Goal: Task Accomplishment & Management: Manage account settings

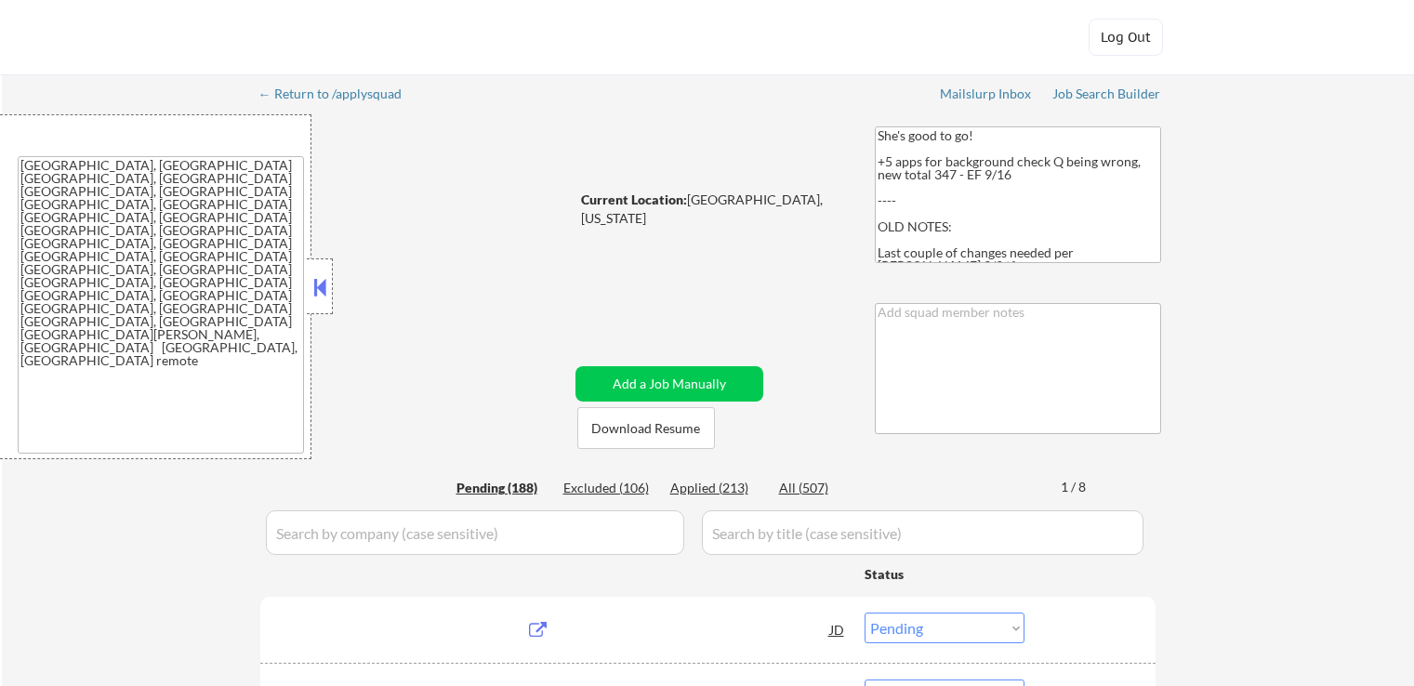
select select ""pending""
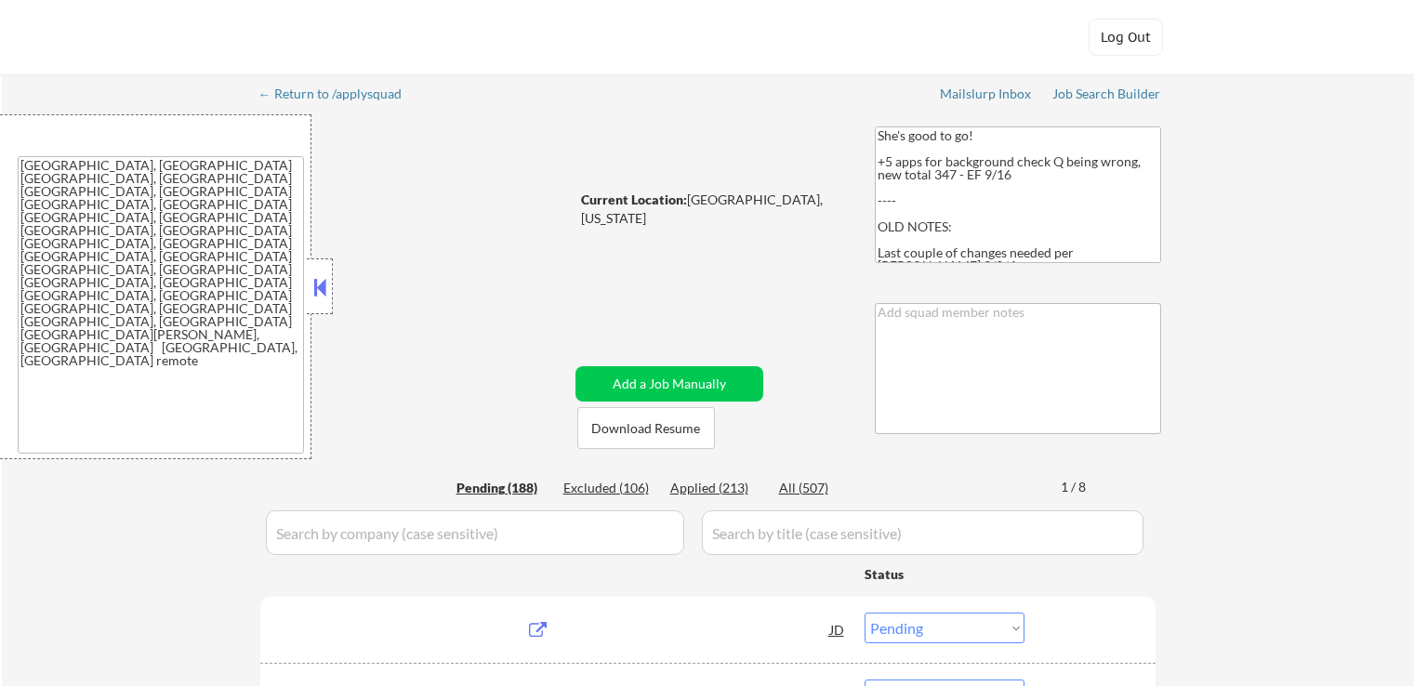
select select ""pending""
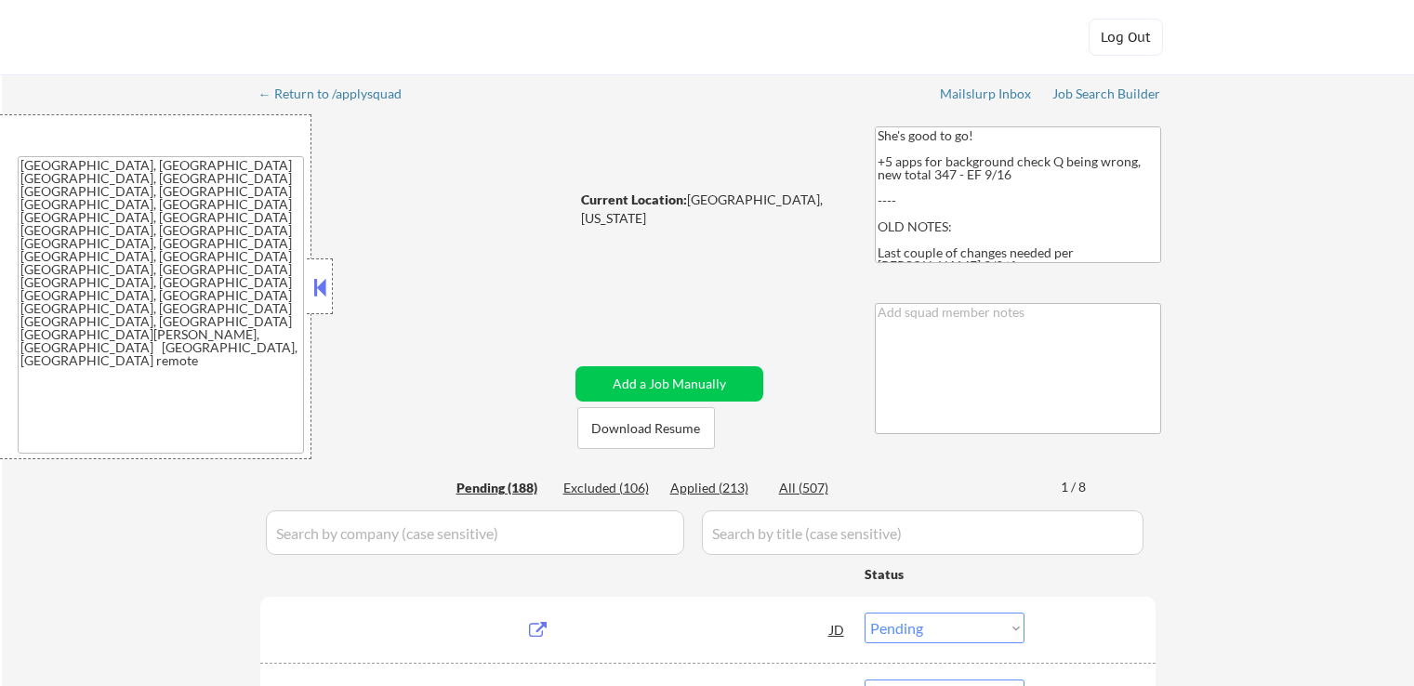
select select ""pending""
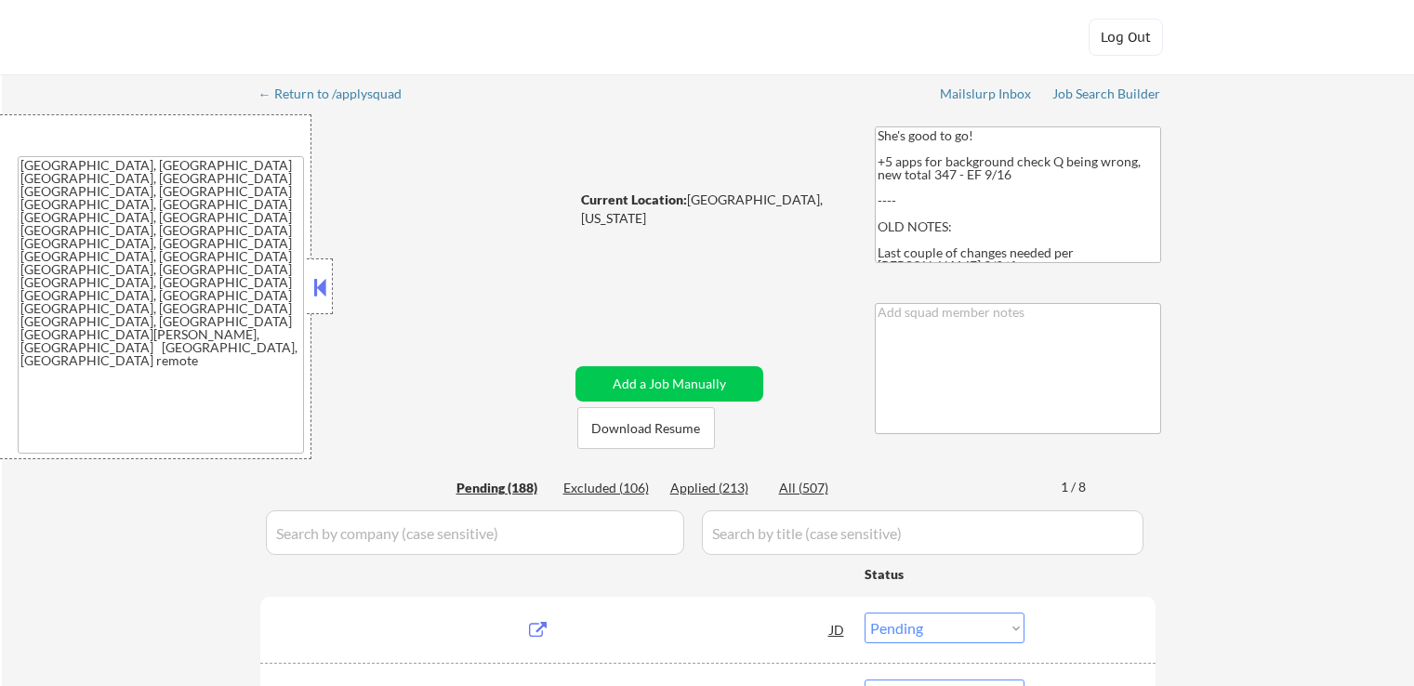
select select ""pending""
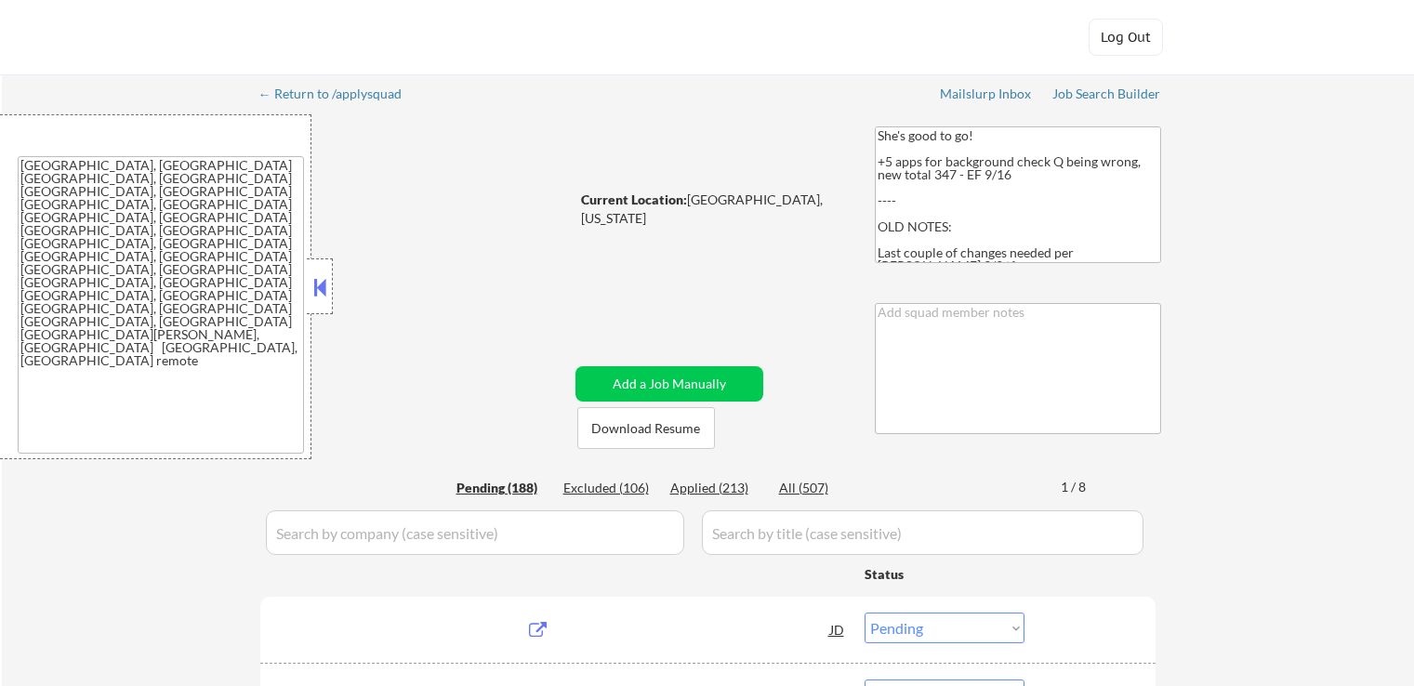
select select ""pending""
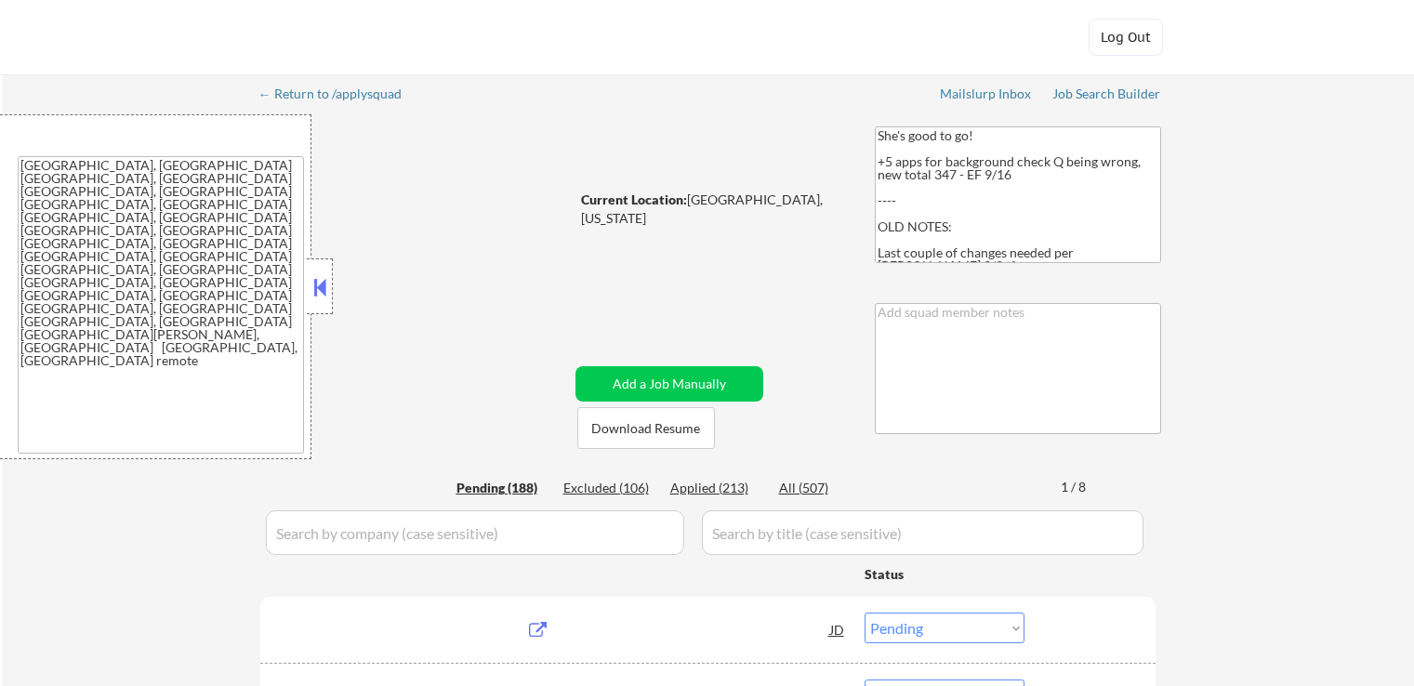
select select ""pending""
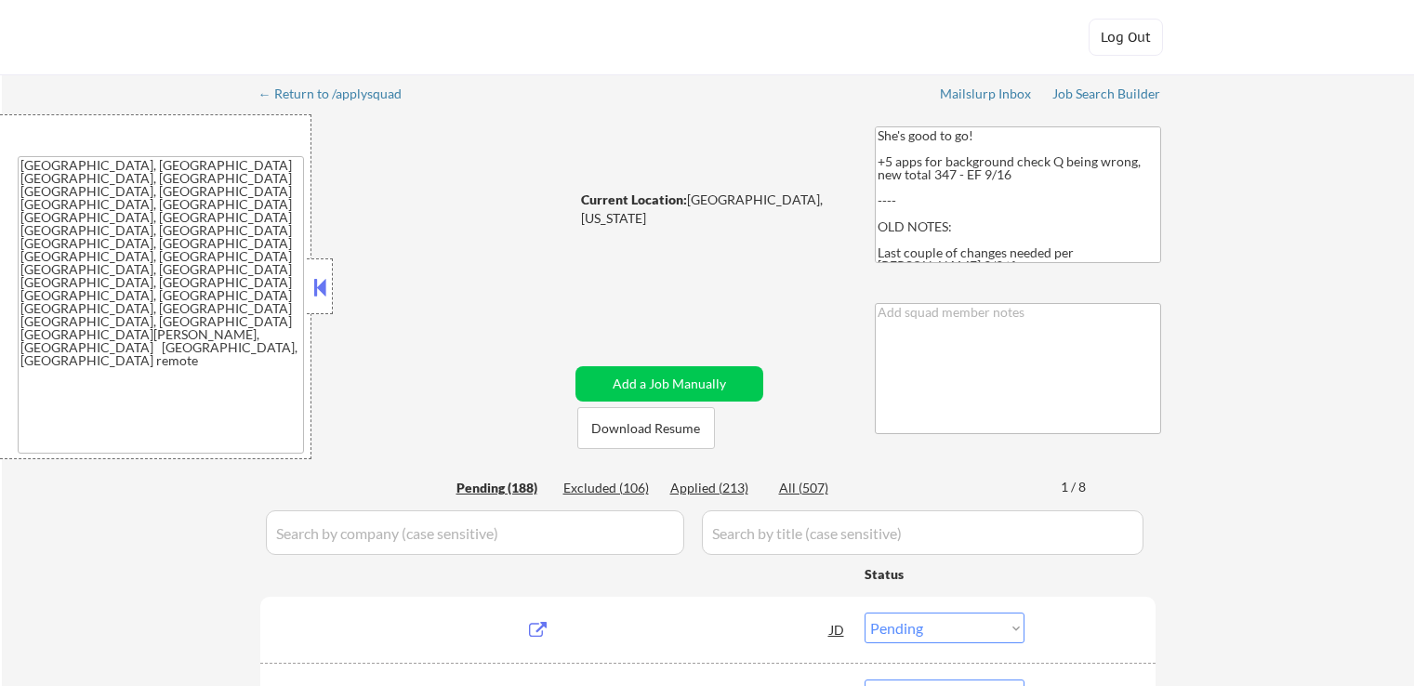
select select ""pending""
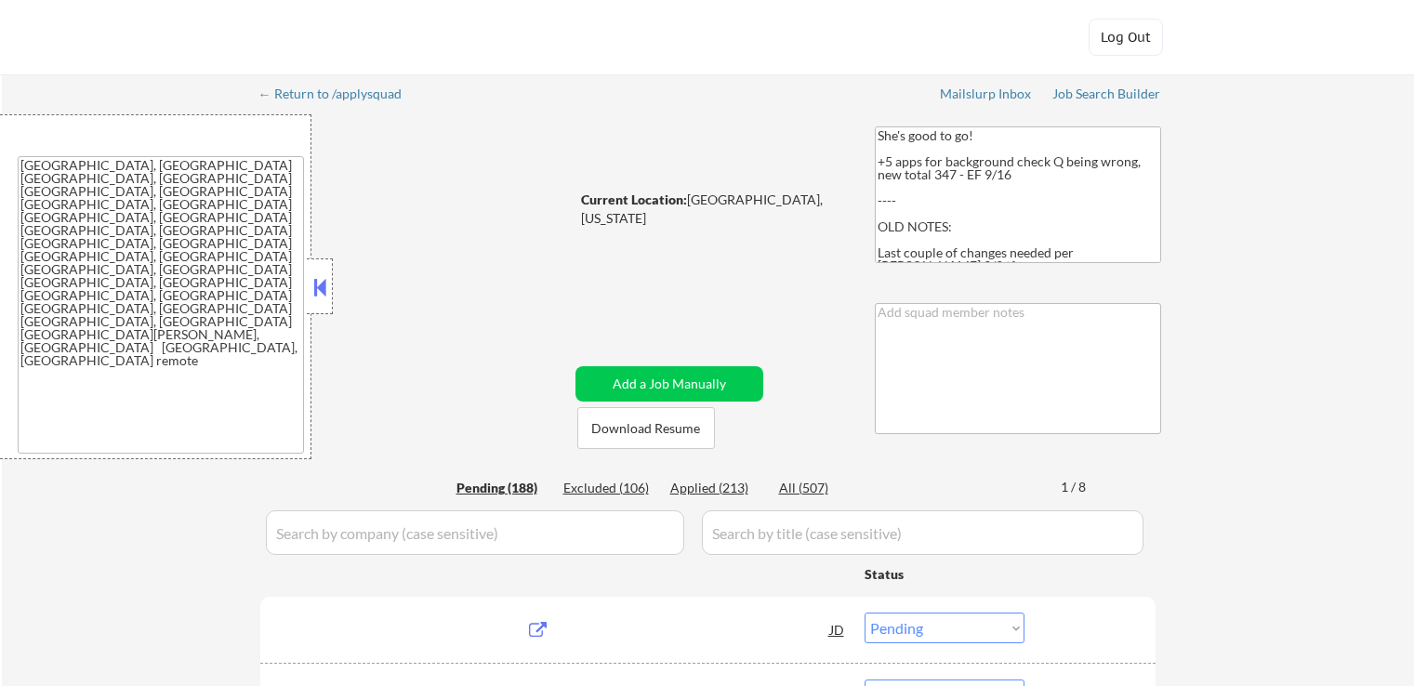
select select ""pending""
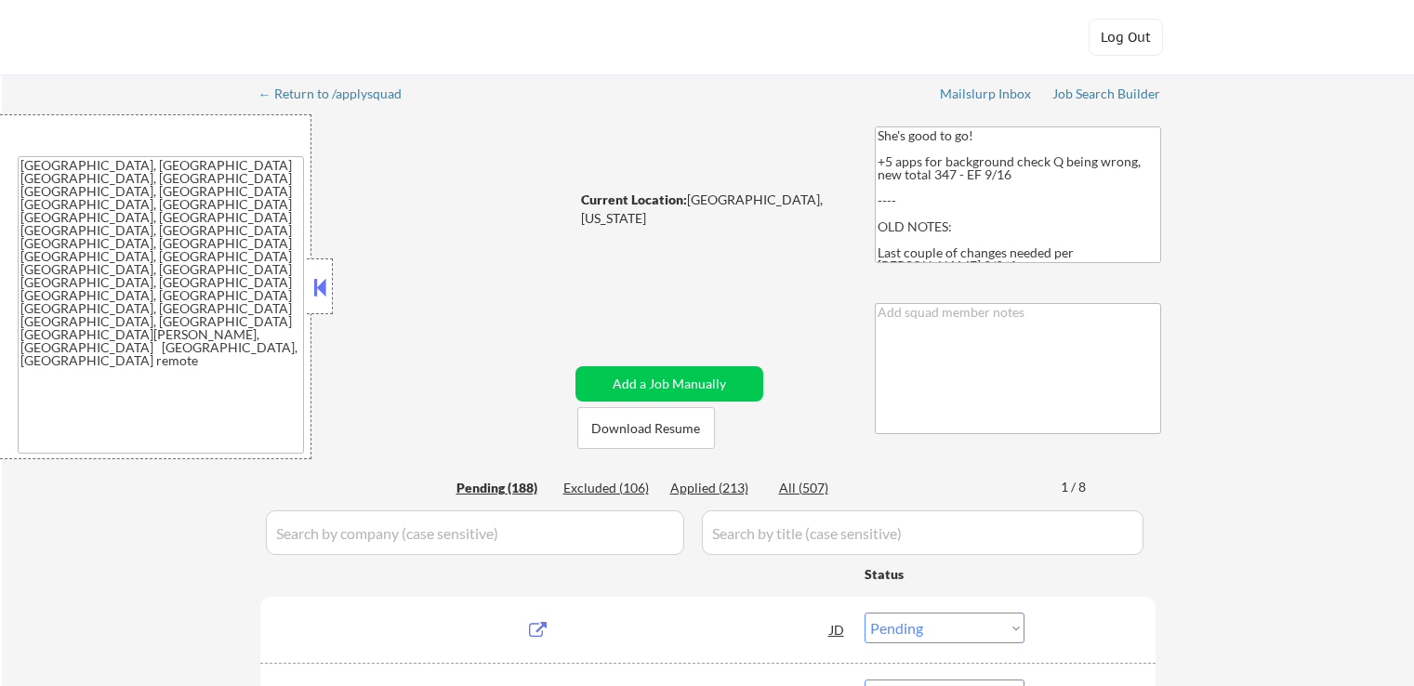
select select ""pending""
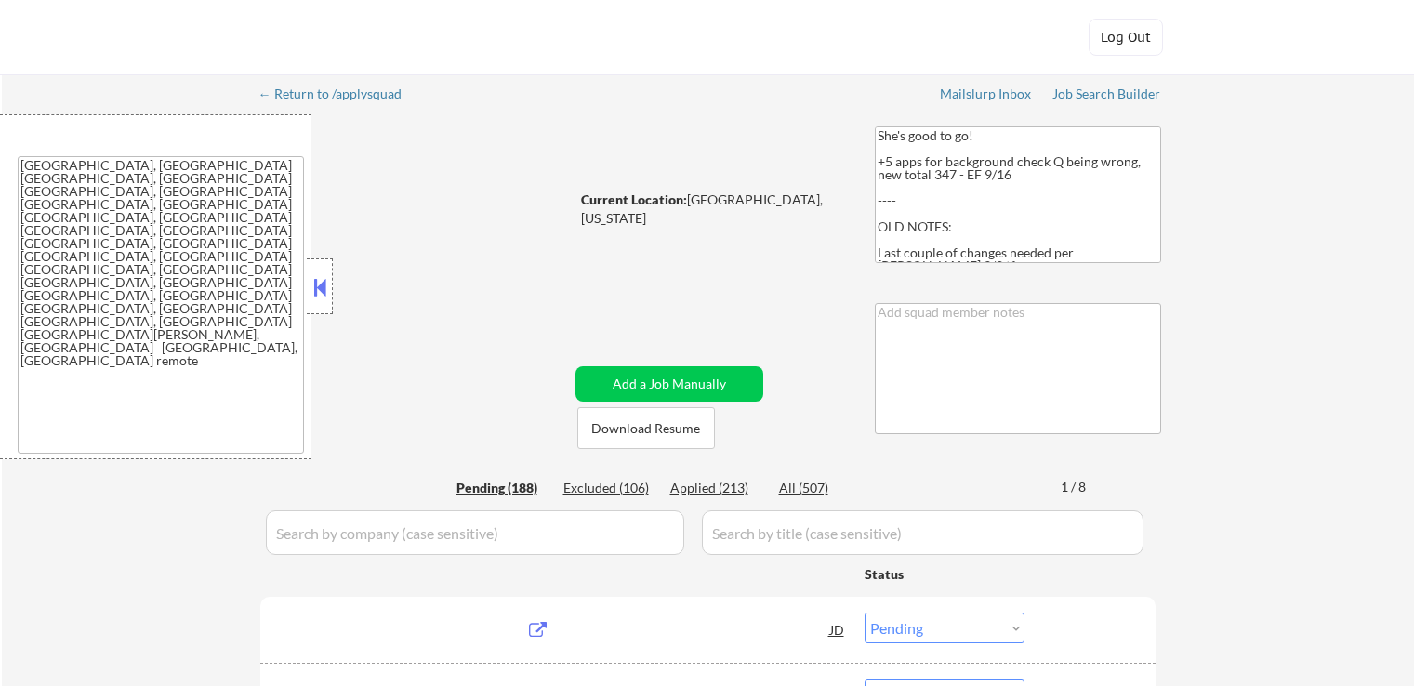
select select ""pending""
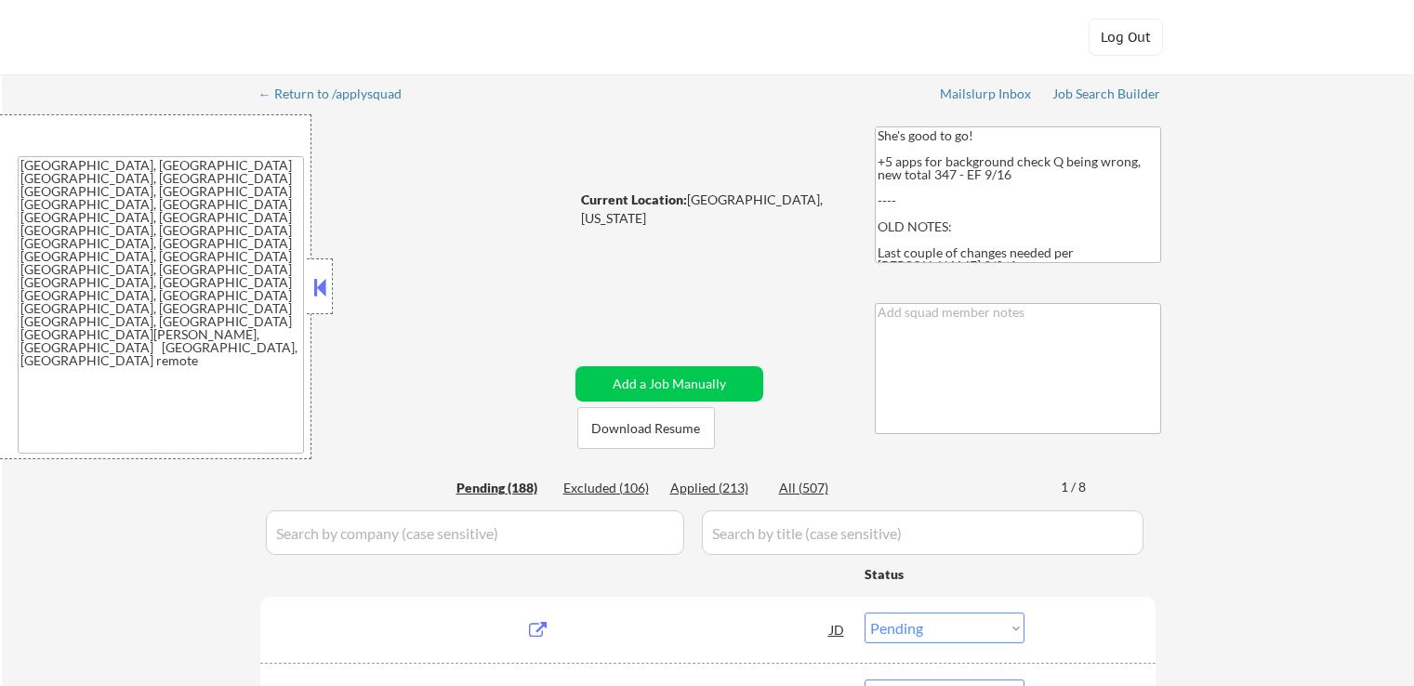
select select ""pending""
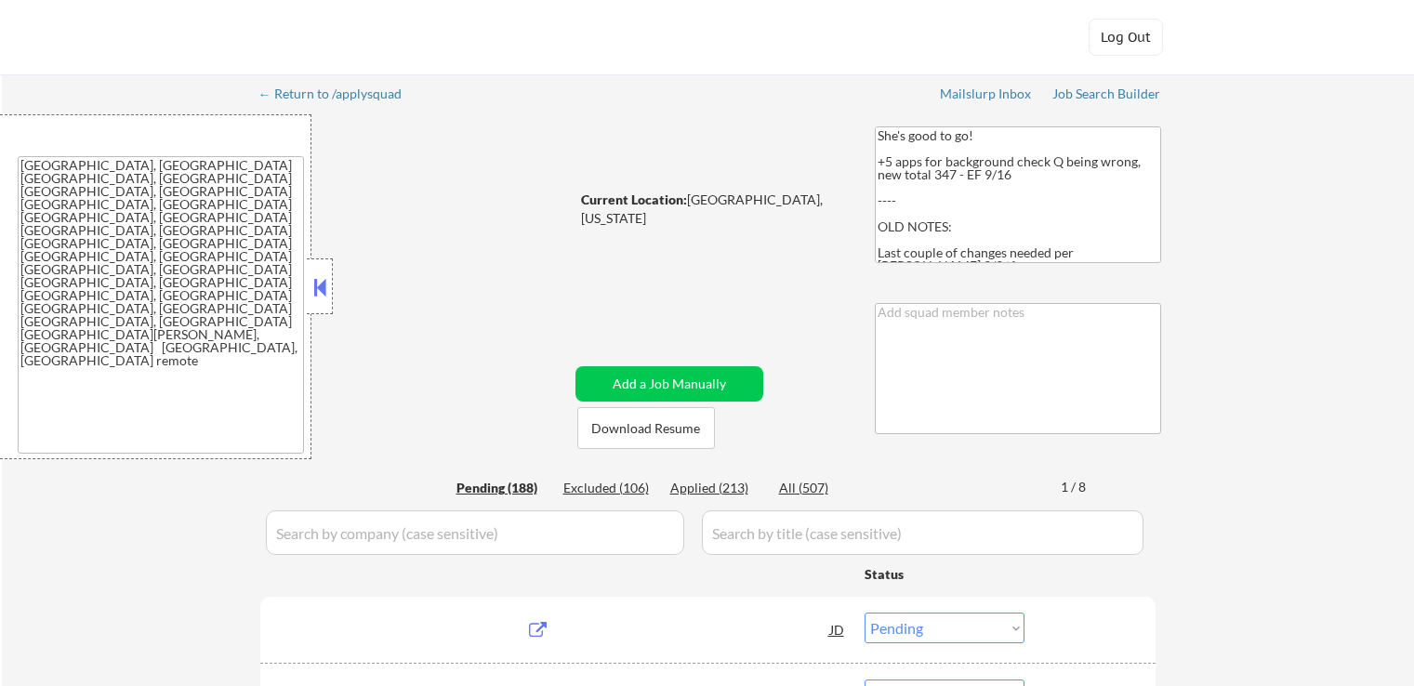
select select ""pending""
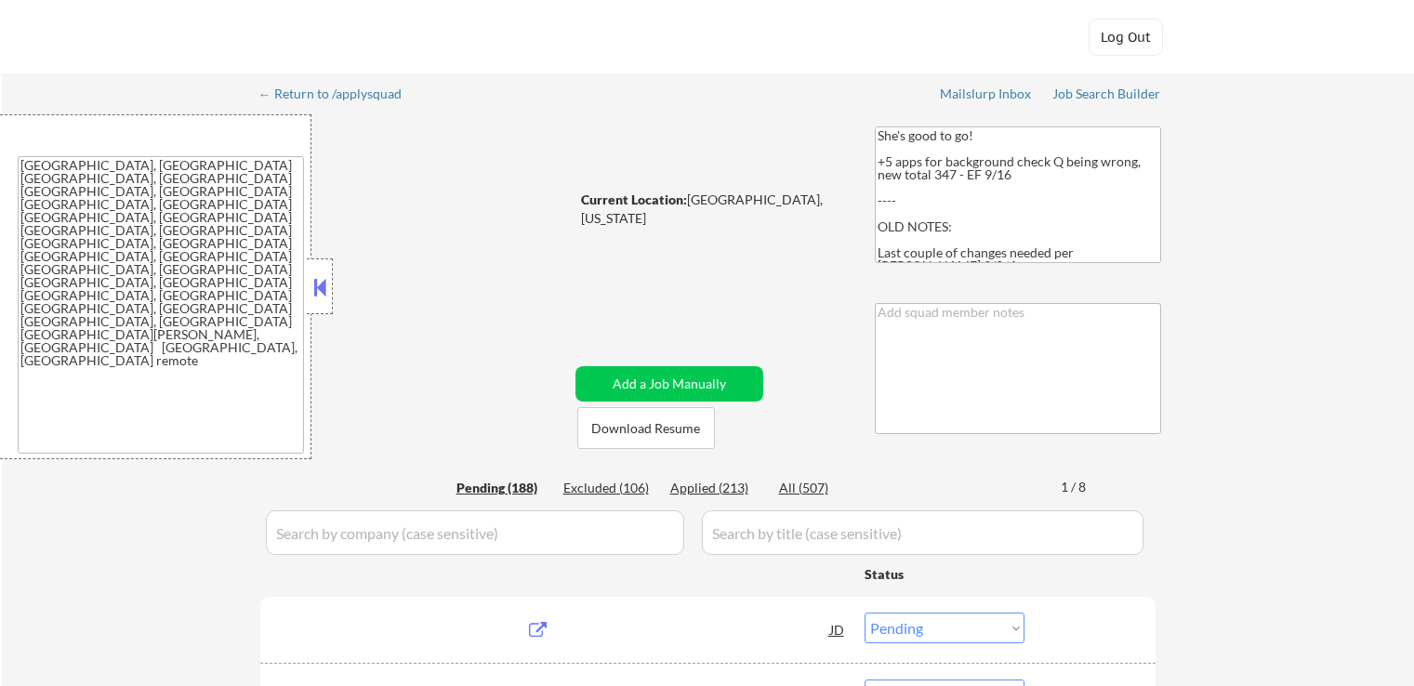
select select ""pending""
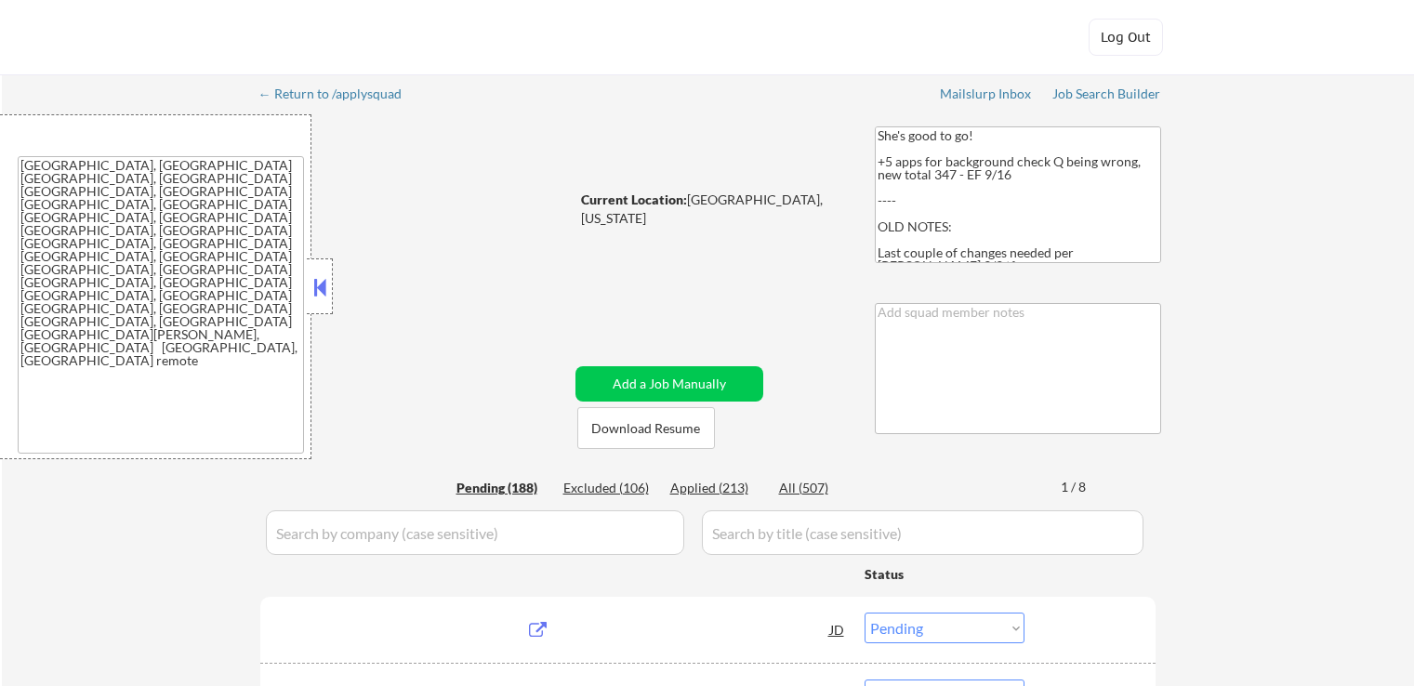
select select ""pending""
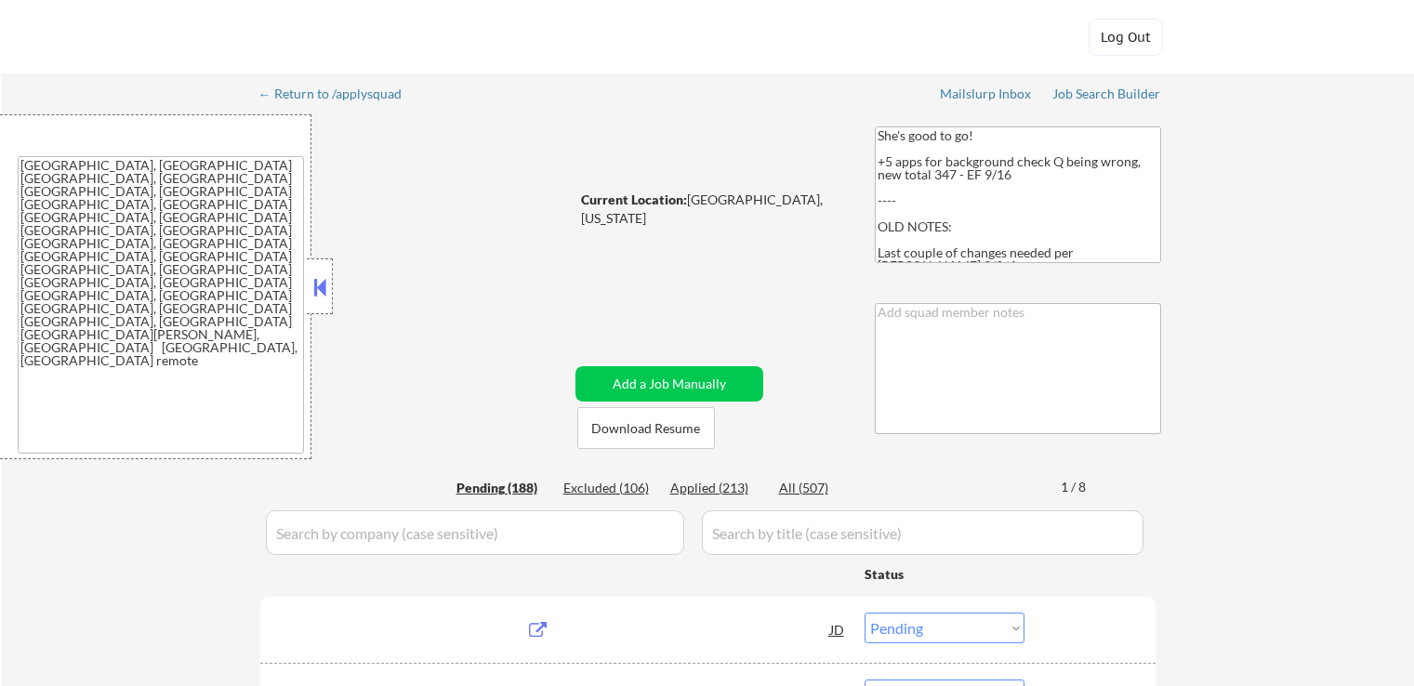
select select ""pending""
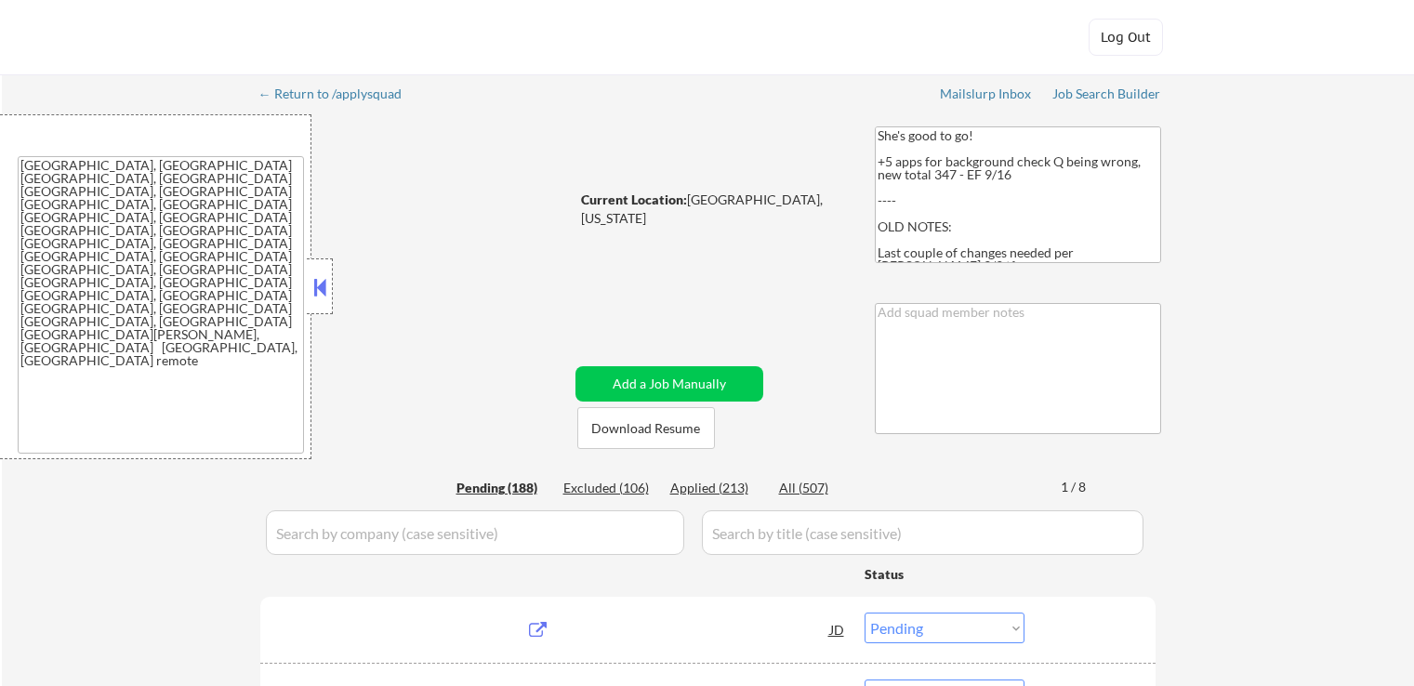
select select ""pending""
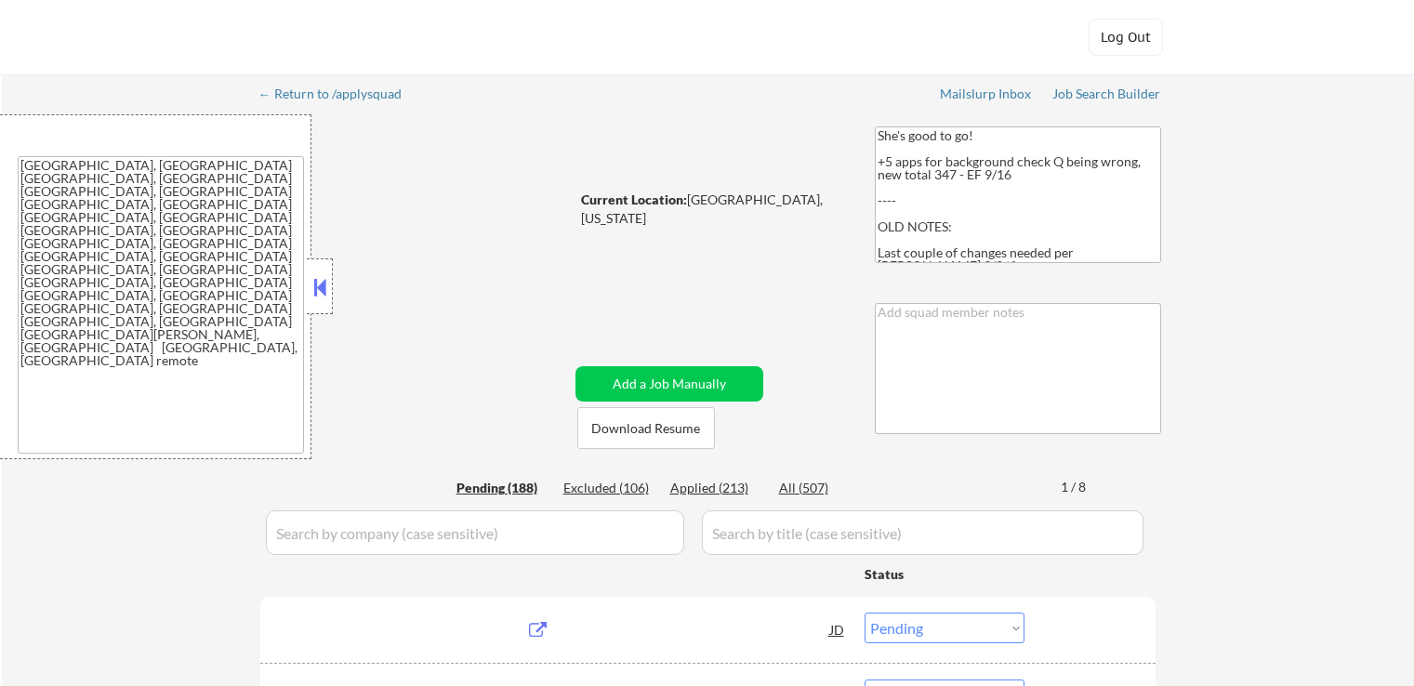
select select ""pending""
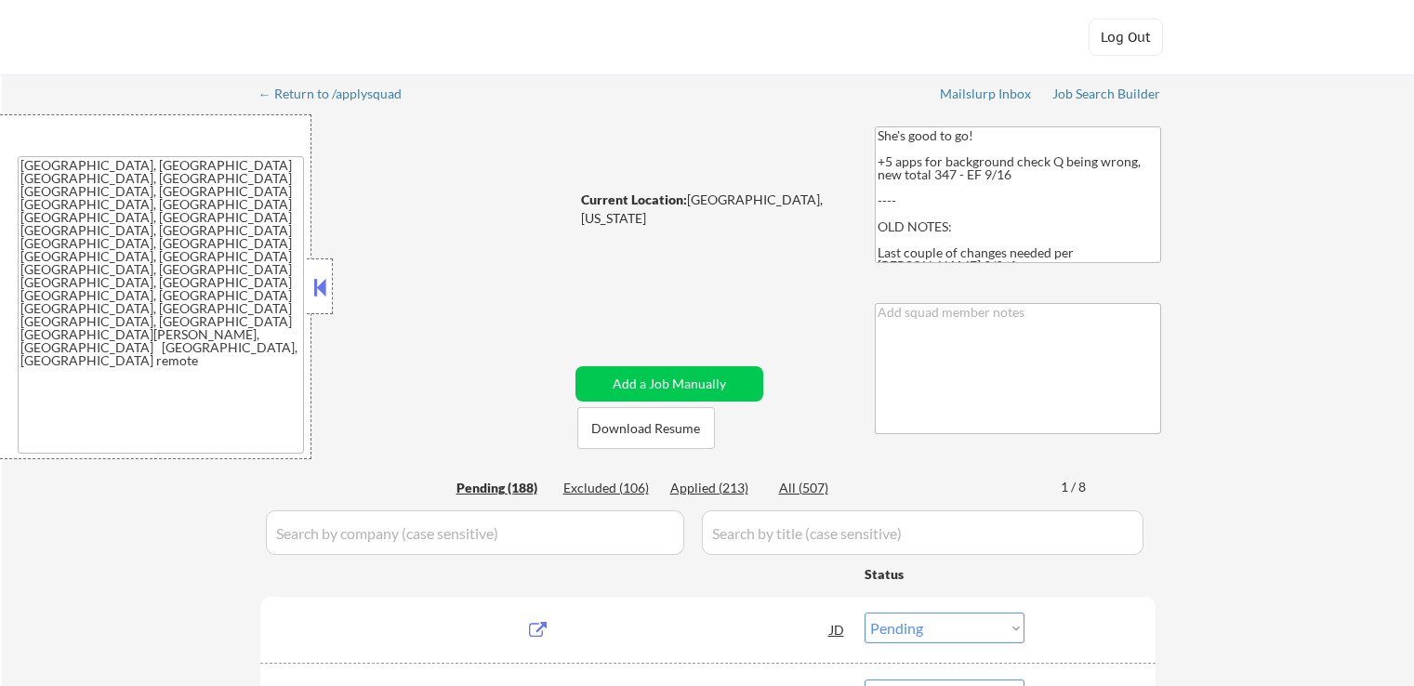
select select ""pending""
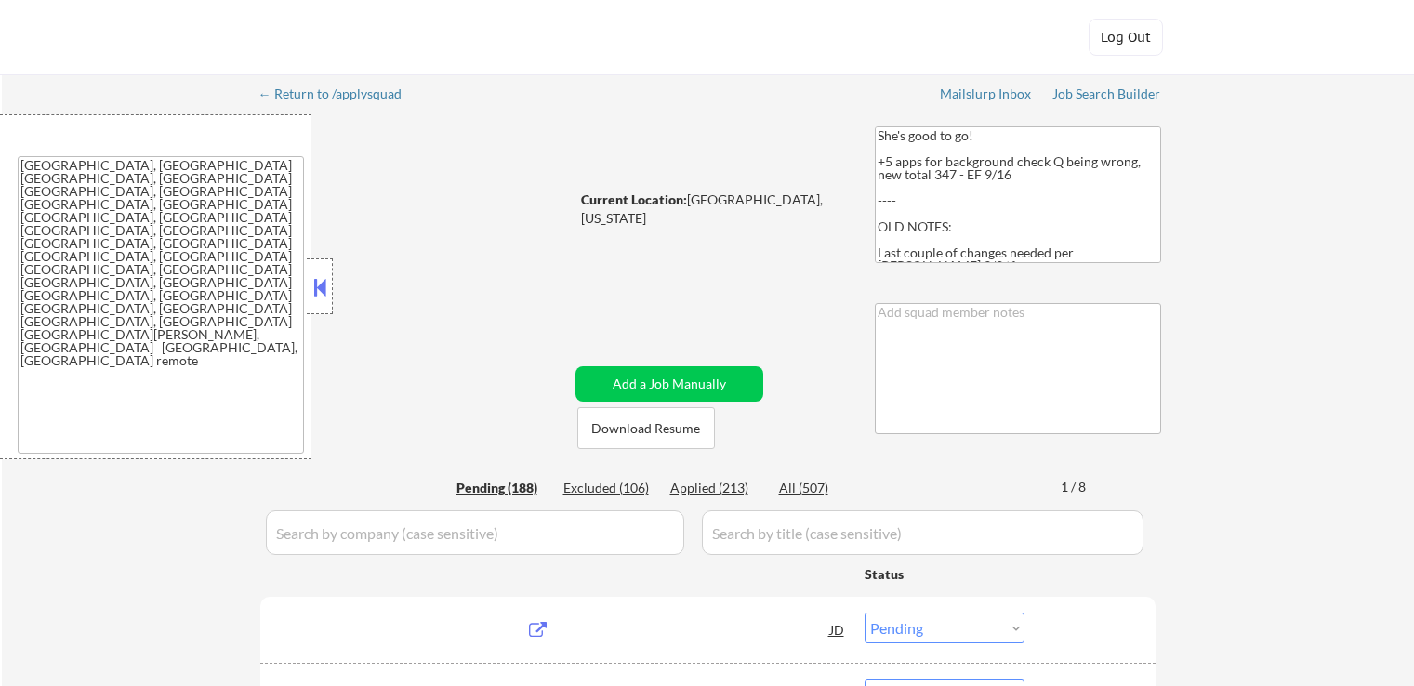
select select ""pending""
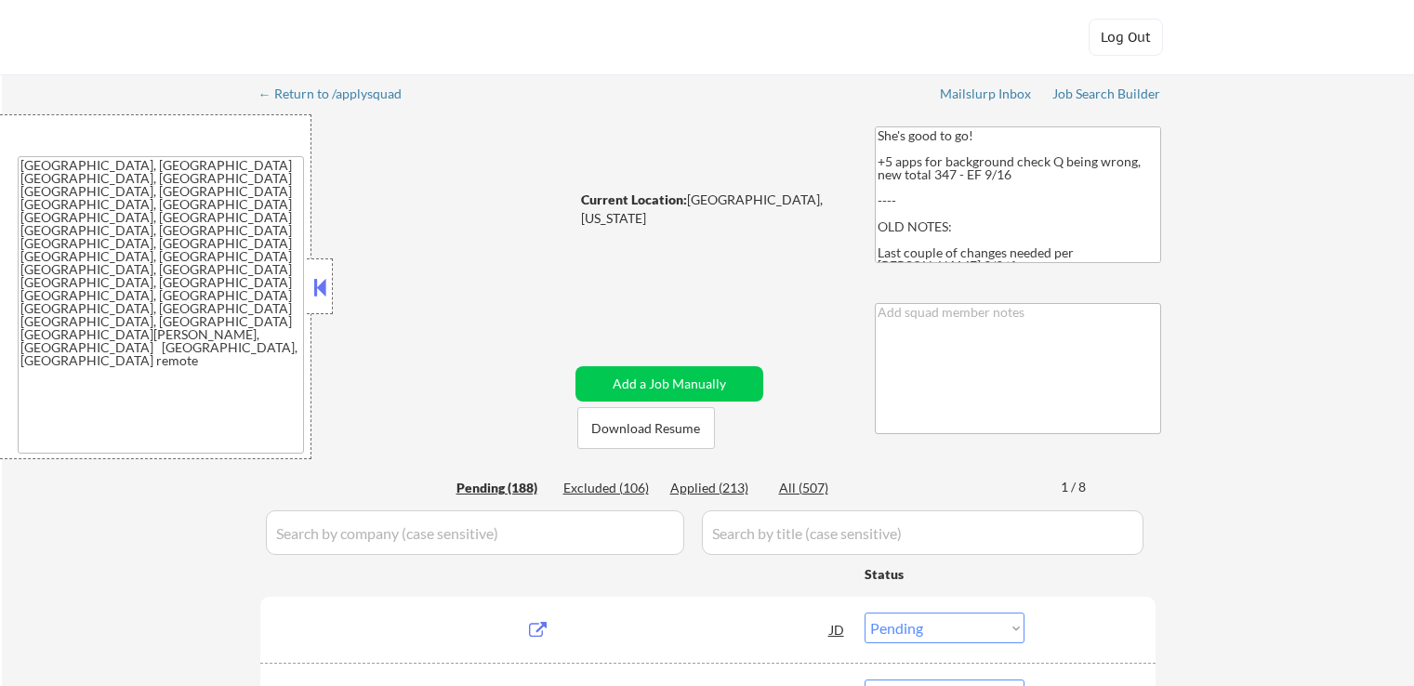
select select ""pending""
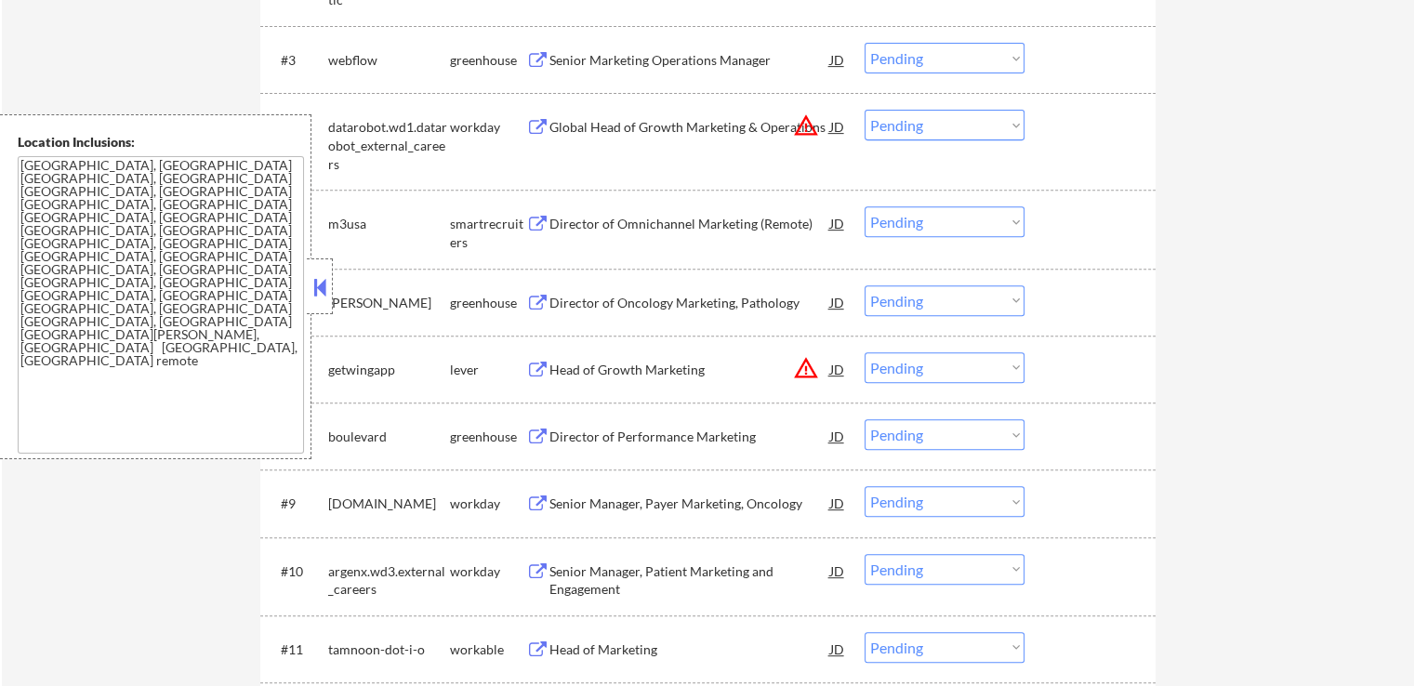
scroll to position [1116, 0]
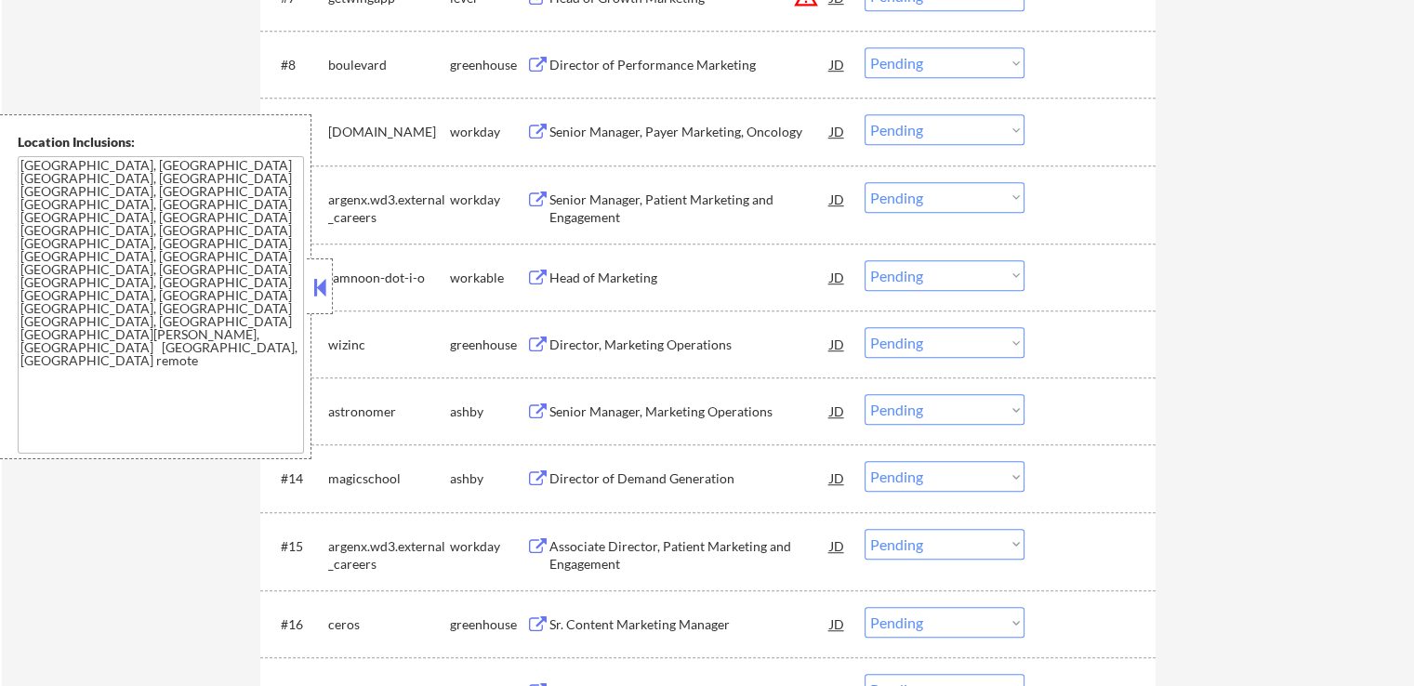
click at [324, 291] on button at bounding box center [320, 287] width 20 height 28
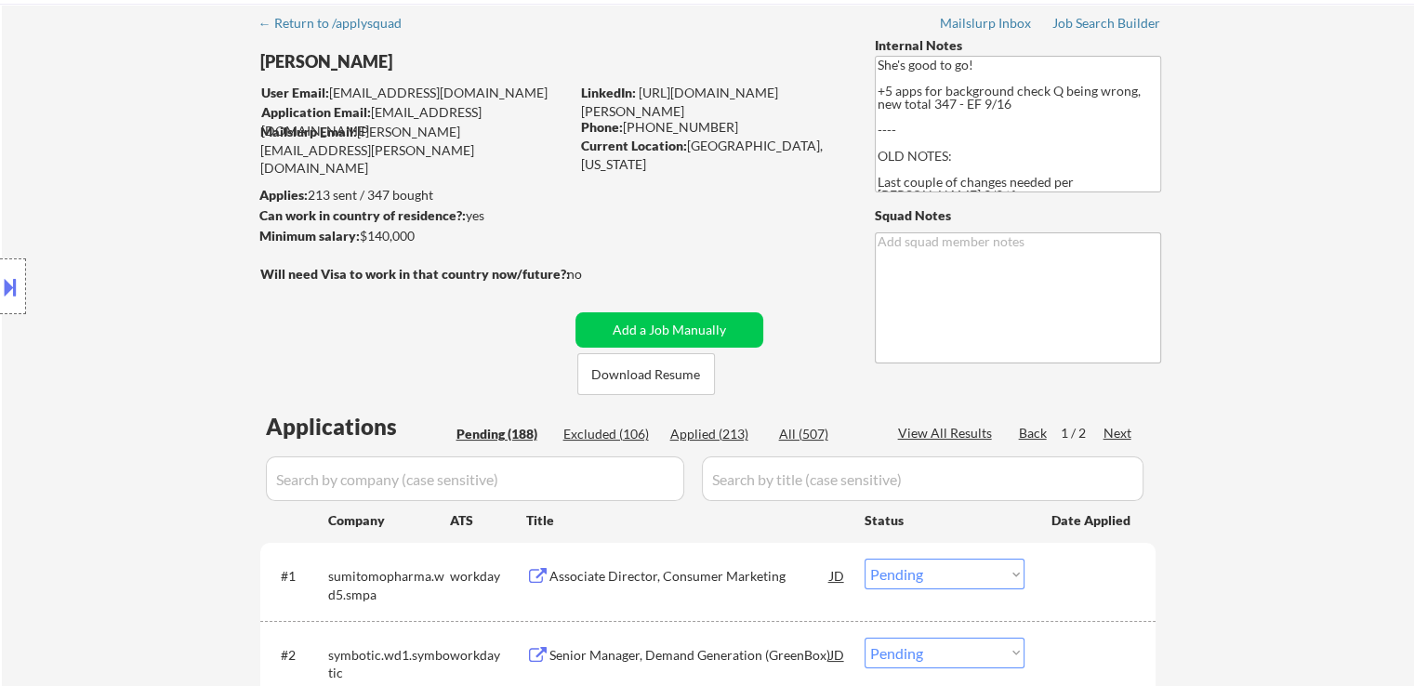
scroll to position [186, 0]
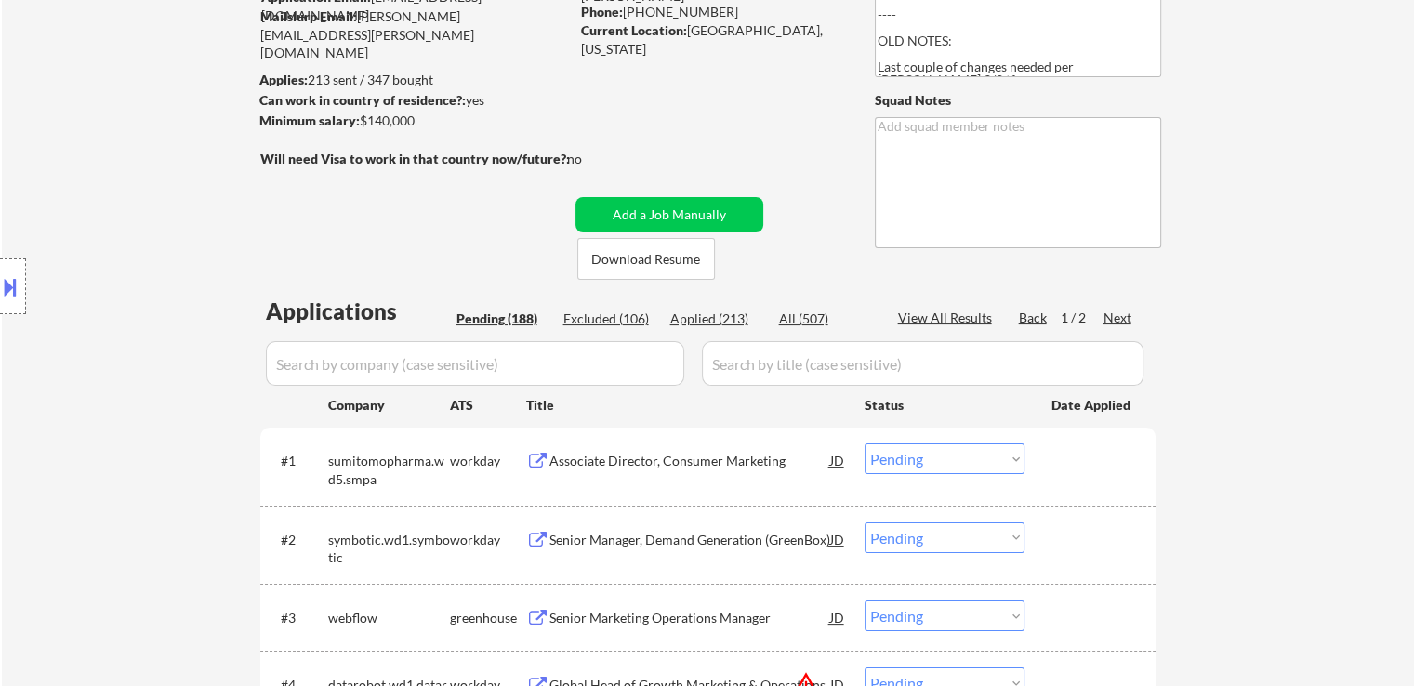
click at [1119, 313] on div "Next" at bounding box center [1119, 318] width 30 height 19
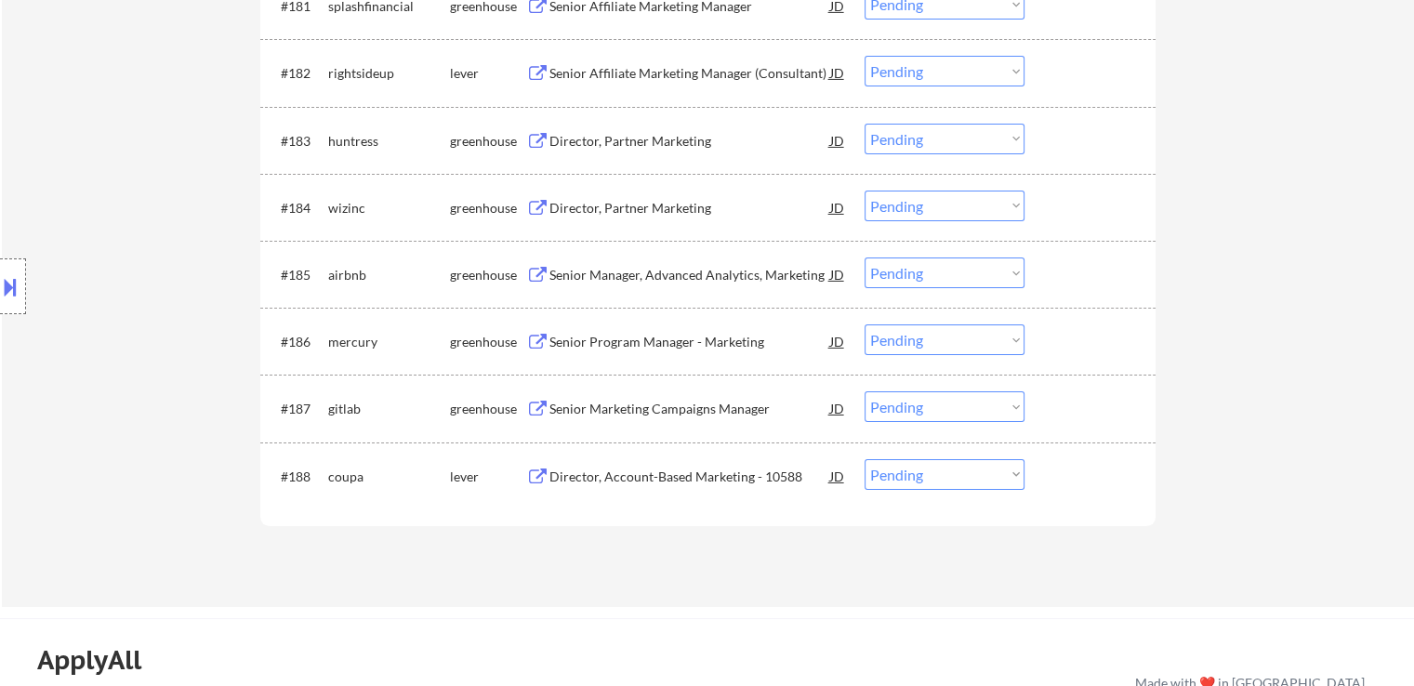
scroll to position [6323, 0]
click at [589, 467] on div "Director, Account-Based Marketing - 10588" at bounding box center [690, 476] width 281 height 33
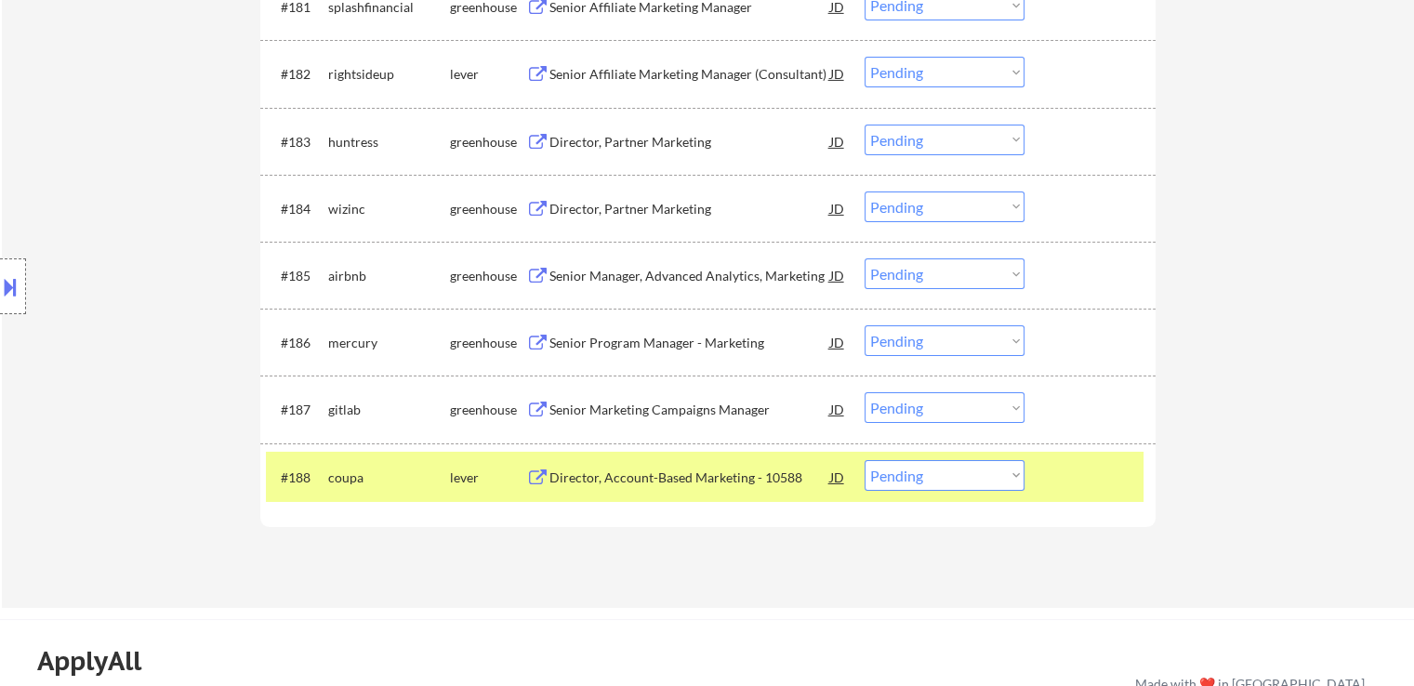
click at [0, 277] on button at bounding box center [10, 286] width 20 height 31
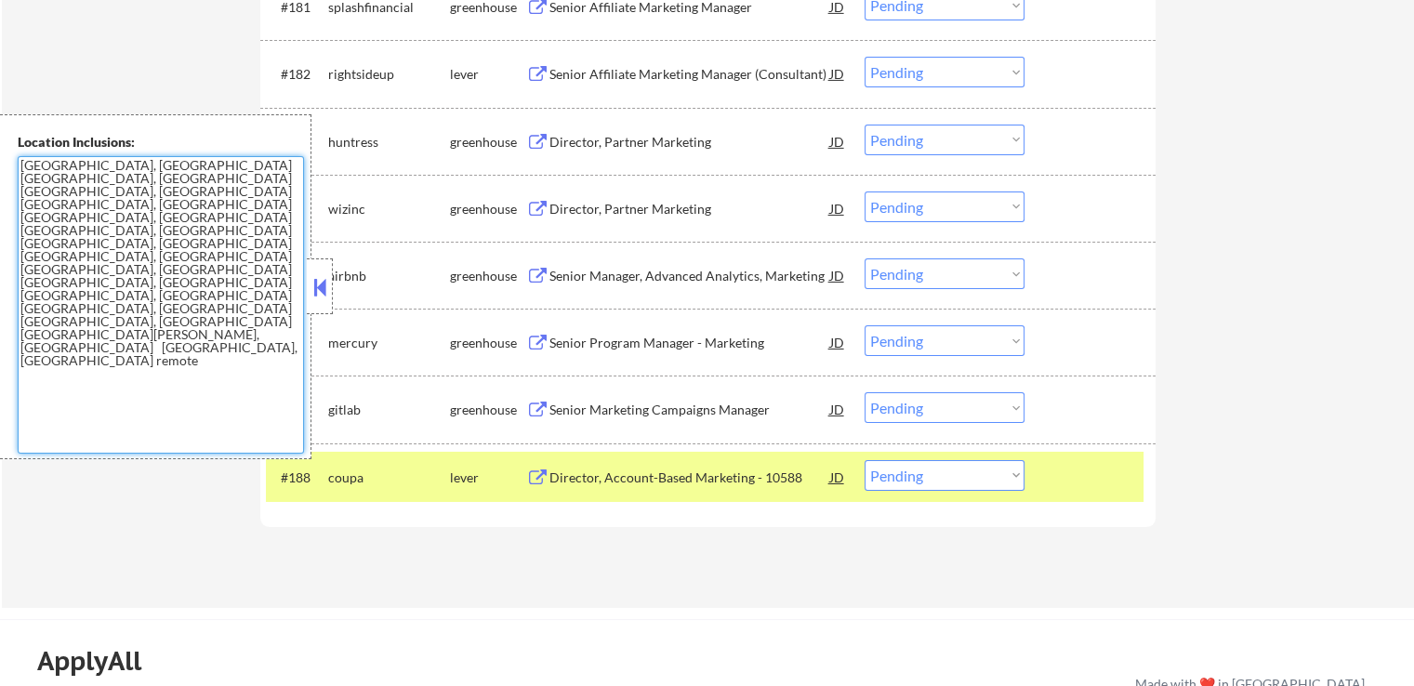
drag, startPoint x: 299, startPoint y: 217, endPoint x: 5, endPoint y: 165, distance: 299.3
click at [5, 165] on div "Location Inclusions: [GEOGRAPHIC_DATA], [GEOGRAPHIC_DATA] [GEOGRAPHIC_DATA], [G…" at bounding box center [155, 286] width 311 height 345
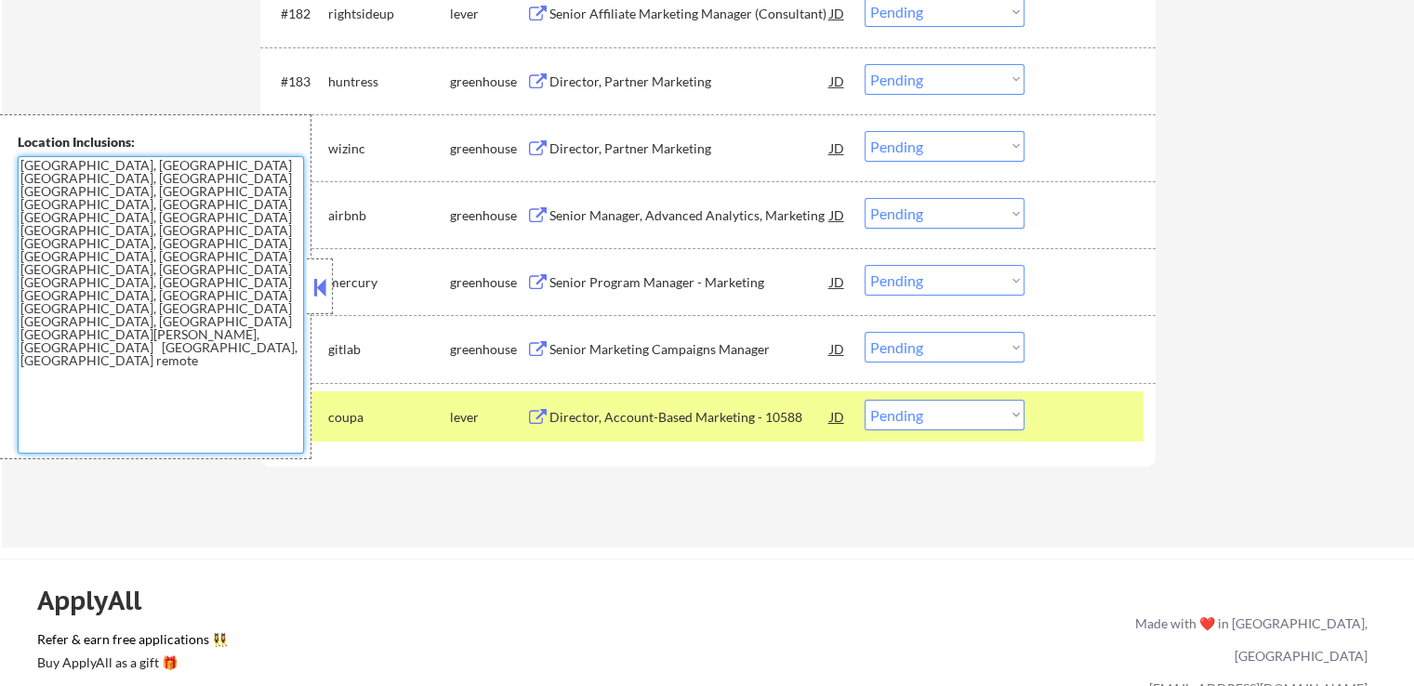
scroll to position [6415, 0]
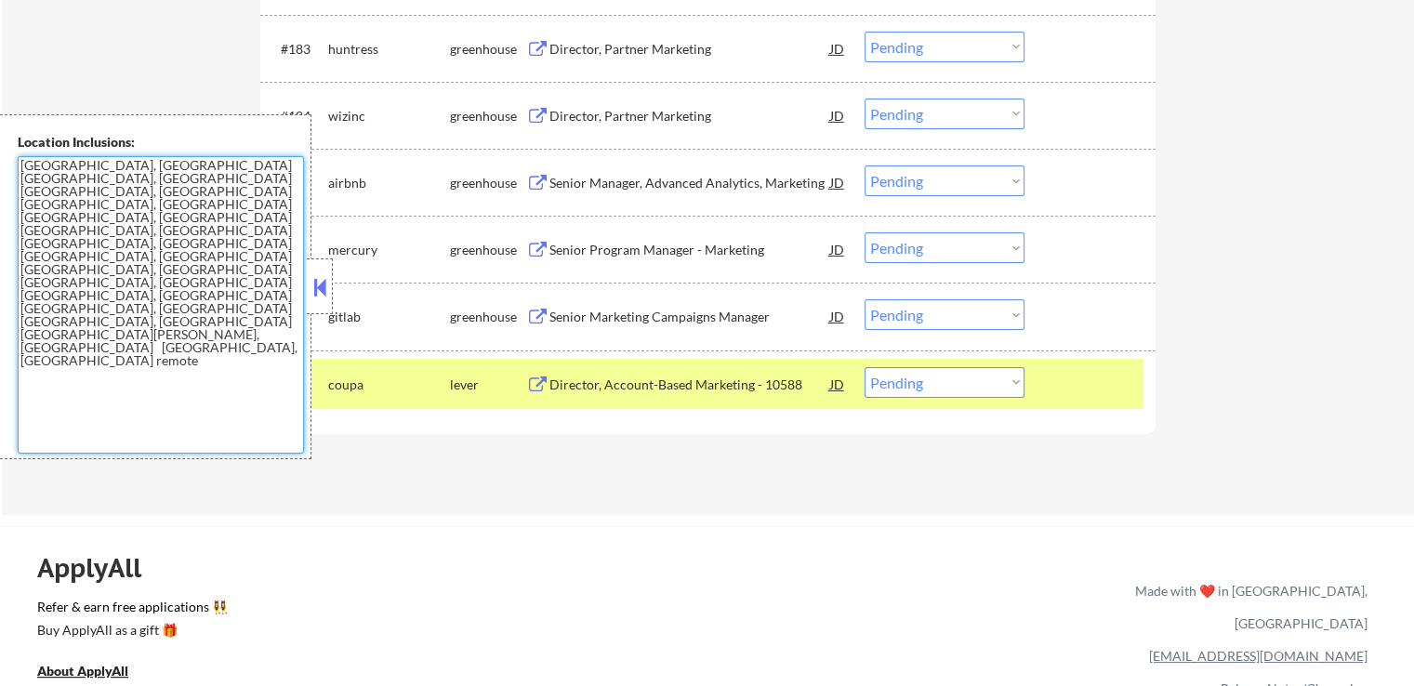
click at [912, 387] on select "Choose an option... Pending Applied Excluded (Questions) Excluded (Expired) Exc…" at bounding box center [945, 382] width 160 height 31
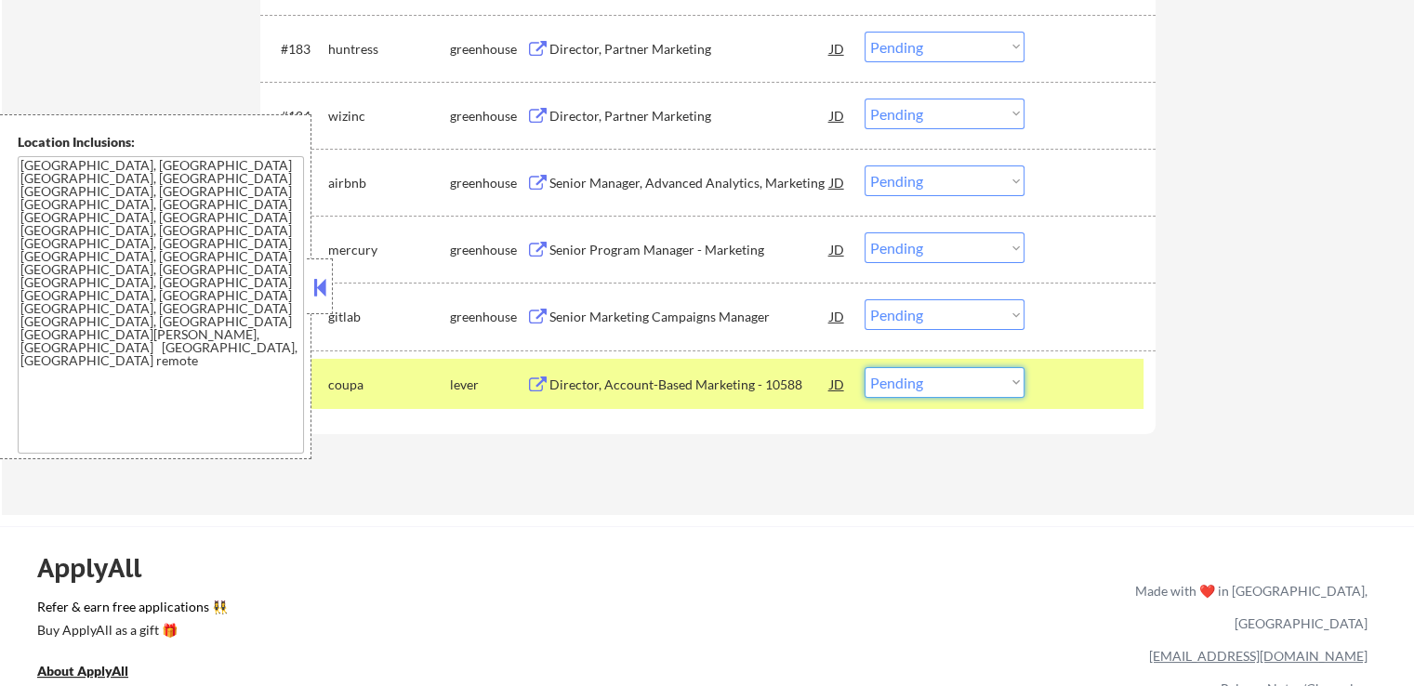
select select ""applied""
click at [865, 367] on select "Choose an option... Pending Applied Excluded (Questions) Excluded (Expired) Exc…" at bounding box center [945, 382] width 160 height 31
click at [598, 317] on div "Senior Marketing Campaigns Manager" at bounding box center [690, 317] width 281 height 19
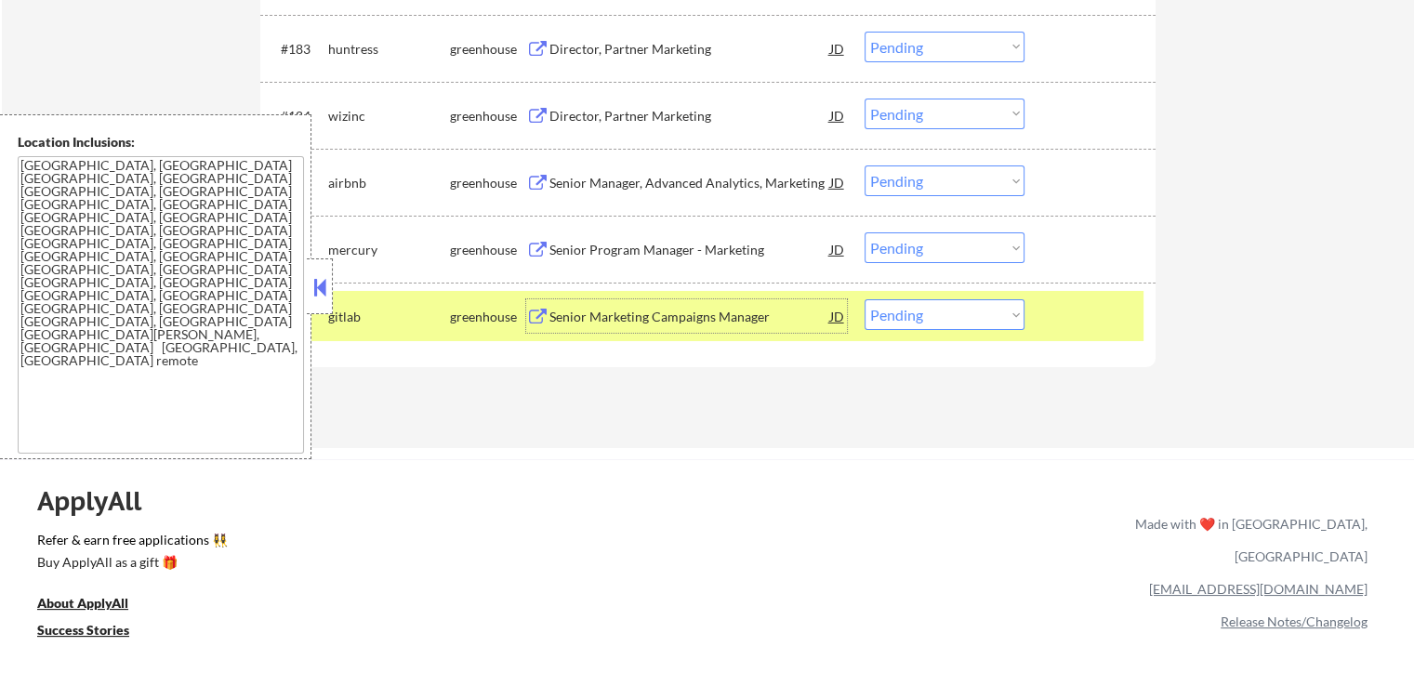
click at [559, 238] on div "Senior Program Manager - Marketing" at bounding box center [690, 248] width 281 height 33
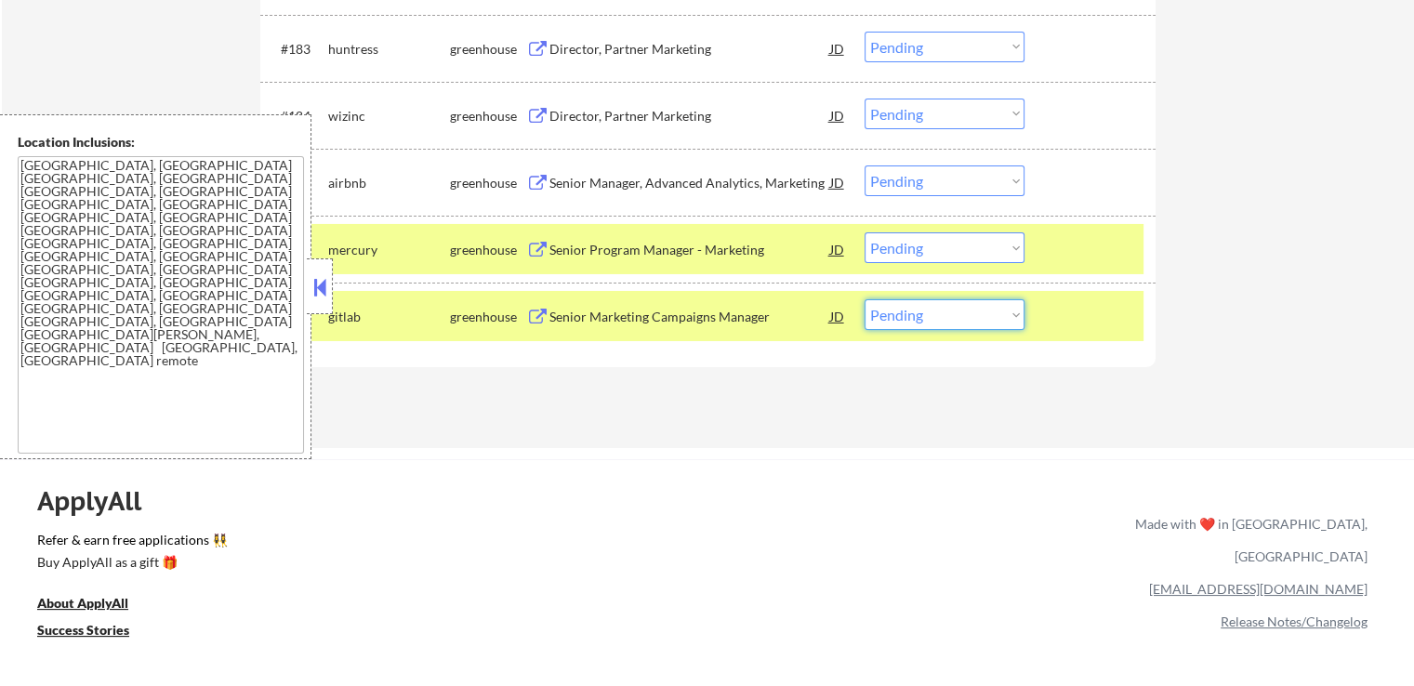
click at [919, 321] on select "Choose an option... Pending Applied Excluded (Questions) Excluded (Expired) Exc…" at bounding box center [945, 314] width 160 height 31
select select ""excluded__expired_""
click at [865, 300] on select "Choose an option... Pending Applied Excluded (Questions) Excluded (Expired) Exc…" at bounding box center [945, 314] width 160 height 31
click at [539, 169] on div "Senior Manager, Advanced Analytics, Marketing JD" at bounding box center [686, 182] width 321 height 33
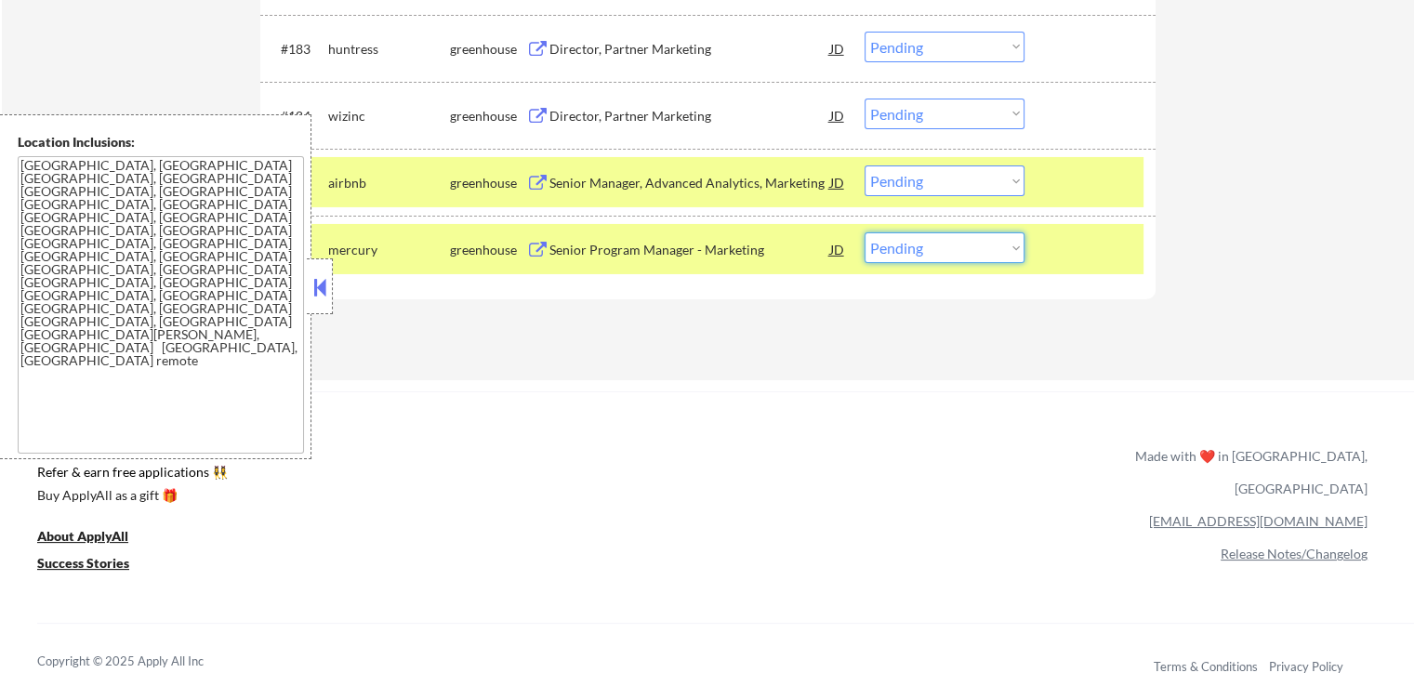
click at [912, 254] on select "Choose an option... Pending Applied Excluded (Questions) Excluded (Expired) Exc…" at bounding box center [945, 247] width 160 height 31
select select ""applied""
click at [865, 233] on select "Choose an option... Pending Applied Excluded (Questions) Excluded (Expired) Exc…" at bounding box center [945, 247] width 160 height 31
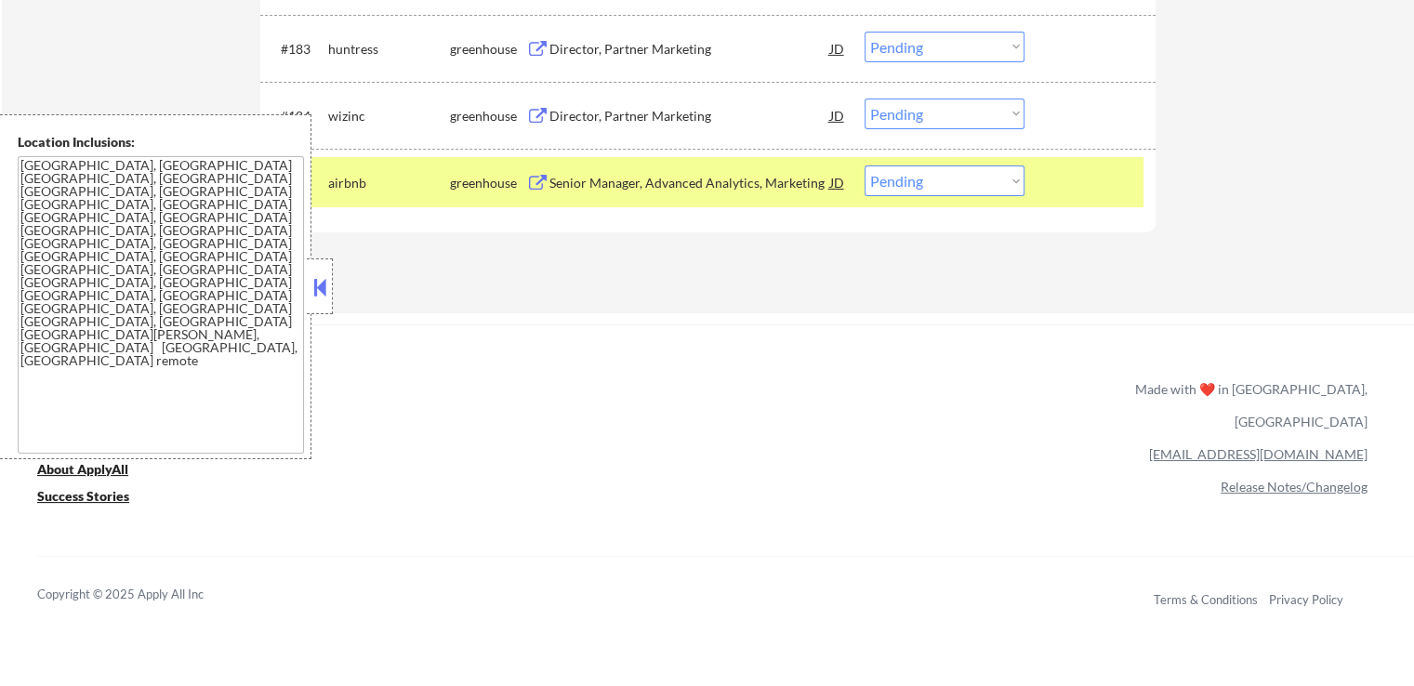
drag, startPoint x: 934, startPoint y: 183, endPoint x: 936, endPoint y: 194, distance: 11.5
click at [934, 186] on select "Choose an option... Pending Applied Excluded (Questions) Excluded (Expired) Exc…" at bounding box center [945, 181] width 160 height 31
select select ""applied""
click at [865, 166] on select "Choose an option... Pending Applied Excluded (Questions) Excluded (Expired) Exc…" at bounding box center [945, 181] width 160 height 31
click at [1106, 192] on div at bounding box center [1093, 182] width 82 height 33
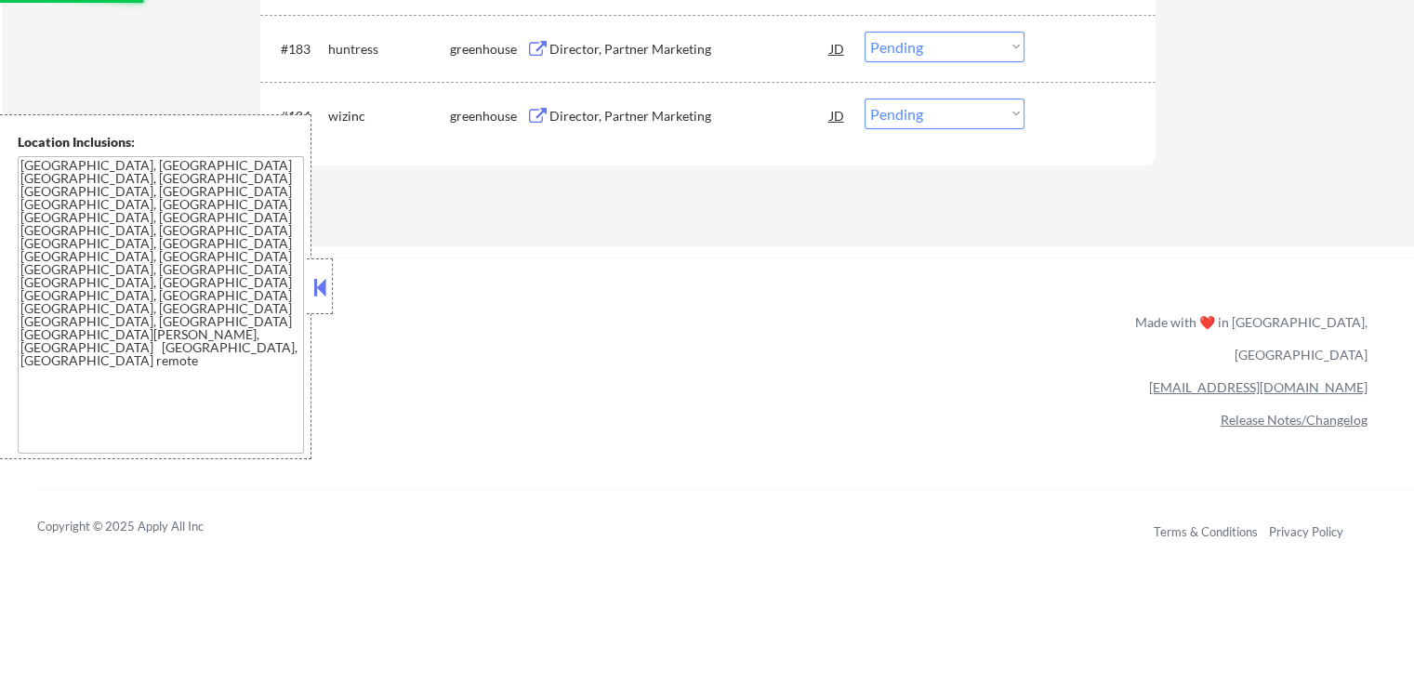
drag, startPoint x: 324, startPoint y: 290, endPoint x: 346, endPoint y: 302, distance: 24.6
click at [324, 290] on button at bounding box center [320, 287] width 20 height 28
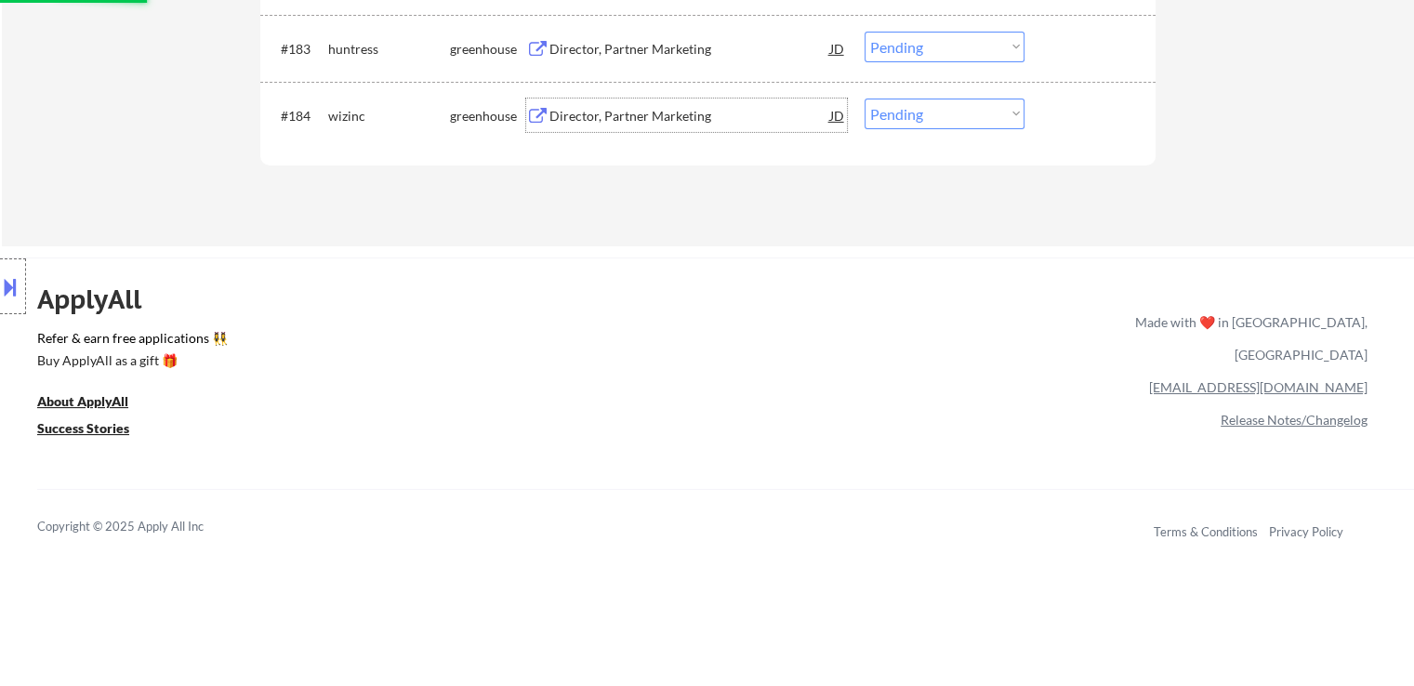
click at [556, 116] on div "Director, Partner Marketing" at bounding box center [690, 116] width 281 height 19
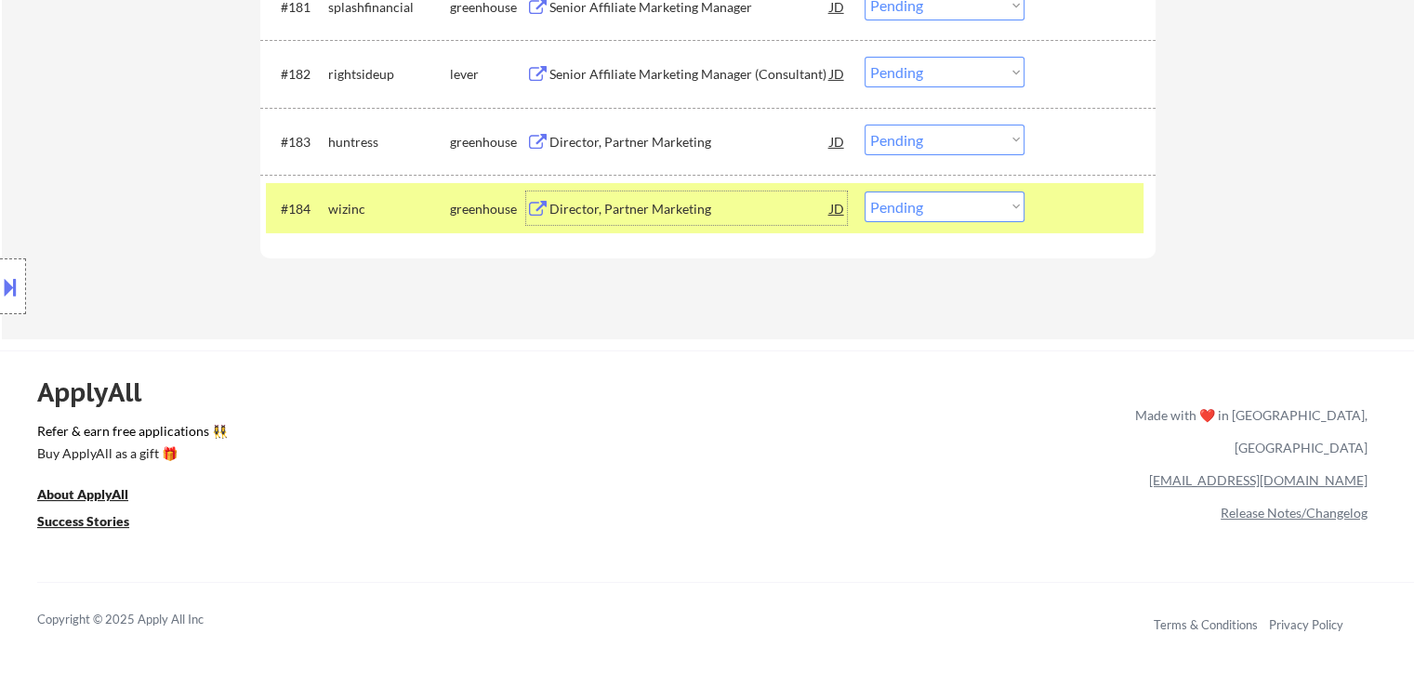
scroll to position [6323, 0]
click at [563, 142] on div "Director, Partner Marketing" at bounding box center [690, 142] width 281 height 19
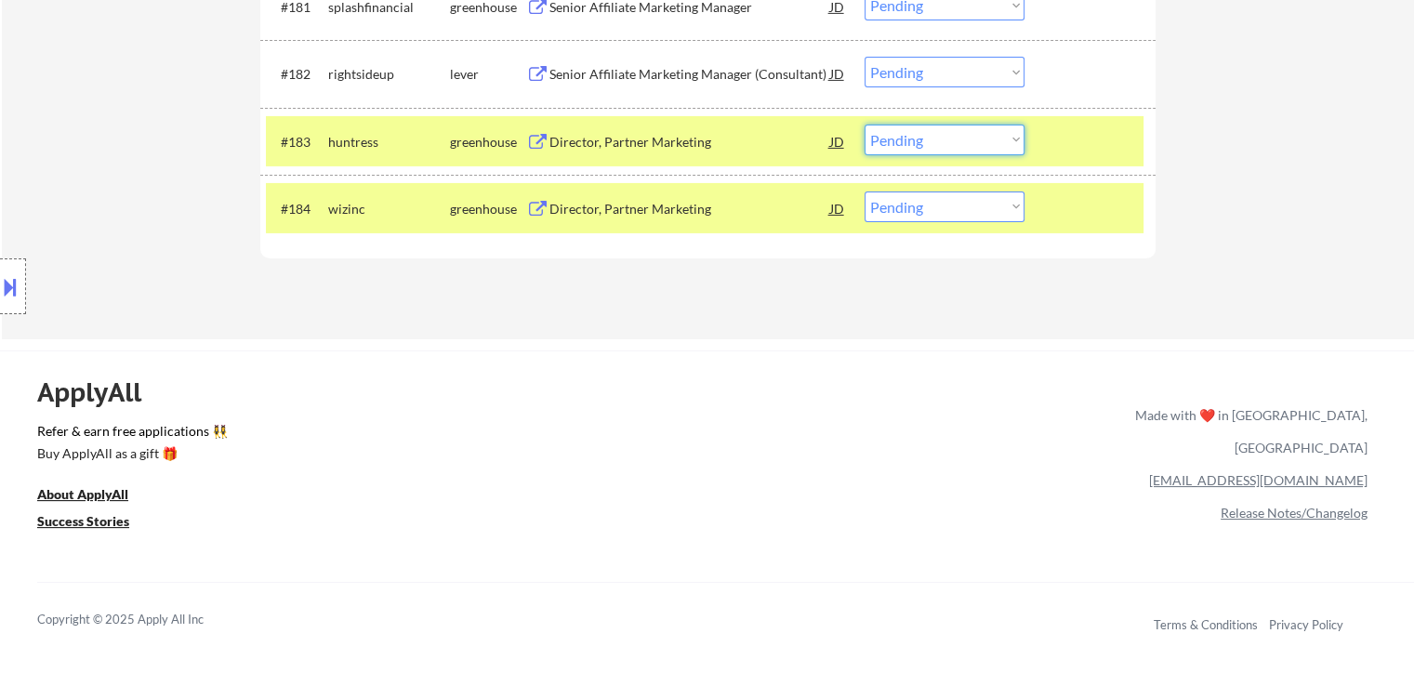
click at [929, 146] on select "Choose an option... Pending Applied Excluded (Questions) Excluded (Expired) Exc…" at bounding box center [945, 140] width 160 height 31
click at [865, 125] on select "Choose an option... Pending Applied Excluded (Questions) Excluded (Expired) Exc…" at bounding box center [945, 140] width 160 height 31
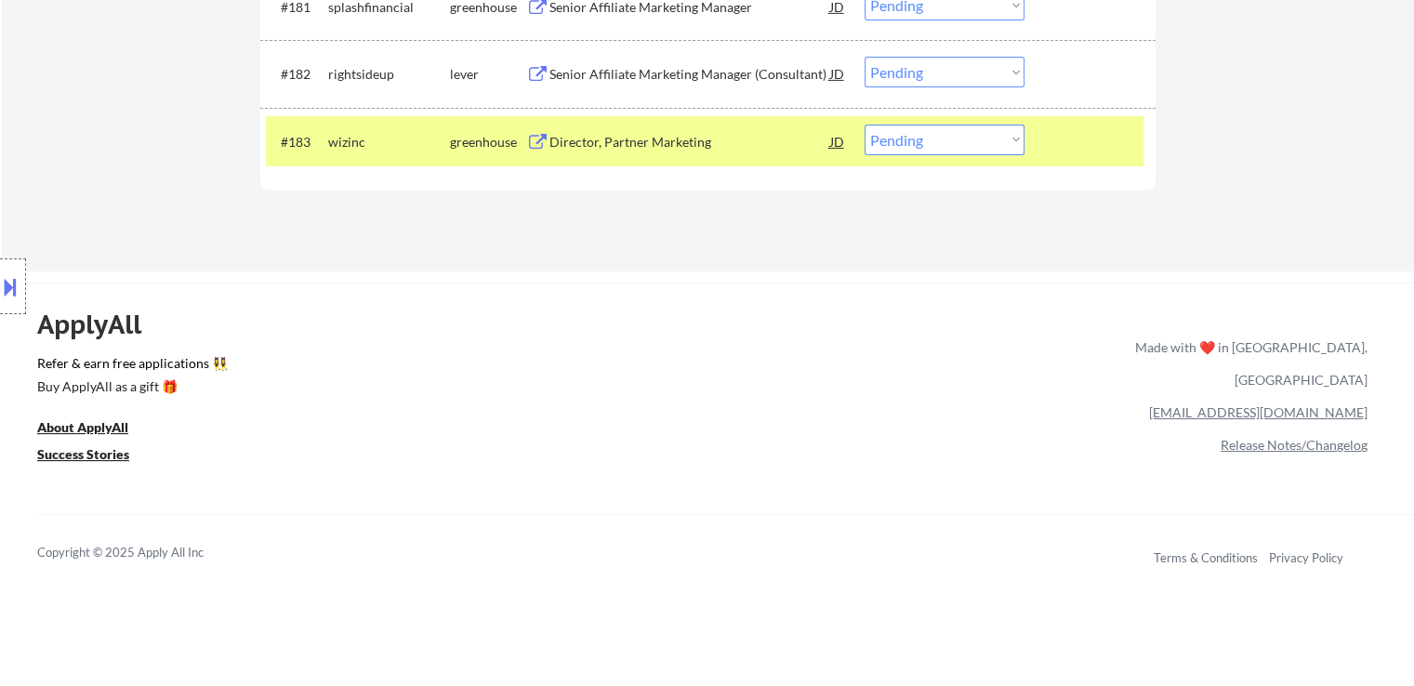
click at [7, 286] on button at bounding box center [10, 286] width 20 height 31
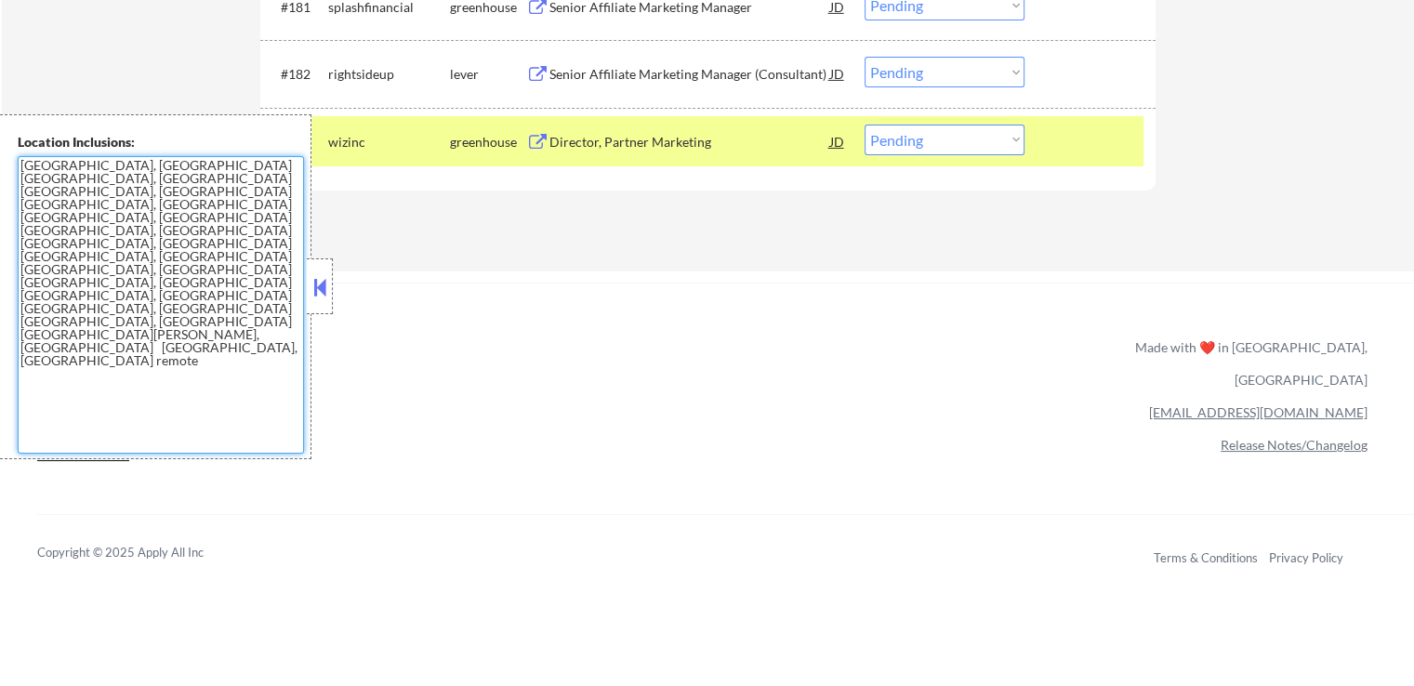
drag, startPoint x: 221, startPoint y: 219, endPoint x: 10, endPoint y: 164, distance: 218.3
click at [10, 164] on div "Location Inclusions: [GEOGRAPHIC_DATA], [GEOGRAPHIC_DATA] [GEOGRAPHIC_DATA], [G…" at bounding box center [155, 286] width 311 height 345
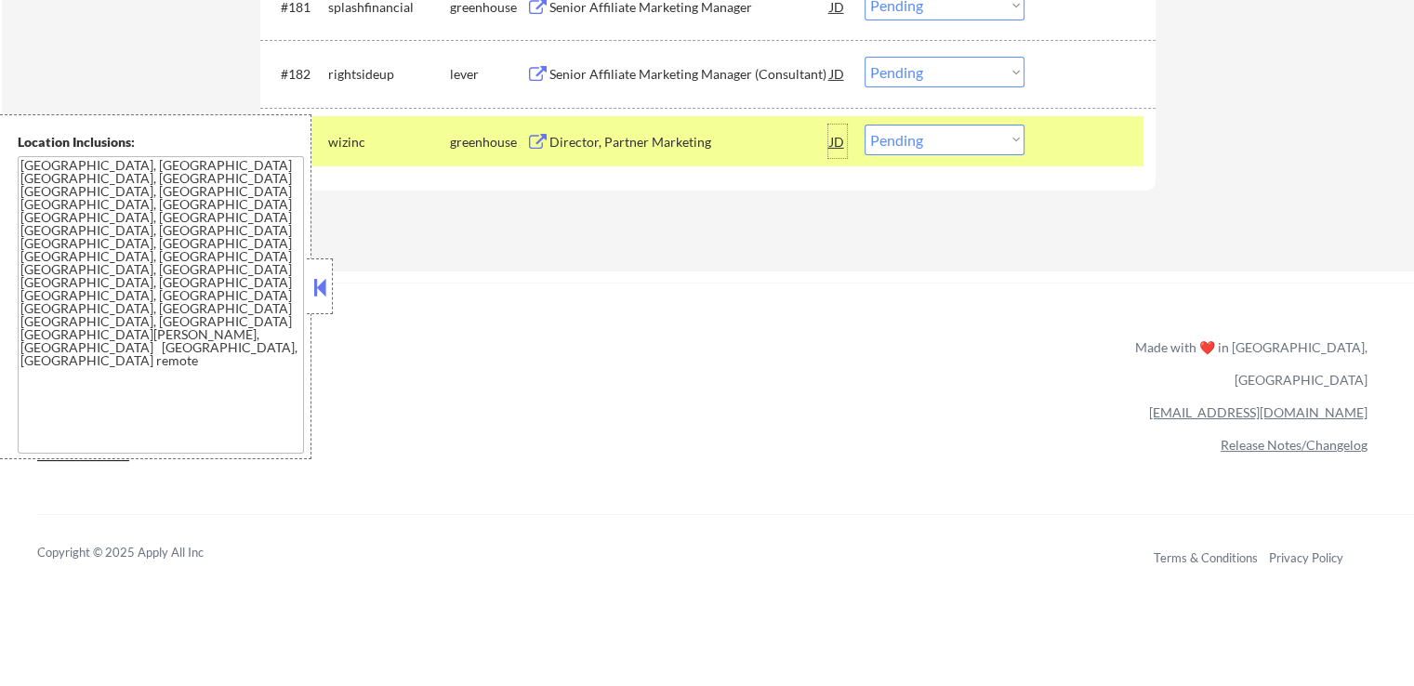
click at [841, 139] on div "JD" at bounding box center [837, 141] width 19 height 33
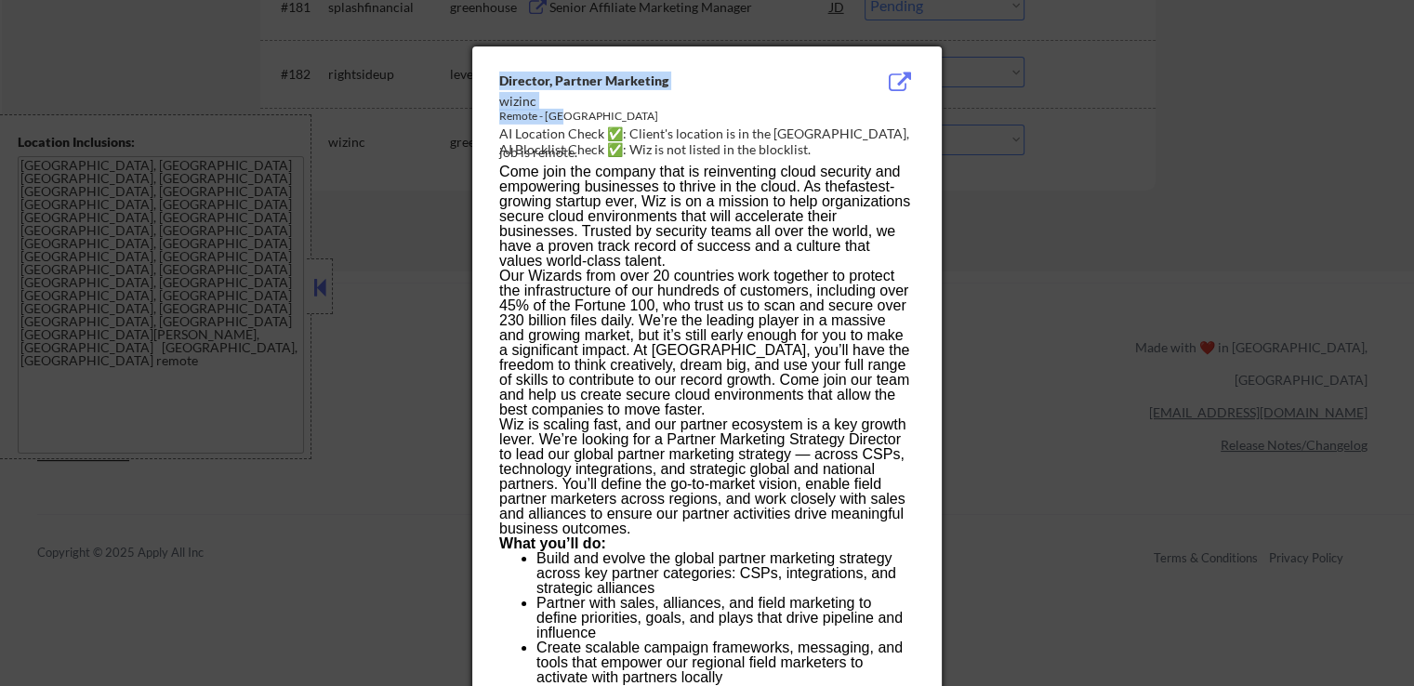
drag, startPoint x: 573, startPoint y: 115, endPoint x: 469, endPoint y: 124, distance: 104.5
click at [504, 80] on div "Director, Partner Marketing" at bounding box center [660, 81] width 322 height 19
click at [502, 79] on div "Director, Partner Marketing" at bounding box center [660, 81] width 322 height 19
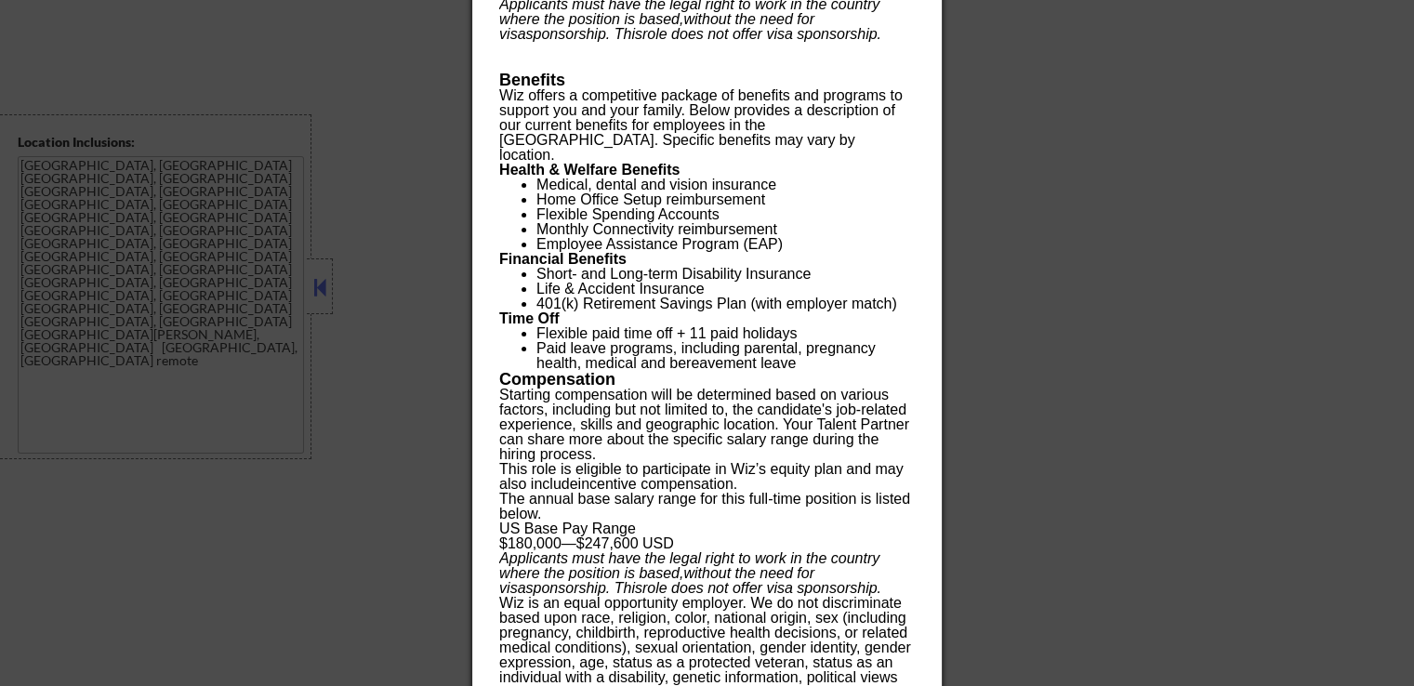
scroll to position [7445, 0]
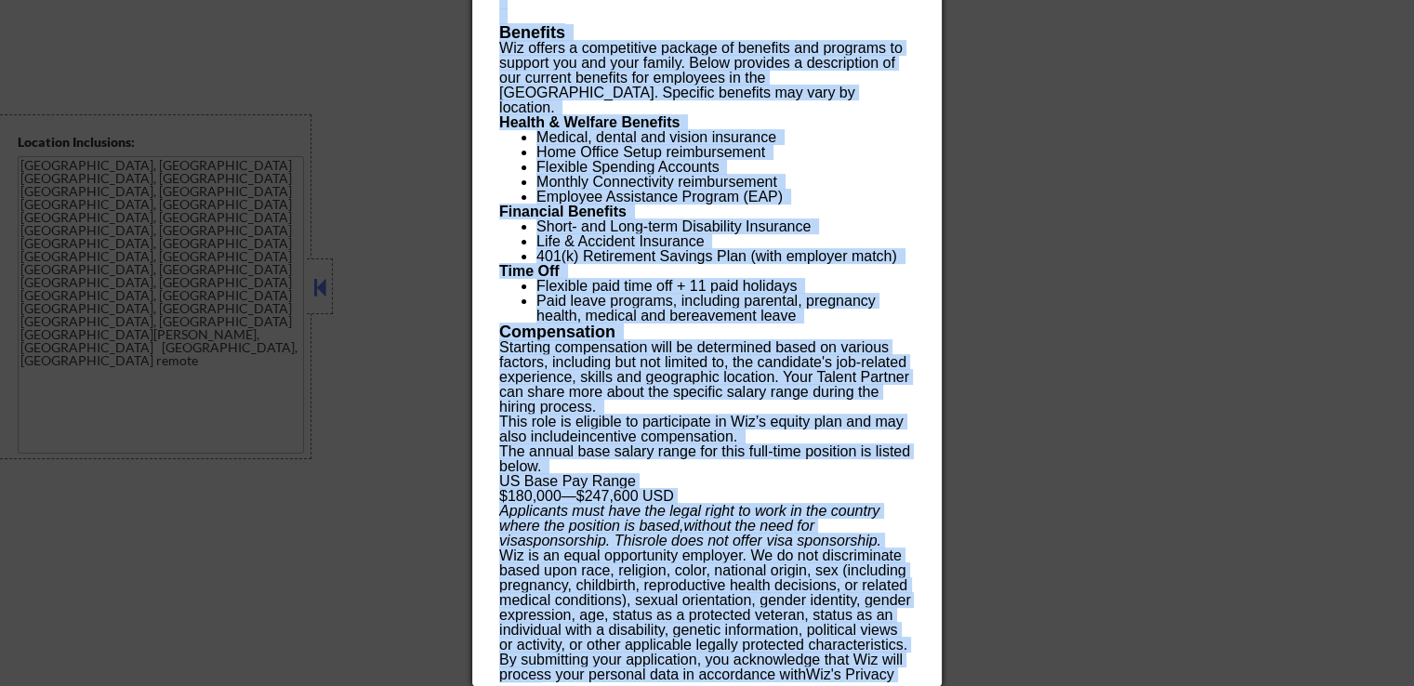
click at [559, 680] on p "By submitting your application, you acknowledge that Wiz will process your pers…" at bounding box center [706, 675] width 415 height 45
copy div "Loremips, Dolorsi Ametconse adipis Elitse - DOE TE Incididu Utlab ✅: Etdolo'm a…"
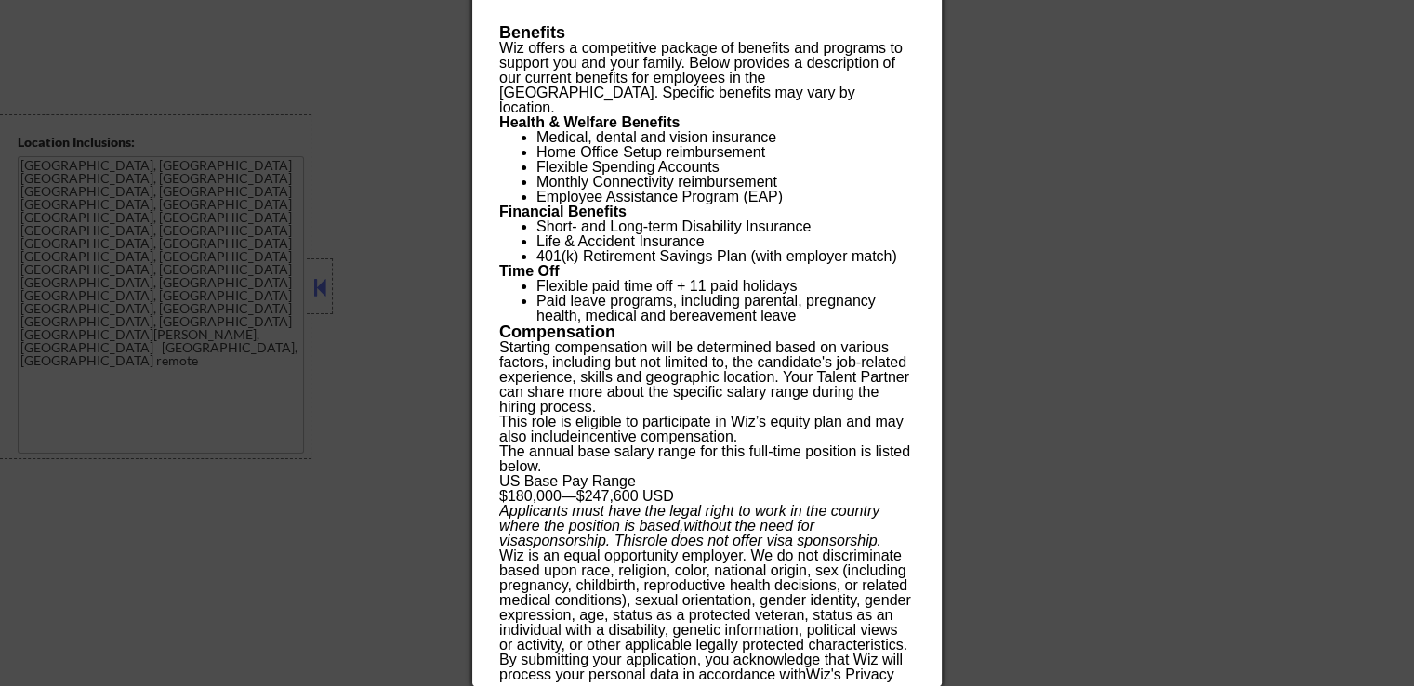
click at [1171, 301] on div at bounding box center [707, 343] width 1414 height 686
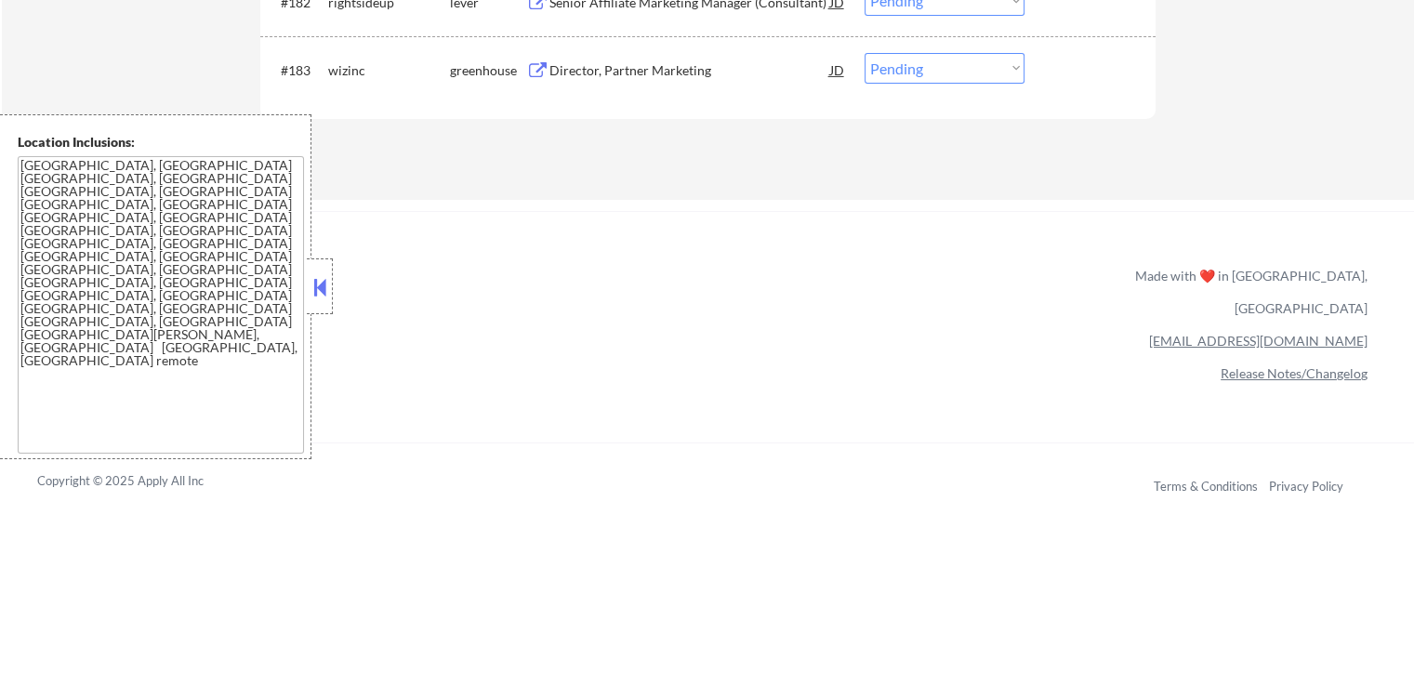
scroll to position [6304, 0]
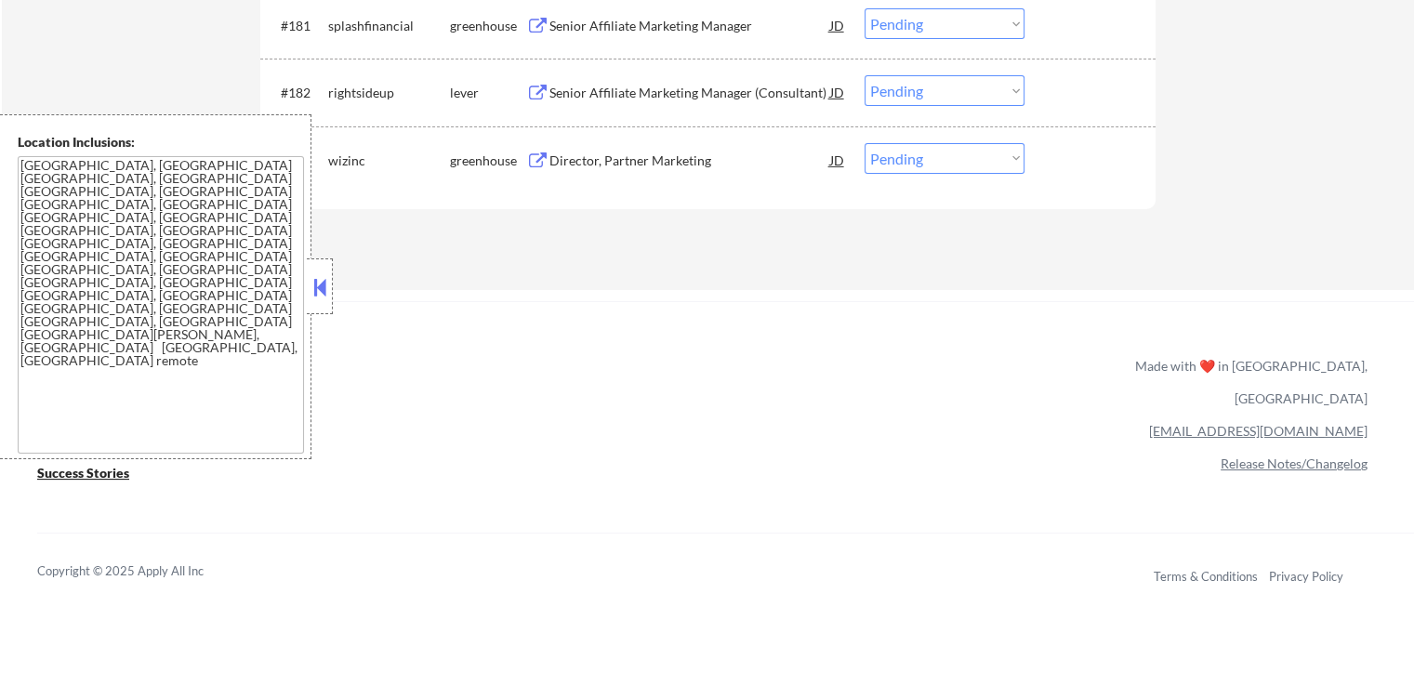
drag, startPoint x: 947, startPoint y: 150, endPoint x: 943, endPoint y: 166, distance: 16.2
click at [947, 150] on select "Choose an option... Pending Applied Excluded (Questions) Excluded (Expired) Exc…" at bounding box center [945, 158] width 160 height 31
select select ""applied""
click at [865, 143] on select "Choose an option... Pending Applied Excluded (Questions) Excluded (Expired) Exc…" at bounding box center [945, 158] width 160 height 31
click at [600, 98] on div "Senior Affiliate Marketing Manager (Consultant)" at bounding box center [690, 93] width 281 height 19
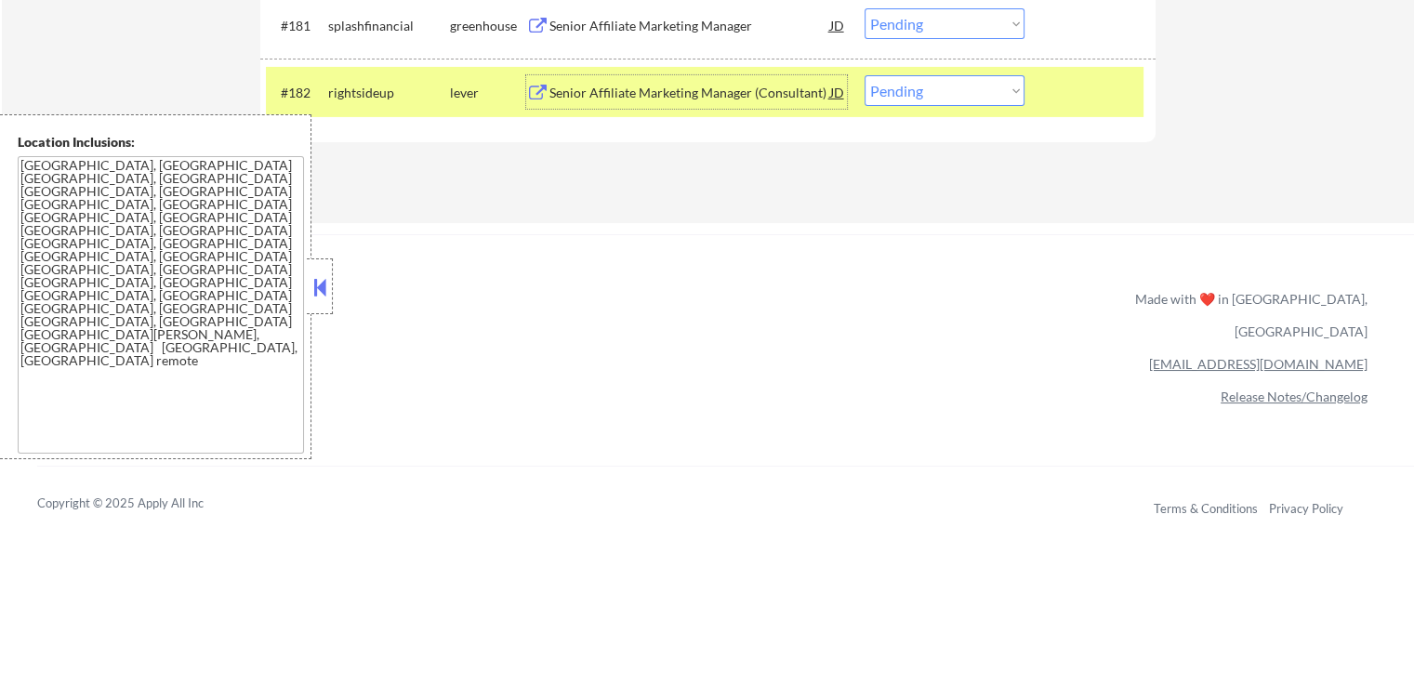
scroll to position [6118, 0]
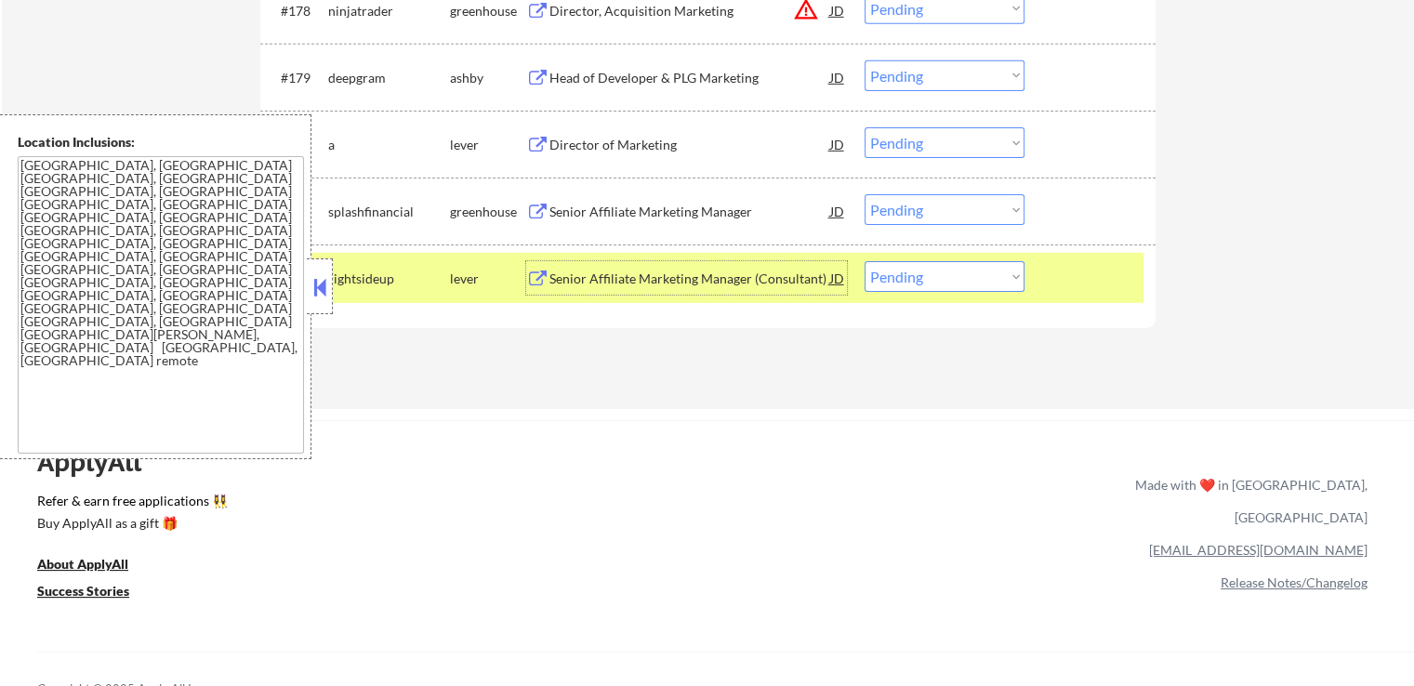
click at [600, 272] on div "Senior Affiliate Marketing Manager (Consultant)" at bounding box center [690, 279] width 281 height 19
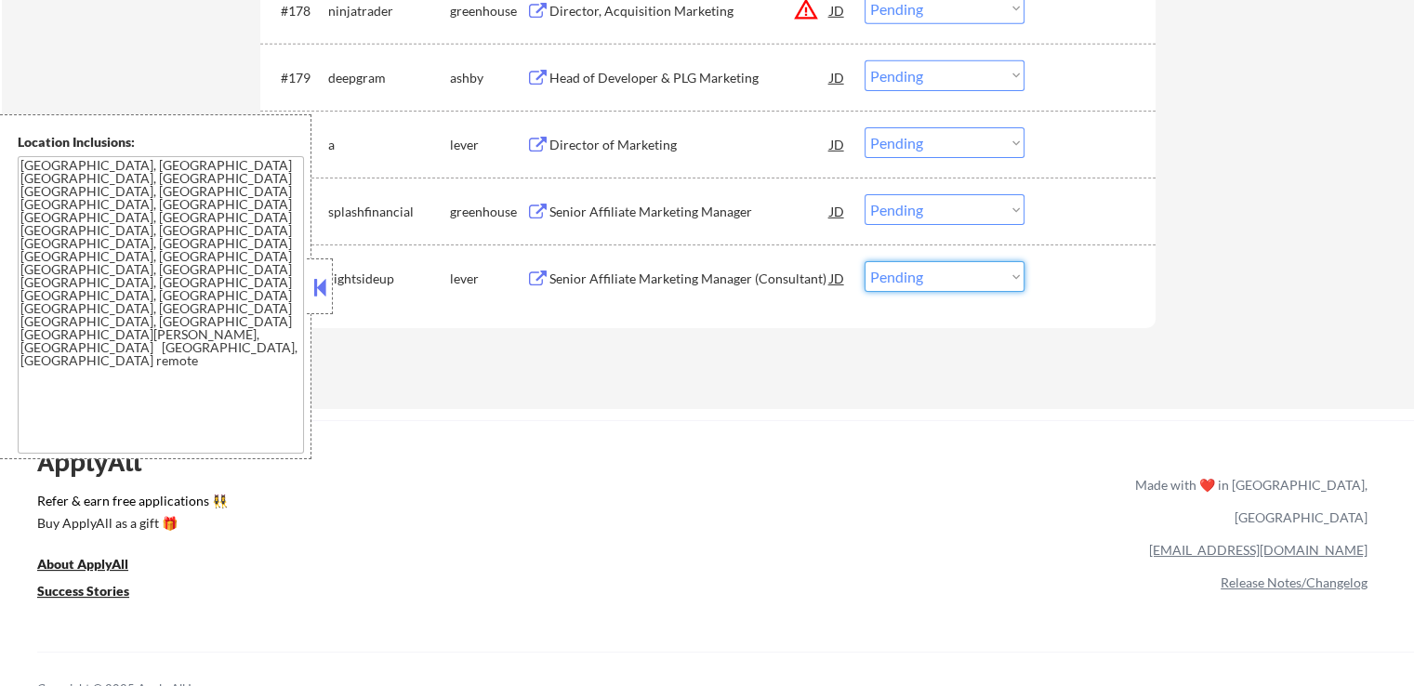
click at [891, 276] on select "Choose an option... Pending Applied Excluded (Questions) Excluded (Expired) Exc…" at bounding box center [945, 276] width 160 height 31
select select ""excluded__bad_match_""
click at [865, 262] on select "Choose an option... Pending Applied Excluded (Questions) Excluded (Expired) Exc…" at bounding box center [945, 276] width 160 height 31
click at [562, 213] on div "Senior Affiliate Marketing Manager" at bounding box center [690, 212] width 281 height 19
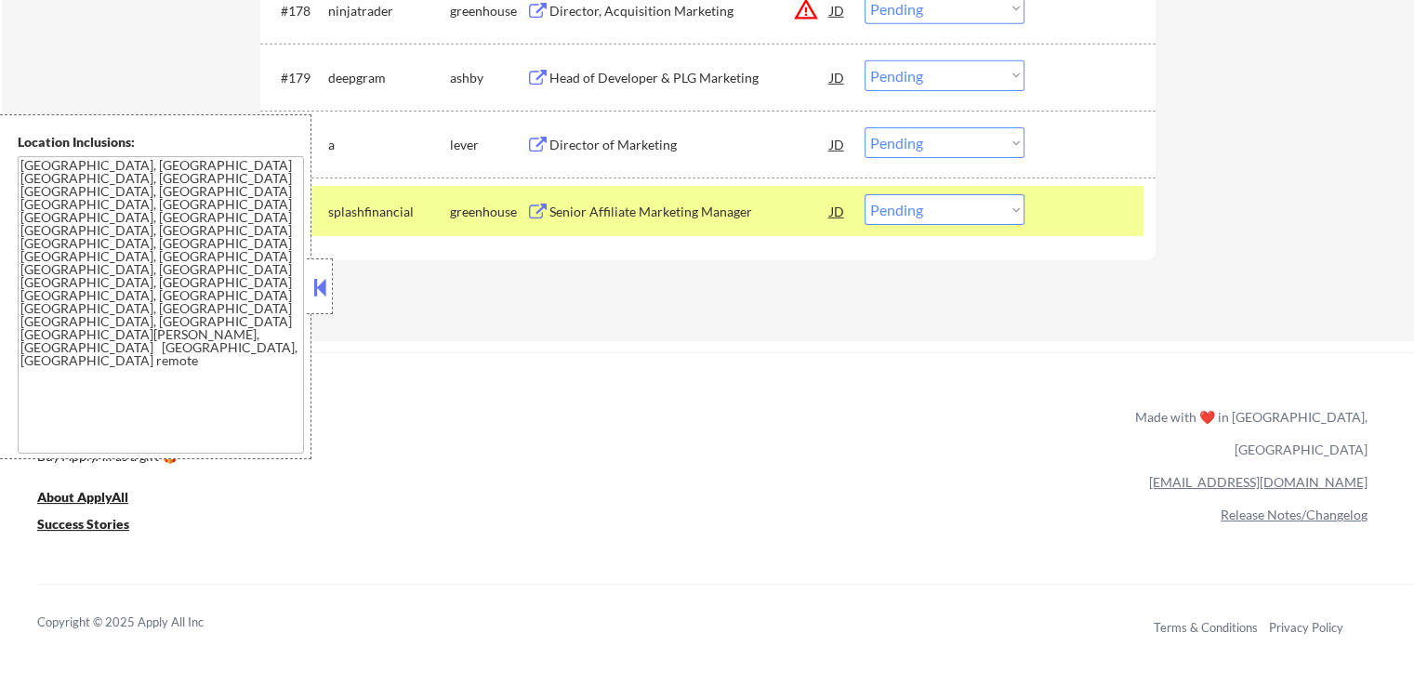
click at [545, 144] on button at bounding box center [537, 146] width 23 height 18
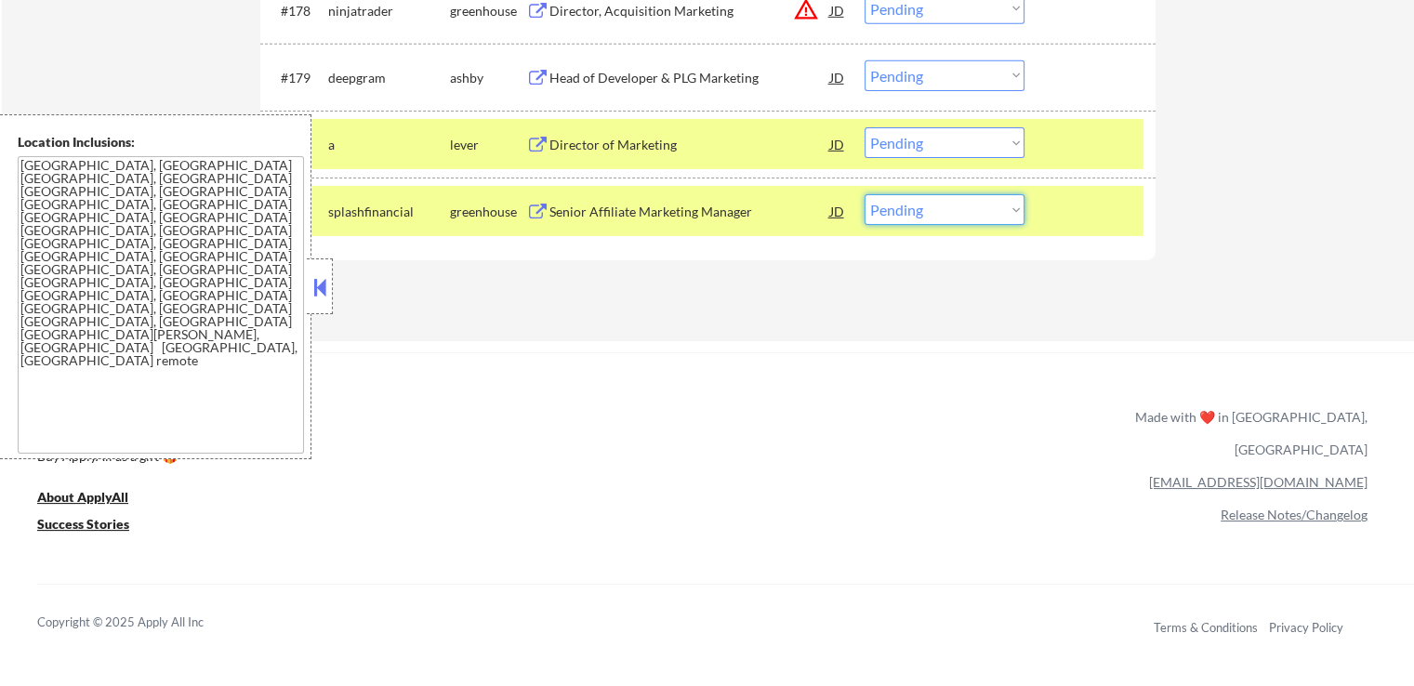
drag, startPoint x: 922, startPoint y: 213, endPoint x: 925, endPoint y: 223, distance: 10.6
click at [922, 213] on select "Choose an option... Pending Applied Excluded (Questions) Excluded (Expired) Exc…" at bounding box center [945, 209] width 160 height 31
select select ""excluded__bad_match_""
click at [865, 195] on select "Choose an option... Pending Applied Excluded (Questions) Excluded (Expired) Exc…" at bounding box center [945, 209] width 160 height 31
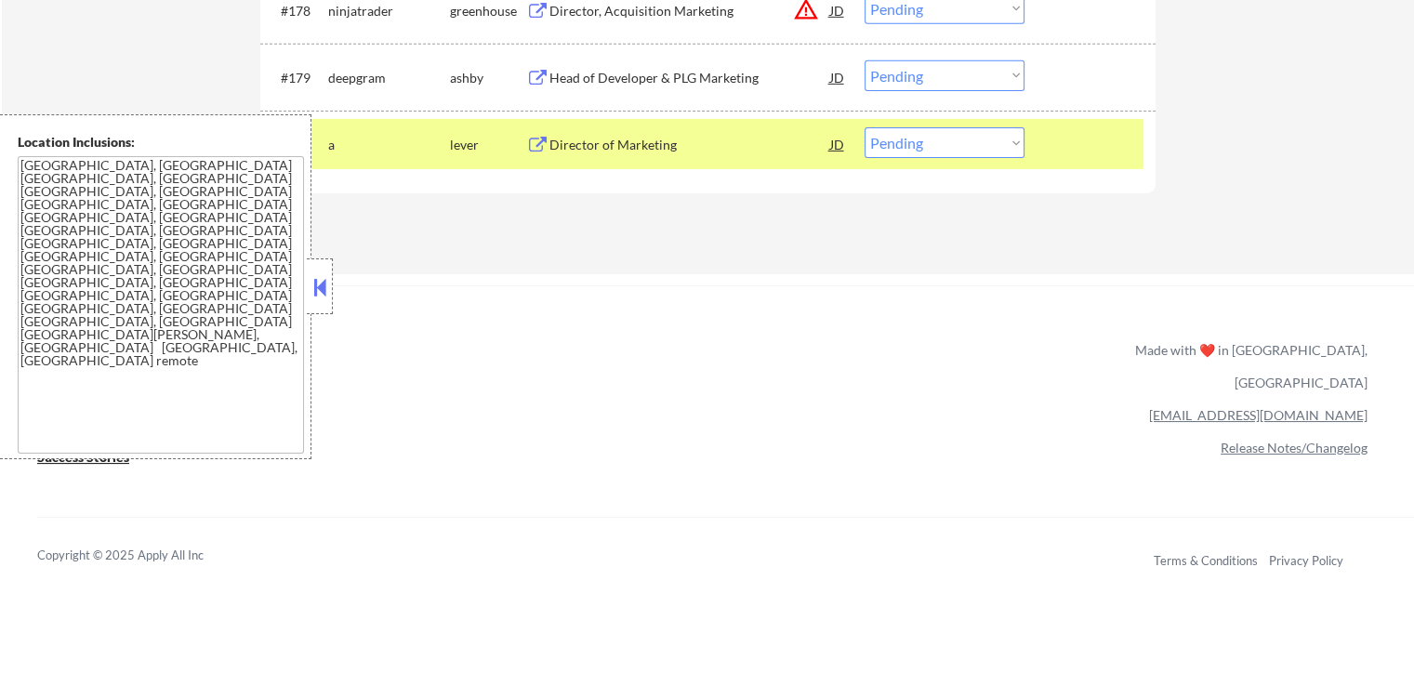
click at [920, 154] on select "Choose an option... Pending Applied Excluded (Questions) Excluded (Expired) Exc…" at bounding box center [945, 142] width 160 height 31
select select ""applied""
click at [865, 127] on select "Choose an option... Pending Applied Excluded (Questions) Excluded (Expired) Exc…" at bounding box center [945, 142] width 160 height 31
click at [578, 77] on div "Head of Developer & PLG Marketing" at bounding box center [690, 78] width 281 height 19
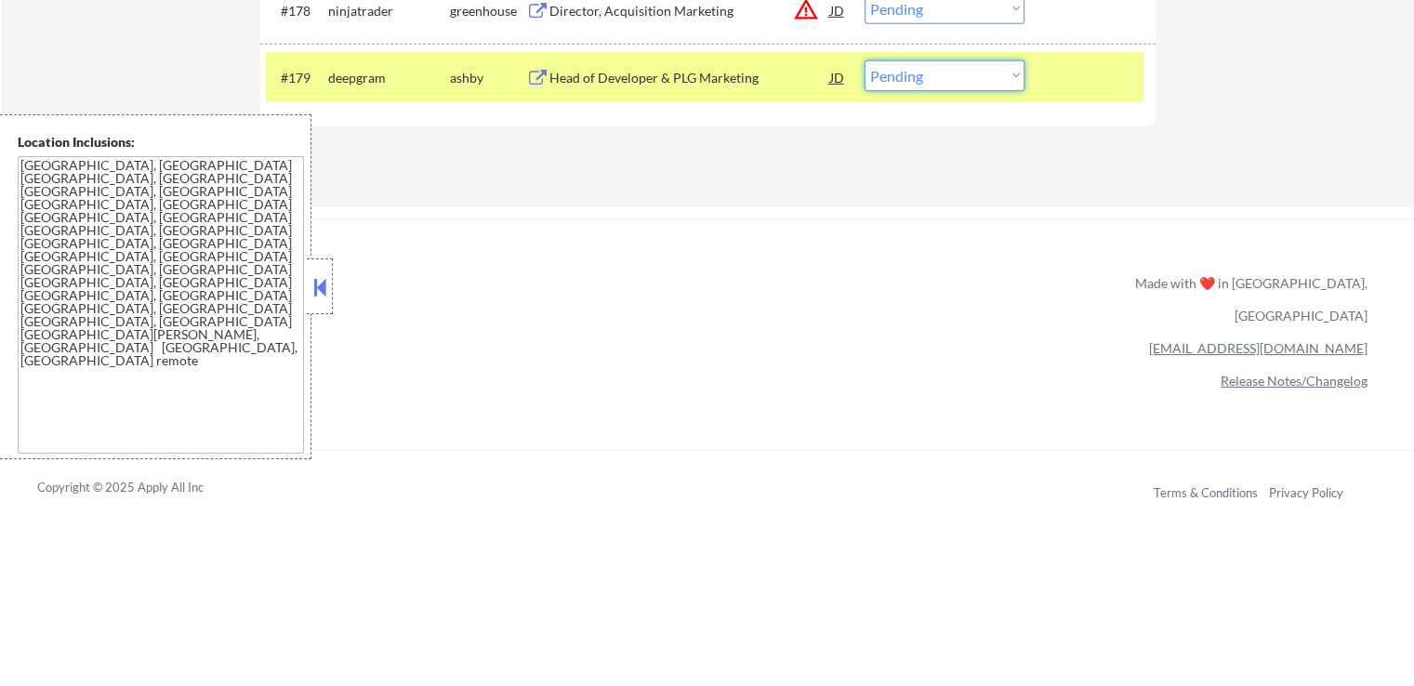
click at [947, 86] on select "Choose an option... Pending Applied Excluded (Questions) Excluded (Expired) Exc…" at bounding box center [945, 75] width 160 height 31
select select ""excluded__bad_match_""
click at [865, 60] on select "Choose an option... Pending Applied Excluded (Questions) Excluded (Expired) Exc…" at bounding box center [945, 75] width 160 height 31
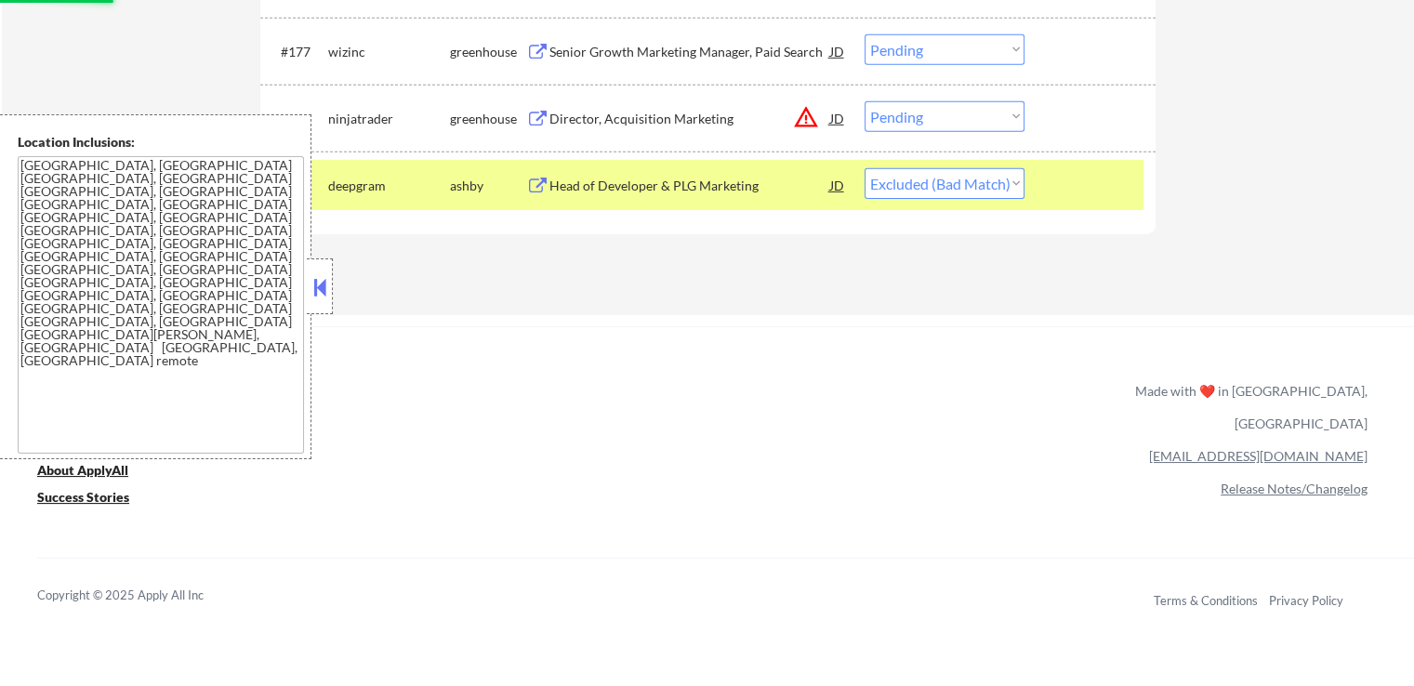
scroll to position [5932, 0]
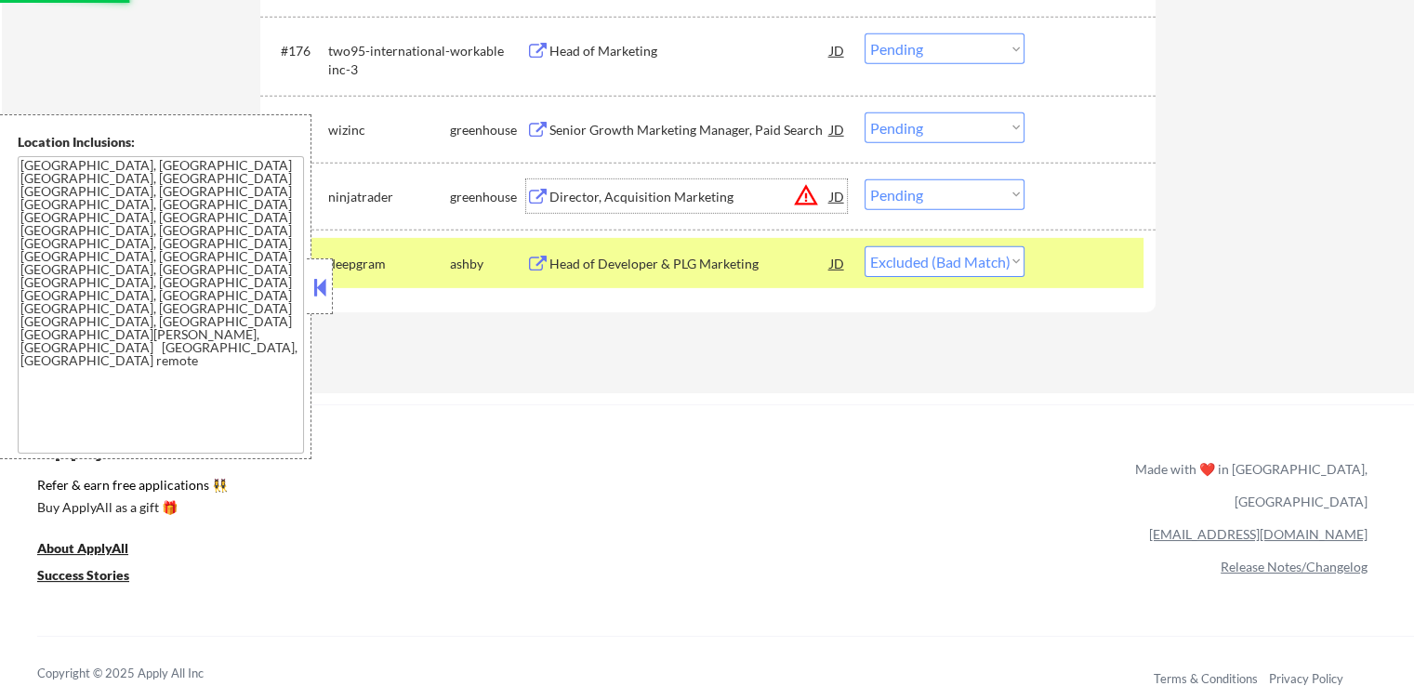
click at [572, 194] on div "Director, Acquisition Marketing" at bounding box center [690, 197] width 281 height 19
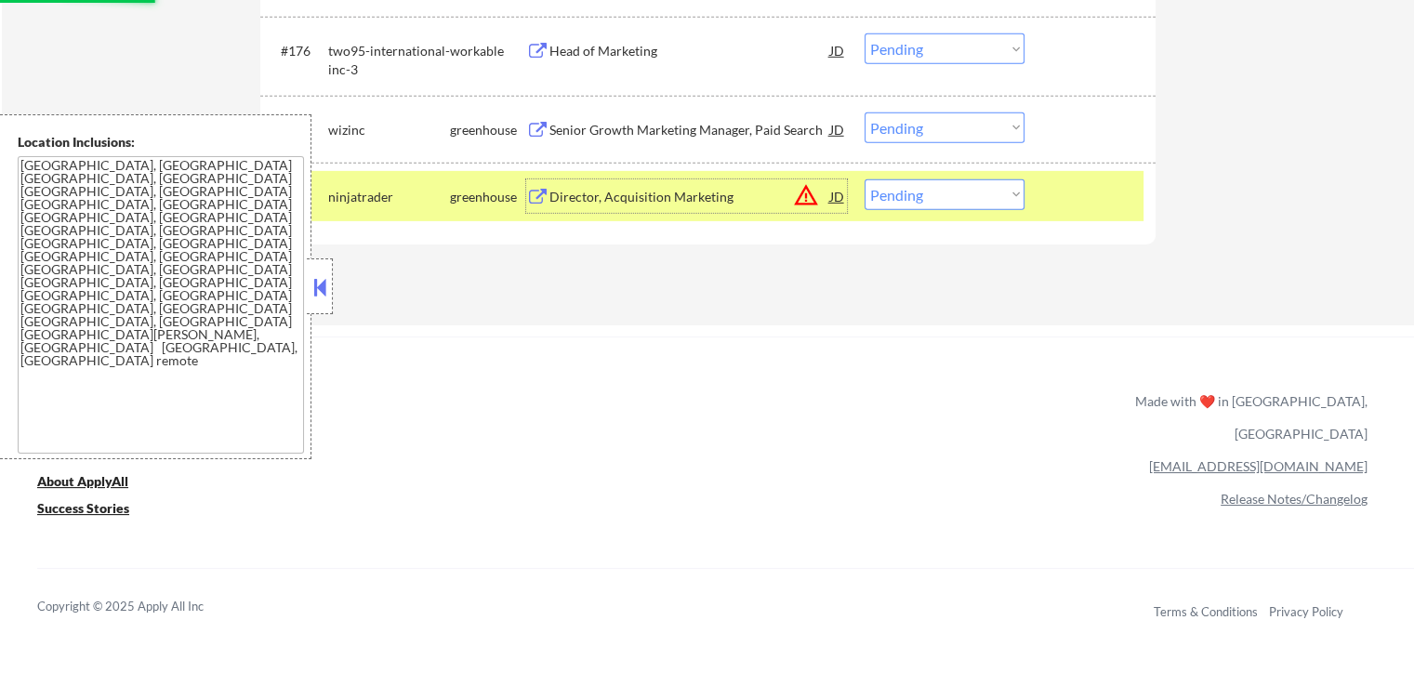
click at [560, 118] on div "Senior Growth Marketing Manager, Paid Search" at bounding box center [690, 129] width 281 height 33
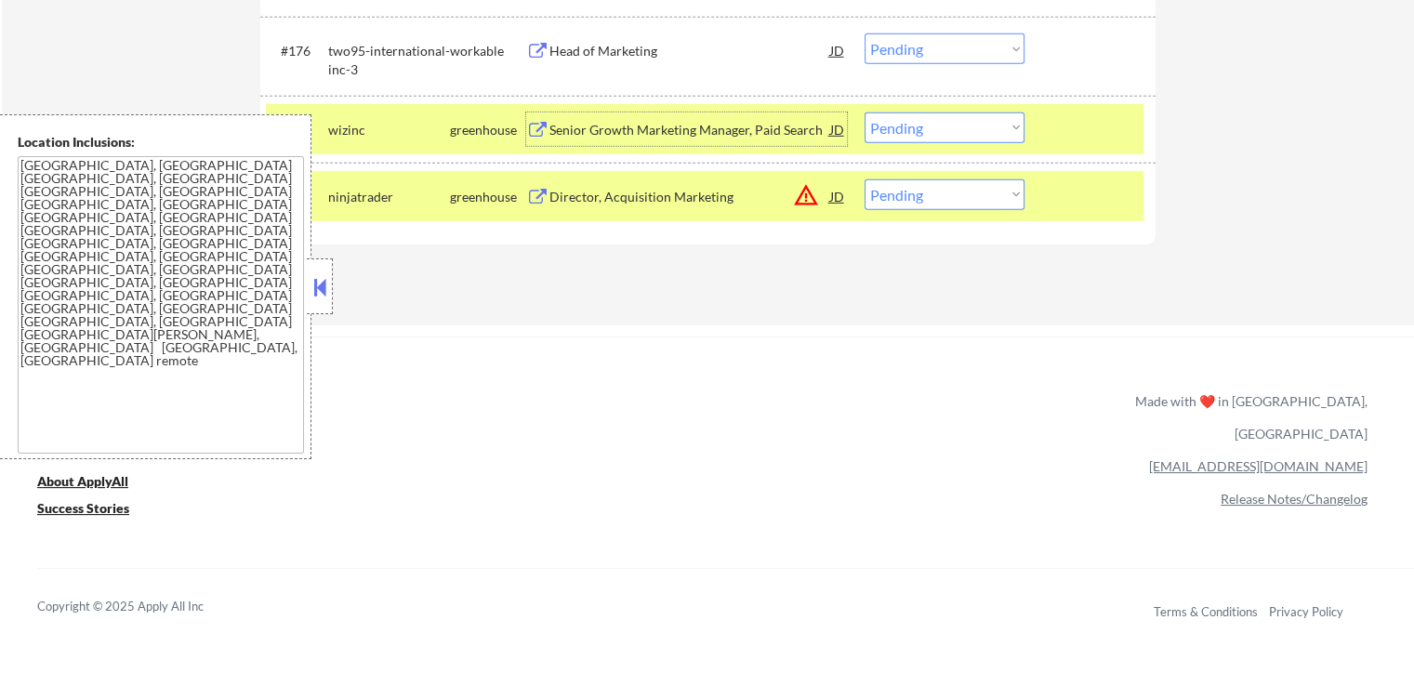
click at [950, 197] on select "Choose an option... Pending Applied Excluded (Questions) Excluded (Expired) Exc…" at bounding box center [945, 194] width 160 height 31
select select ""excluded__location_""
click at [865, 179] on select "Choose an option... Pending Applied Excluded (Questions) Excluded (Expired) Exc…" at bounding box center [945, 194] width 160 height 31
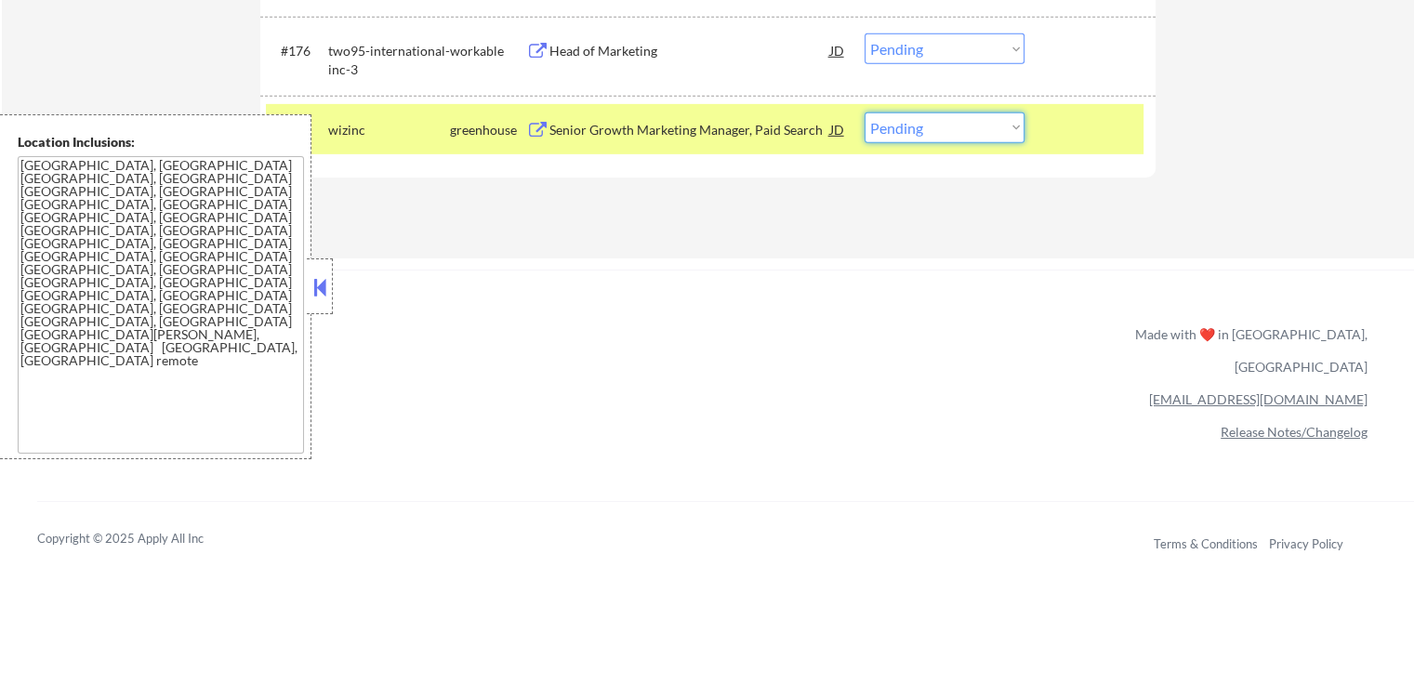
click at [974, 134] on select "Choose an option... Pending Applied Excluded (Questions) Excluded (Expired) Exc…" at bounding box center [945, 128] width 160 height 31
select select ""applied""
click at [865, 113] on select "Choose an option... Pending Applied Excluded (Questions) Excluded (Expired) Exc…" at bounding box center [945, 128] width 160 height 31
click at [571, 49] on div "Head of Marketing" at bounding box center [690, 51] width 281 height 19
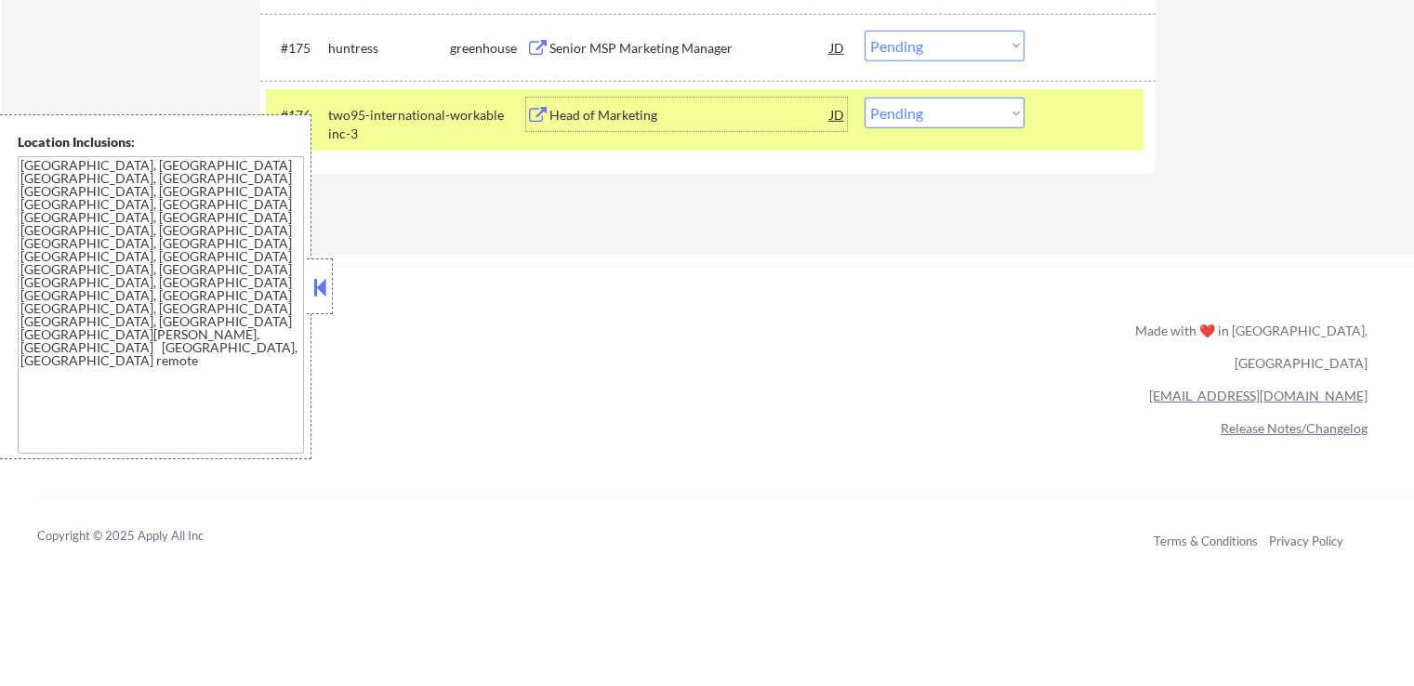
scroll to position [5839, 0]
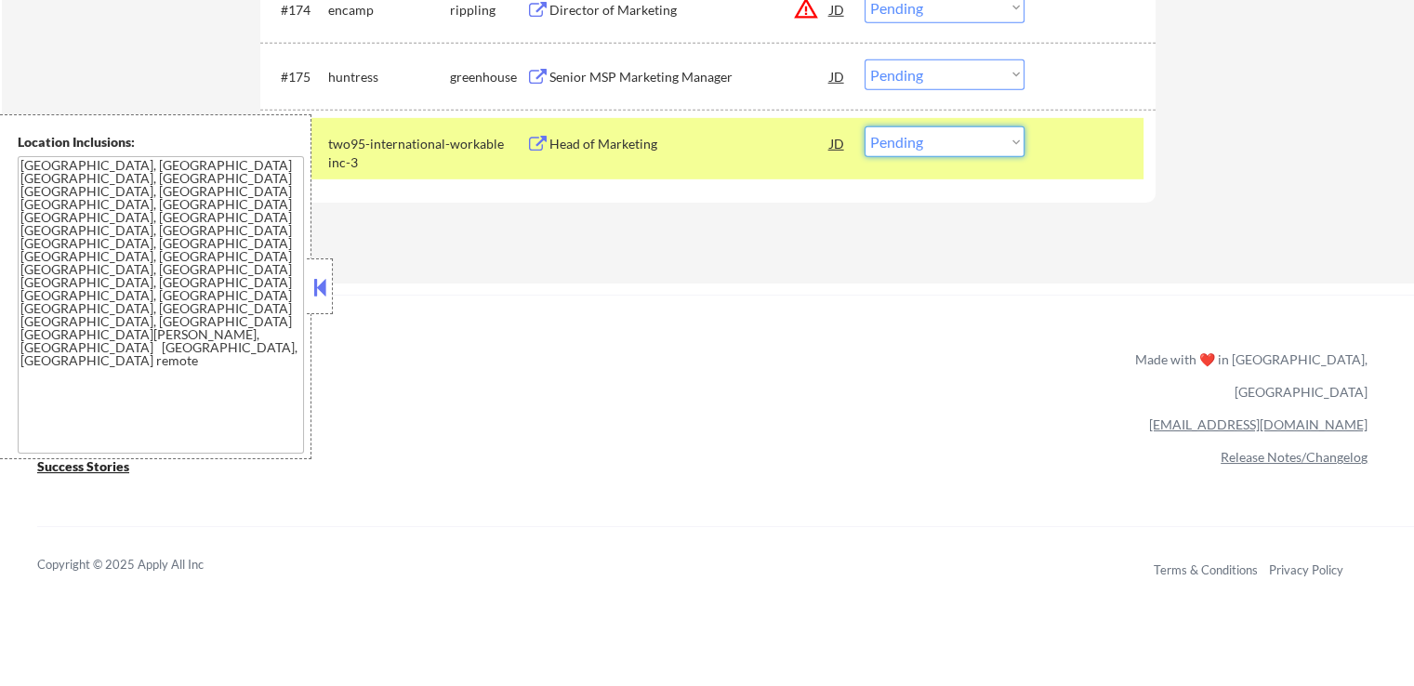
drag, startPoint x: 909, startPoint y: 142, endPoint x: 915, endPoint y: 153, distance: 12.5
click at [910, 142] on select "Choose an option... Pending Applied Excluded (Questions) Excluded (Expired) Exc…" at bounding box center [945, 141] width 160 height 31
select select ""applied""
click at [865, 126] on select "Choose an option... Pending Applied Excluded (Questions) Excluded (Expired) Exc…" at bounding box center [945, 141] width 160 height 31
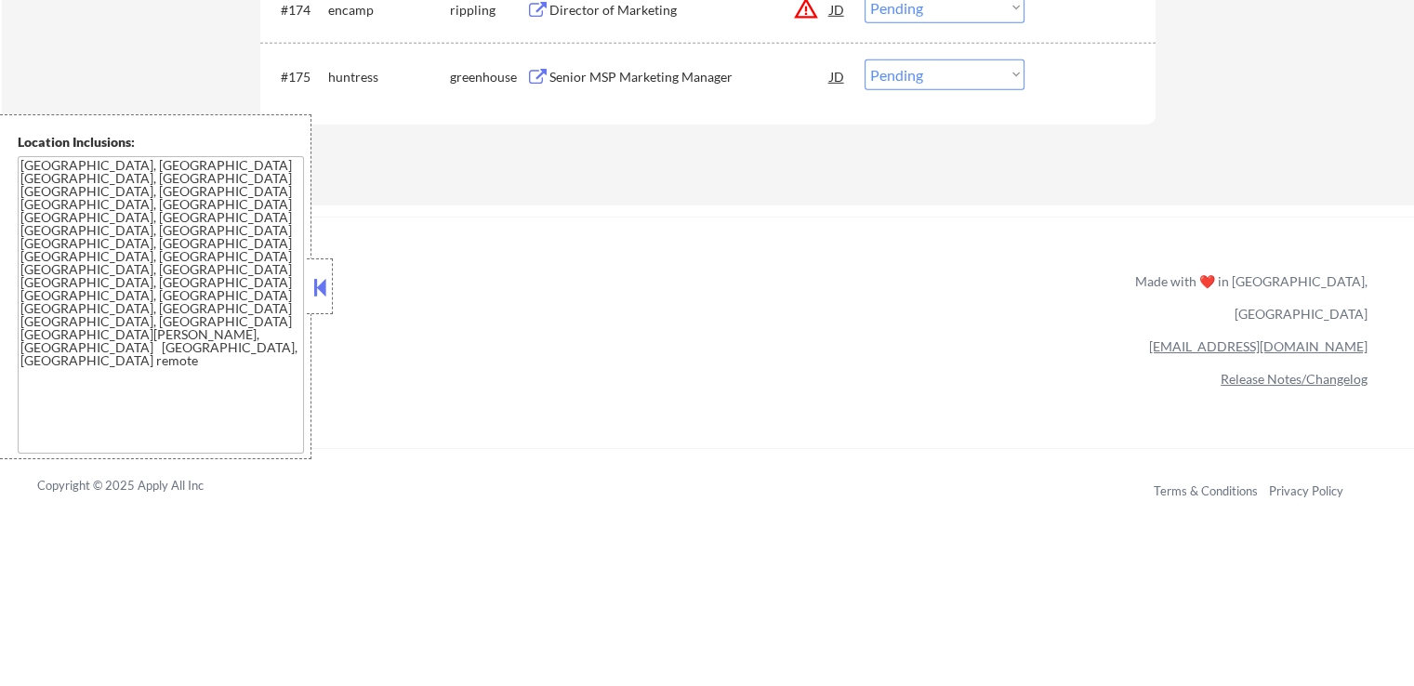
click at [548, 75] on button at bounding box center [537, 78] width 23 height 18
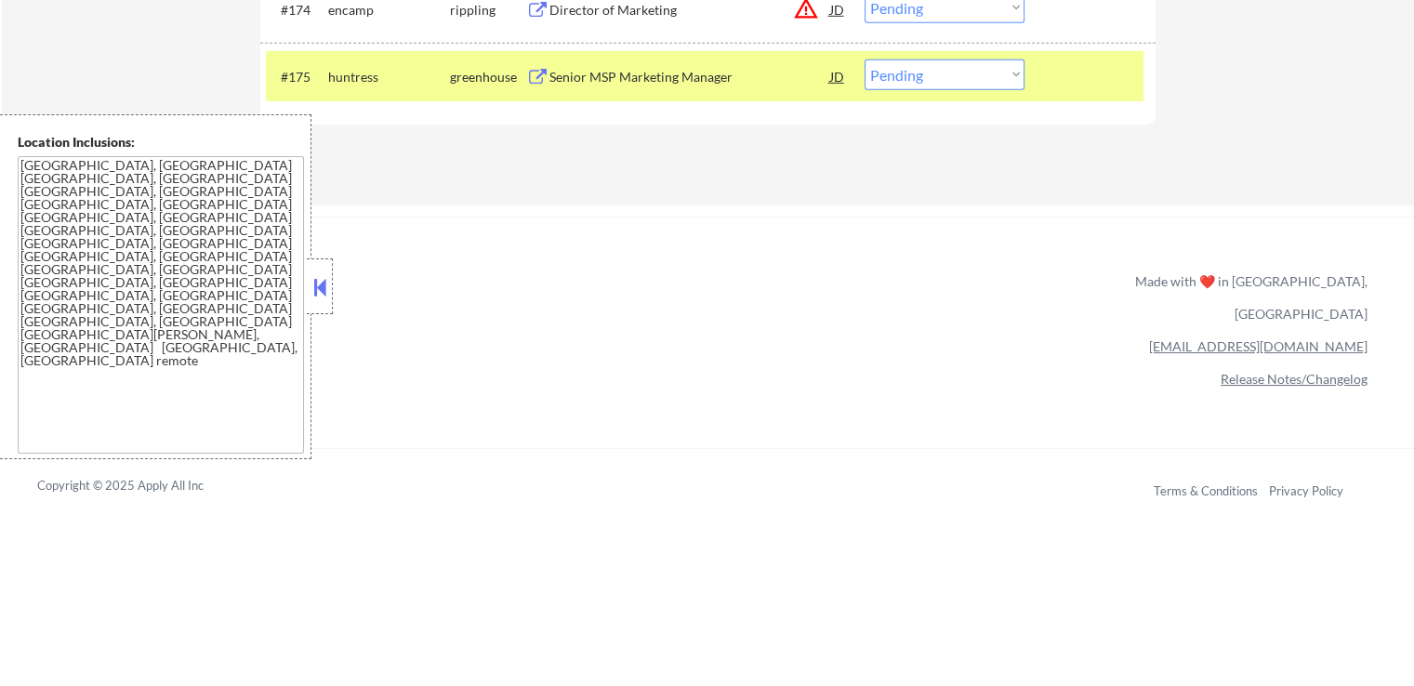
scroll to position [5746, 0]
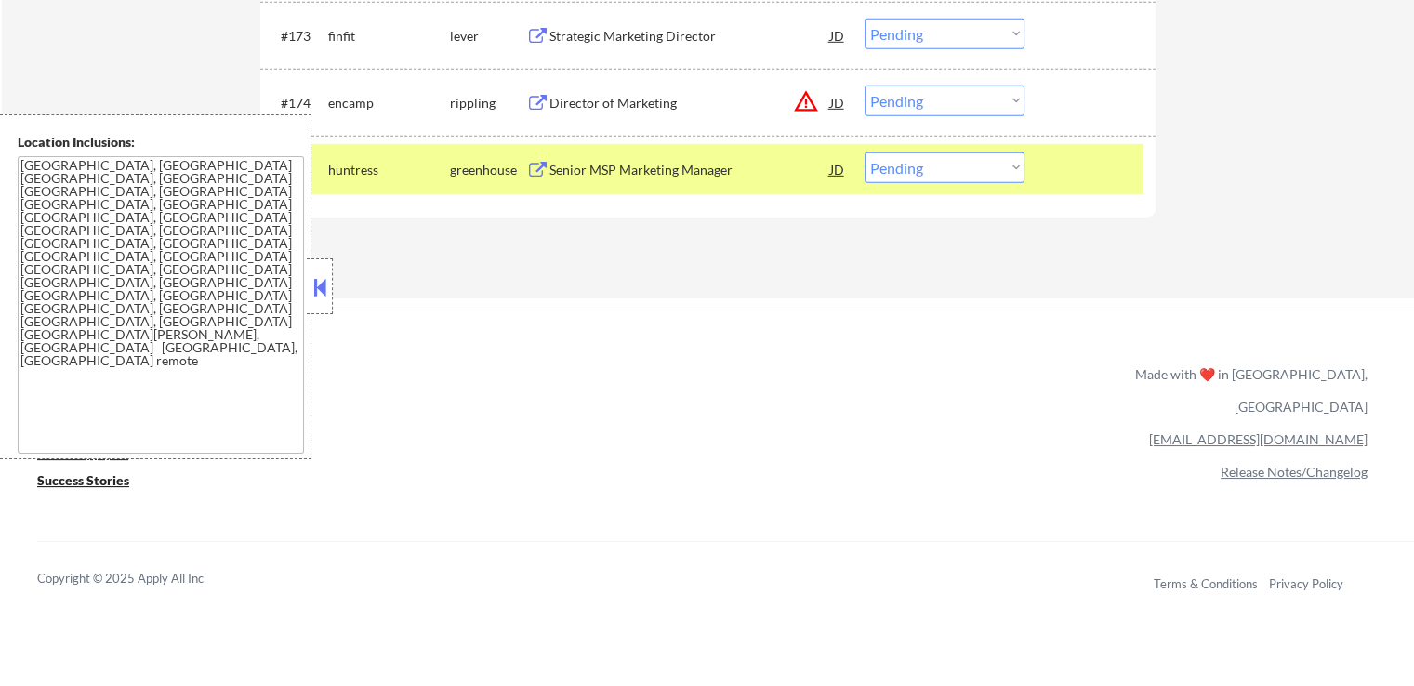
click at [621, 101] on div "Director of Marketing" at bounding box center [690, 103] width 281 height 19
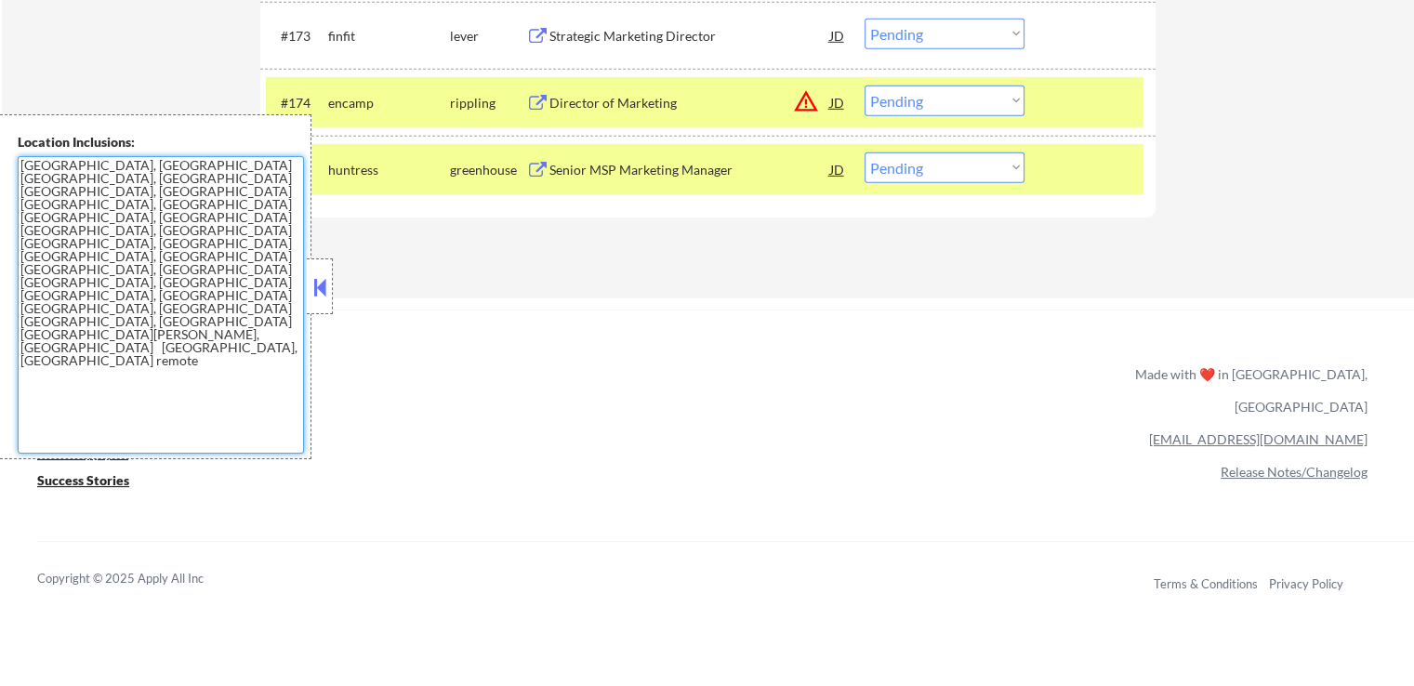
drag, startPoint x: 168, startPoint y: 213, endPoint x: 0, endPoint y: 160, distance: 176.4
click at [0, 160] on div "Location Inclusions: [GEOGRAPHIC_DATA], [GEOGRAPHIC_DATA] [GEOGRAPHIC_DATA], [G…" at bounding box center [155, 286] width 311 height 345
drag, startPoint x: 954, startPoint y: 99, endPoint x: 958, endPoint y: 113, distance: 13.5
click at [955, 100] on select "Choose an option... Pending Applied Excluded (Questions) Excluded (Expired) Exc…" at bounding box center [945, 101] width 160 height 31
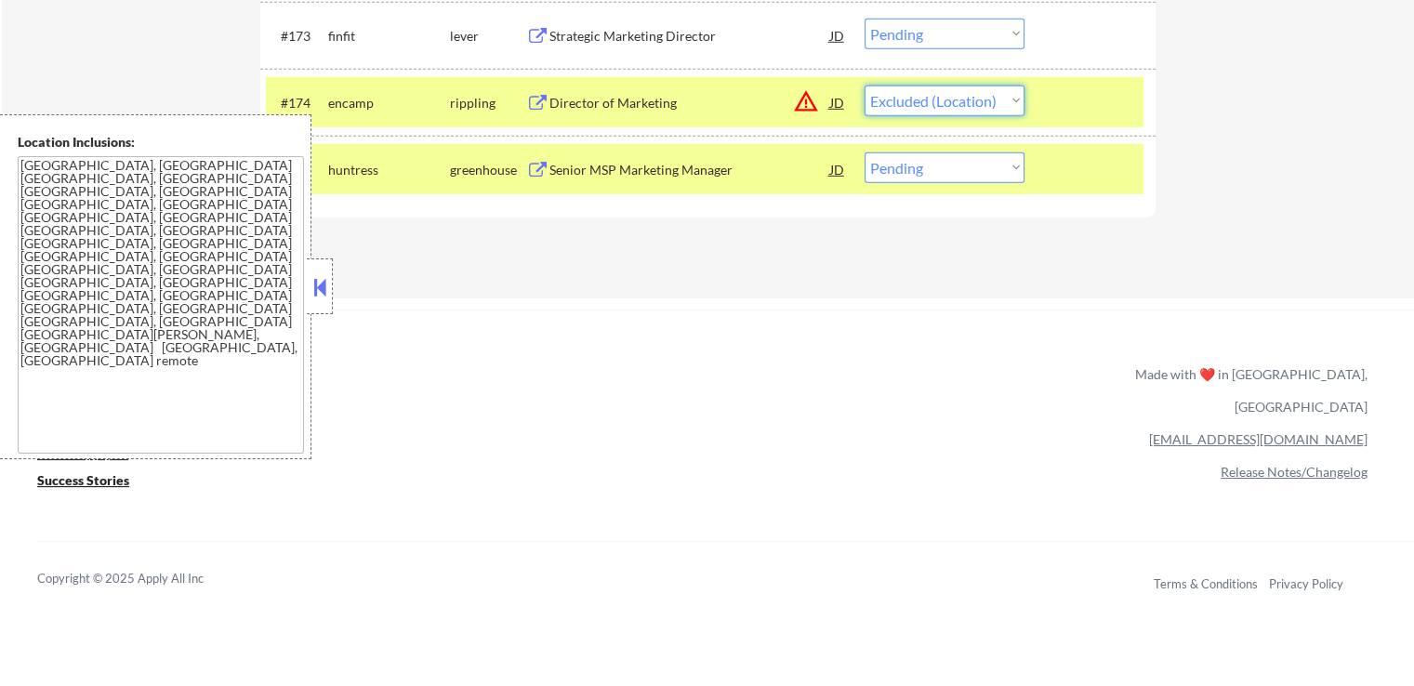
click at [865, 86] on select "Choose an option... Pending Applied Excluded (Questions) Excluded (Expired) Exc…" at bounding box center [945, 101] width 160 height 31
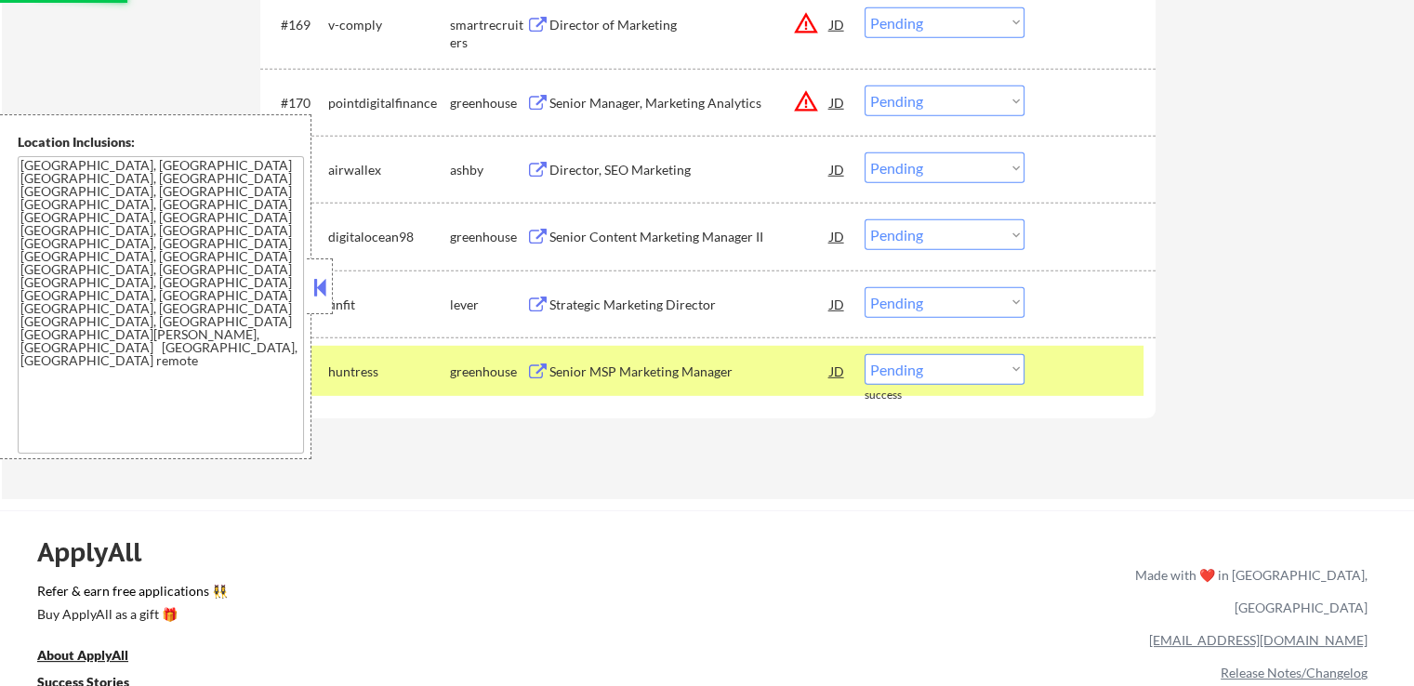
scroll to position [5467, 0]
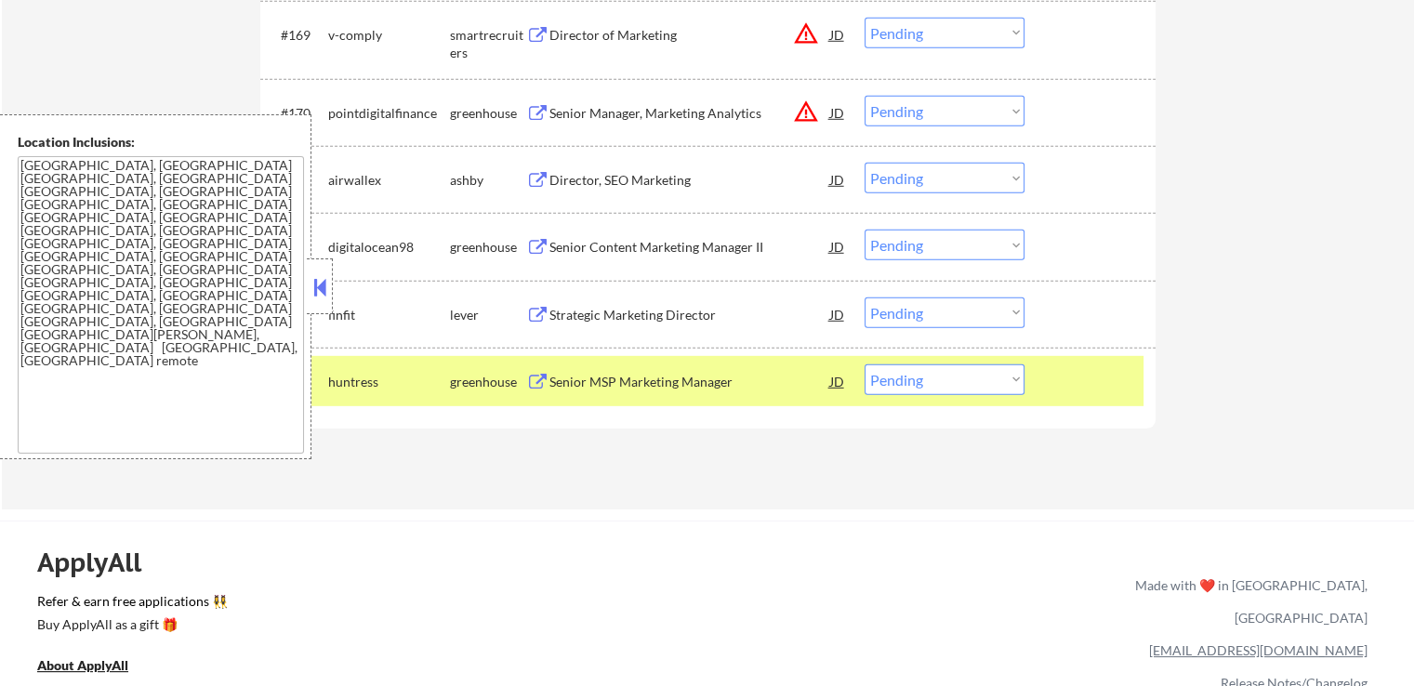
click at [936, 388] on select "Choose an option... Pending Applied Excluded (Questions) Excluded (Expired) Exc…" at bounding box center [945, 379] width 160 height 31
select select ""excluded__expired_""
click at [865, 364] on select "Choose an option... Pending Applied Excluded (Questions) Excluded (Expired) Exc…" at bounding box center [945, 379] width 160 height 31
click at [569, 325] on div "Strategic Marketing Director" at bounding box center [690, 314] width 281 height 33
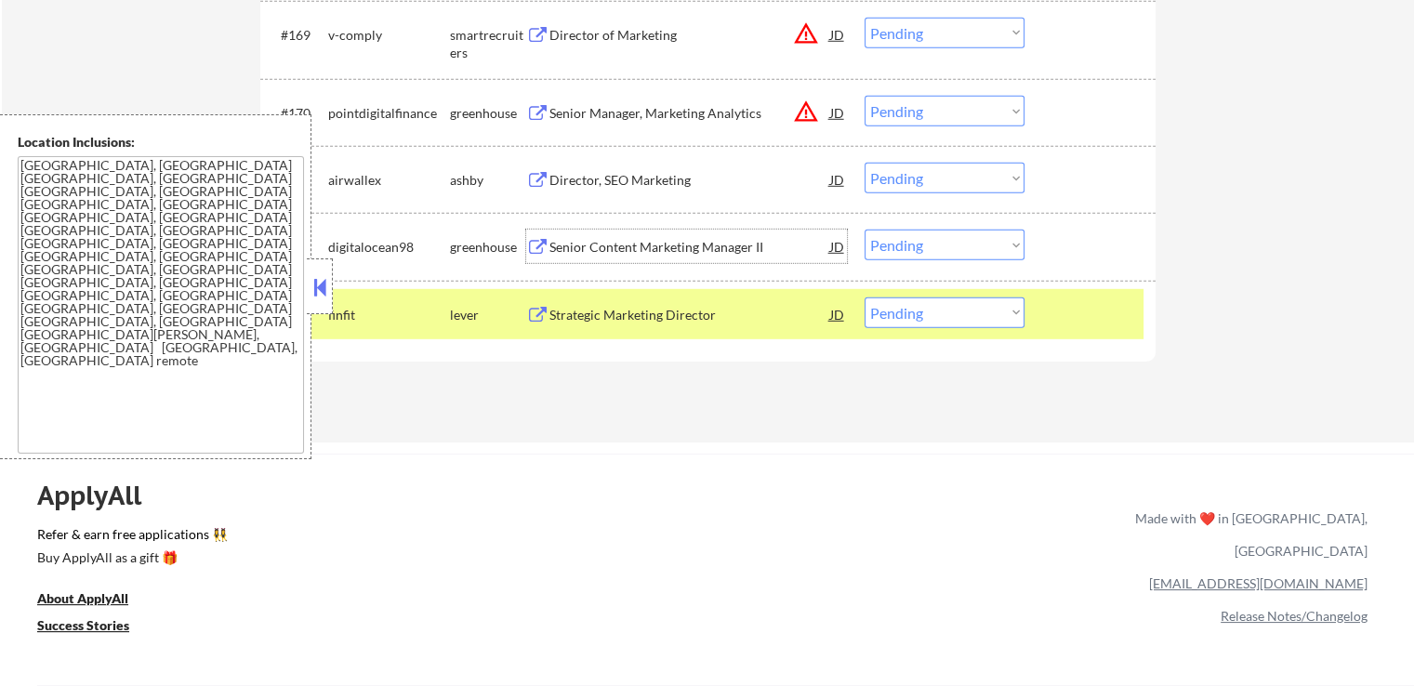
click at [577, 243] on div "Senior Content Marketing Manager II" at bounding box center [690, 247] width 281 height 19
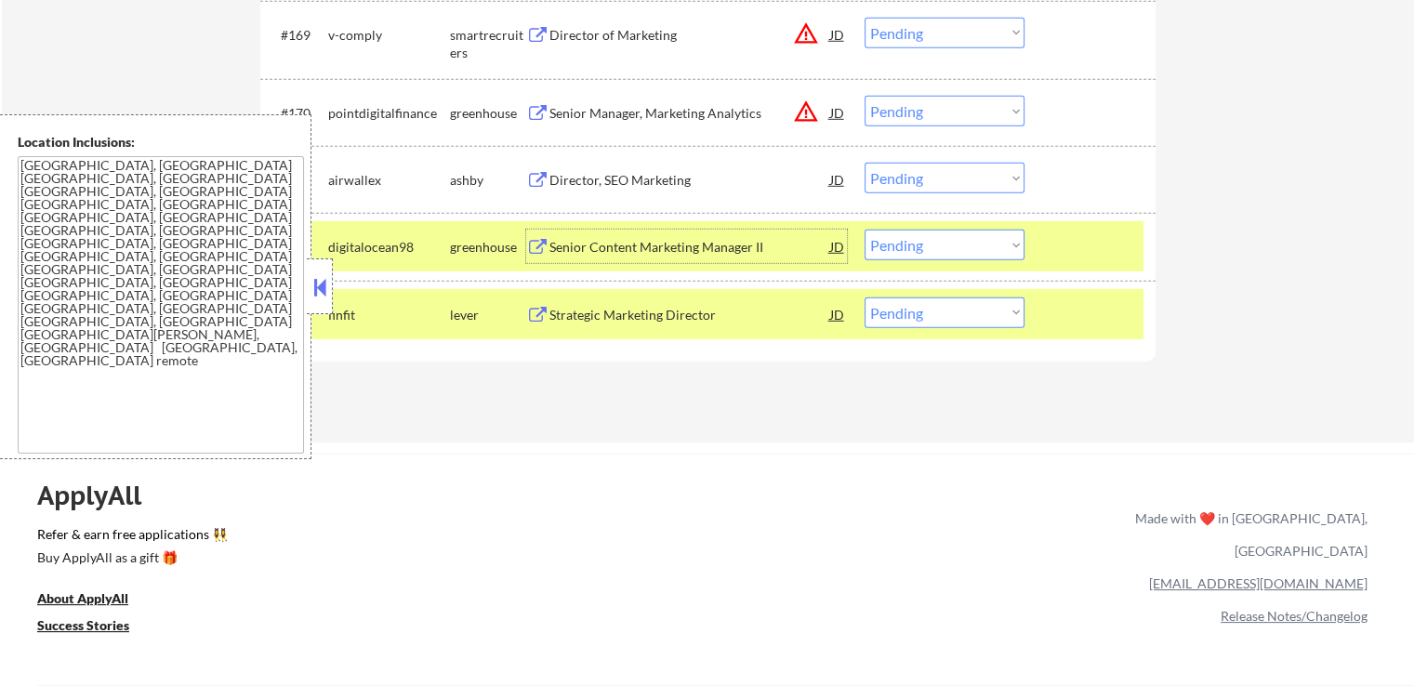
click at [904, 250] on select "Choose an option... Pending Applied Excluded (Questions) Excluded (Expired) Exc…" at bounding box center [945, 245] width 160 height 31
click at [865, 231] on select "Choose an option... Pending Applied Excluded (Questions) Excluded (Expired) Exc…" at bounding box center [945, 245] width 160 height 31
click at [547, 182] on button at bounding box center [537, 181] width 23 height 18
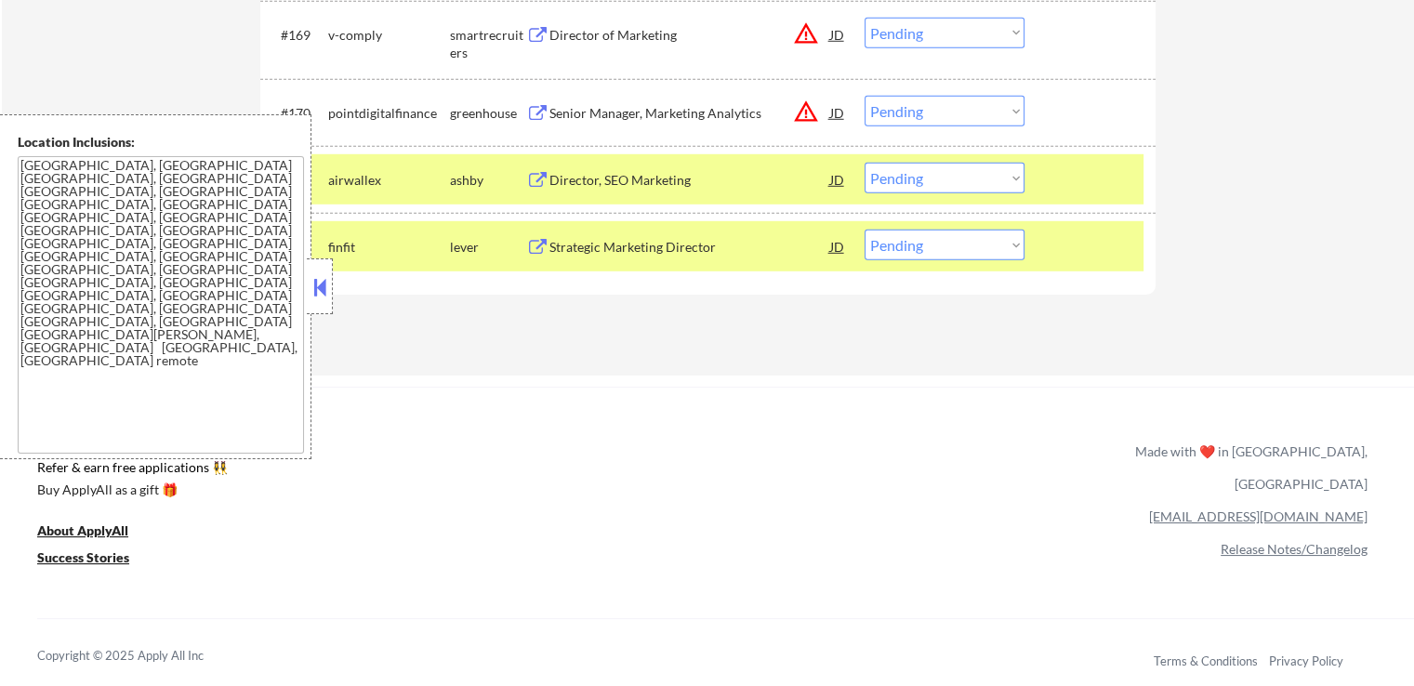
click at [945, 244] on select "Choose an option... Pending Applied Excluded (Questions) Excluded (Expired) Exc…" at bounding box center [945, 245] width 160 height 31
select select ""applied""
click at [865, 231] on select "Choose an option... Pending Applied Excluded (Questions) Excluded (Expired) Exc…" at bounding box center [945, 245] width 160 height 31
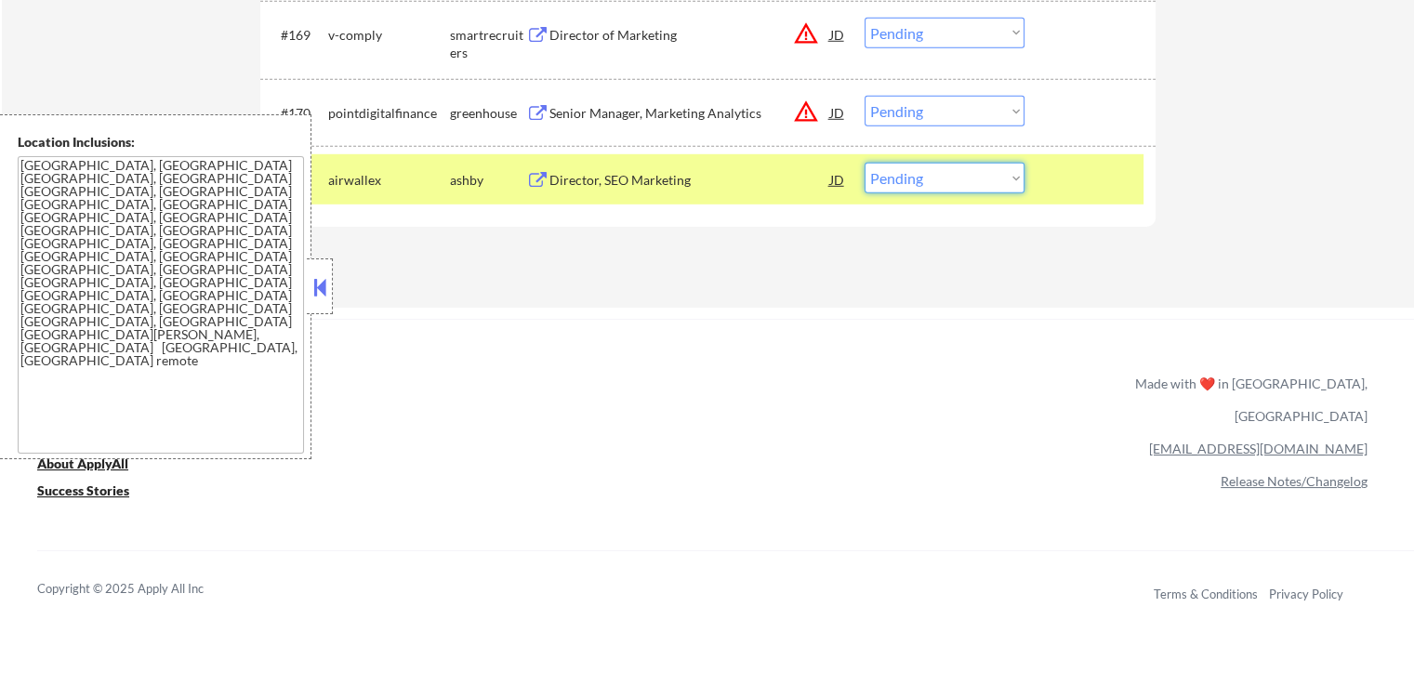
click at [941, 177] on select "Choose an option... Pending Applied Excluded (Questions) Excluded (Expired) Exc…" at bounding box center [945, 178] width 160 height 31
select select ""excluded__bad_match_""
click at [865, 163] on select "Choose an option... Pending Applied Excluded (Questions) Excluded (Expired) Exc…" at bounding box center [945, 178] width 160 height 31
click at [552, 116] on div "Senior Manager, Marketing Analytics" at bounding box center [690, 113] width 281 height 19
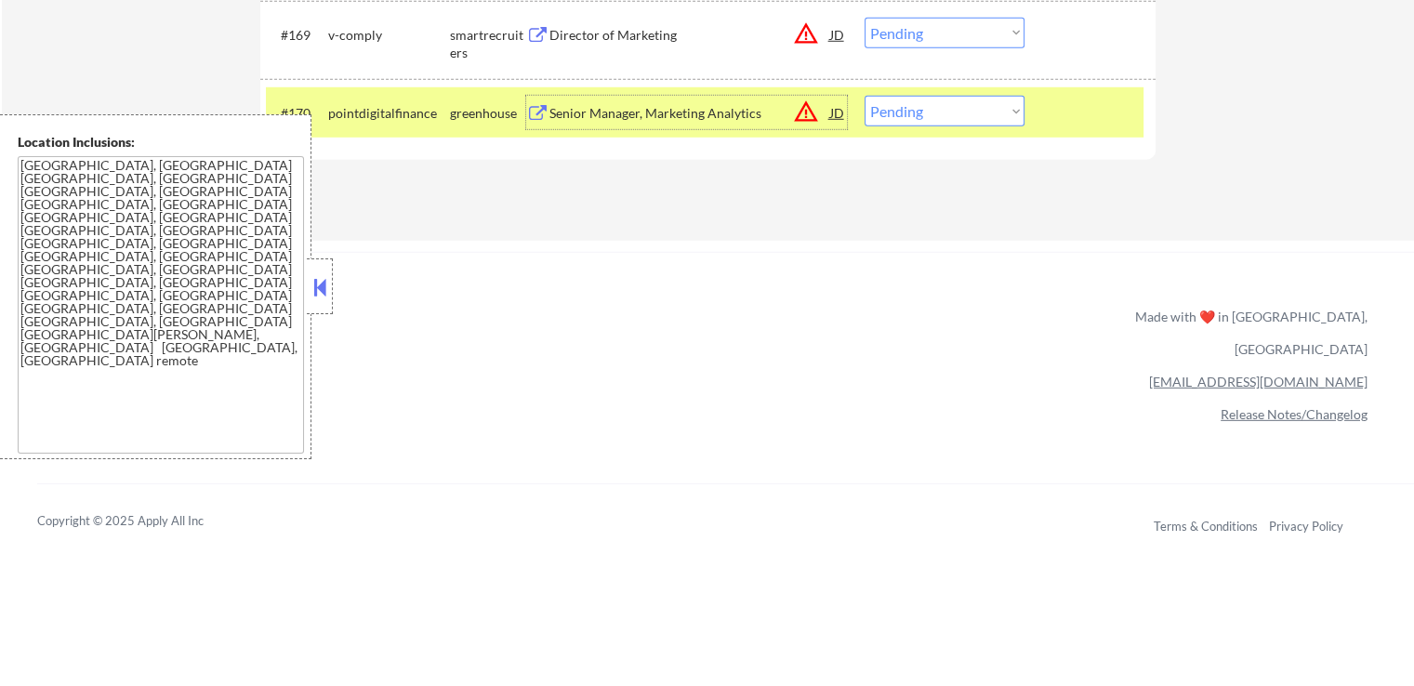
click at [553, 34] on div "Director of Marketing" at bounding box center [690, 35] width 281 height 19
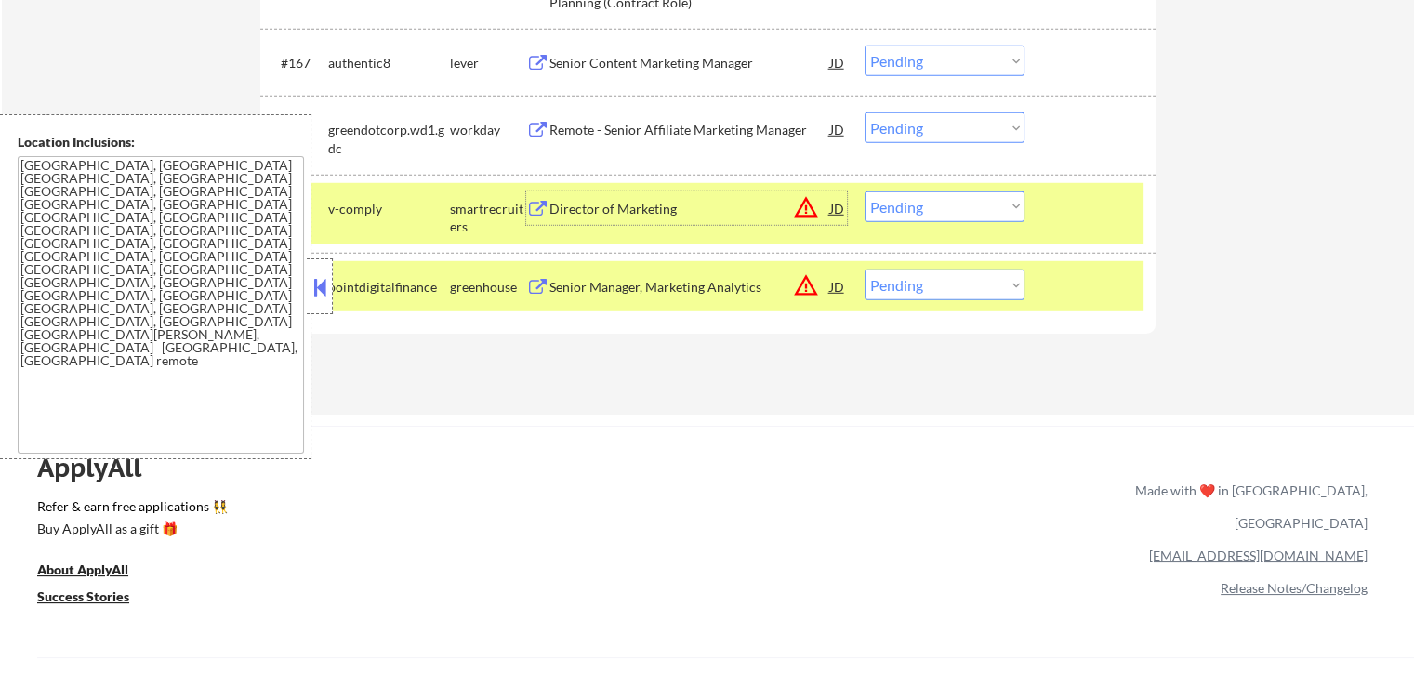
scroll to position [5281, 0]
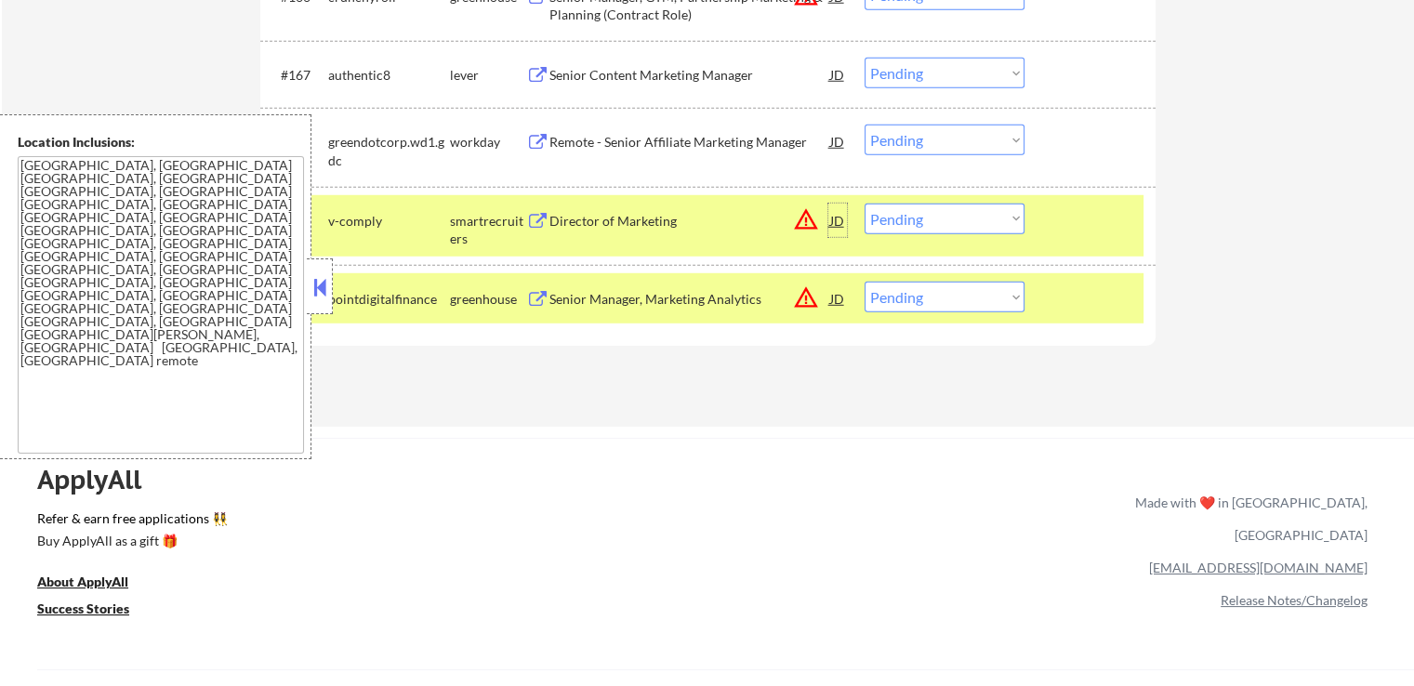
click at [834, 217] on div "JD" at bounding box center [837, 220] width 19 height 33
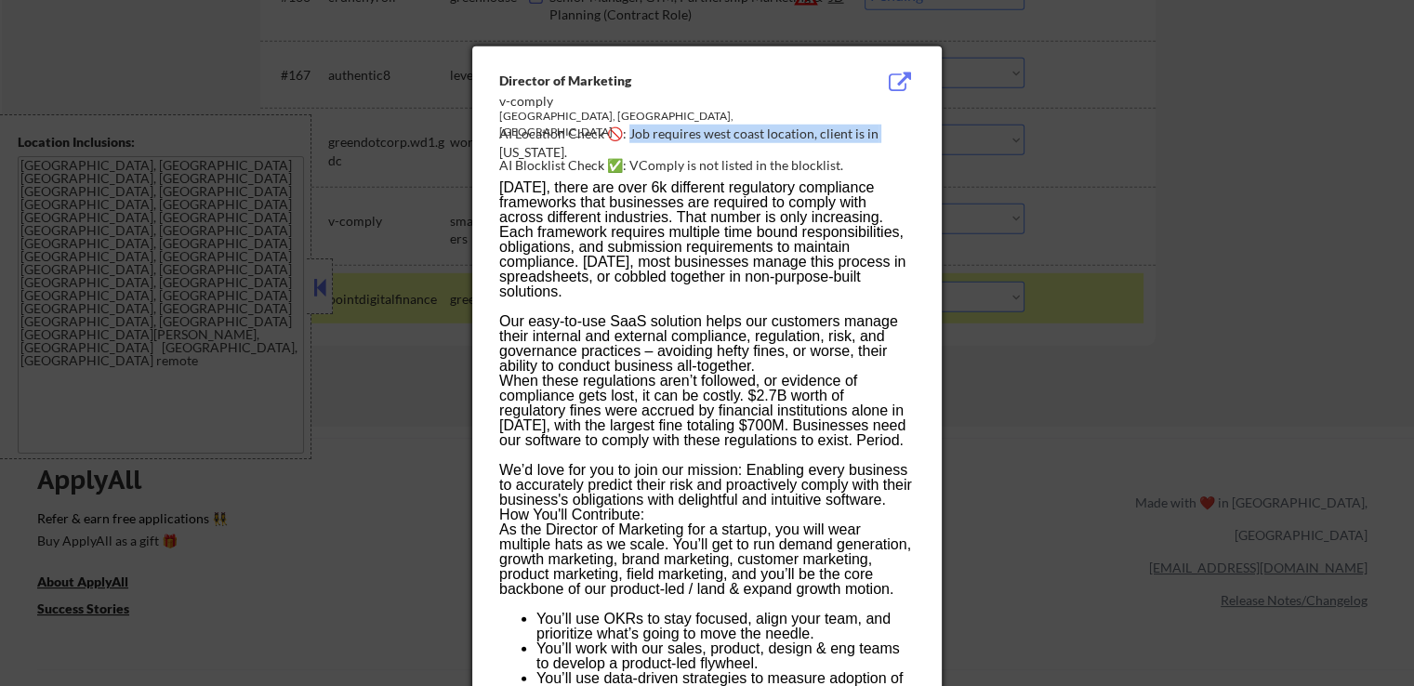
drag, startPoint x: 629, startPoint y: 131, endPoint x: 876, endPoint y: 134, distance: 247.3
click at [876, 134] on div "AI Location Check 🚫: Job requires west coast location, client is in [US_STATE]." at bounding box center [710, 143] width 423 height 36
click at [1219, 150] on div at bounding box center [707, 343] width 1414 height 686
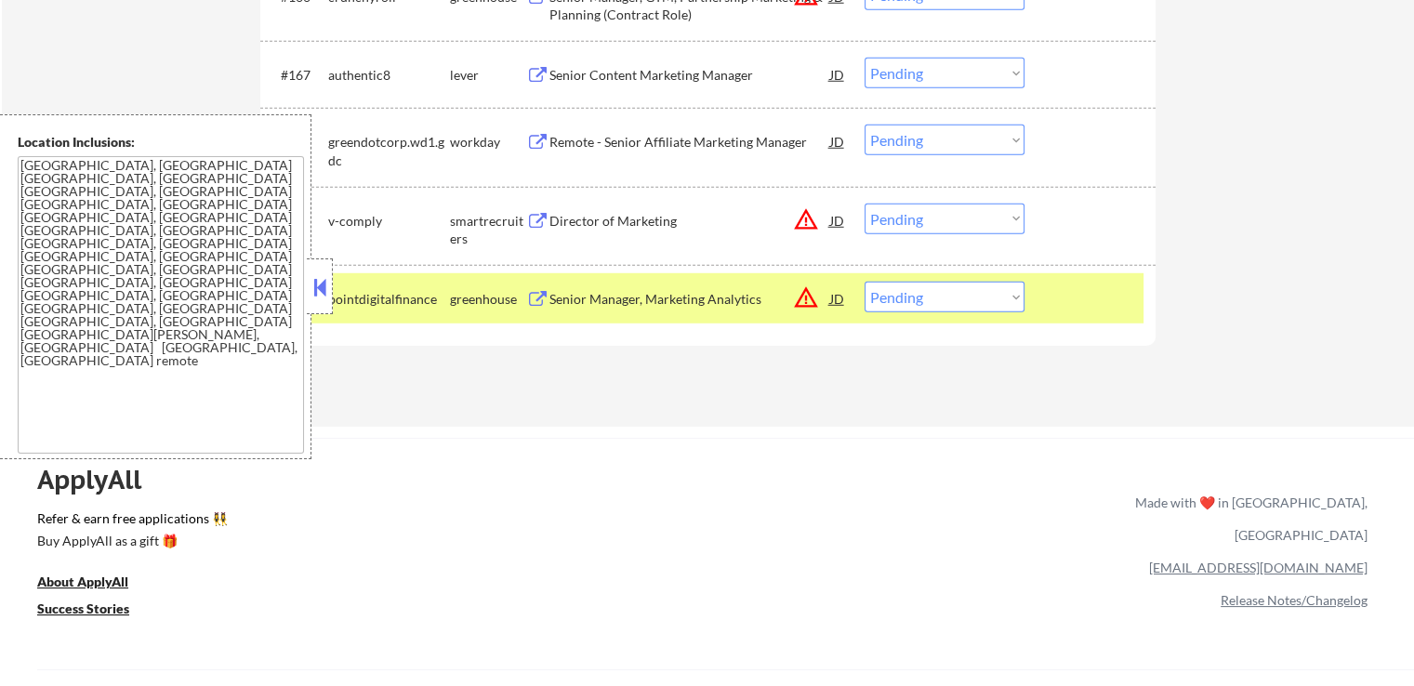
click at [838, 302] on div "JD" at bounding box center [837, 298] width 19 height 33
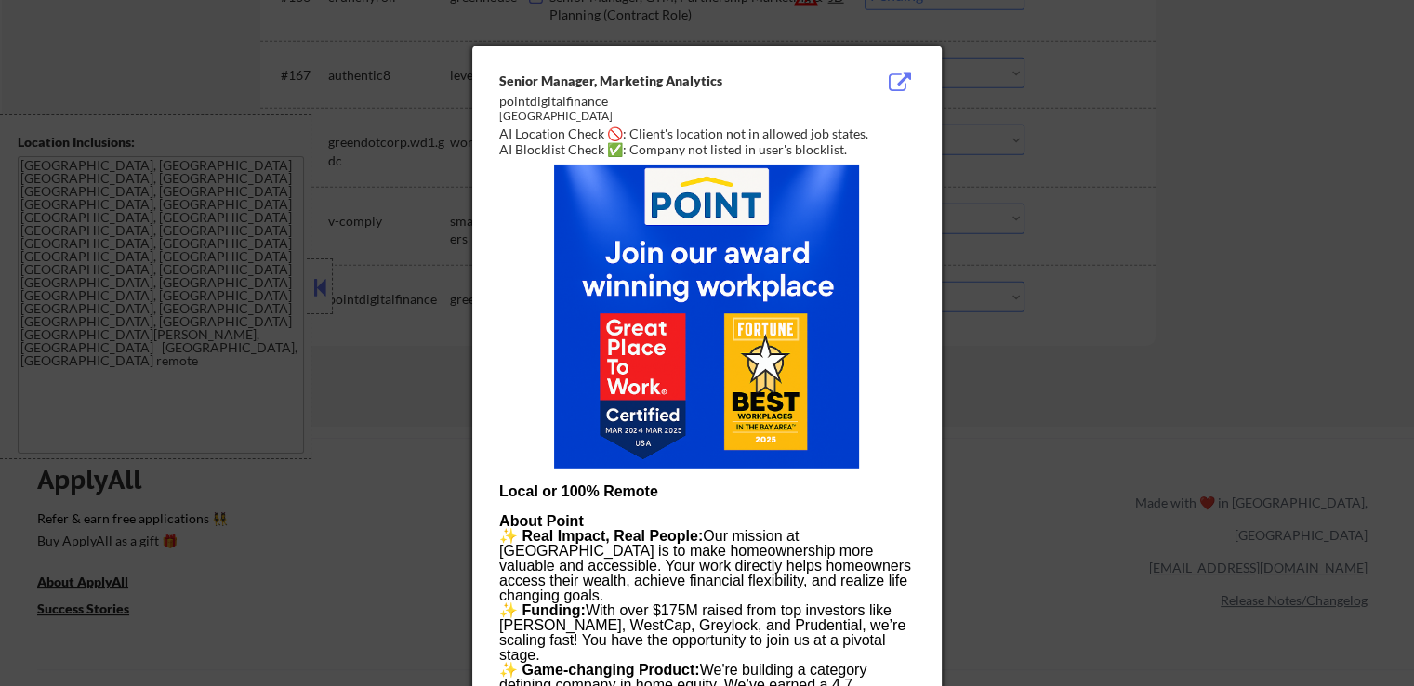
click at [1269, 357] on div at bounding box center [707, 343] width 1414 height 686
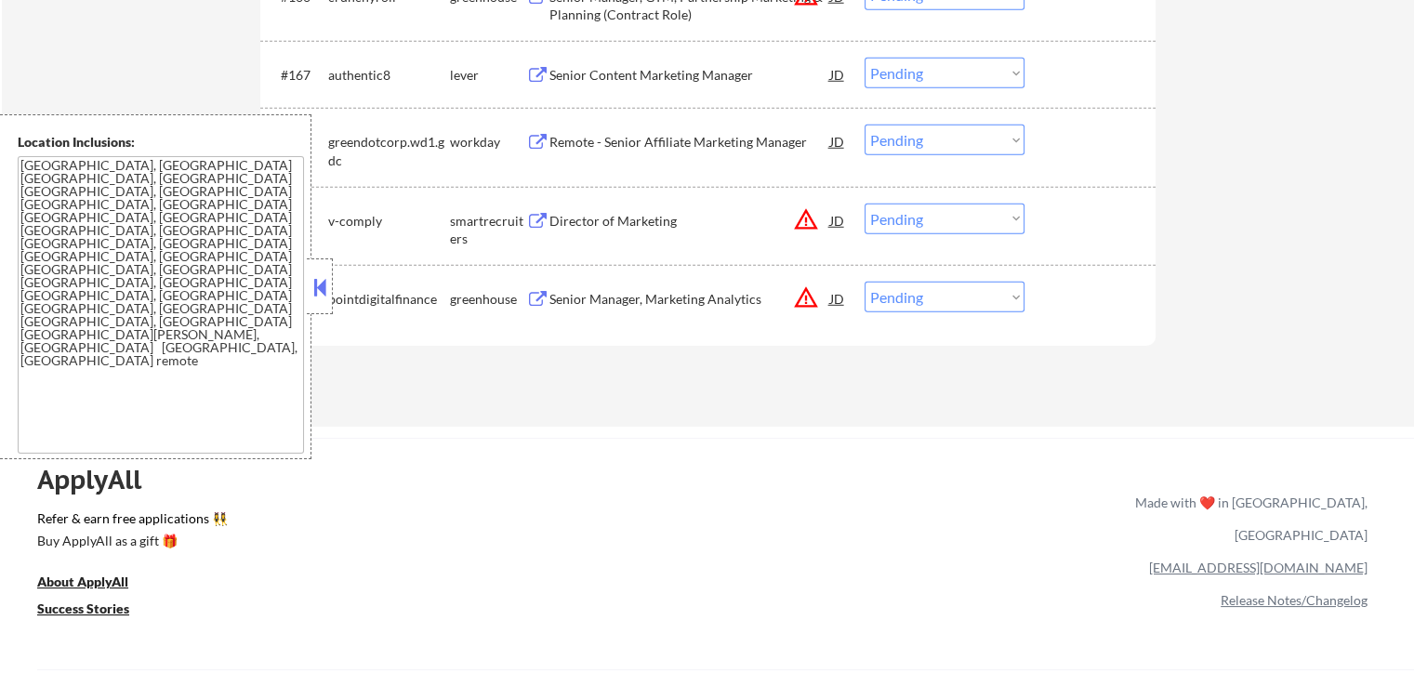
click at [837, 299] on div "JD" at bounding box center [837, 298] width 19 height 33
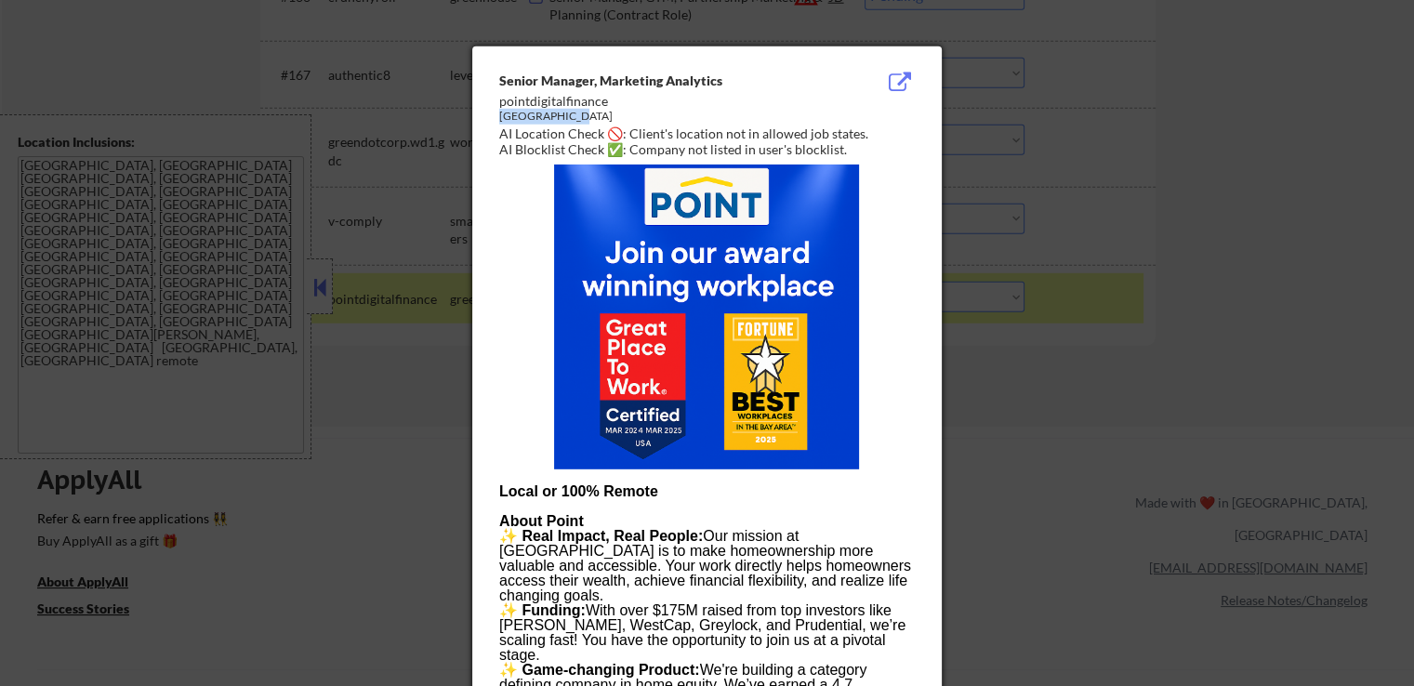
drag, startPoint x: 569, startPoint y: 116, endPoint x: 498, endPoint y: 120, distance: 70.8
click at [499, 120] on div "[GEOGRAPHIC_DATA]" at bounding box center [660, 117] width 322 height 16
drag, startPoint x: 668, startPoint y: 497, endPoint x: 561, endPoint y: 497, distance: 106.9
click at [561, 497] on p "Local or 100% Remote" at bounding box center [706, 491] width 415 height 15
click at [1109, 416] on div at bounding box center [707, 343] width 1414 height 686
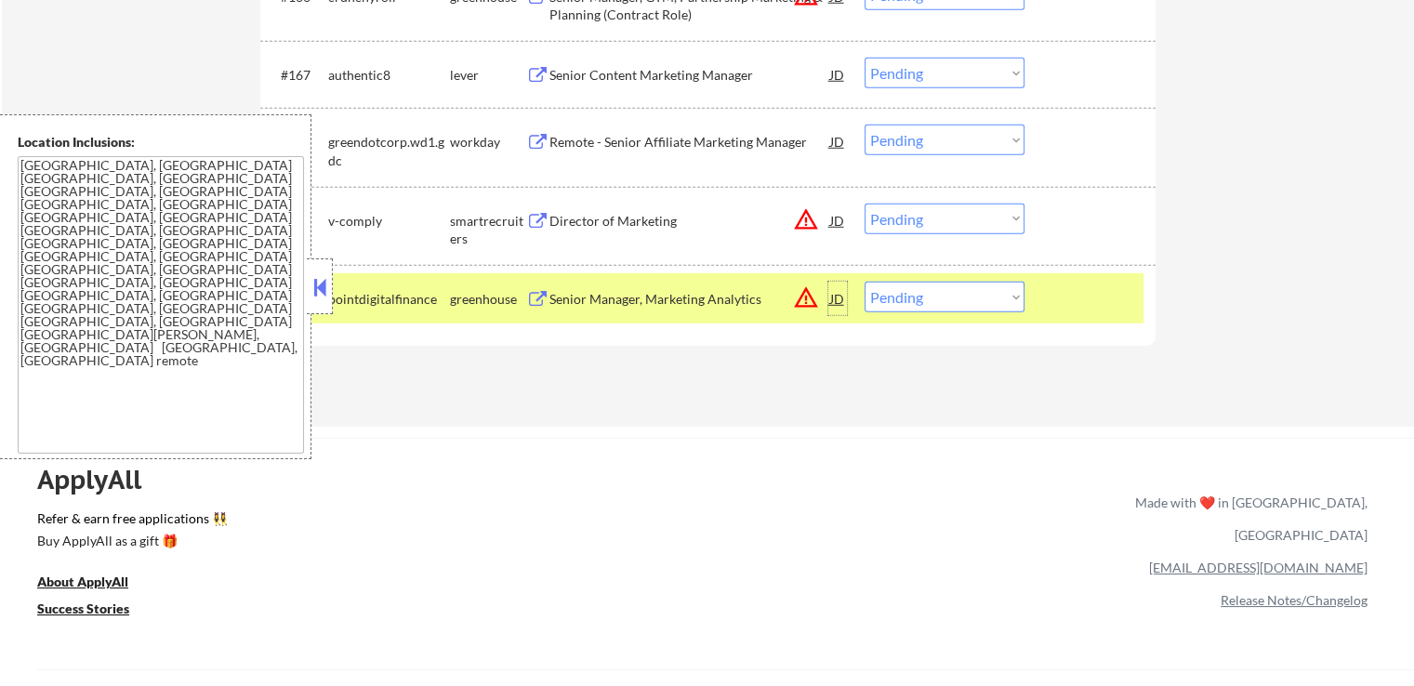
click at [841, 302] on div "JD" at bounding box center [837, 298] width 19 height 33
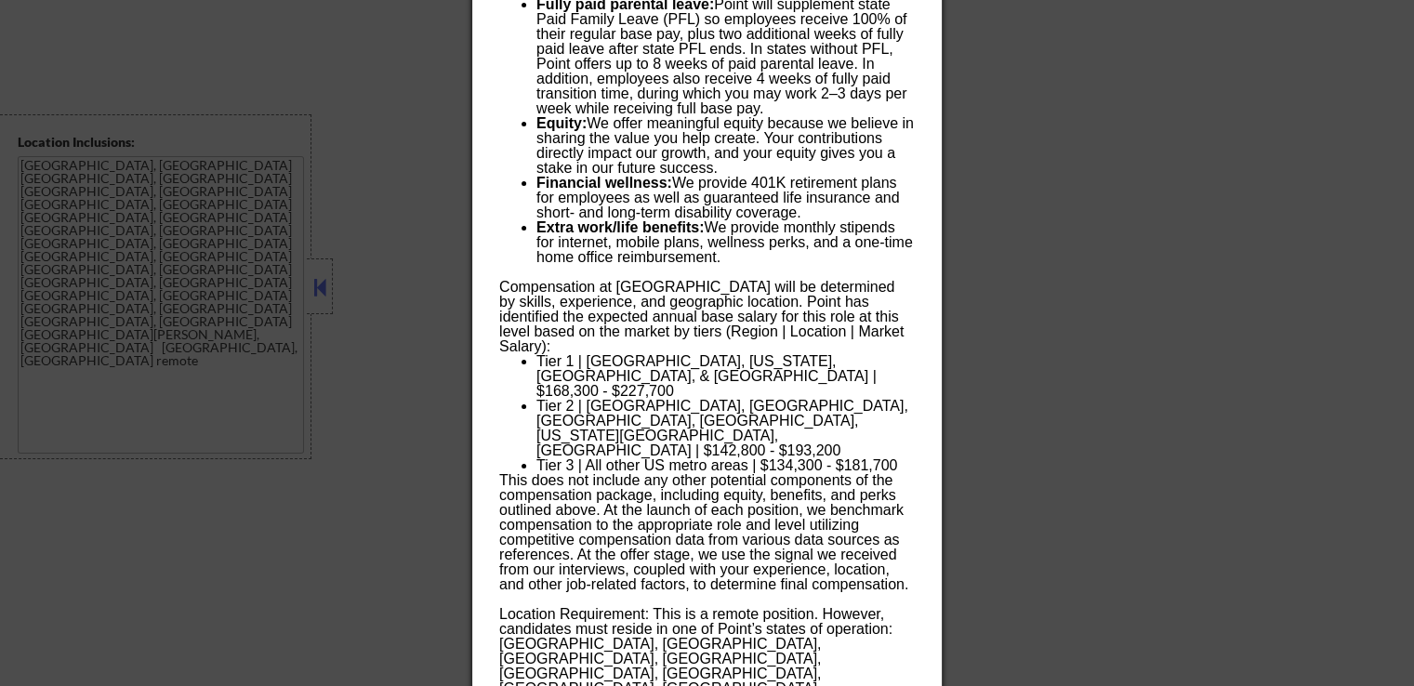
scroll to position [7300, 0]
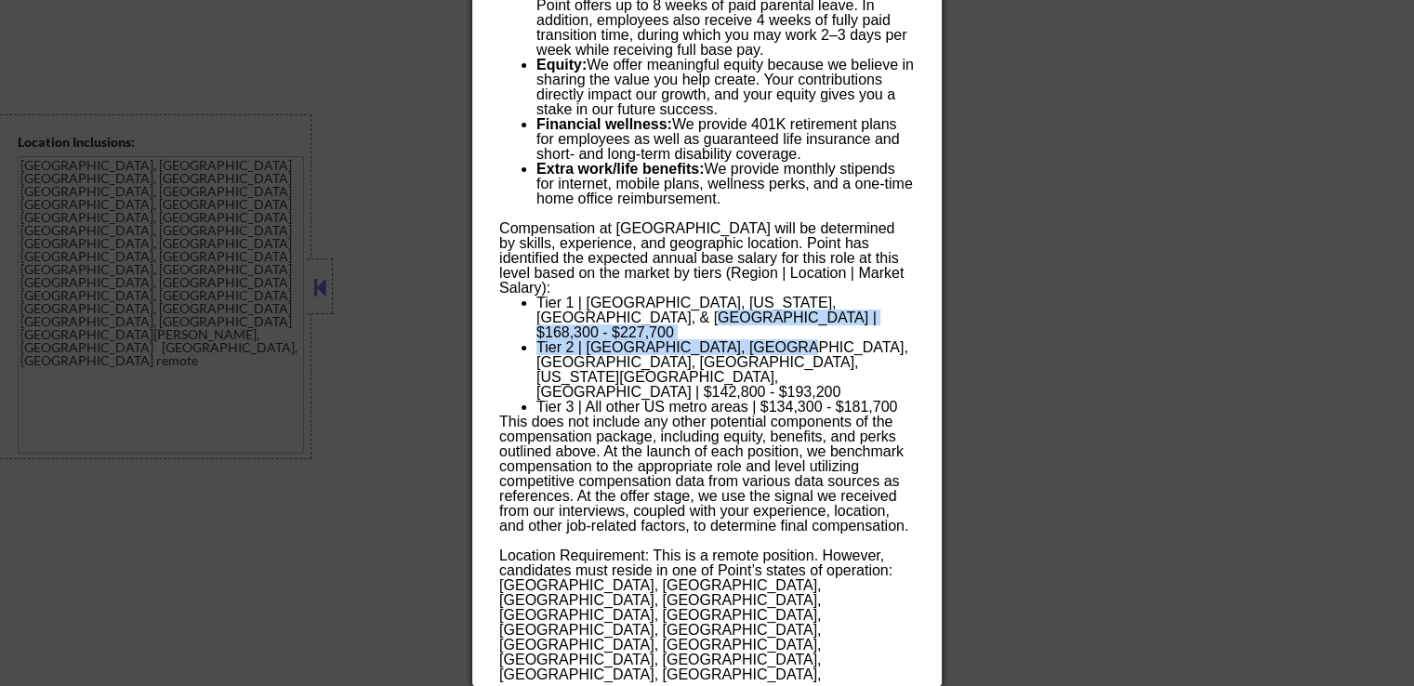
drag, startPoint x: 764, startPoint y: 265, endPoint x: 580, endPoint y: 253, distance: 184.5
click at [580, 296] on ul "Tier 1 | [GEOGRAPHIC_DATA], [US_STATE], [GEOGRAPHIC_DATA], & [GEOGRAPHIC_DATA] …" at bounding box center [706, 355] width 415 height 119
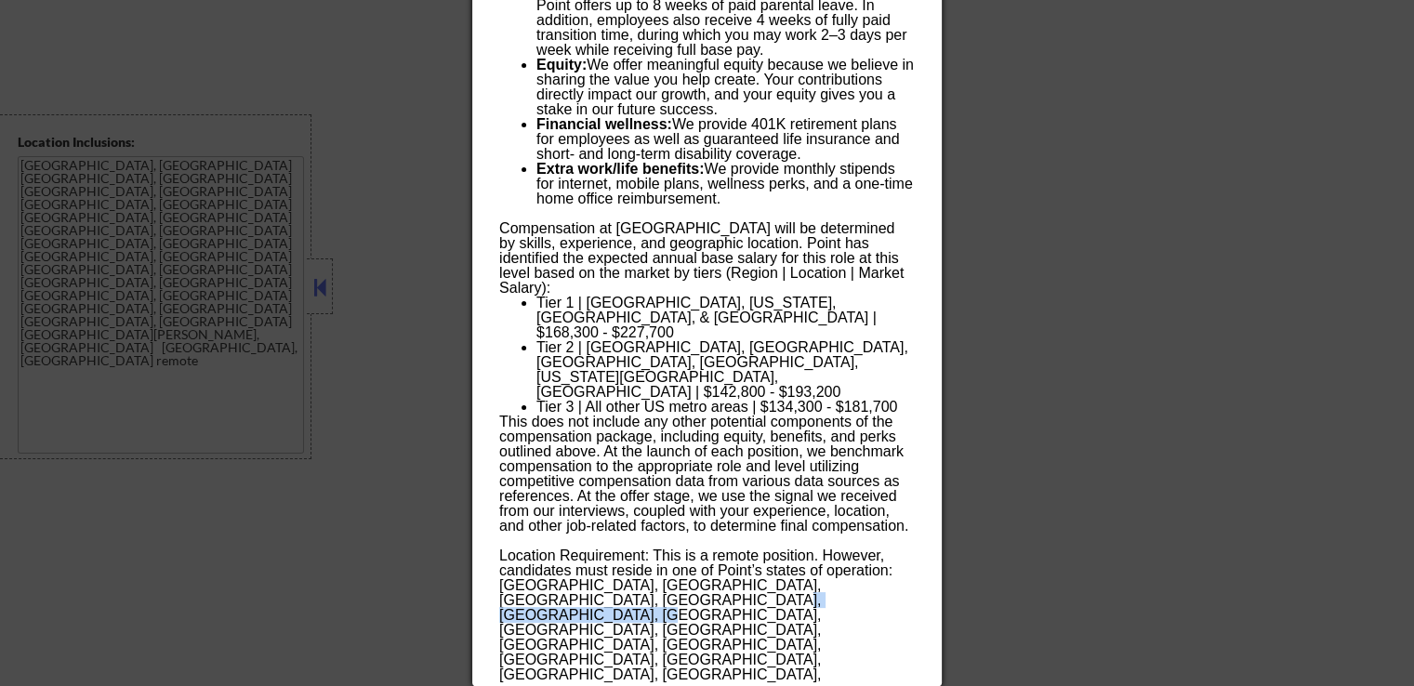
drag, startPoint x: 597, startPoint y: 493, endPoint x: 775, endPoint y: 495, distance: 178.5
click at [774, 549] on p "Location Requirement: This is a remote position. However, candidates must resid…" at bounding box center [706, 675] width 415 height 253
drag, startPoint x: 724, startPoint y: 507, endPoint x: 624, endPoint y: 509, distance: 100.4
click at [721, 549] on p "Location Requirement: This is a remote position. However, candidates must resid…" at bounding box center [706, 675] width 415 height 253
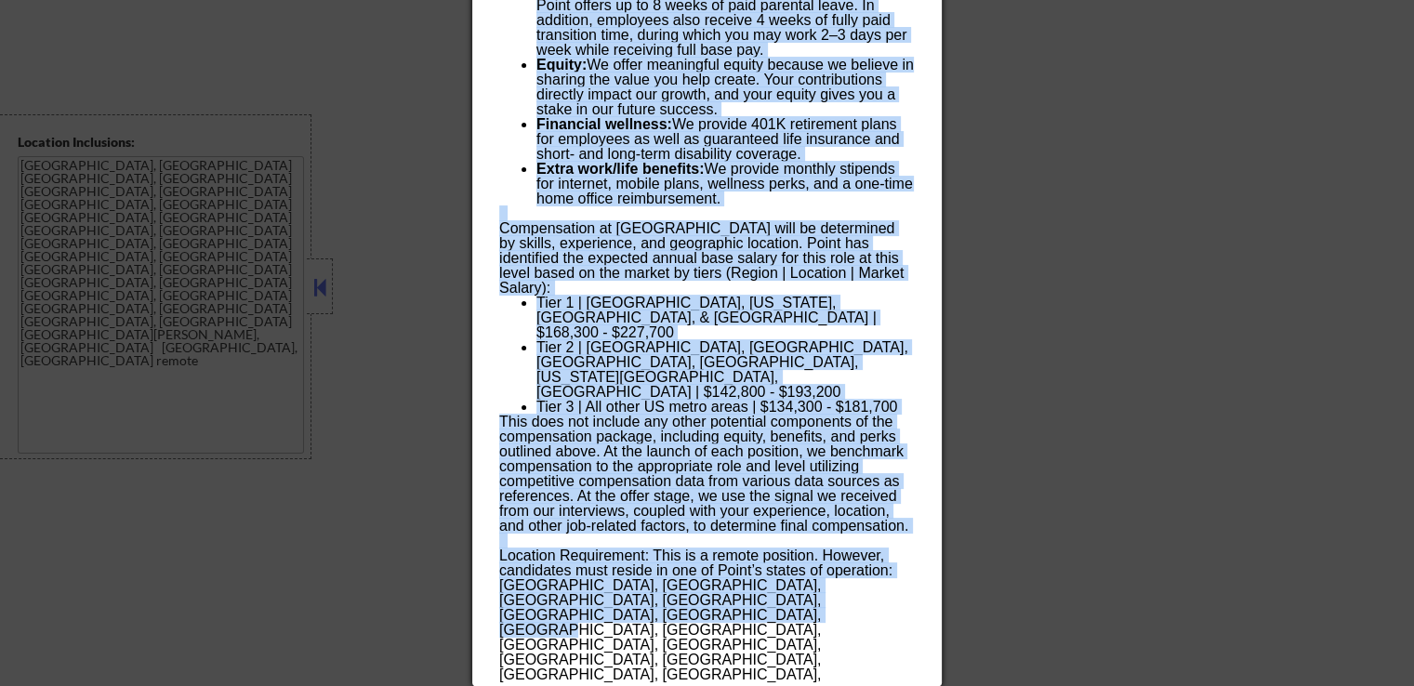
drag, startPoint x: 562, startPoint y: 513, endPoint x: 496, endPoint y: 477, distance: 75.3
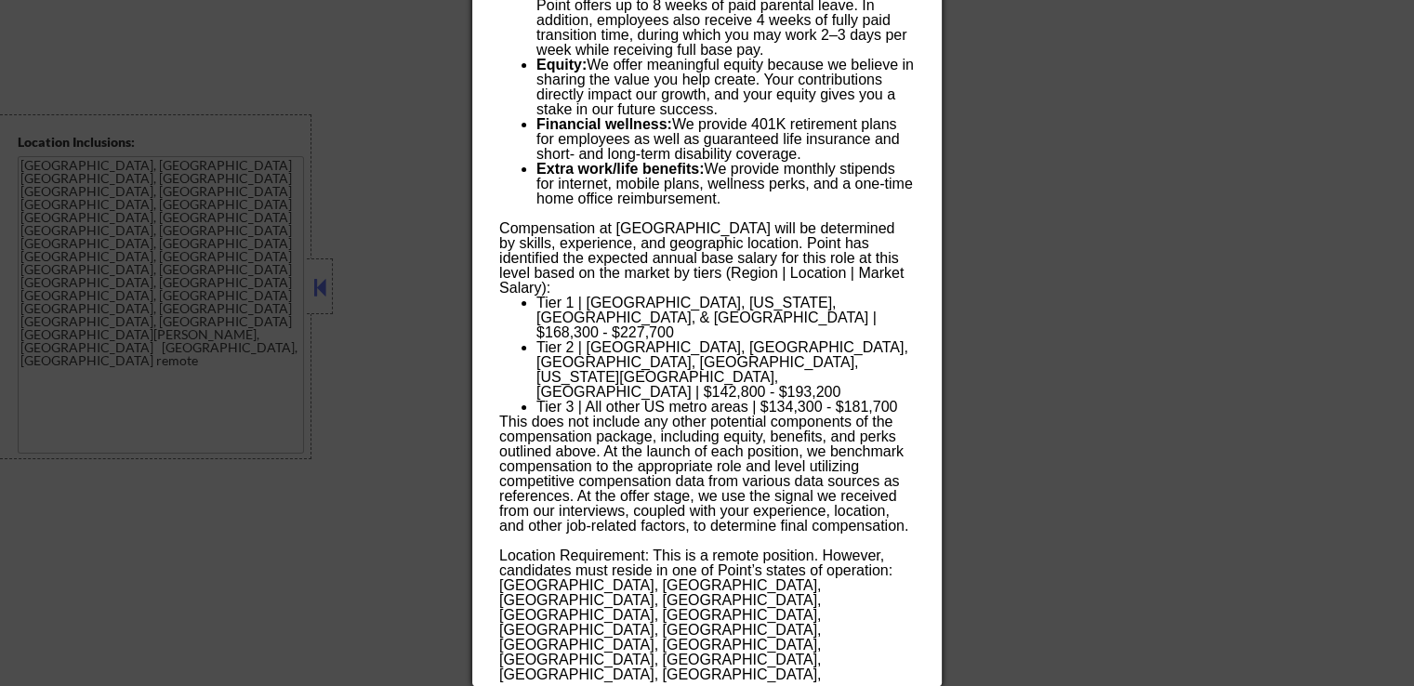
click at [1160, 287] on div at bounding box center [707, 343] width 1414 height 686
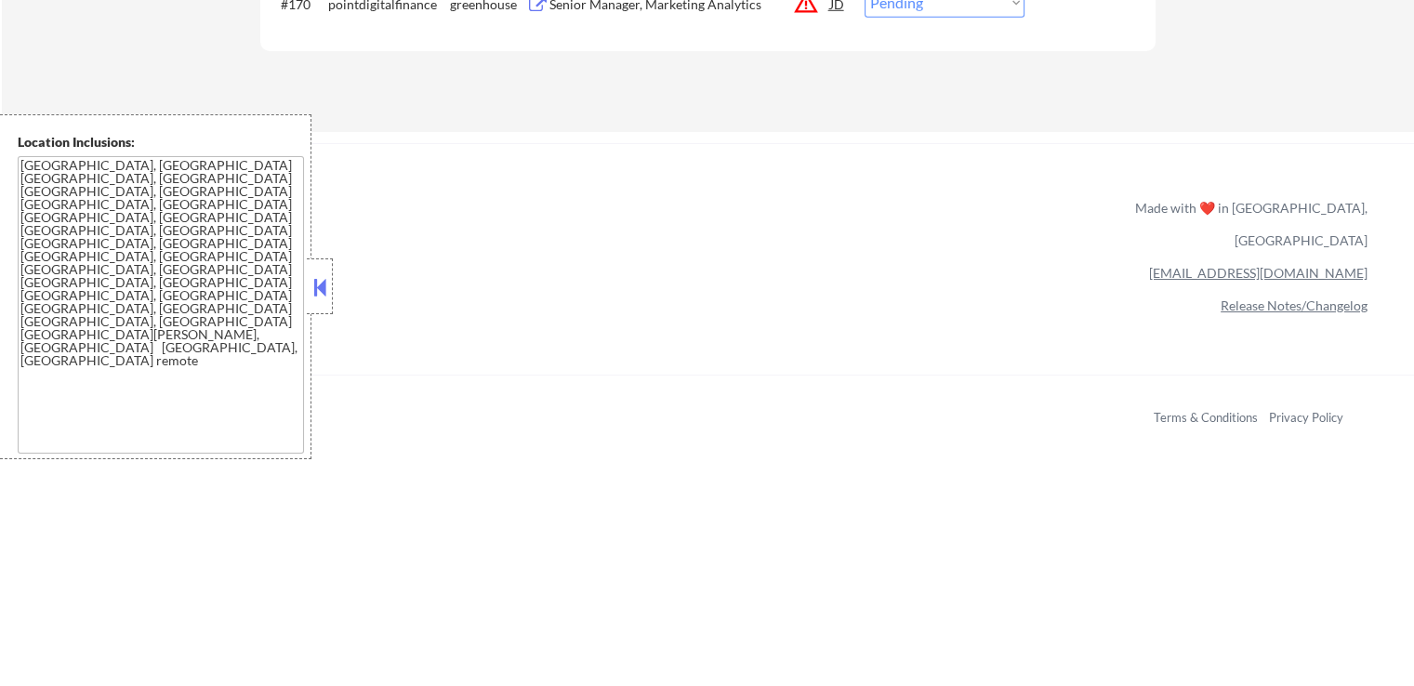
scroll to position [5510, 0]
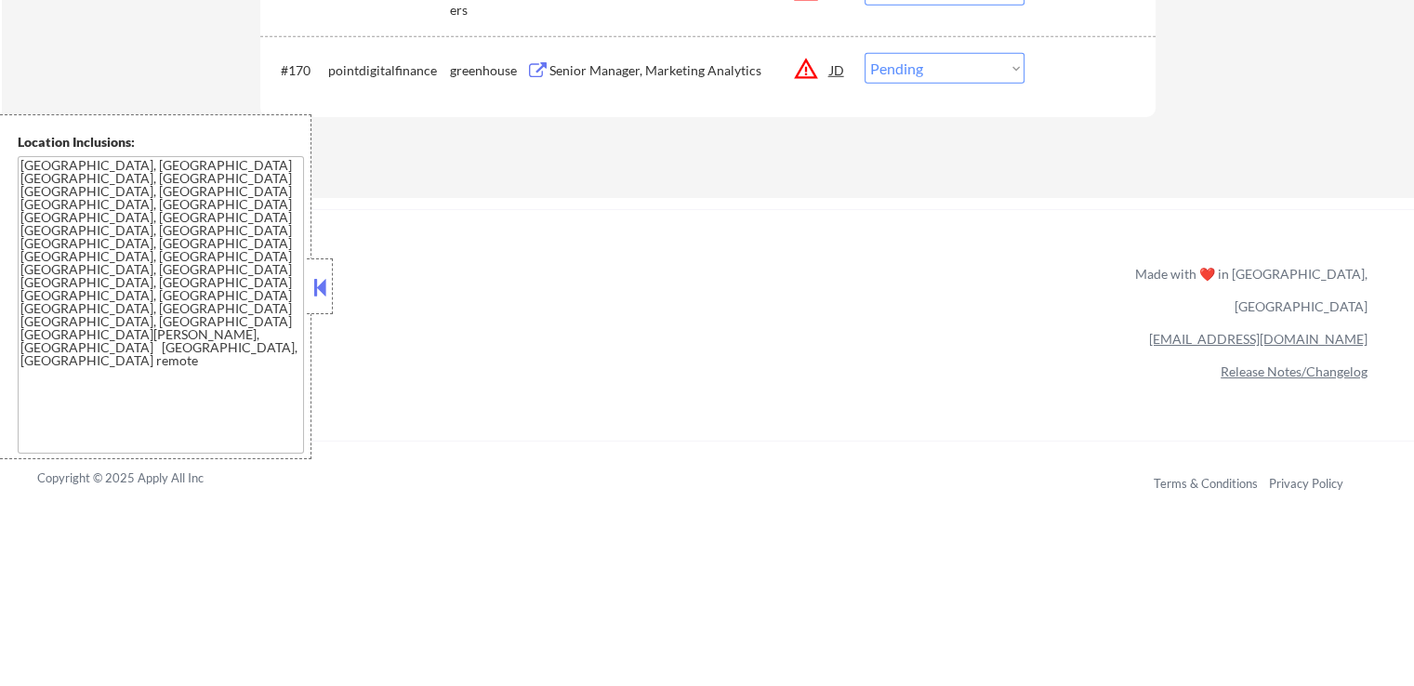
click at [945, 65] on select "Choose an option... Pending Applied Excluded (Questions) Excluded (Expired) Exc…" at bounding box center [945, 68] width 160 height 31
select select ""excluded__location_""
click at [865, 53] on select "Choose an option... Pending Applied Excluded (Questions) Excluded (Expired) Exc…" at bounding box center [945, 68] width 160 height 31
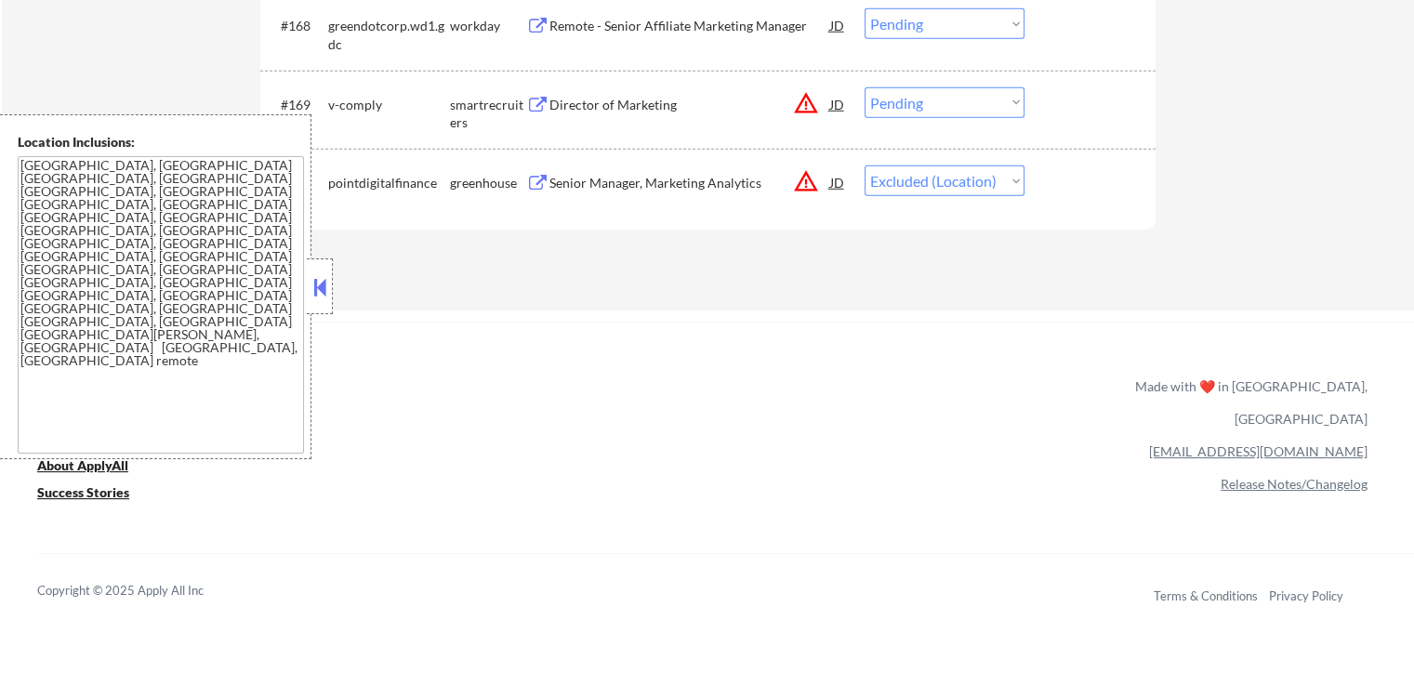
scroll to position [5324, 0]
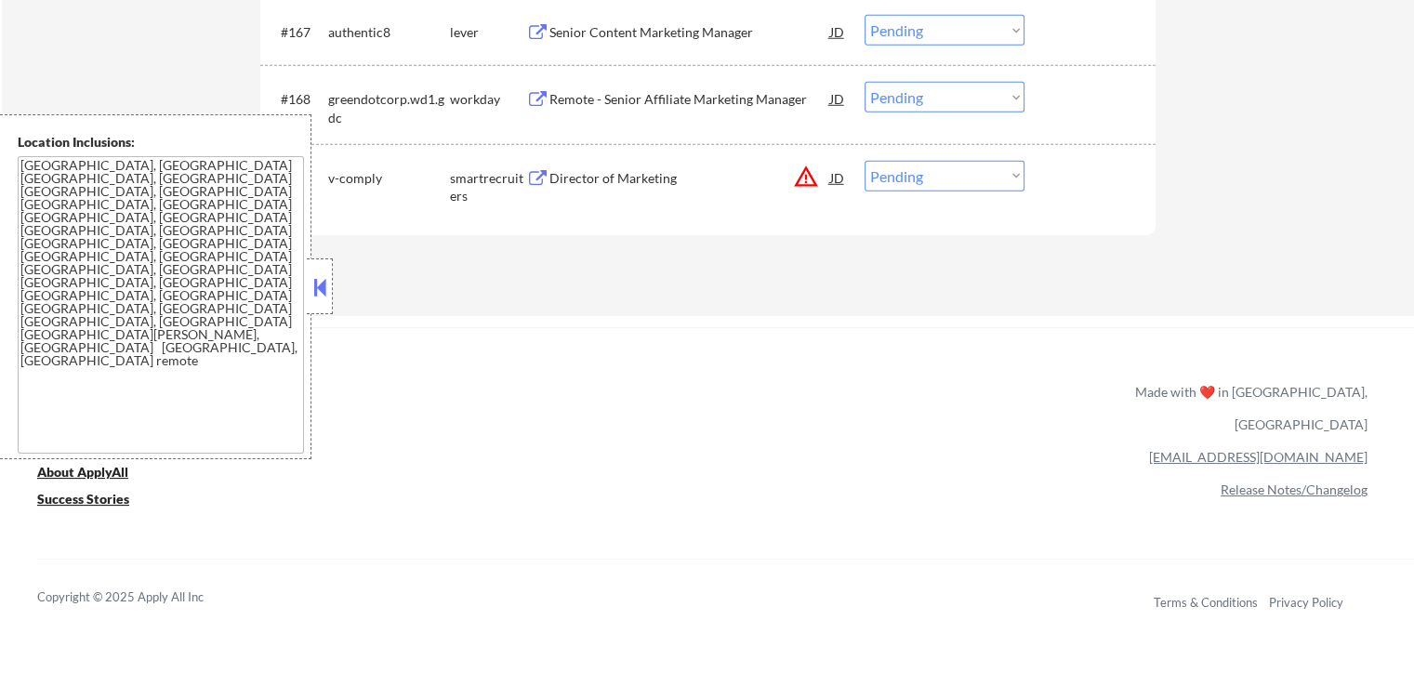
click at [920, 177] on select "Choose an option... Pending Applied Excluded (Questions) Excluded (Expired) Exc…" at bounding box center [945, 176] width 160 height 31
select select ""applied""
click at [865, 161] on select "Choose an option... Pending Applied Excluded (Questions) Excluded (Expired) Exc…" at bounding box center [945, 176] width 160 height 31
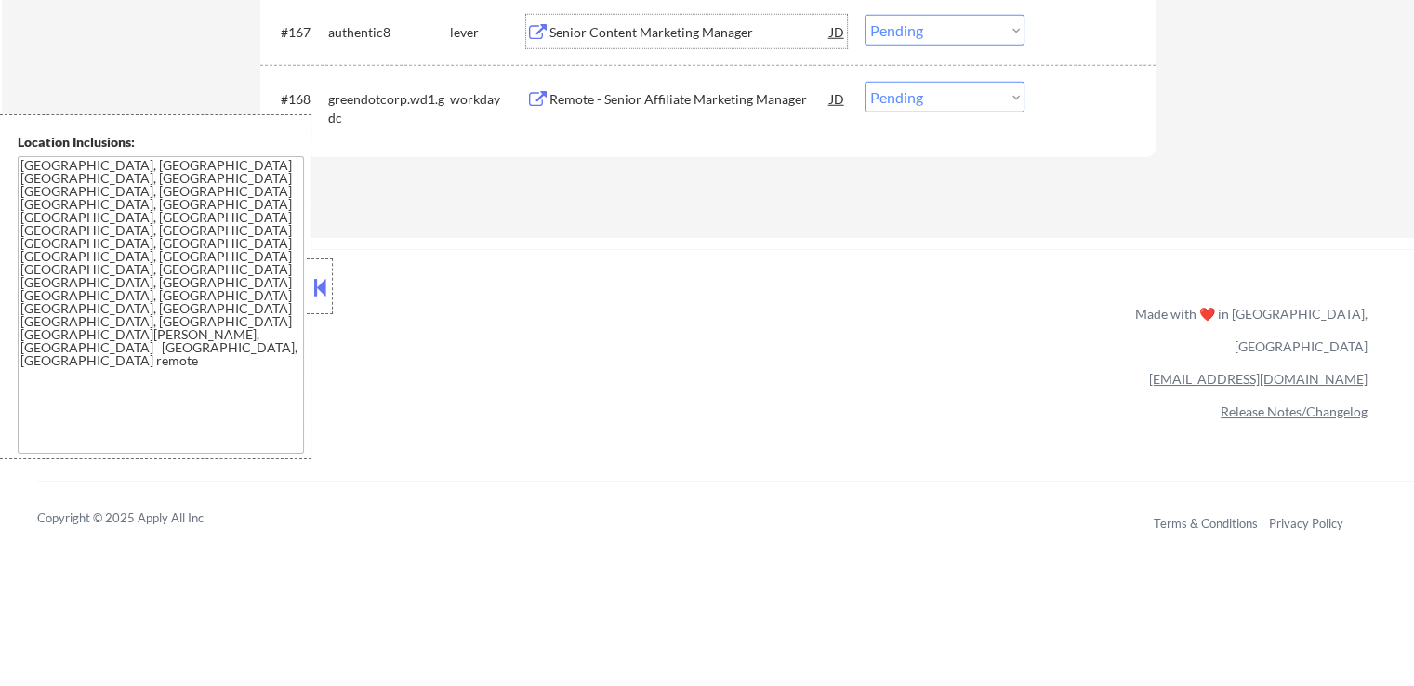
click at [595, 37] on div "Senior Content Marketing Manager" at bounding box center [690, 32] width 281 height 19
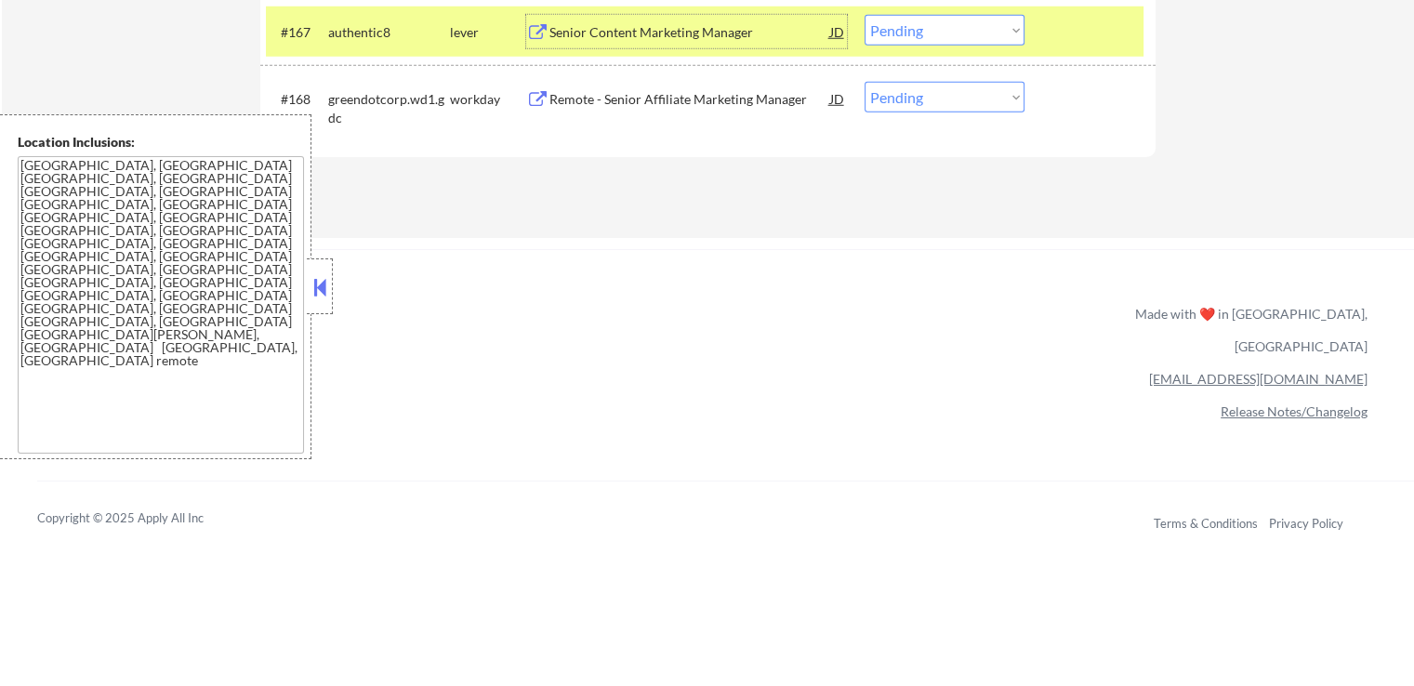
click at [952, 22] on select "Choose an option... Pending Applied Excluded (Questions) Excluded (Expired) Exc…" at bounding box center [945, 30] width 160 height 31
click at [865, 15] on select "Choose an option... Pending Applied Excluded (Questions) Excluded (Expired) Exc…" at bounding box center [945, 30] width 160 height 31
select select ""pending""
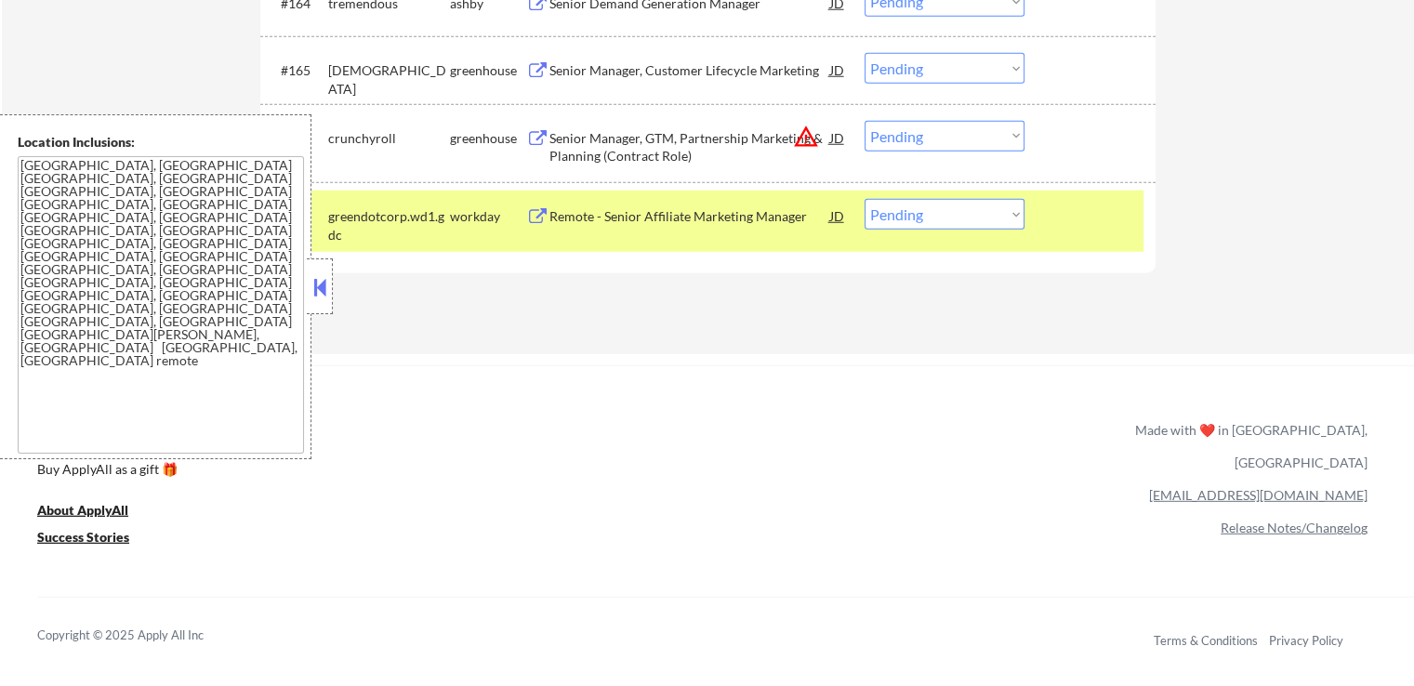
scroll to position [5138, 0]
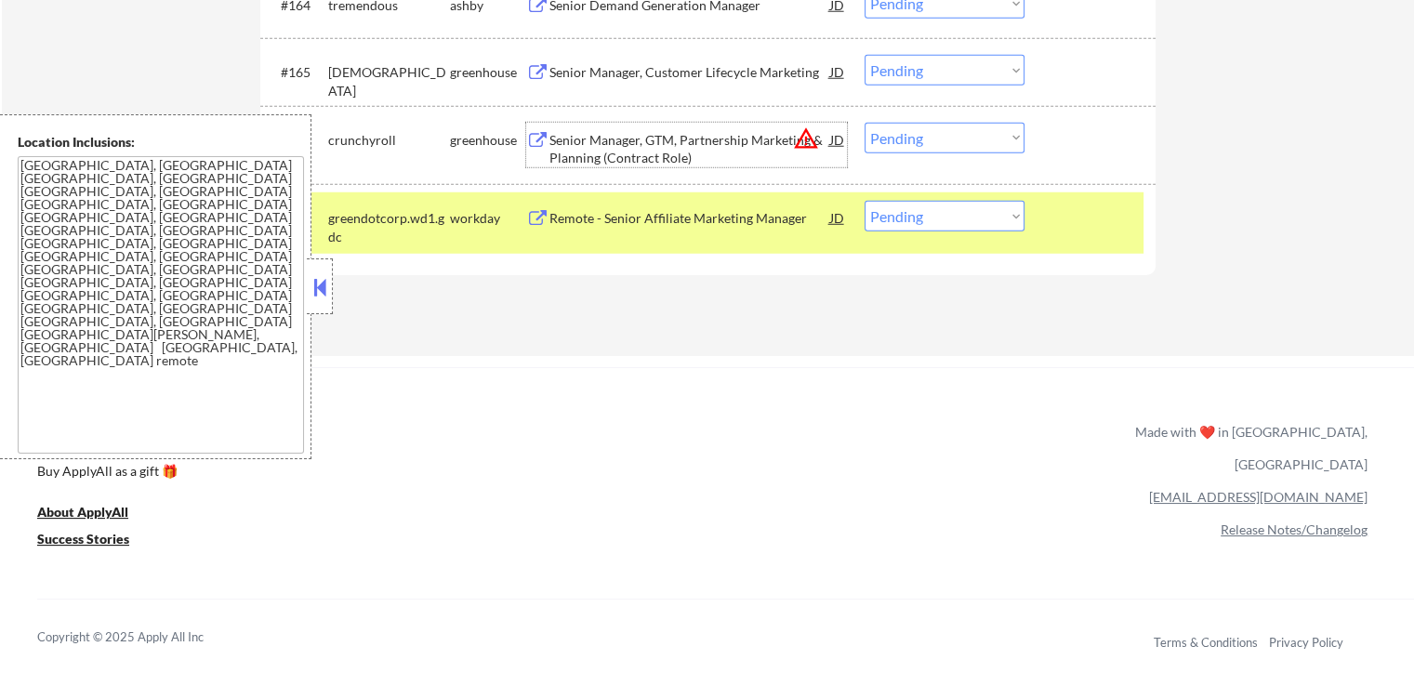
click at [591, 146] on div "Senior Manager, GTM, Partnership Marketing & Planning (Contract Role)" at bounding box center [690, 149] width 281 height 36
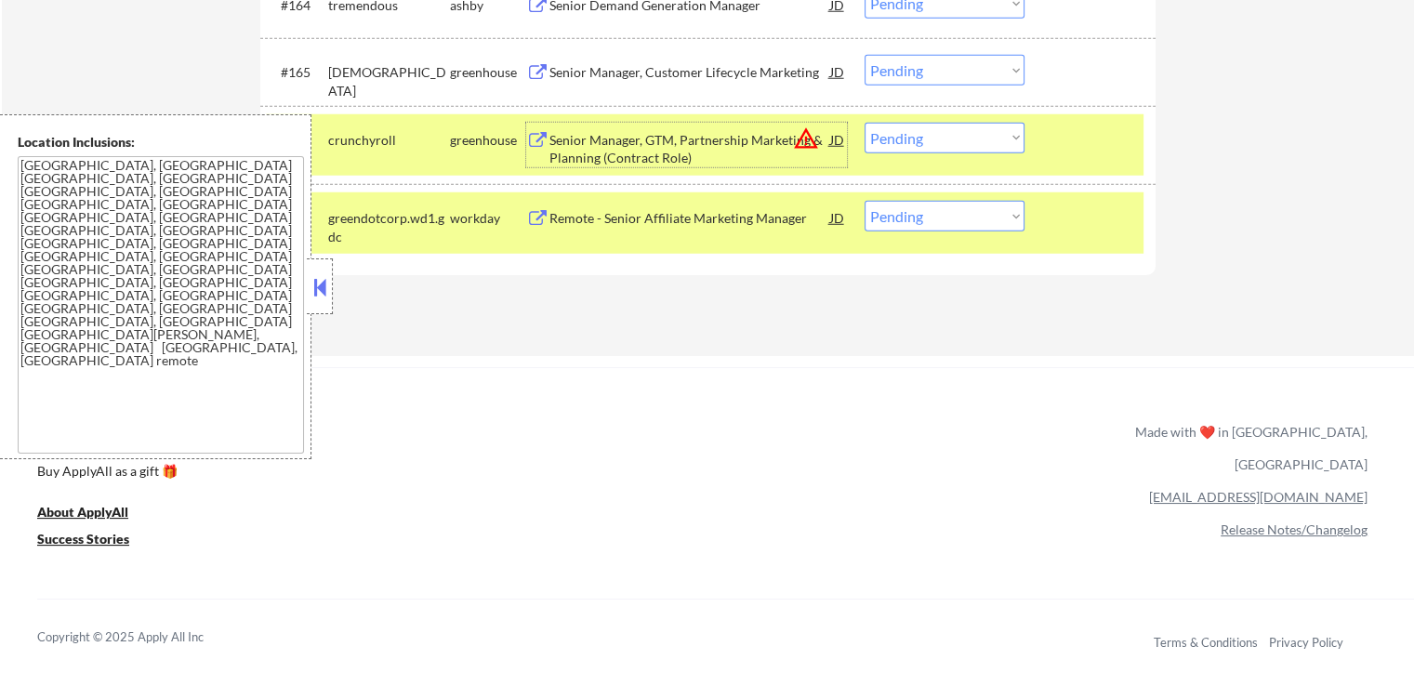
click at [944, 135] on select "Choose an option... Pending Applied Excluded (Questions) Excluded (Expired) Exc…" at bounding box center [945, 138] width 160 height 31
click at [865, 123] on select "Choose an option... Pending Applied Excluded (Questions) Excluded (Expired) Exc…" at bounding box center [945, 138] width 160 height 31
select select ""pending""
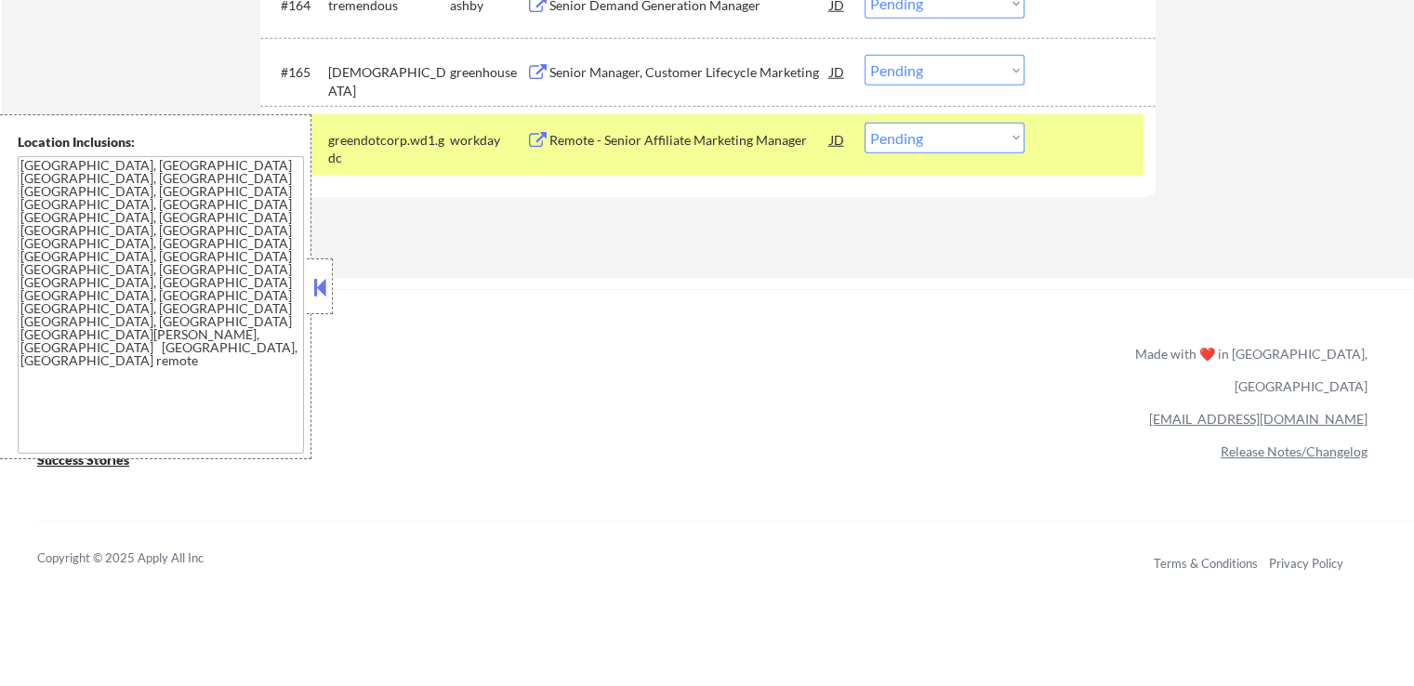
click at [539, 71] on button at bounding box center [537, 73] width 23 height 18
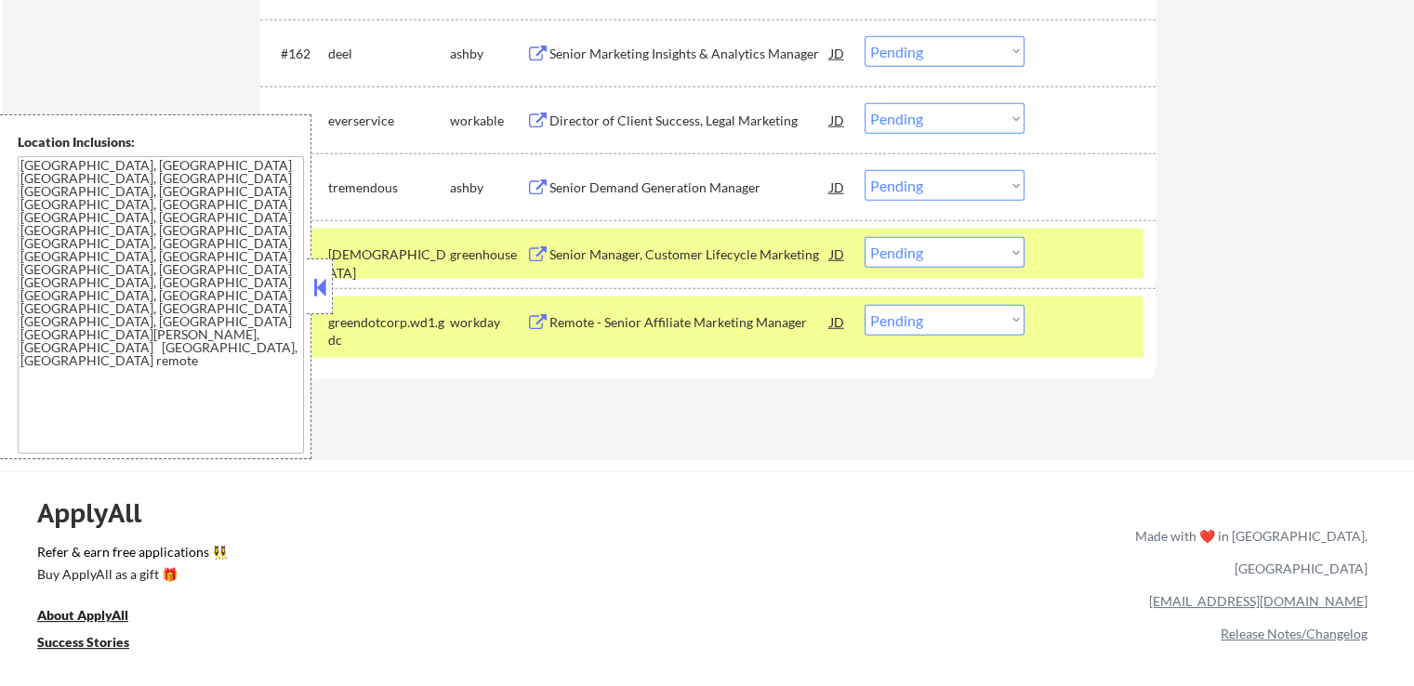
scroll to position [4952, 0]
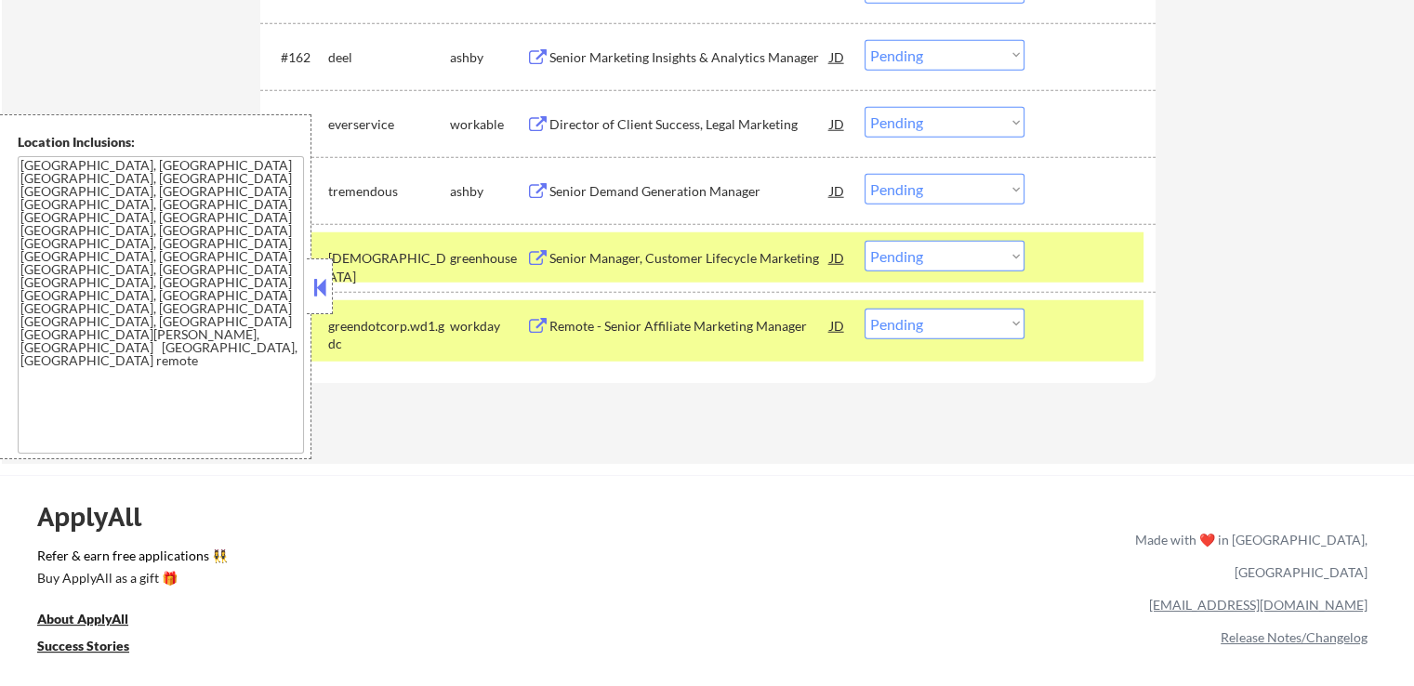
click at [313, 285] on button at bounding box center [320, 287] width 20 height 28
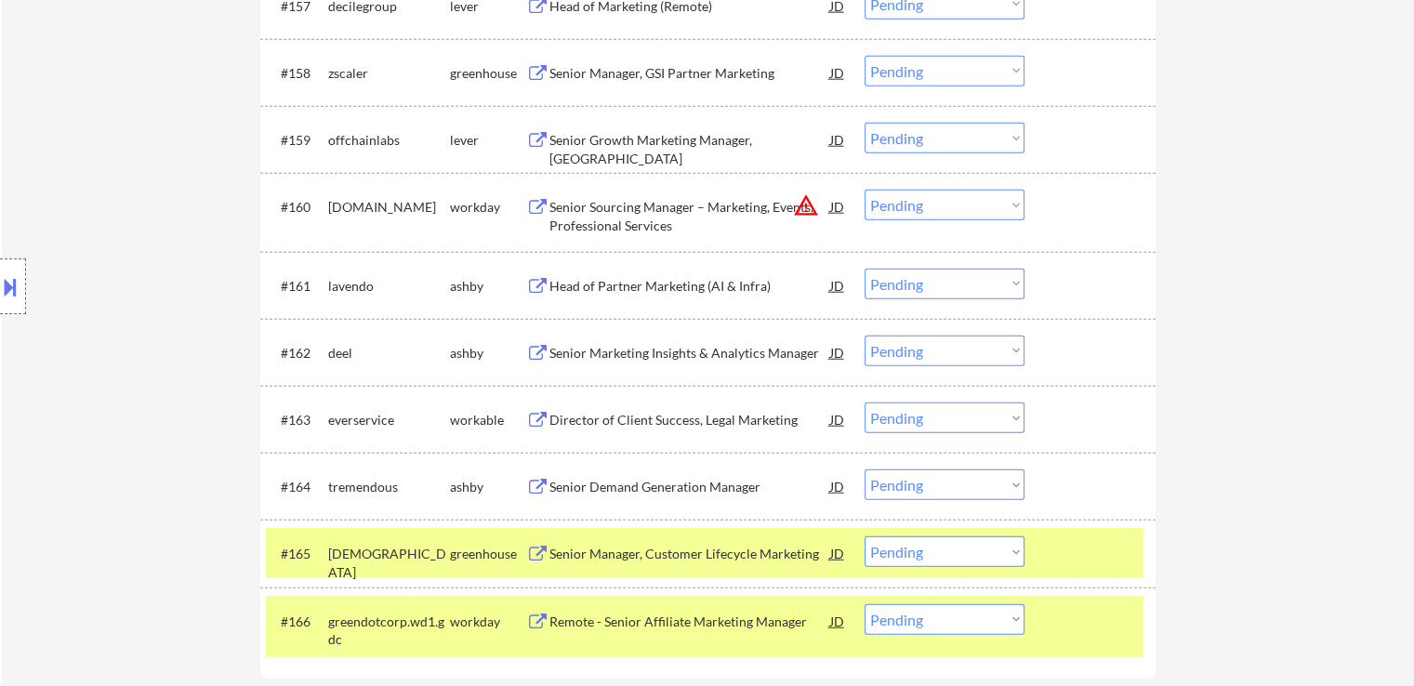
scroll to position [4859, 0]
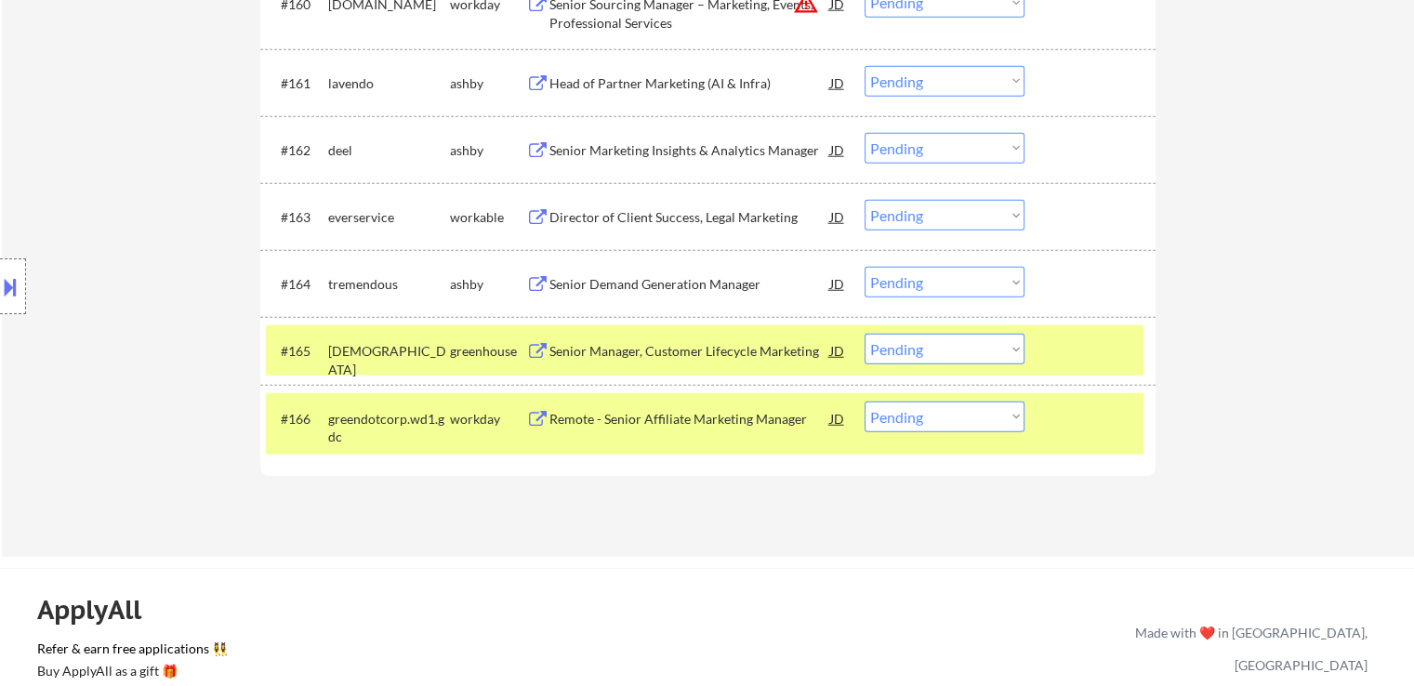
click at [576, 287] on div "Senior Demand Generation Manager" at bounding box center [690, 284] width 281 height 19
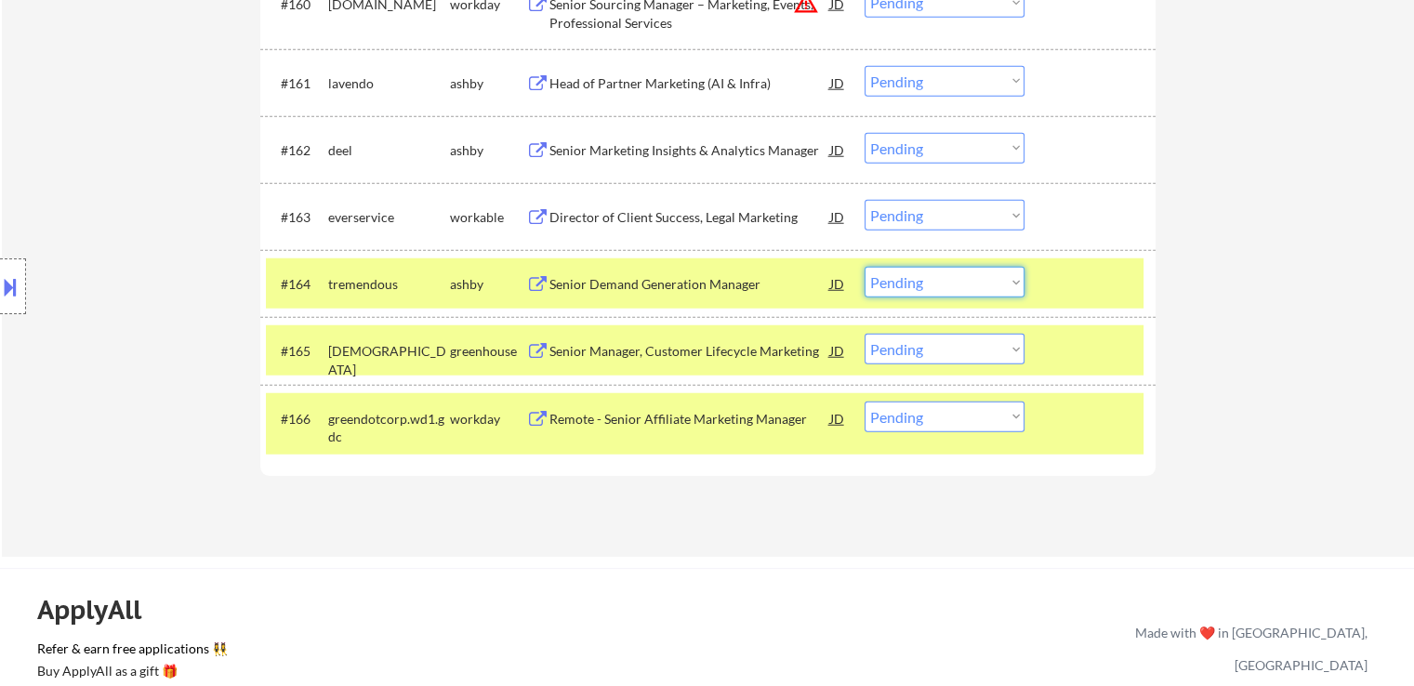
click at [944, 283] on select "Choose an option... Pending Applied Excluded (Questions) Excluded (Expired) Exc…" at bounding box center [945, 282] width 160 height 31
click at [865, 267] on select "Choose an option... Pending Applied Excluded (Questions) Excluded (Expired) Exc…" at bounding box center [945, 282] width 160 height 31
click at [550, 214] on div "Director of Client Success, Legal Marketing" at bounding box center [690, 217] width 281 height 19
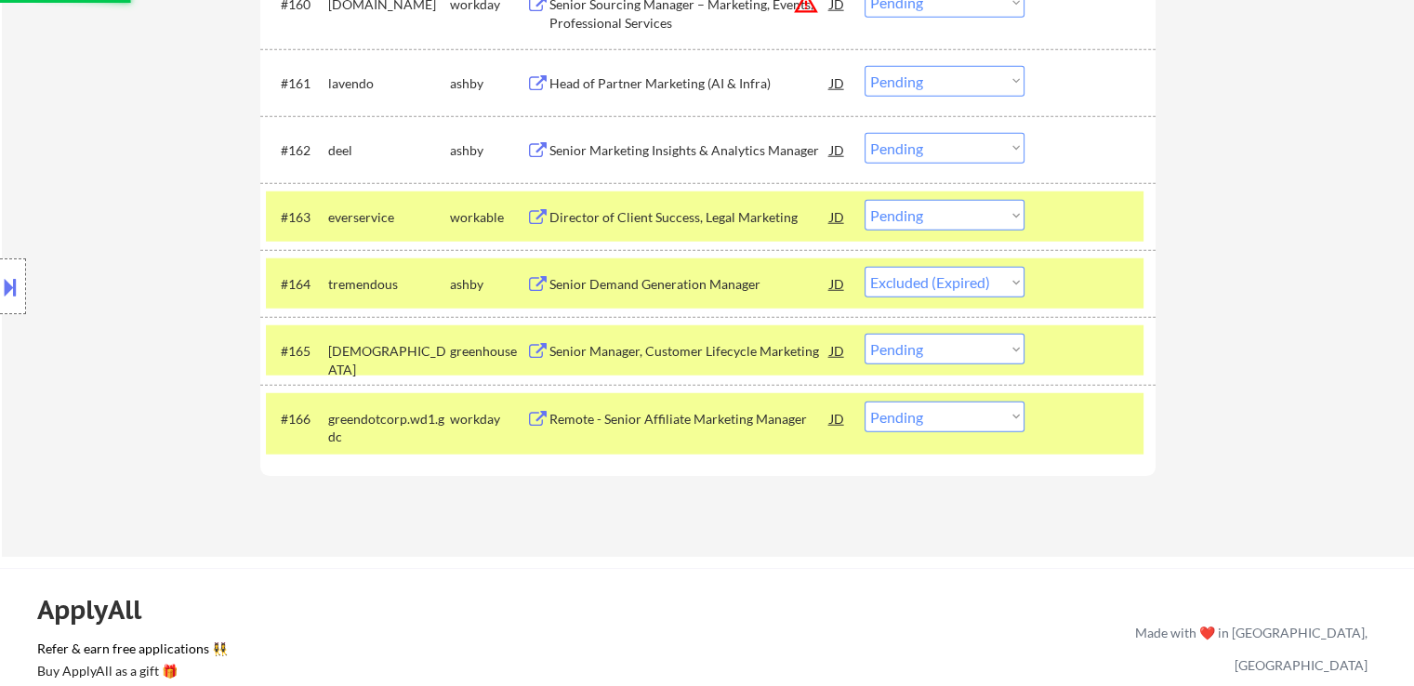
select select ""pending""
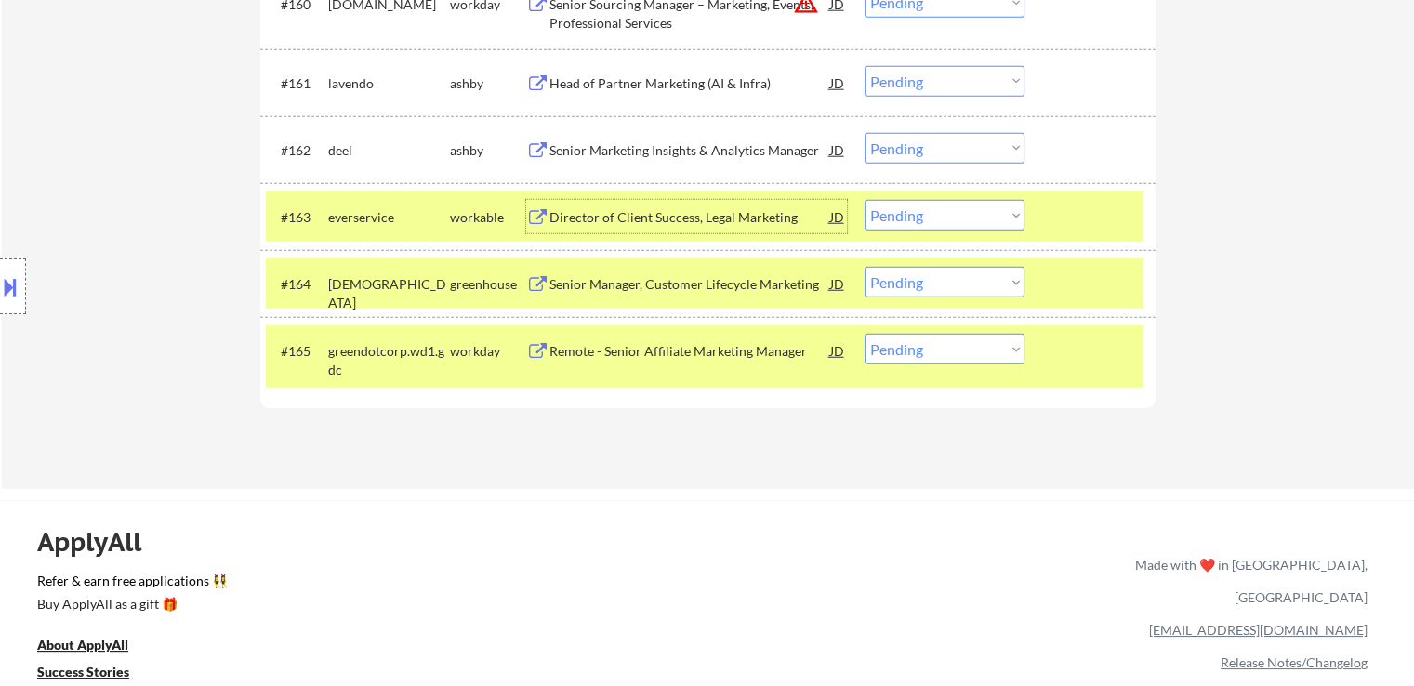
drag, startPoint x: 912, startPoint y: 216, endPoint x: 917, endPoint y: 224, distance: 9.6
click at [912, 216] on select "Choose an option... Pending Applied Excluded (Questions) Excluded (Expired) Exc…" at bounding box center [945, 215] width 160 height 31
click at [865, 200] on select "Choose an option... Pending Applied Excluded (Questions) Excluded (Expired) Exc…" at bounding box center [945, 215] width 160 height 31
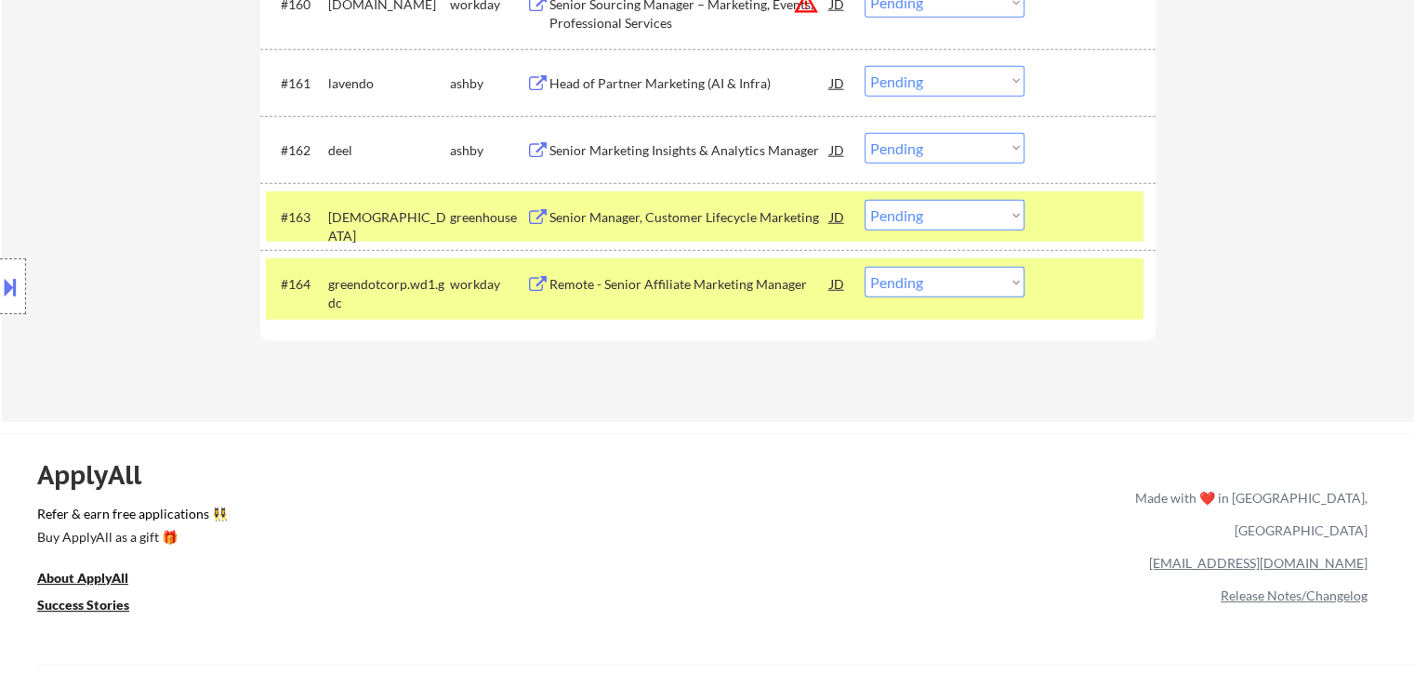
drag, startPoint x: 925, startPoint y: 217, endPoint x: 927, endPoint y: 229, distance: 12.2
click at [926, 218] on select "Choose an option... Pending Applied Excluded (Questions) Excluded (Expired) Exc…" at bounding box center [945, 215] width 160 height 31
click at [865, 200] on select "Choose an option... Pending Applied Excluded (Questions) Excluded (Expired) Exc…" at bounding box center [945, 215] width 160 height 31
click at [576, 150] on div "Senior Marketing Insights & Analytics Manager" at bounding box center [690, 150] width 281 height 19
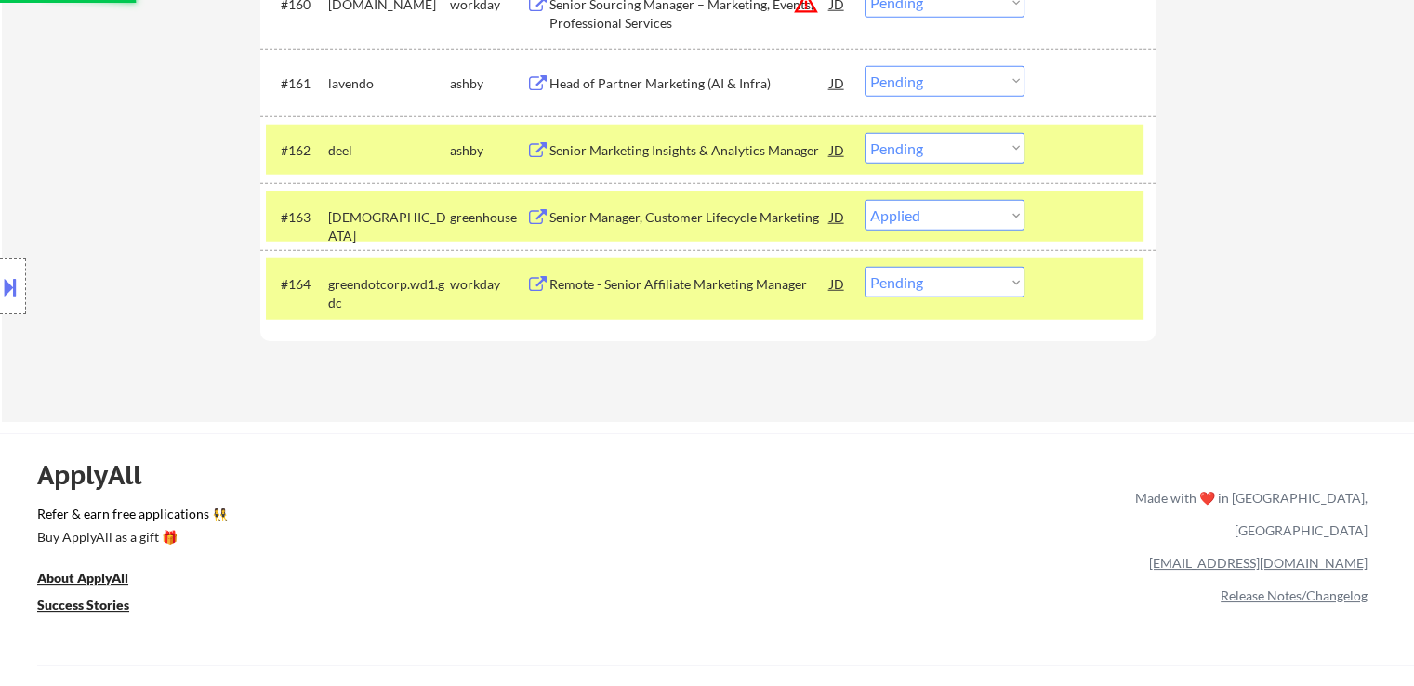
select select ""pending""
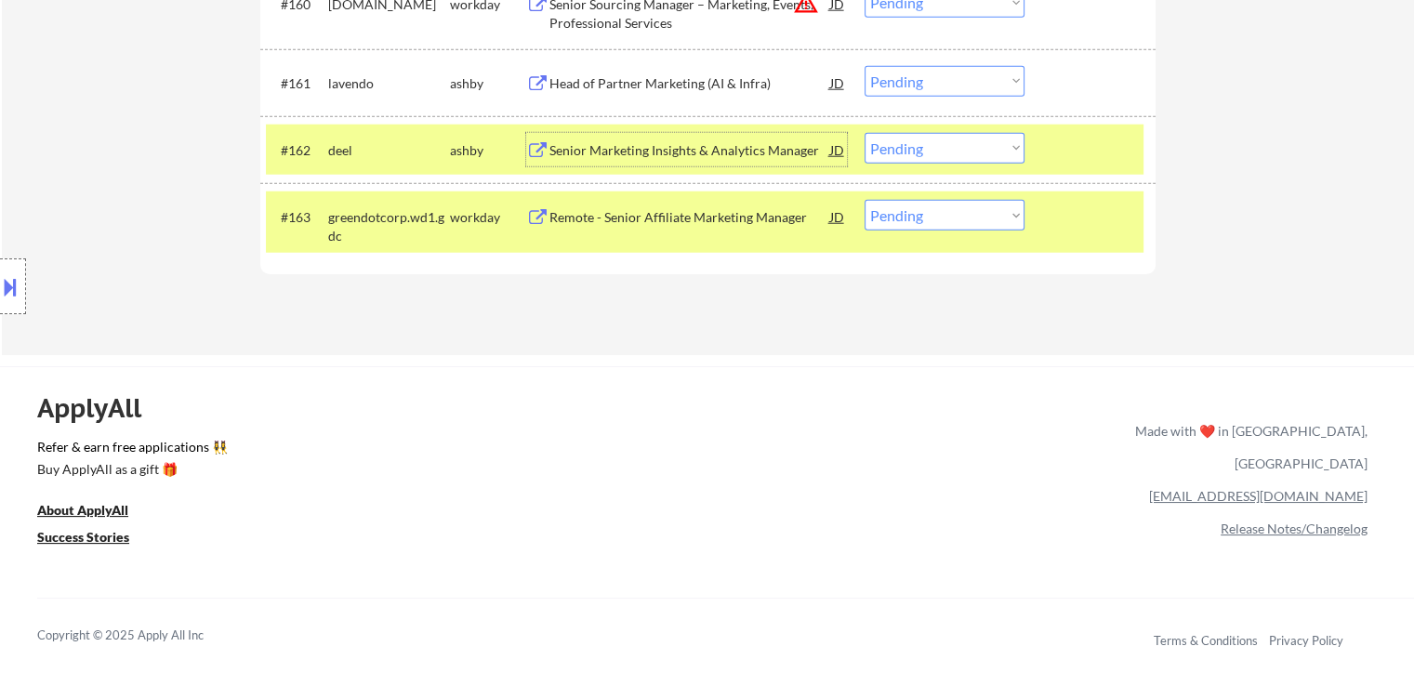
click at [914, 158] on select "Choose an option... Pending Applied Excluded (Questions) Excluded (Expired) Exc…" at bounding box center [945, 148] width 160 height 31
click at [865, 133] on select "Choose an option... Pending Applied Excluded (Questions) Excluded (Expired) Exc…" at bounding box center [945, 148] width 160 height 31
click at [558, 84] on div "Head of Partner Marketing (AI & Infra)" at bounding box center [690, 83] width 281 height 19
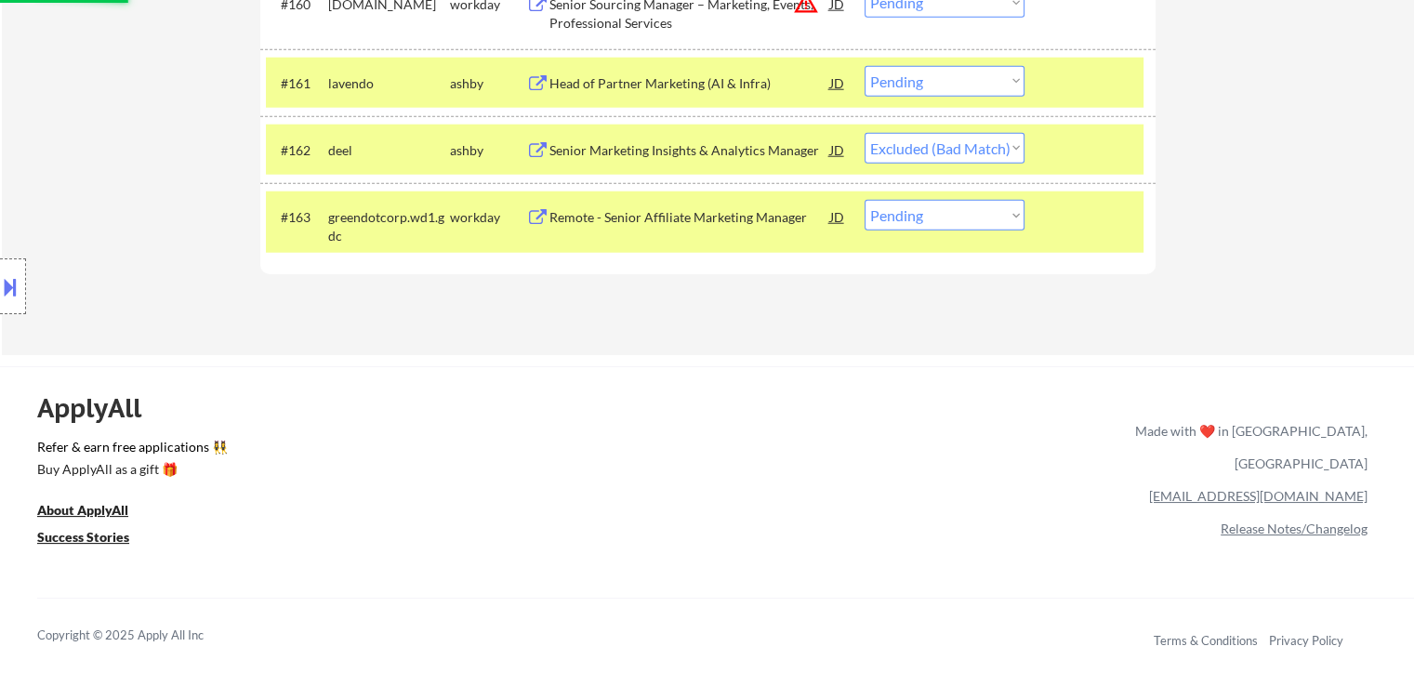
select select ""pending""
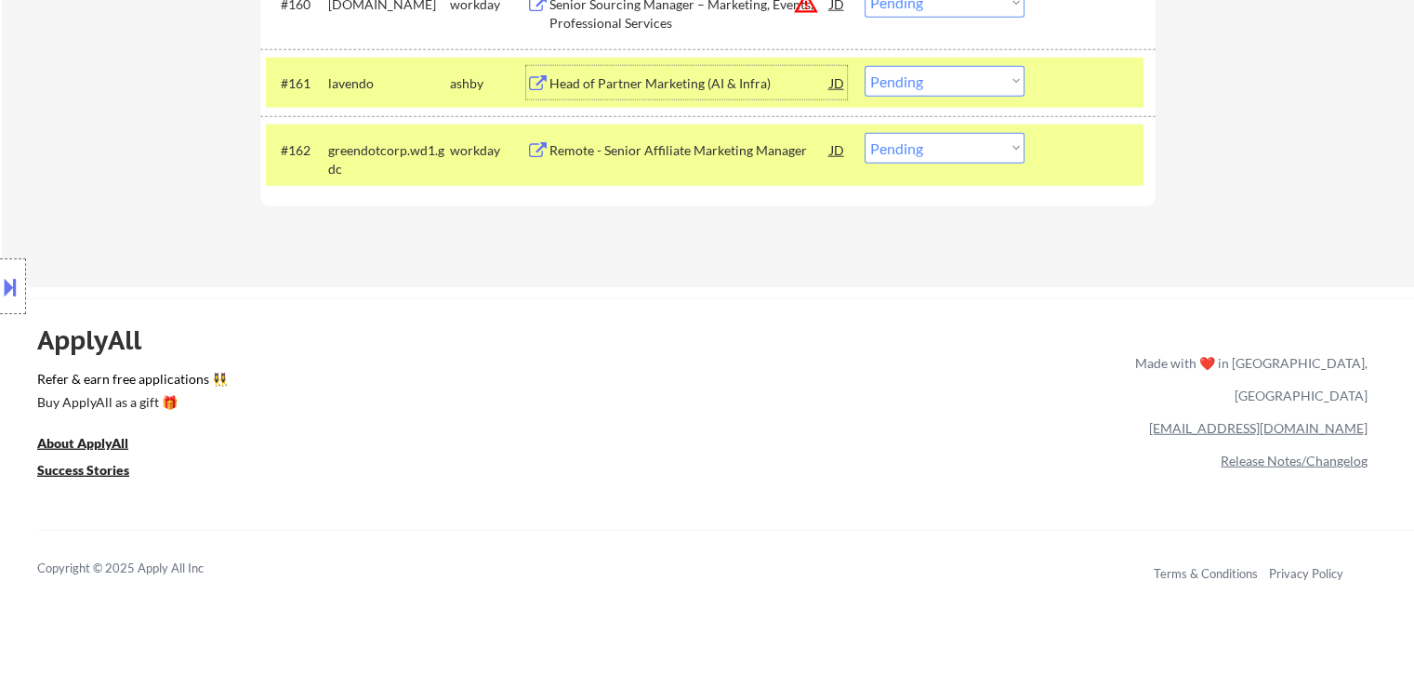
click at [945, 78] on select "Choose an option... Pending Applied Excluded (Questions) Excluded (Expired) Exc…" at bounding box center [945, 81] width 160 height 31
click at [865, 66] on select "Choose an option... Pending Applied Excluded (Questions) Excluded (Expired) Exc…" at bounding box center [945, 81] width 160 height 31
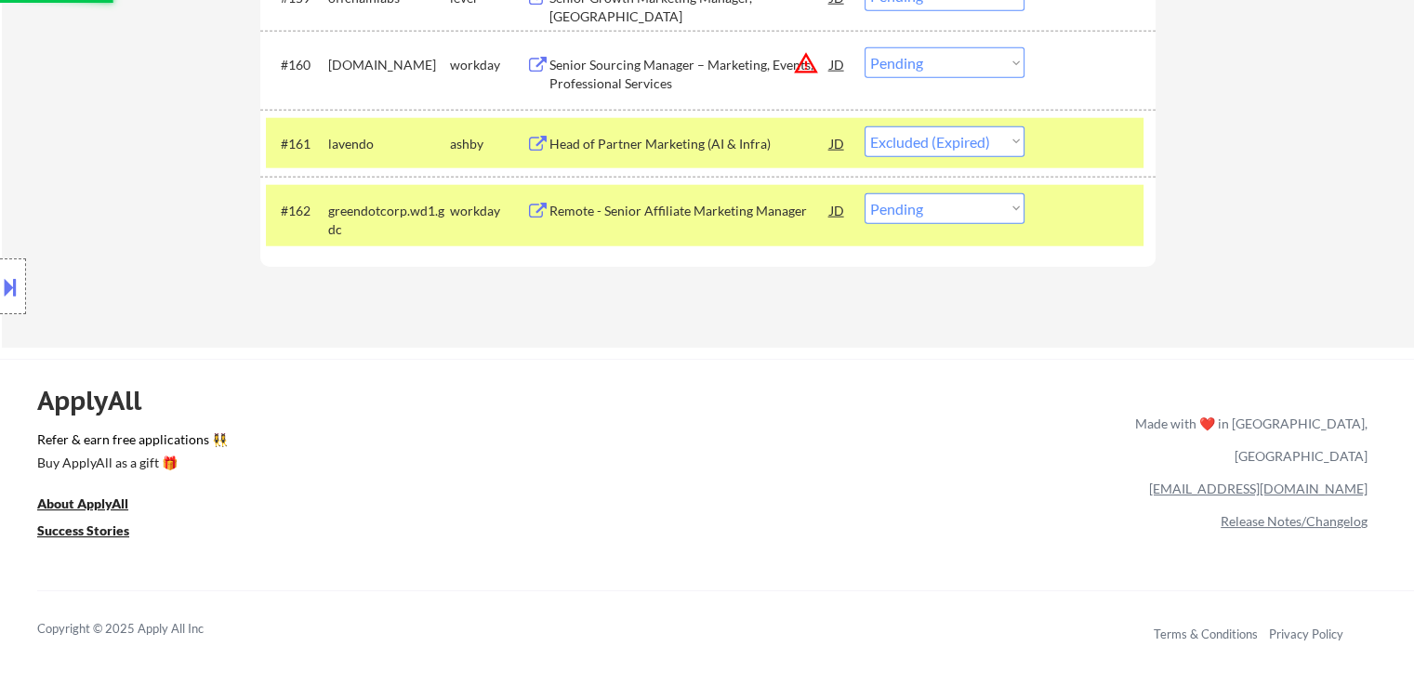
scroll to position [4766, 0]
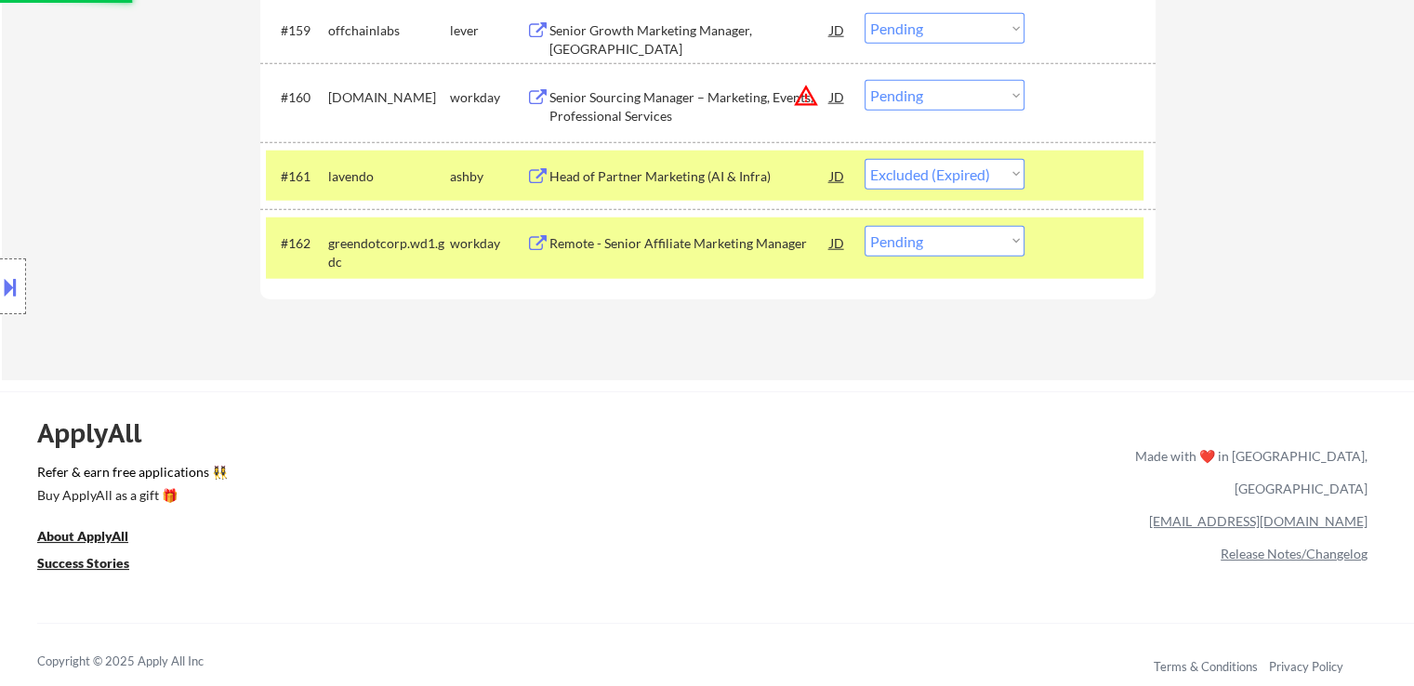
click at [577, 101] on div "Senior Sourcing Manager – Marketing, Events, Professional Services" at bounding box center [690, 106] width 281 height 36
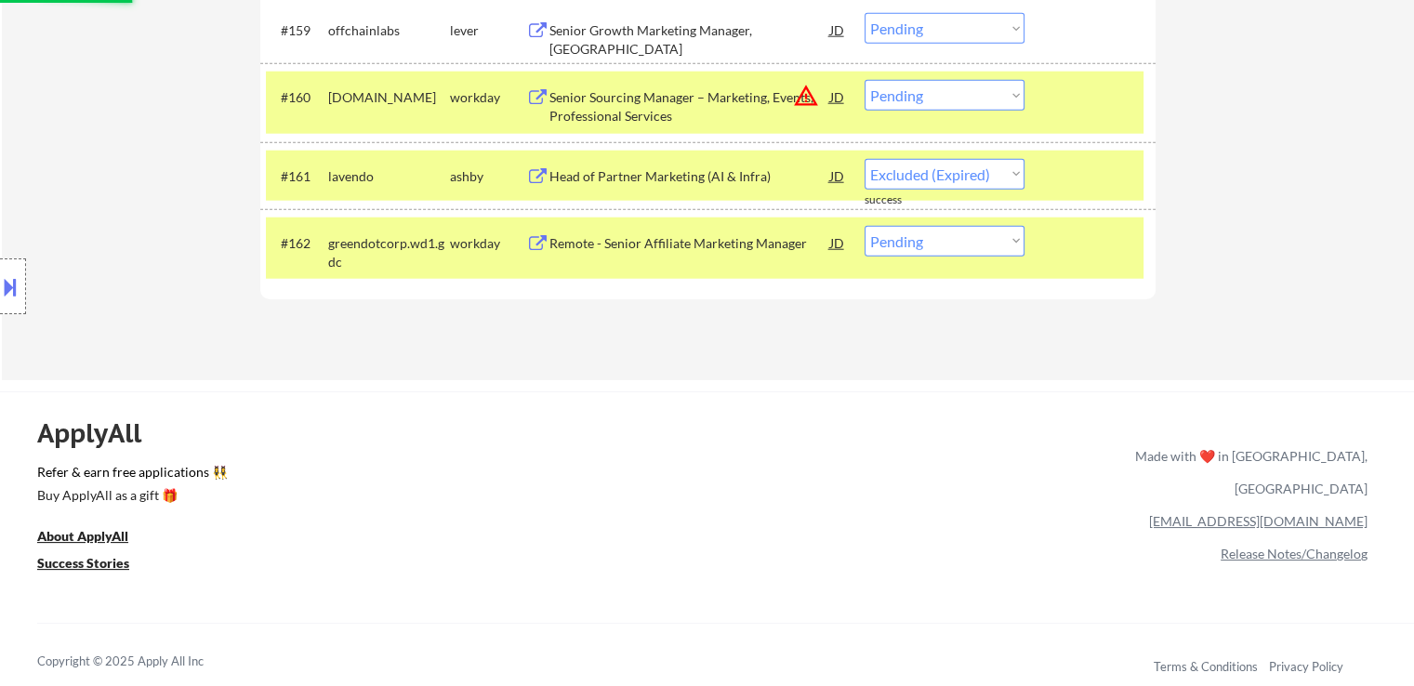
select select ""pending""
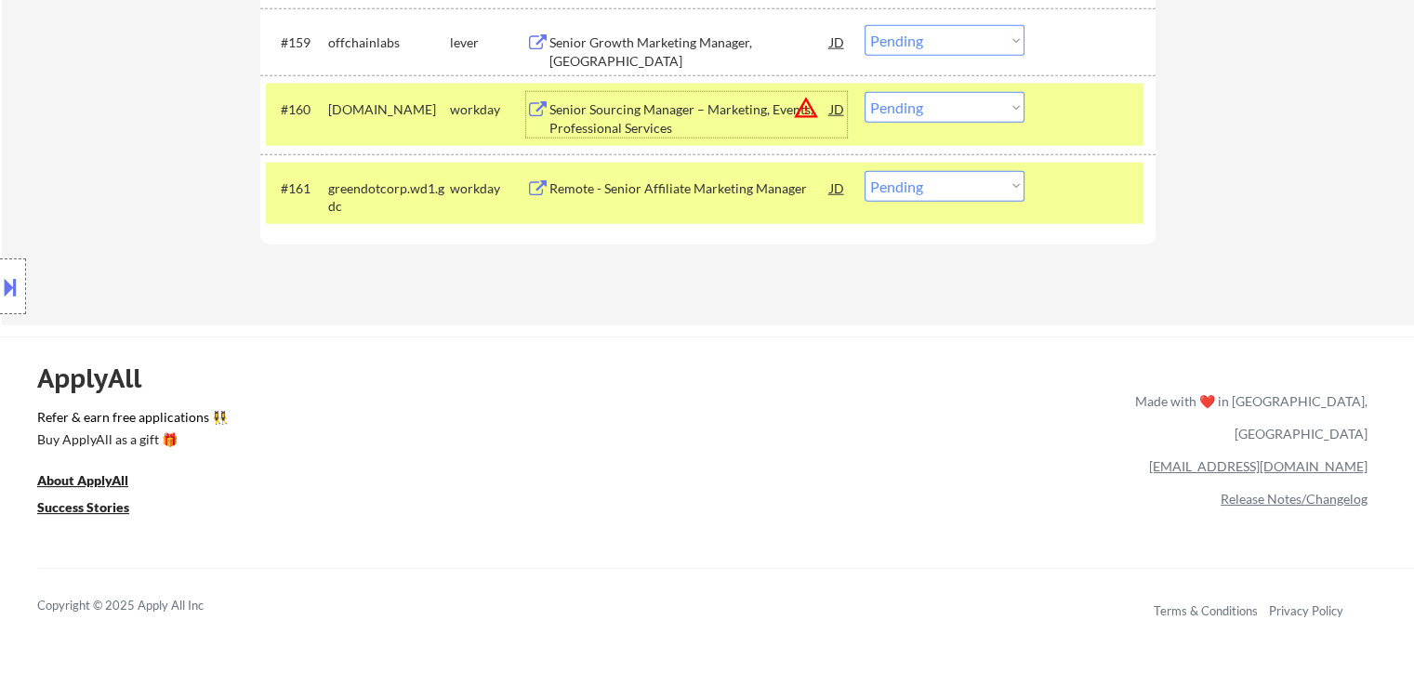
scroll to position [4673, 0]
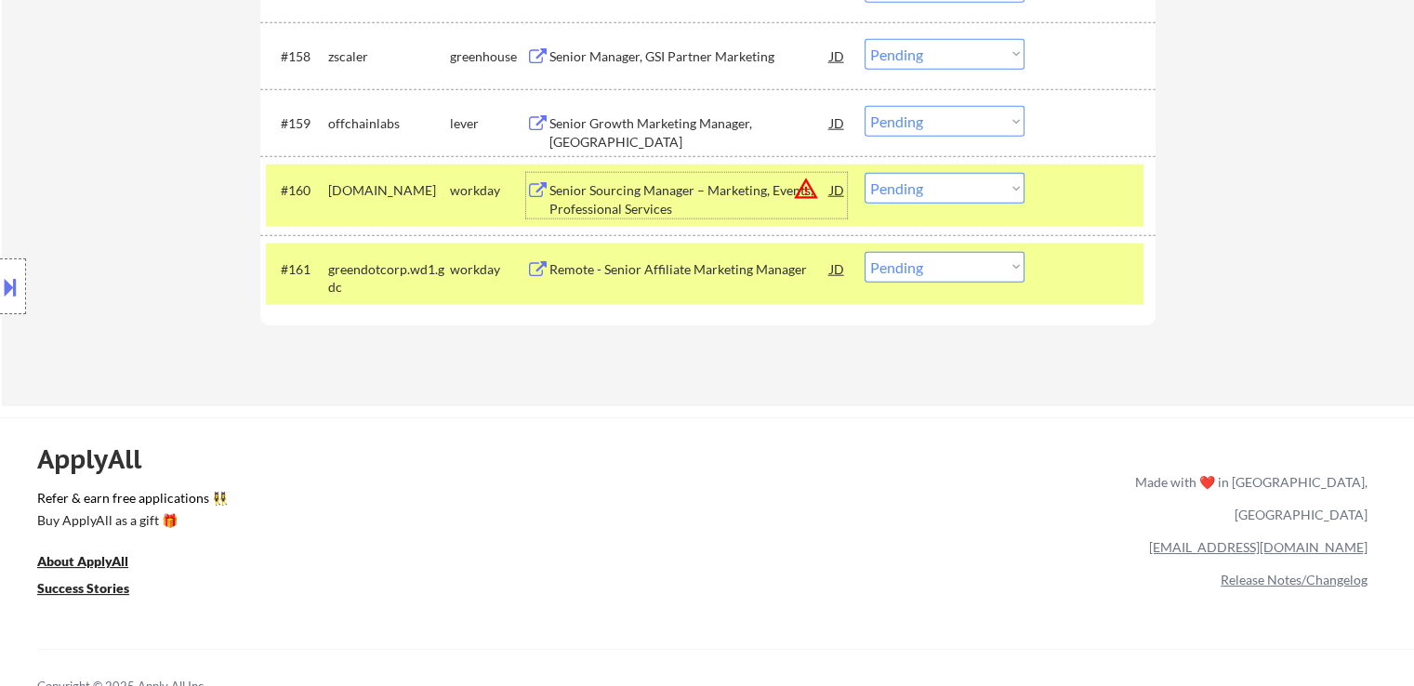
click at [588, 116] on div "Senior Growth Marketing Manager, [GEOGRAPHIC_DATA]" at bounding box center [690, 132] width 281 height 36
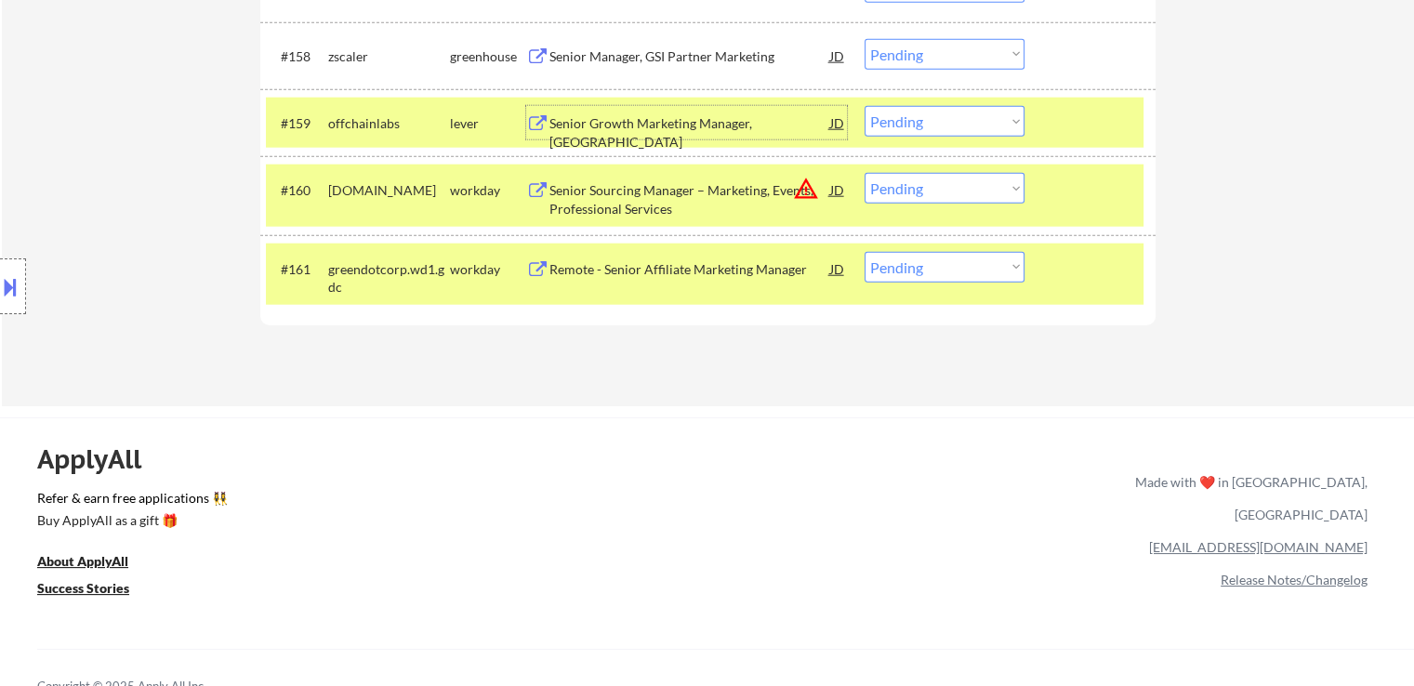
drag, startPoint x: 949, startPoint y: 189, endPoint x: 952, endPoint y: 198, distance: 9.7
click at [951, 187] on select "Choose an option... Pending Applied Excluded (Questions) Excluded (Expired) Exc…" at bounding box center [945, 188] width 160 height 31
click at [865, 173] on select "Choose an option... Pending Applied Excluded (Questions) Excluded (Expired) Exc…" at bounding box center [945, 188] width 160 height 31
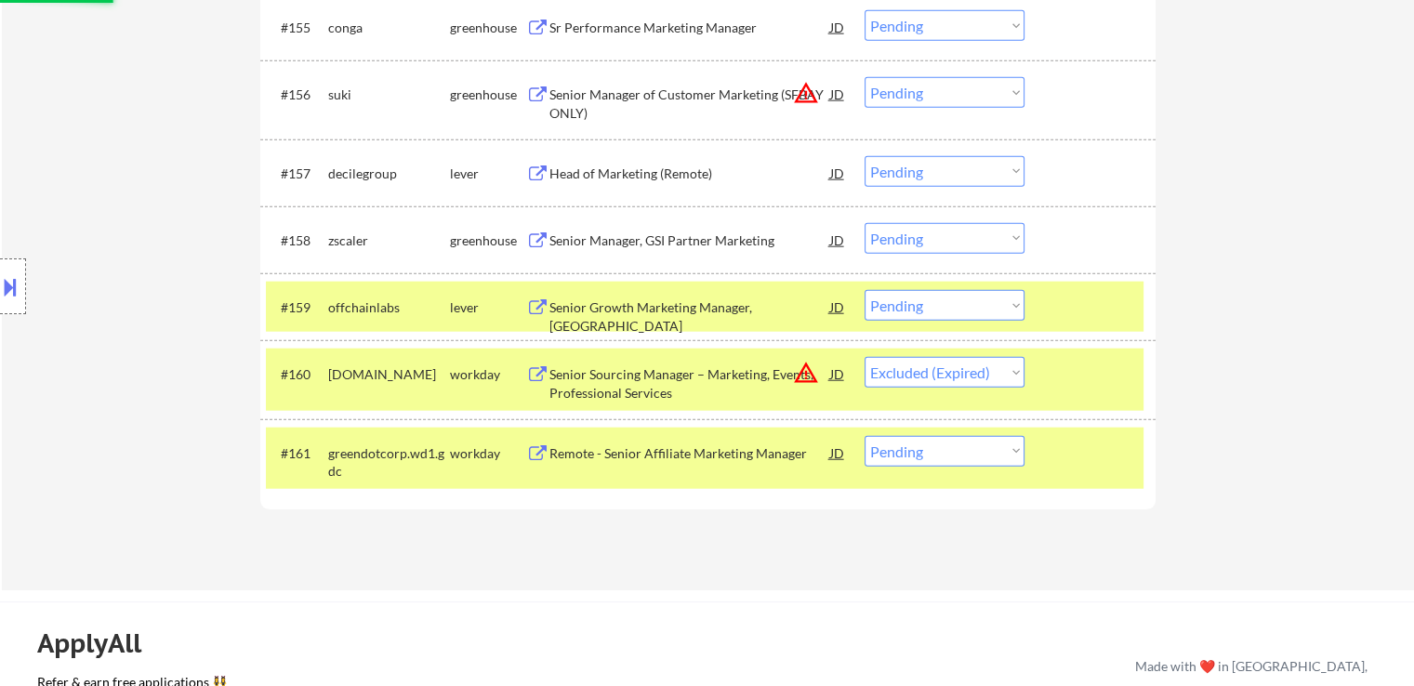
scroll to position [4487, 0]
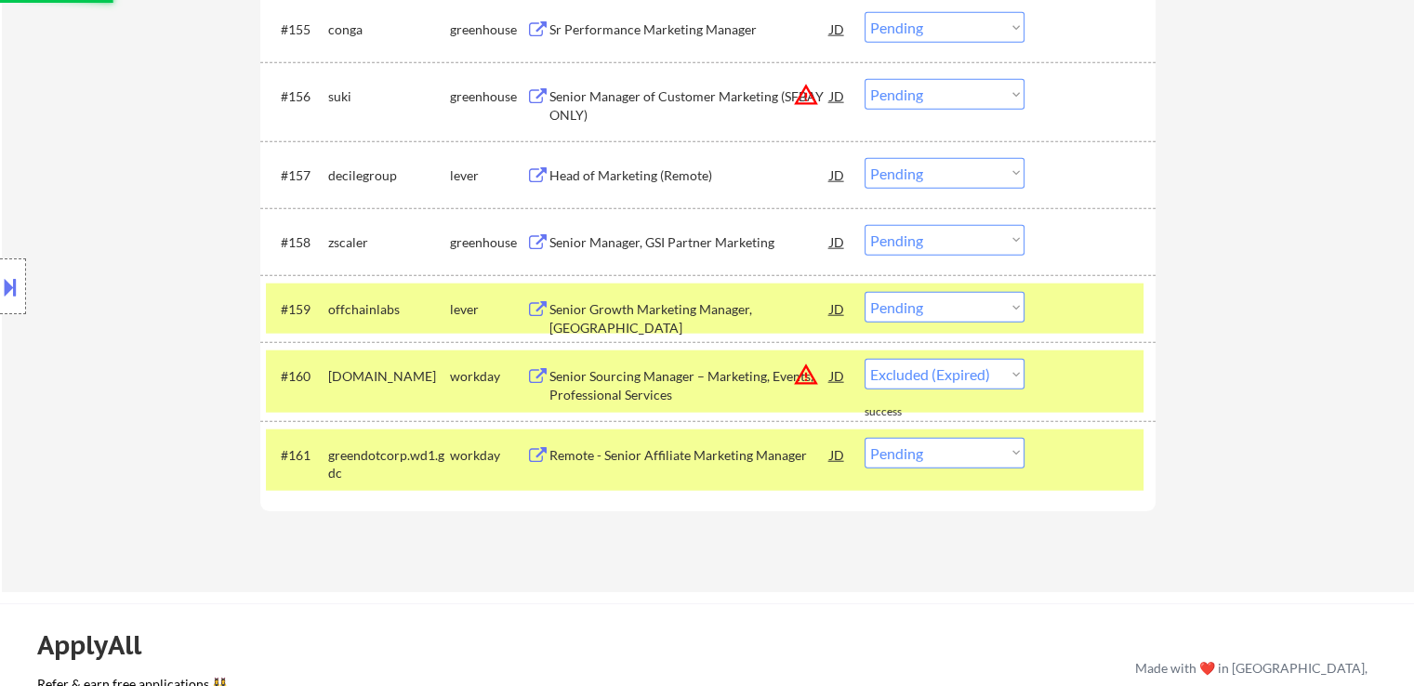
click at [579, 243] on div "Senior Manager, GSI Partner Marketing" at bounding box center [690, 242] width 281 height 19
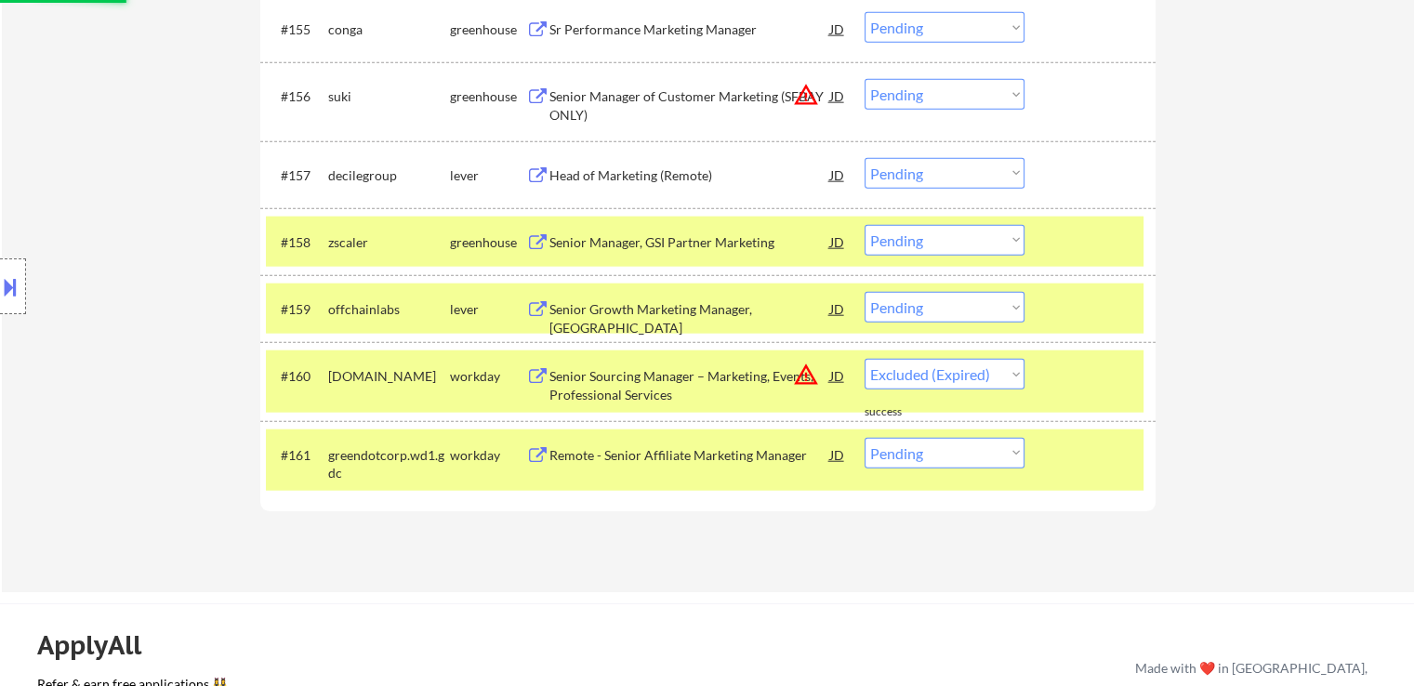
select select ""pending""
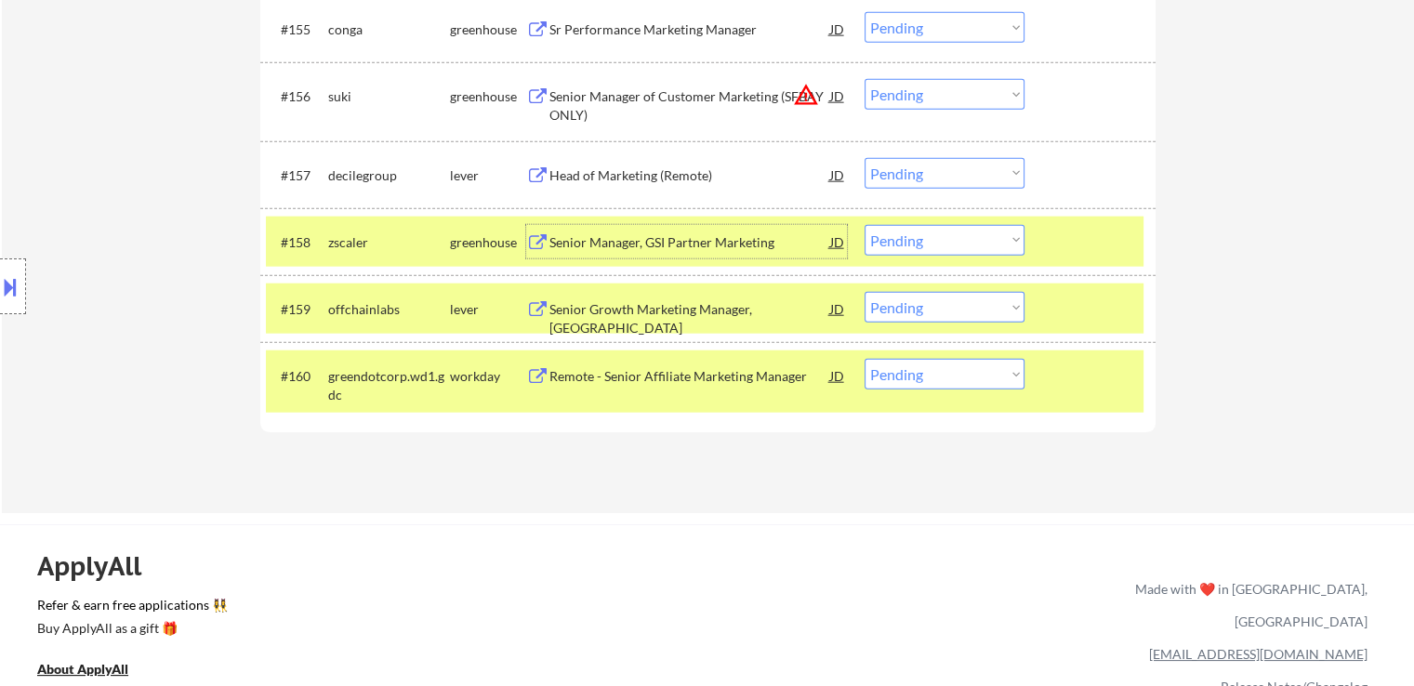
click at [946, 243] on select "Choose an option... Pending Applied Excluded (Questions) Excluded (Expired) Exc…" at bounding box center [945, 240] width 160 height 31
click at [865, 225] on select "Choose an option... Pending Applied Excluded (Questions) Excluded (Expired) Exc…" at bounding box center [945, 240] width 160 height 31
click at [562, 177] on div "Head of Marketing (Remote)" at bounding box center [690, 175] width 281 height 19
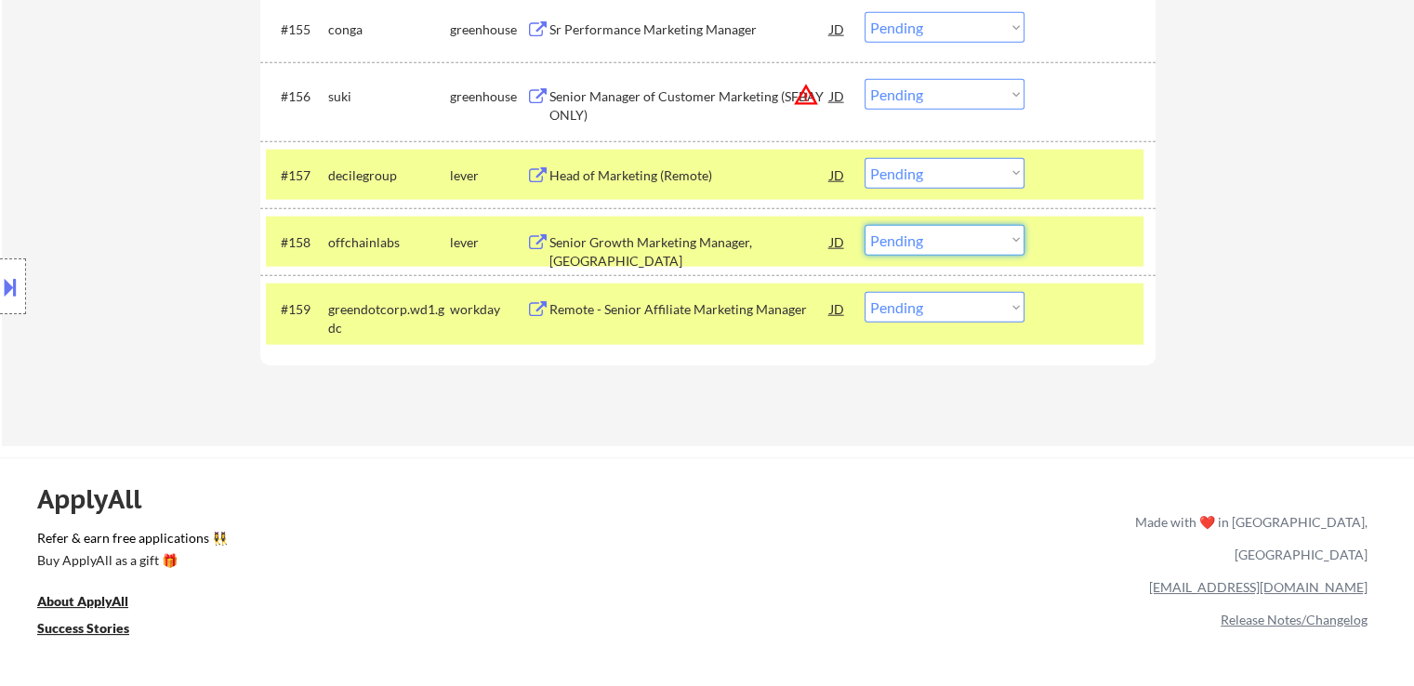
click at [957, 236] on select "Choose an option... Pending Applied Excluded (Questions) Excluded (Expired) Exc…" at bounding box center [945, 240] width 160 height 31
click at [865, 225] on select "Choose an option... Pending Applied Excluded (Questions) Excluded (Expired) Exc…" at bounding box center [945, 240] width 160 height 31
select select ""pending""
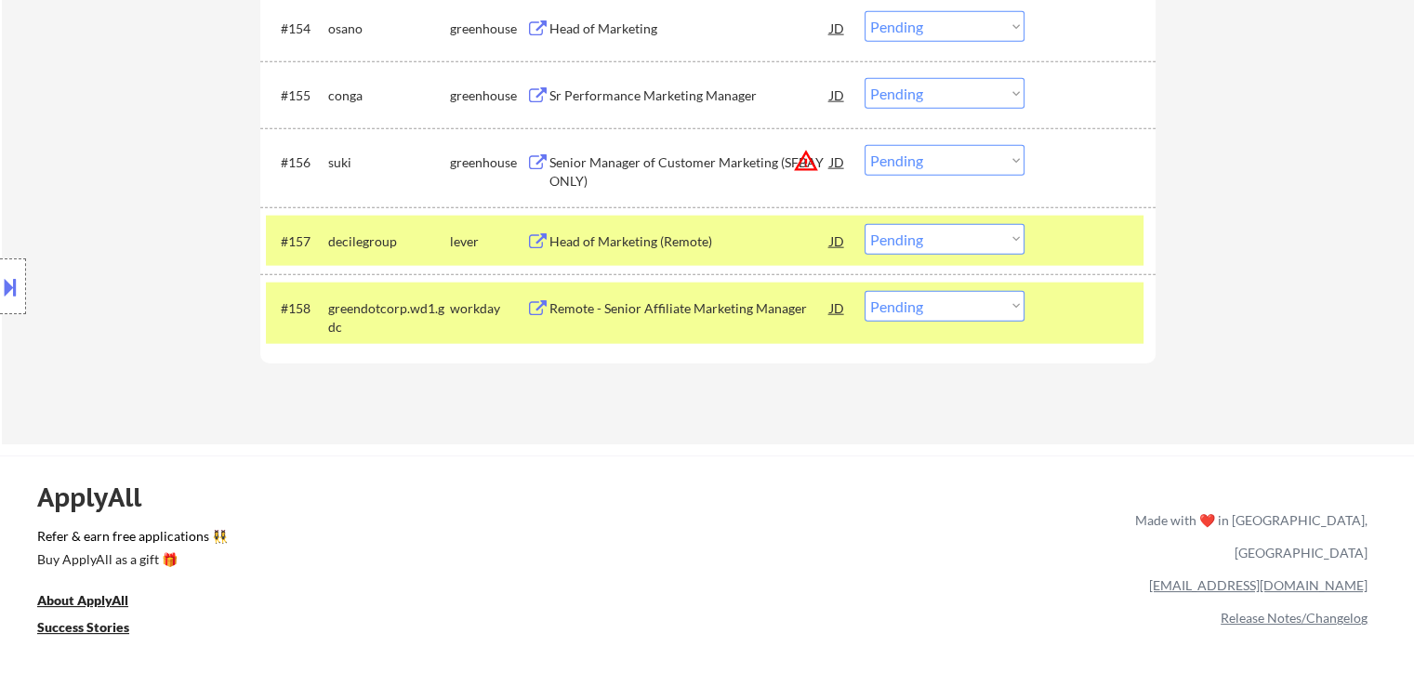
scroll to position [4394, 0]
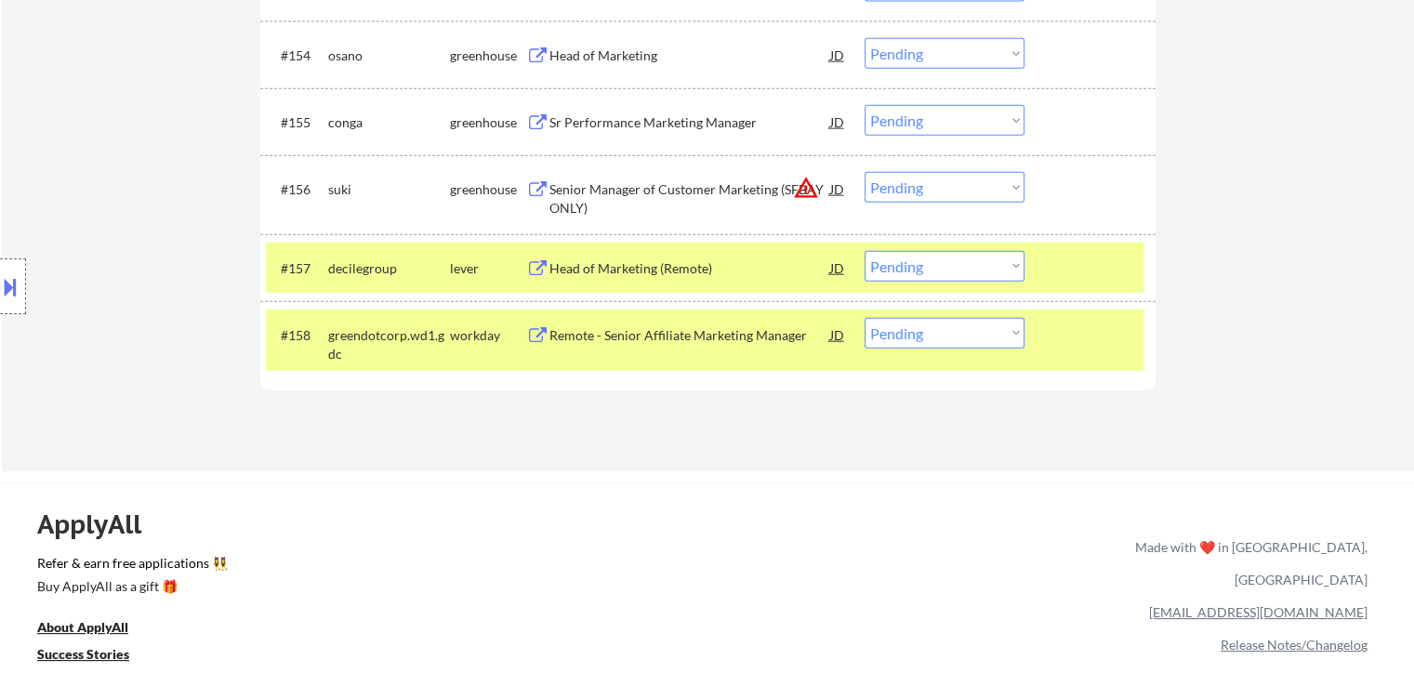
click at [538, 191] on button at bounding box center [537, 190] width 23 height 18
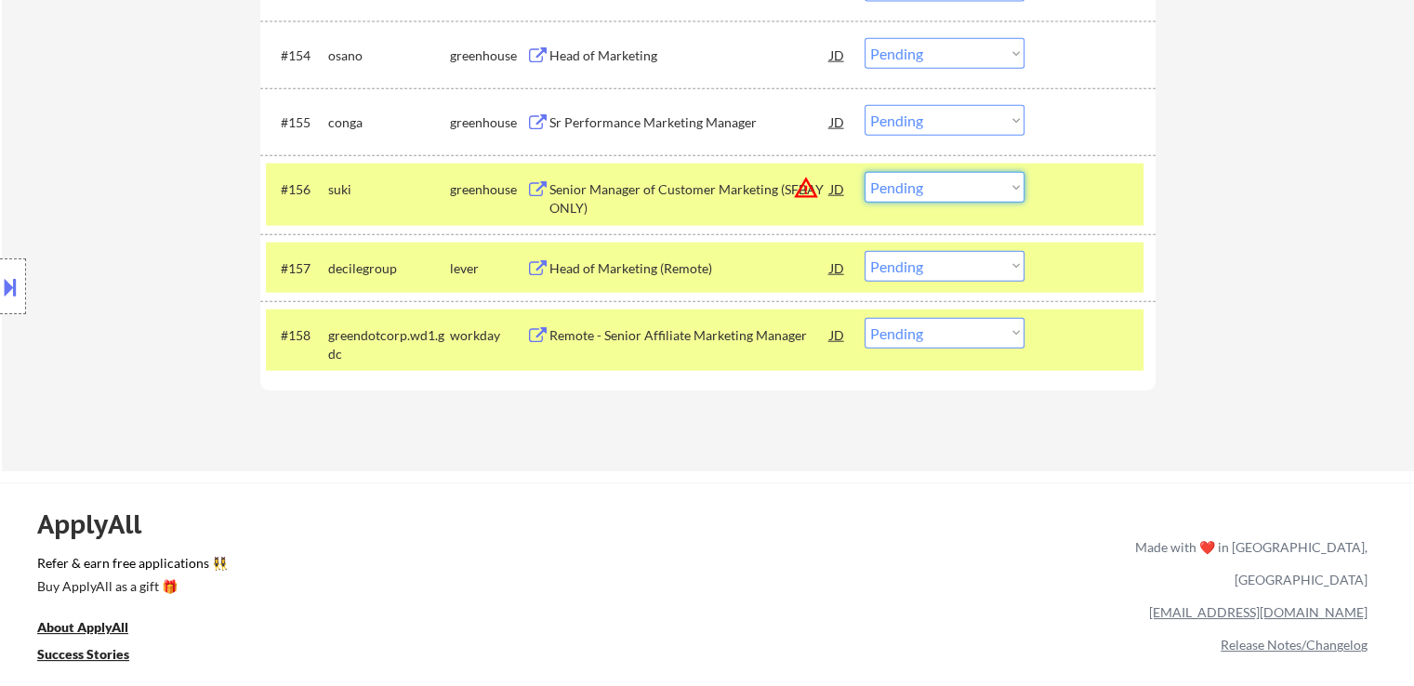
click at [900, 191] on select "Choose an option... Pending Applied Excluded (Questions) Excluded (Expired) Exc…" at bounding box center [945, 187] width 160 height 31
click at [865, 172] on select "Choose an option... Pending Applied Excluded (Questions) Excluded (Expired) Exc…" at bounding box center [945, 187] width 160 height 31
drag, startPoint x: 599, startPoint y: 271, endPoint x: 622, endPoint y: 271, distance: 23.2
click at [622, 271] on div "Head of Marketing (Remote)" at bounding box center [690, 268] width 281 height 19
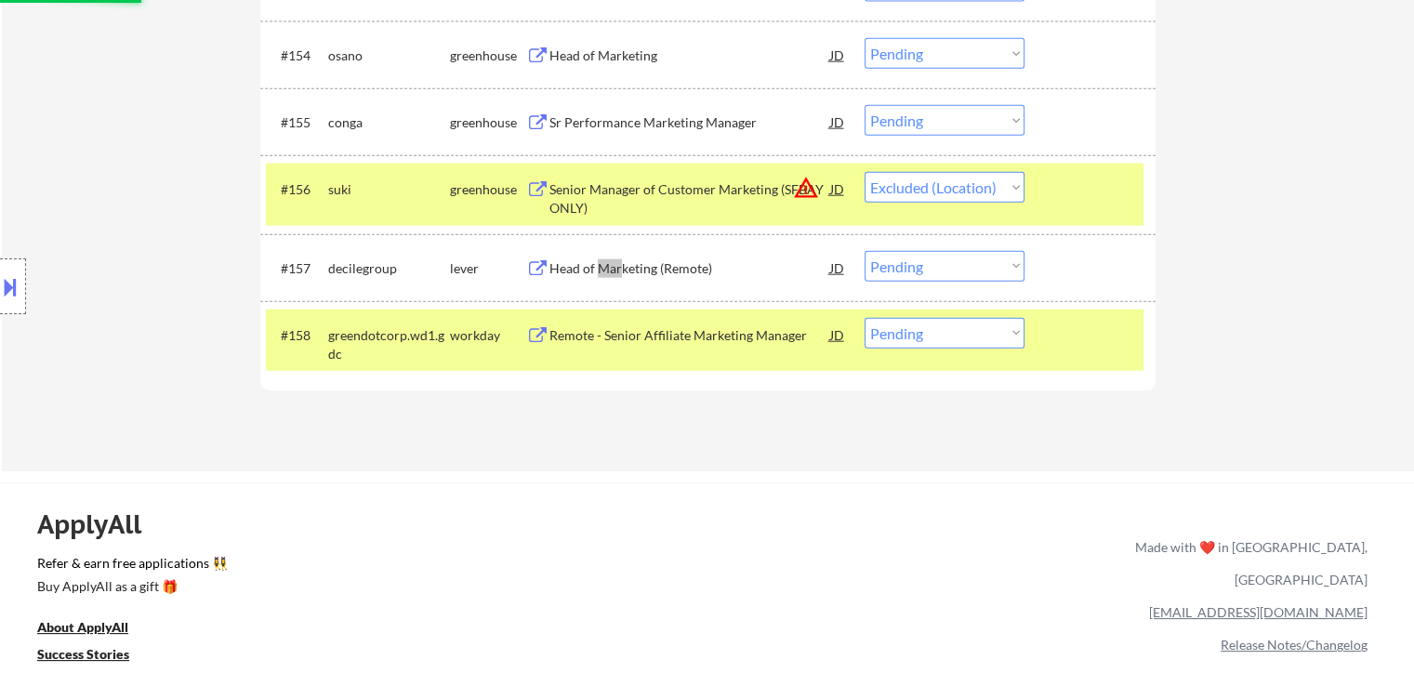
select select ""pending""
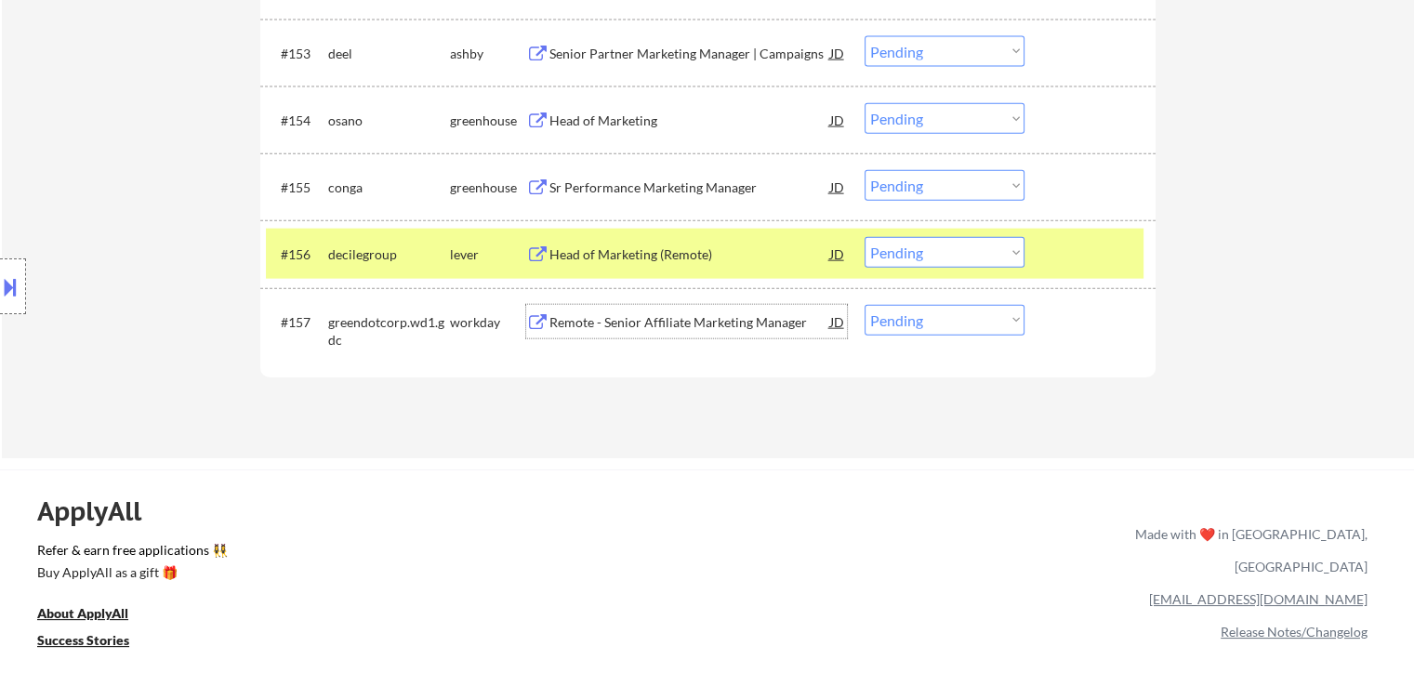
scroll to position [4301, 0]
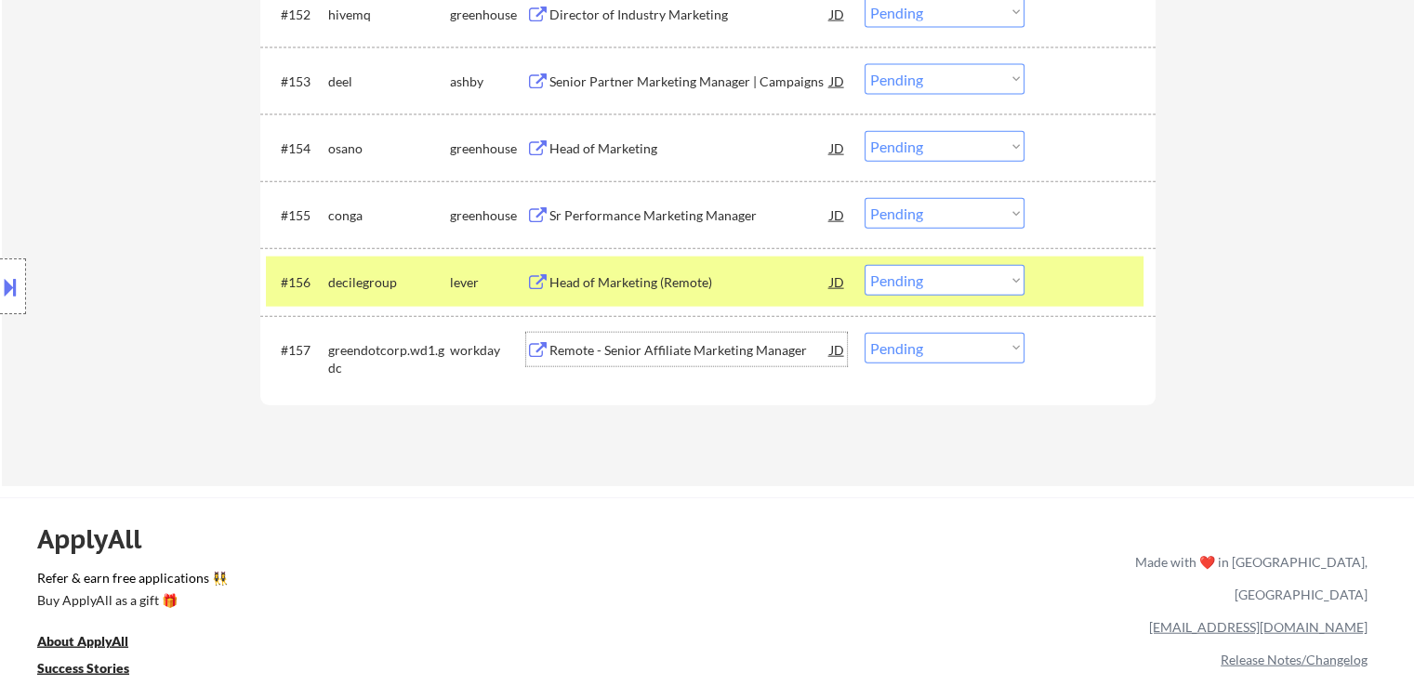
click at [543, 220] on button at bounding box center [537, 216] width 23 height 18
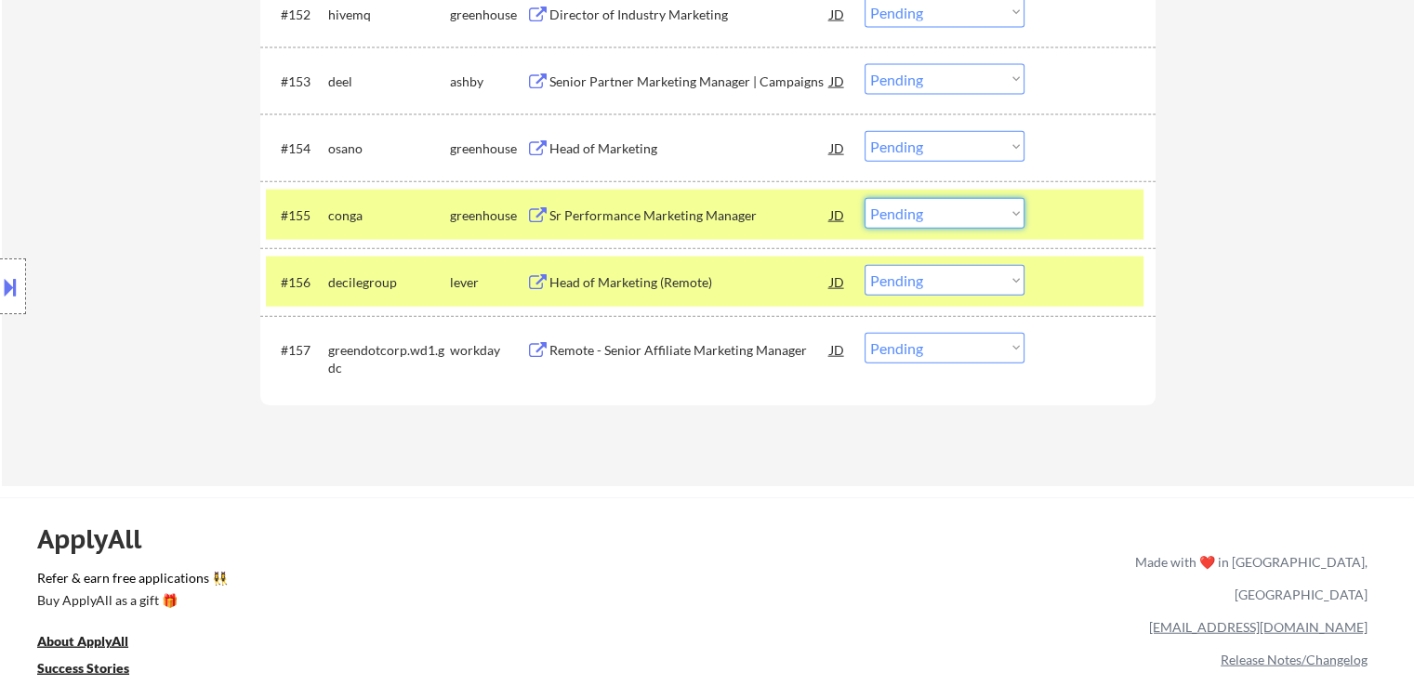
drag, startPoint x: 918, startPoint y: 215, endPoint x: 927, endPoint y: 227, distance: 15.2
click at [921, 218] on select "Choose an option... Pending Applied Excluded (Questions) Excluded (Expired) Exc…" at bounding box center [945, 213] width 160 height 31
click at [865, 198] on select "Choose an option... Pending Applied Excluded (Questions) Excluded (Expired) Exc…" at bounding box center [945, 213] width 160 height 31
click at [552, 157] on div "Head of Marketing" at bounding box center [690, 147] width 281 height 33
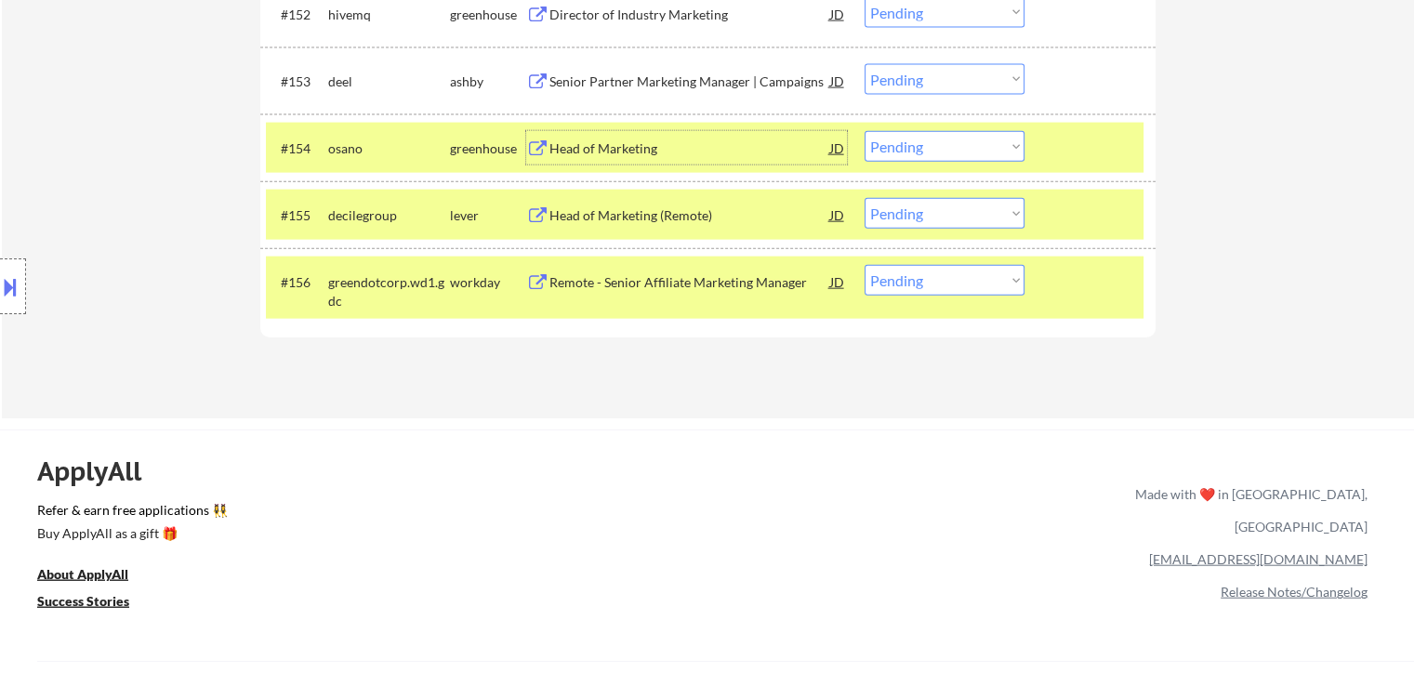
drag, startPoint x: 890, startPoint y: 215, endPoint x: 903, endPoint y: 228, distance: 18.4
click at [894, 215] on select "Choose an option... Pending Applied Excluded (Questions) Excluded (Expired) Exc…" at bounding box center [945, 213] width 160 height 31
click at [865, 198] on select "Choose an option... Pending Applied Excluded (Questions) Excluded (Expired) Exc…" at bounding box center [945, 213] width 160 height 31
click at [554, 78] on div "Senior Partner Marketing Manager | Campaigns" at bounding box center [690, 82] width 281 height 19
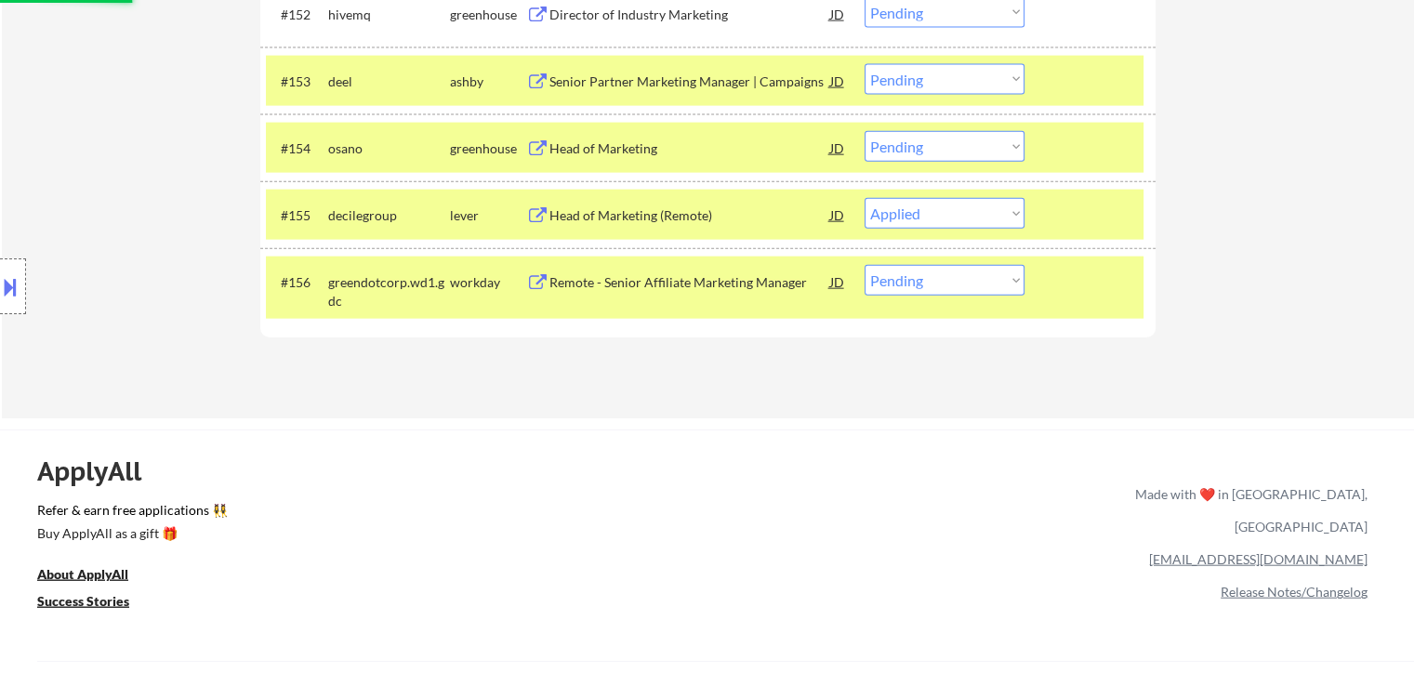
select select ""pending""
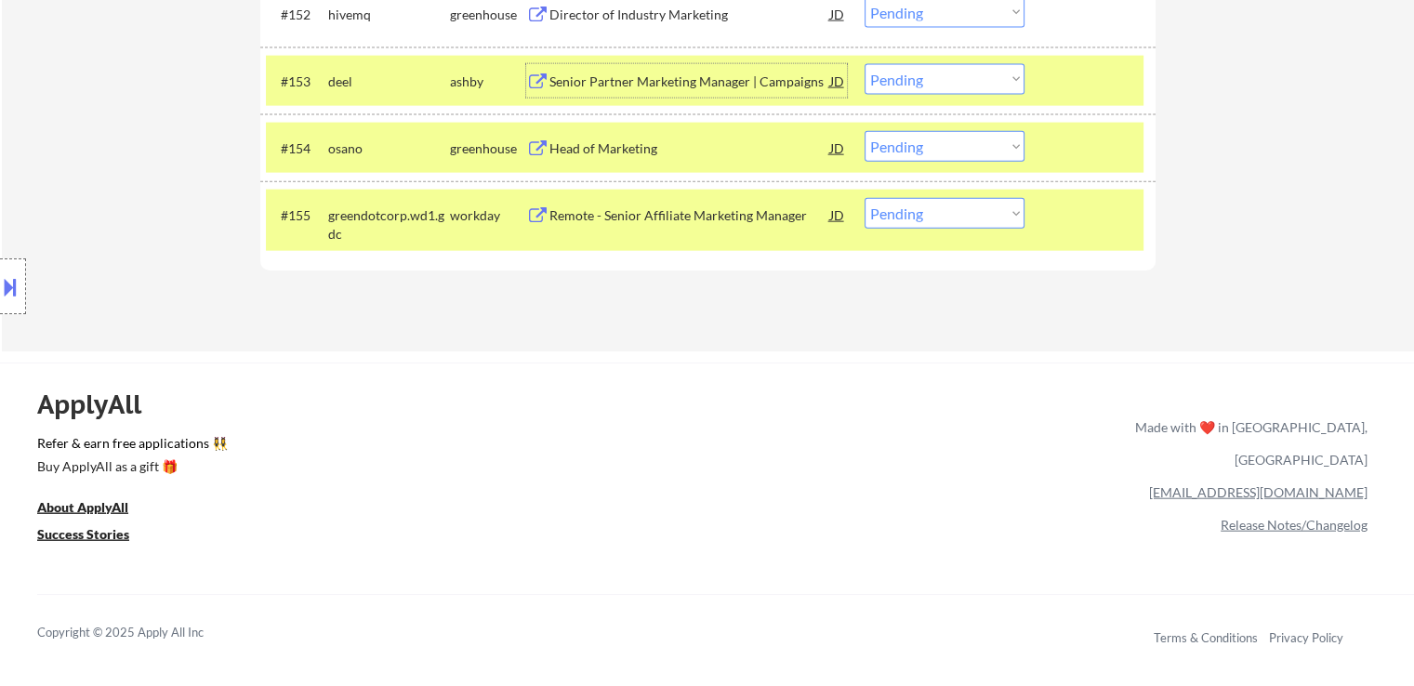
click at [919, 84] on select "Choose an option... Pending Applied Excluded (Questions) Excluded (Expired) Exc…" at bounding box center [945, 79] width 160 height 31
click at [865, 64] on select "Choose an option... Pending Applied Excluded (Questions) Excluded (Expired) Exc…" at bounding box center [945, 79] width 160 height 31
select select ""pending""
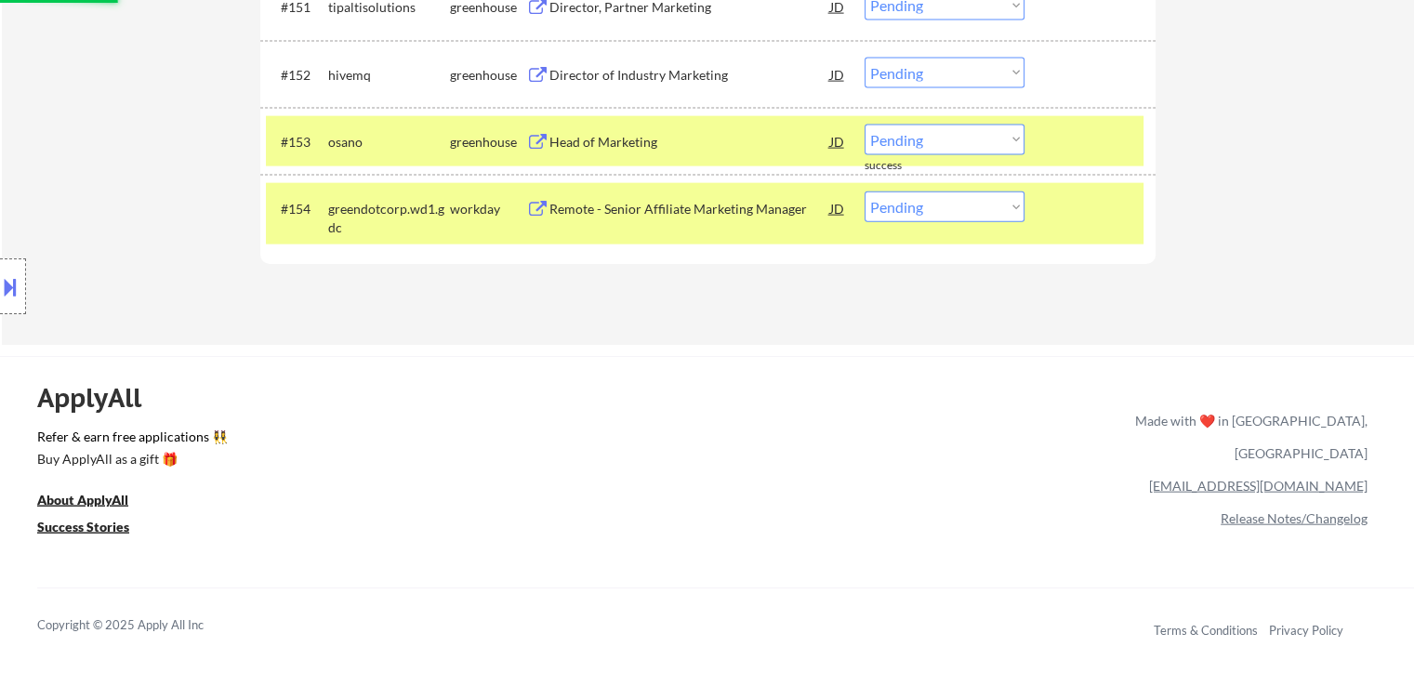
scroll to position [4208, 0]
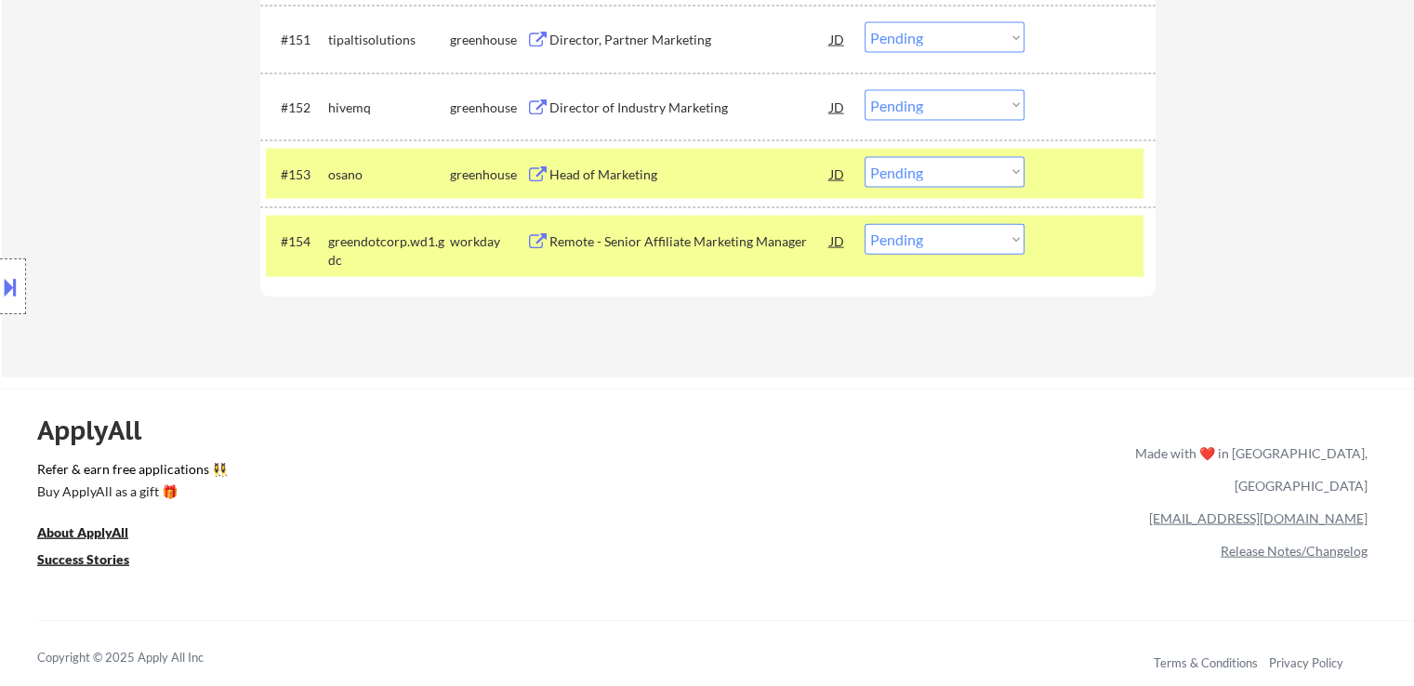
click at [739, 101] on div "Director of Industry Marketing" at bounding box center [690, 108] width 281 height 19
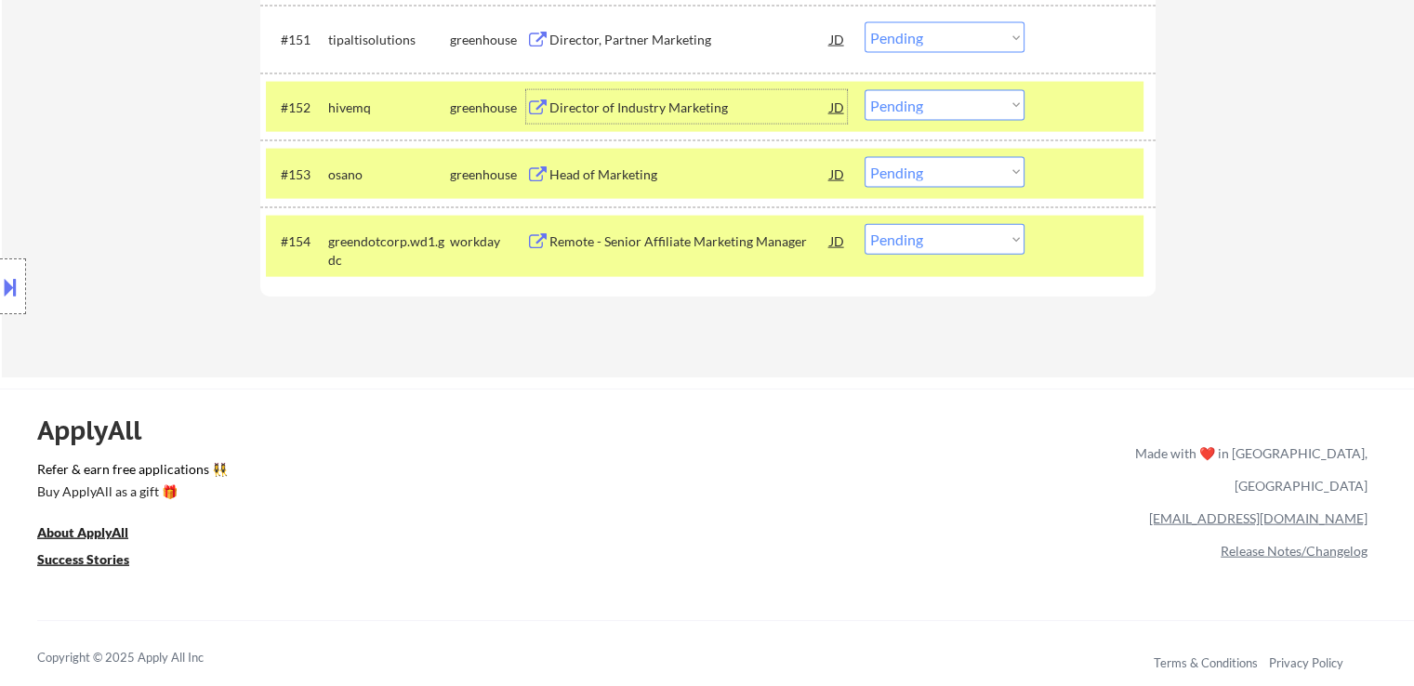
scroll to position [4115, 0]
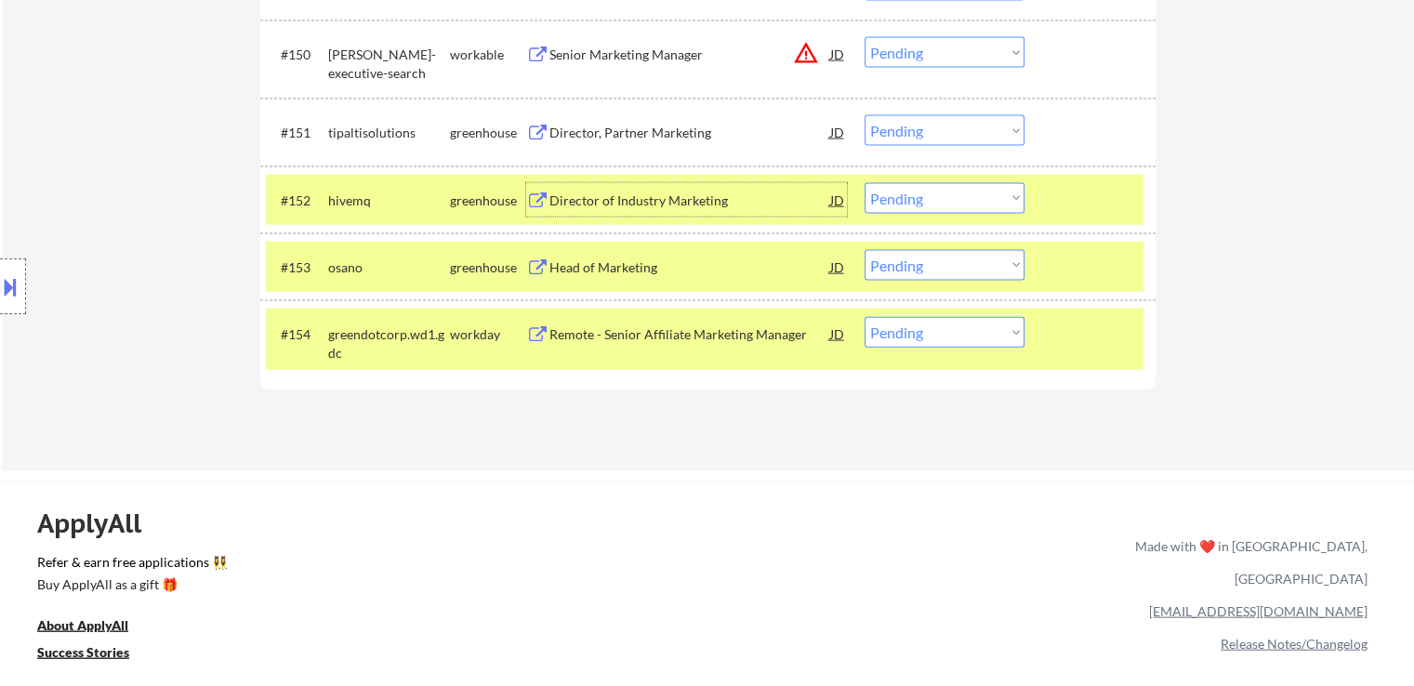
click at [927, 205] on select "Choose an option... Pending Applied Excluded (Questions) Excluded (Expired) Exc…" at bounding box center [945, 198] width 160 height 31
click at [865, 183] on select "Choose an option... Pending Applied Excluded (Questions) Excluded (Expired) Exc…" at bounding box center [945, 198] width 160 height 31
select select ""pending""
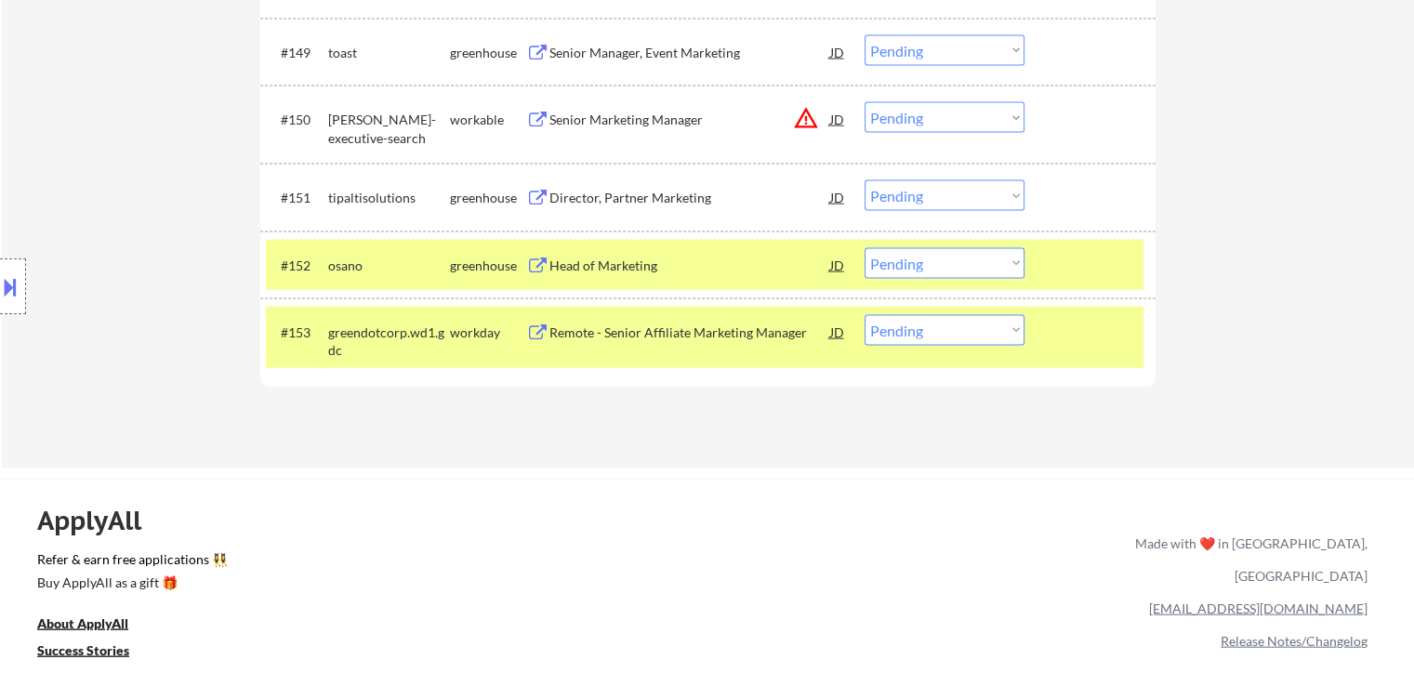
scroll to position [4022, 0]
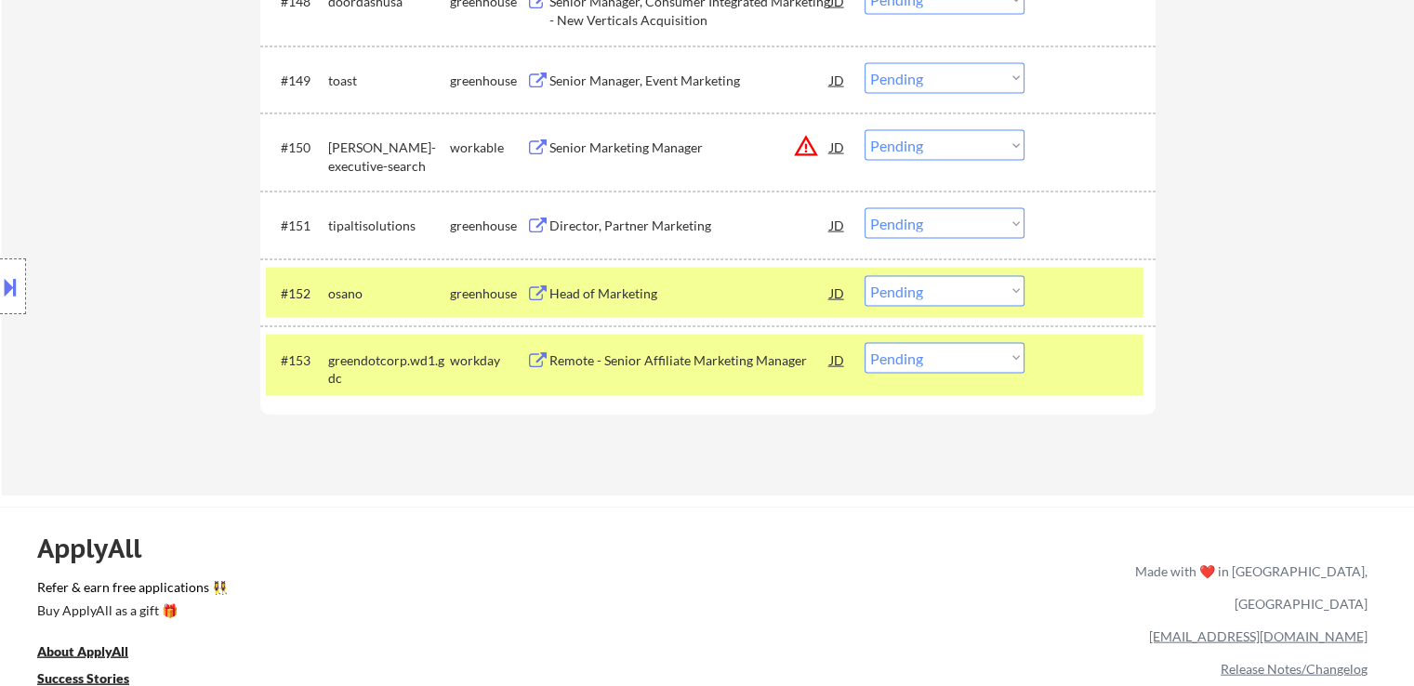
click at [641, 221] on div "Director, Partner Marketing" at bounding box center [690, 226] width 281 height 19
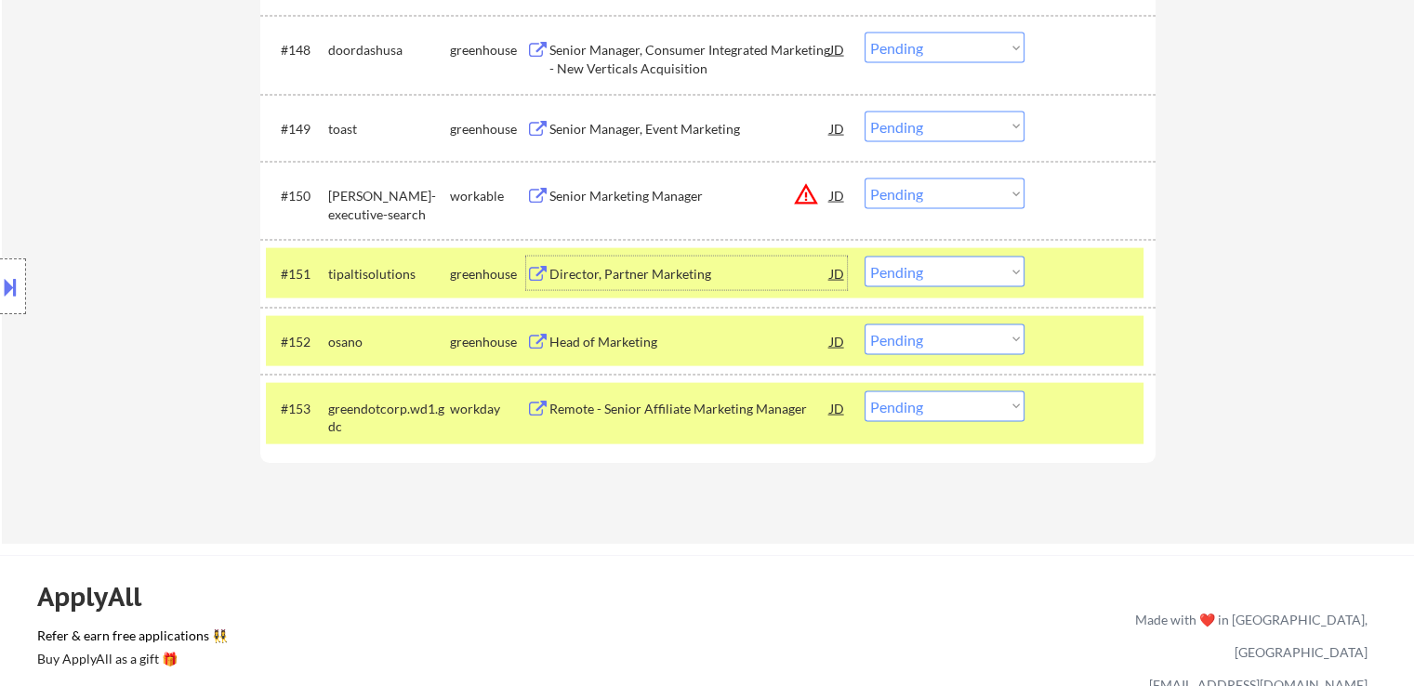
scroll to position [3929, 0]
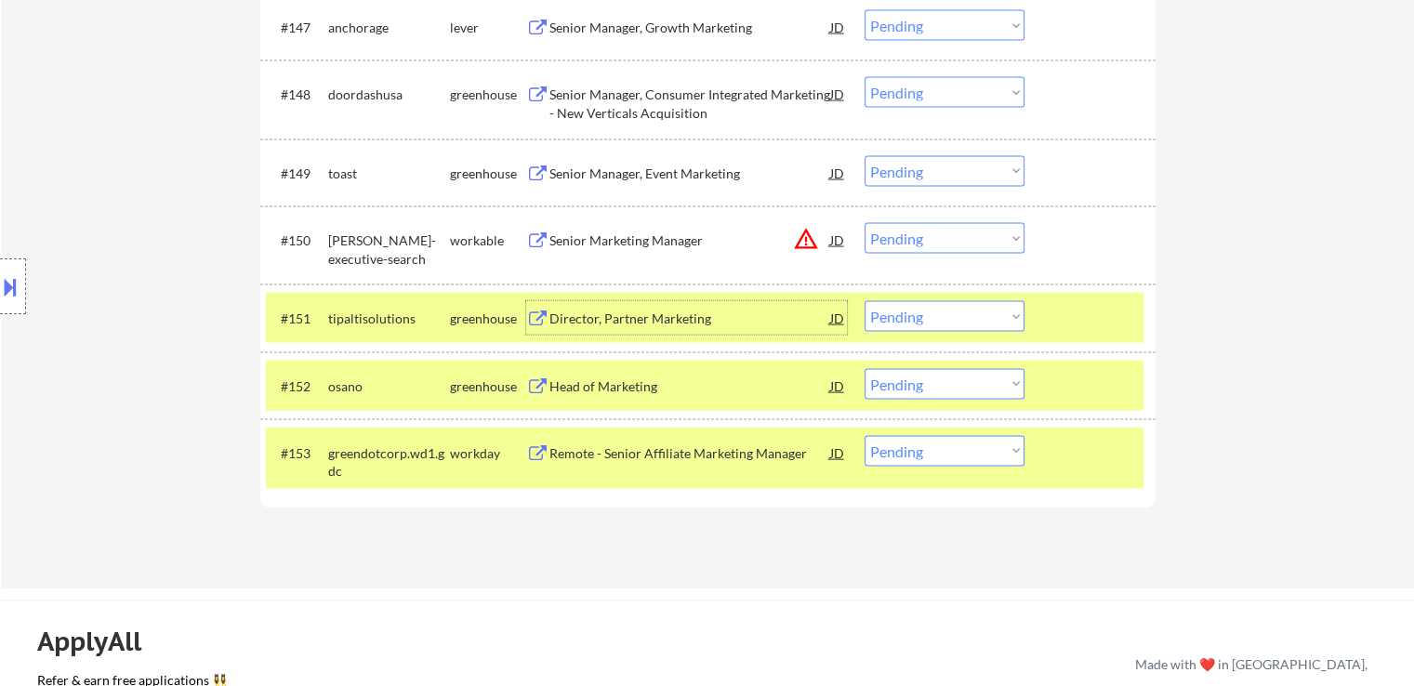
click at [614, 232] on div "Senior Marketing Manager" at bounding box center [690, 241] width 281 height 19
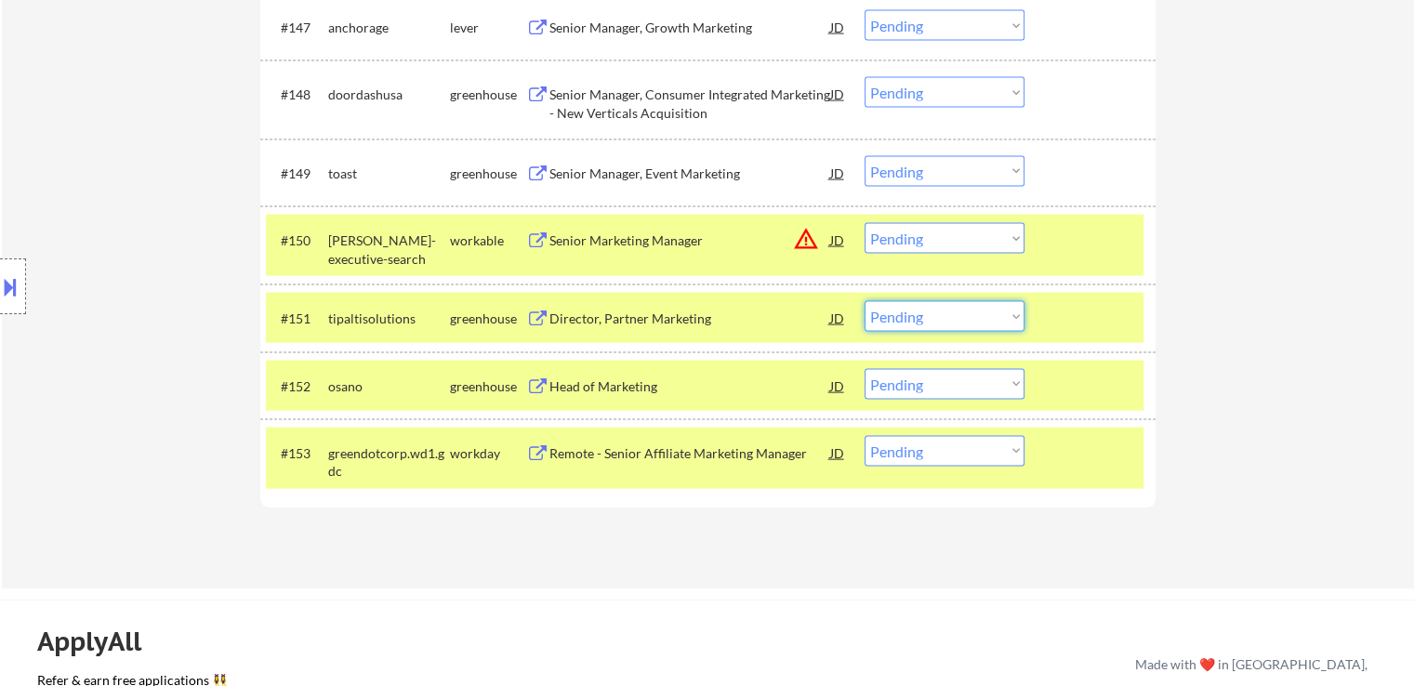
click at [907, 314] on select "Choose an option... Pending Applied Excluded (Questions) Excluded (Expired) Exc…" at bounding box center [945, 316] width 160 height 31
click at [865, 301] on select "Choose an option... Pending Applied Excluded (Questions) Excluded (Expired) Exc…" at bounding box center [945, 316] width 160 height 31
select select ""pending""
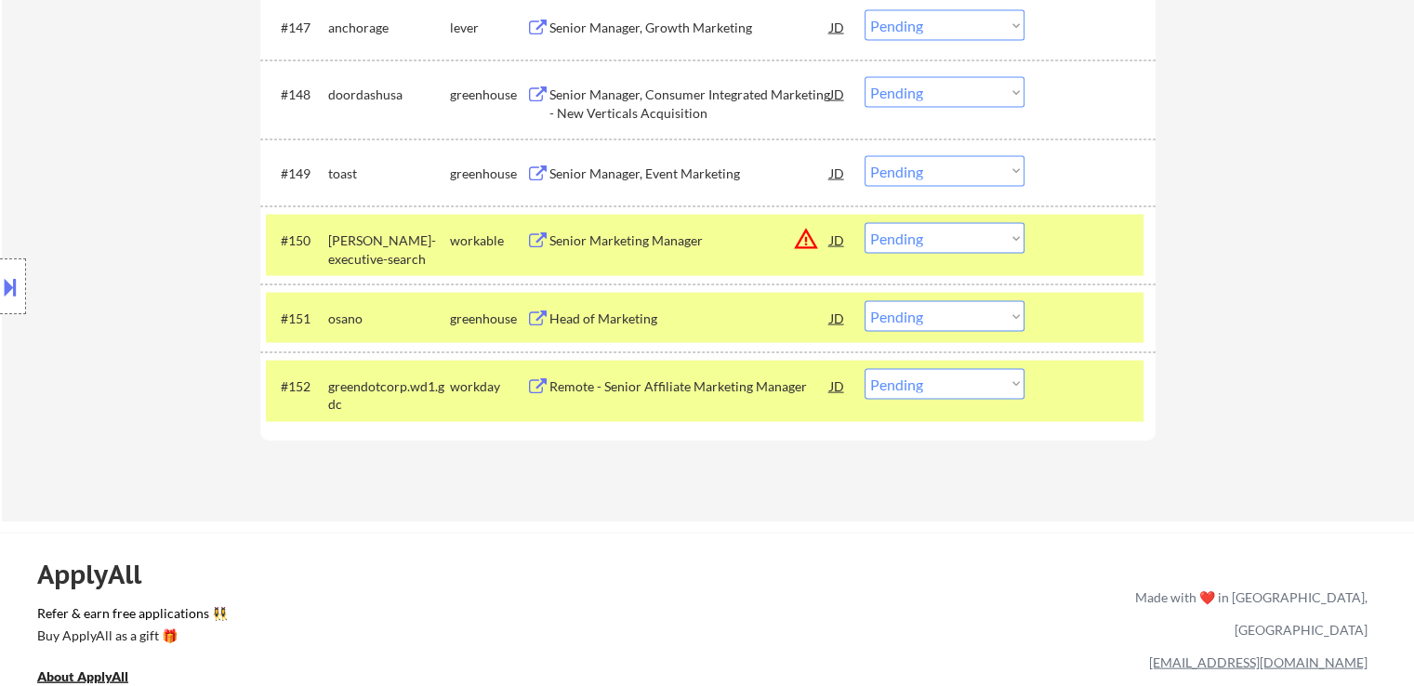
click at [650, 166] on div "Senior Manager, Event Marketing" at bounding box center [690, 174] width 281 height 19
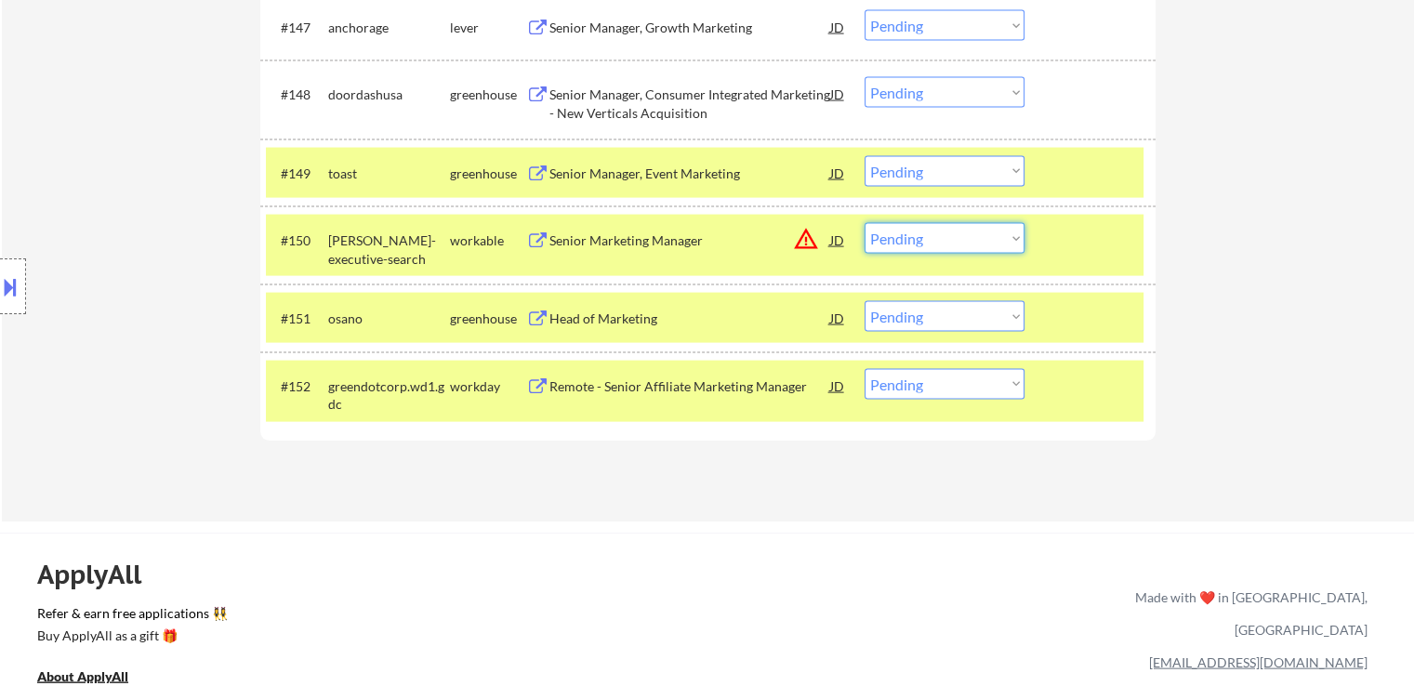
click at [881, 237] on select "Choose an option... Pending Applied Excluded (Questions) Excluded (Expired) Exc…" at bounding box center [945, 238] width 160 height 31
click at [865, 223] on select "Choose an option... Pending Applied Excluded (Questions) Excluded (Expired) Exc…" at bounding box center [945, 238] width 160 height 31
select select ""pending""
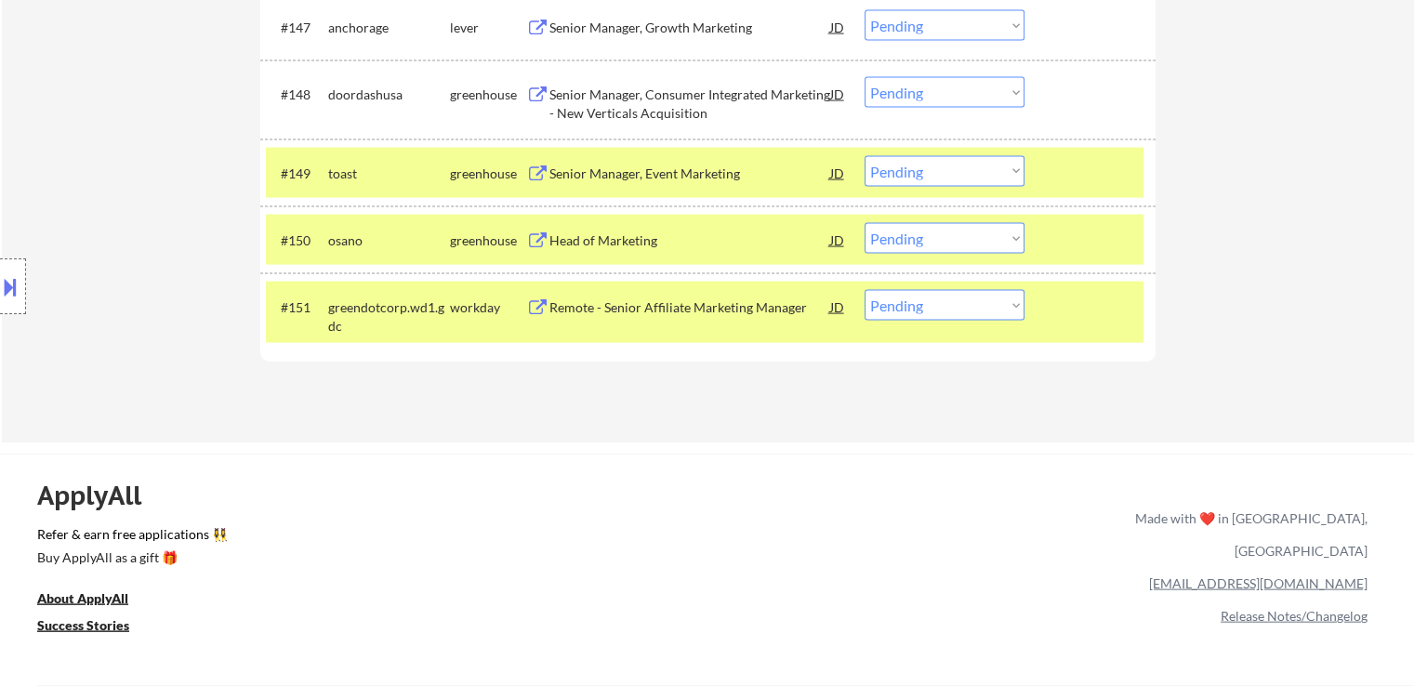
click at [912, 176] on select "Choose an option... Pending Applied Excluded (Questions) Excluded (Expired) Exc…" at bounding box center [945, 171] width 160 height 31
click at [865, 156] on select "Choose an option... Pending Applied Excluded (Questions) Excluded (Expired) Exc…" at bounding box center [945, 171] width 160 height 31
click at [627, 101] on div "Senior Manager, Consumer Integrated Marketing - New Verticals Acquisition" at bounding box center [690, 104] width 281 height 36
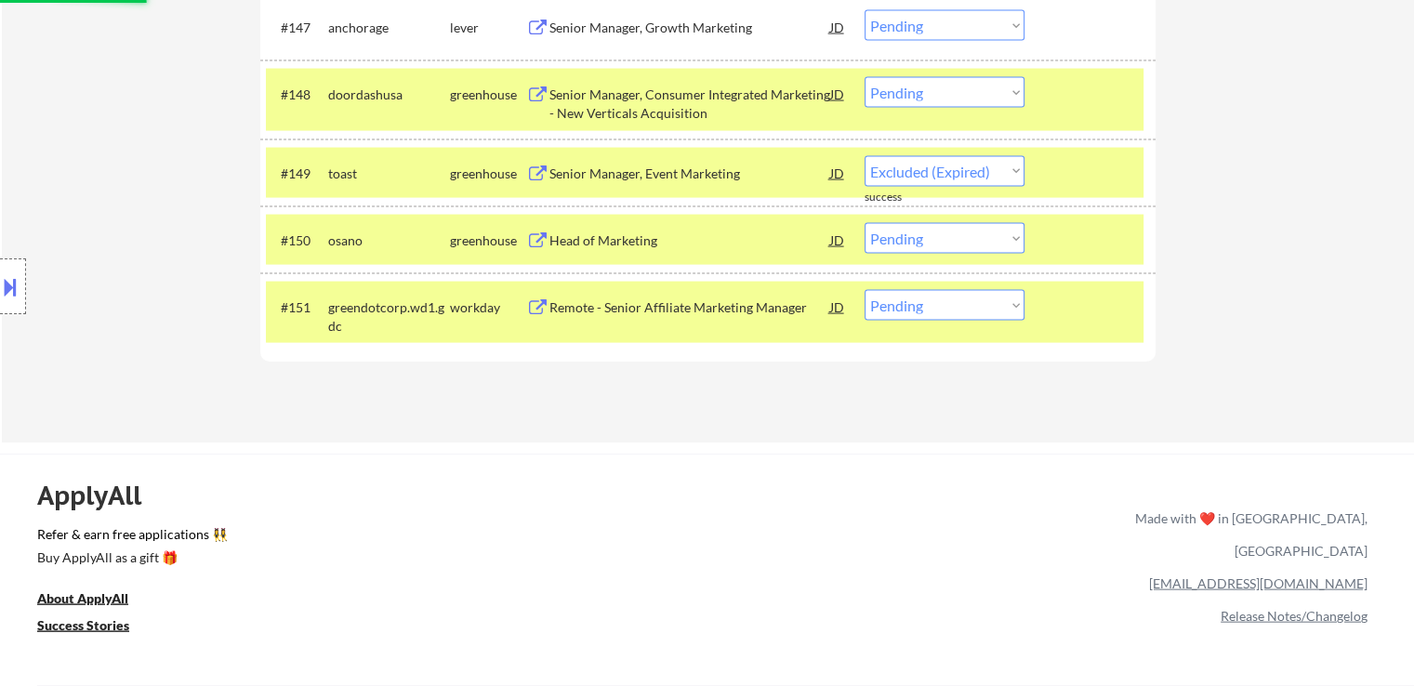
select select ""pending""
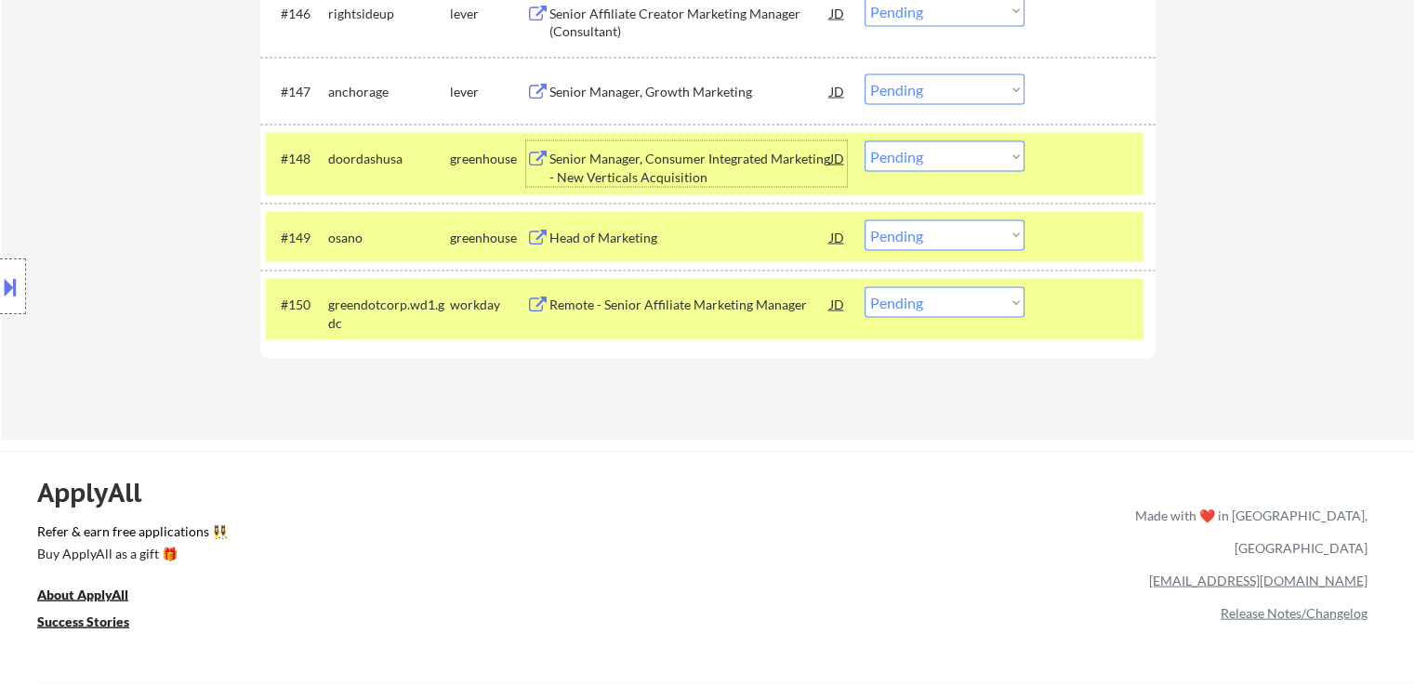
scroll to position [3836, 0]
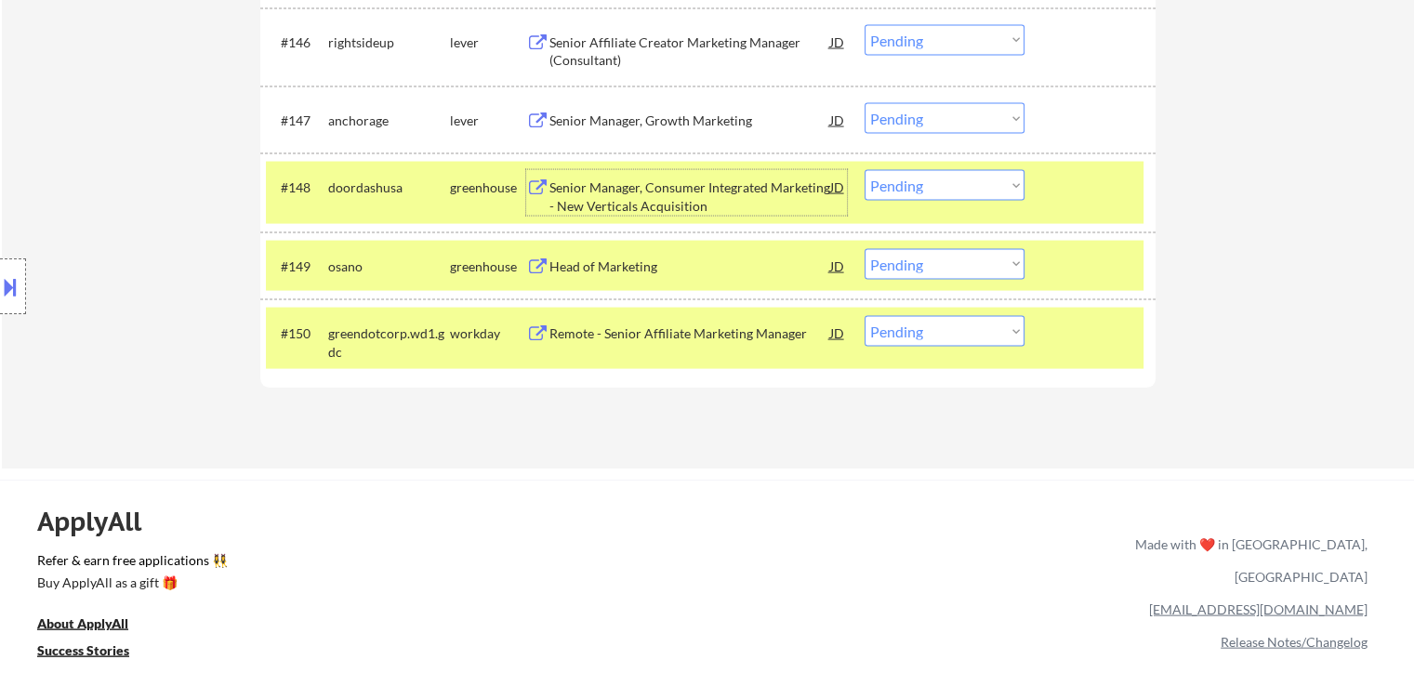
click at [911, 183] on select "Choose an option... Pending Applied Excluded (Questions) Excluded (Expired) Exc…" at bounding box center [945, 185] width 160 height 31
click at [865, 170] on select "Choose an option... Pending Applied Excluded (Questions) Excluded (Expired) Exc…" at bounding box center [945, 185] width 160 height 31
select select ""pending""
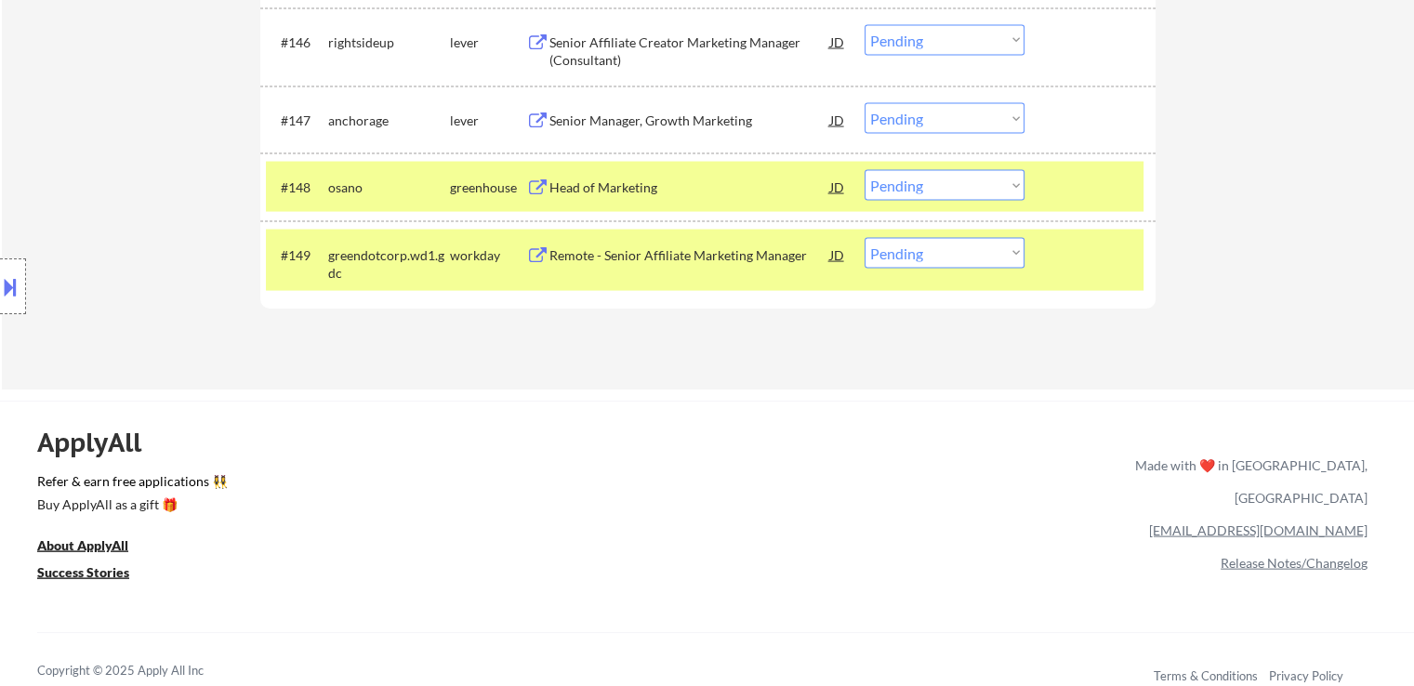
click at [577, 115] on div "Senior Manager, Growth Marketing" at bounding box center [690, 121] width 281 height 19
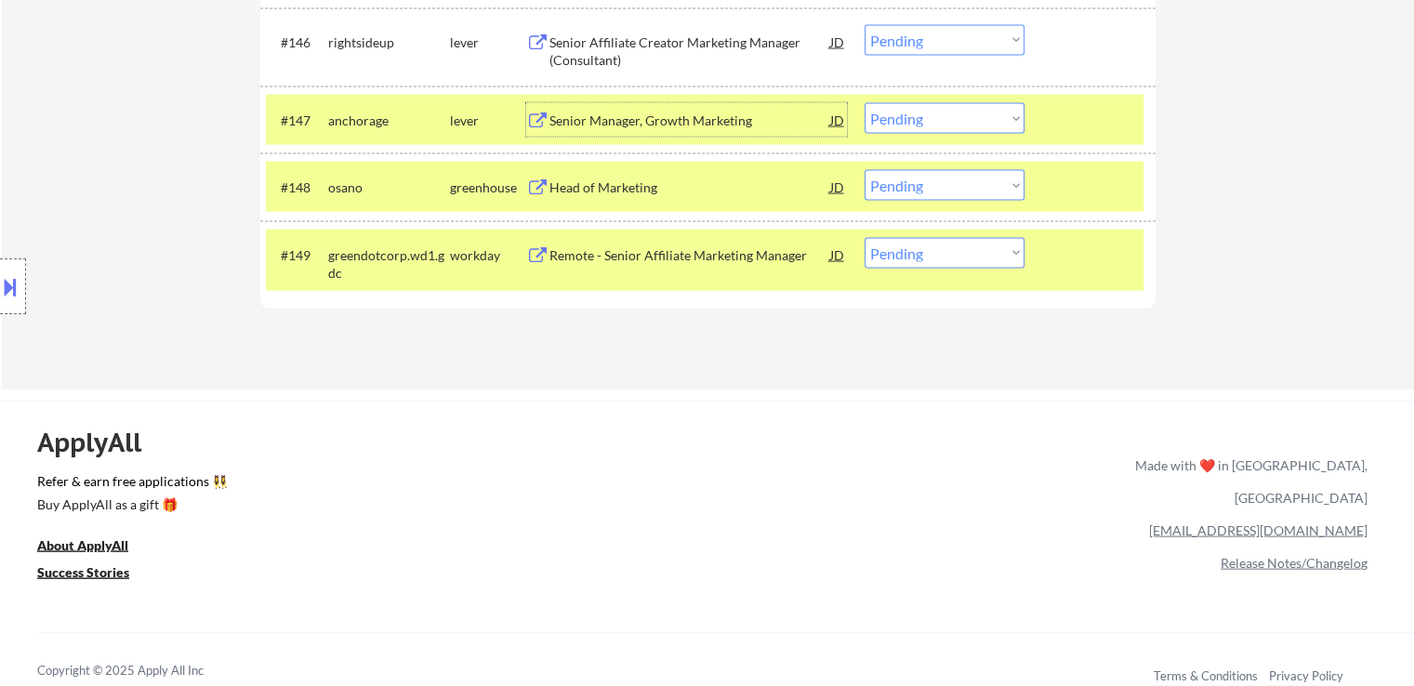
scroll to position [3743, 0]
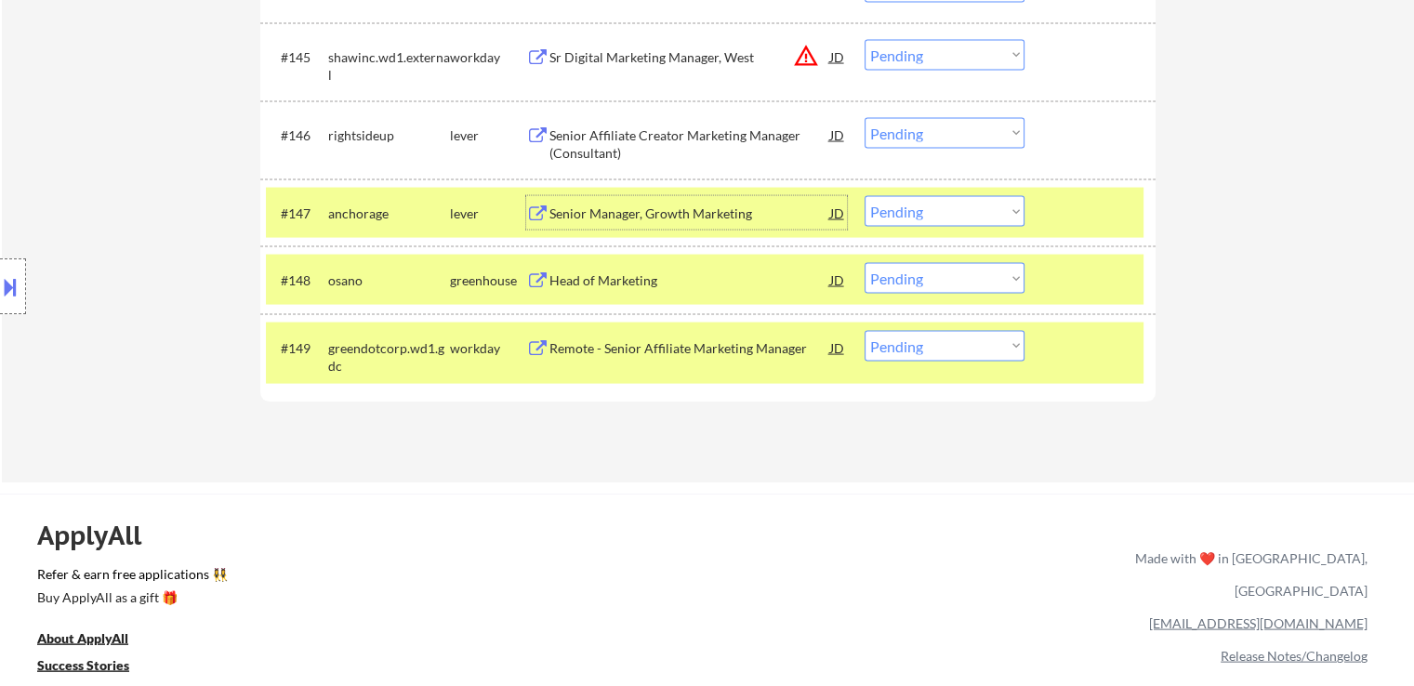
click at [911, 208] on select "Choose an option... Pending Applied Excluded (Questions) Excluded (Expired) Exc…" at bounding box center [945, 211] width 160 height 31
click at [865, 196] on select "Choose an option... Pending Applied Excluded (Questions) Excluded (Expired) Exc…" at bounding box center [945, 211] width 160 height 31
click at [617, 134] on div "Senior Affiliate Creator Marketing Manager (Consultant)" at bounding box center [690, 144] width 281 height 36
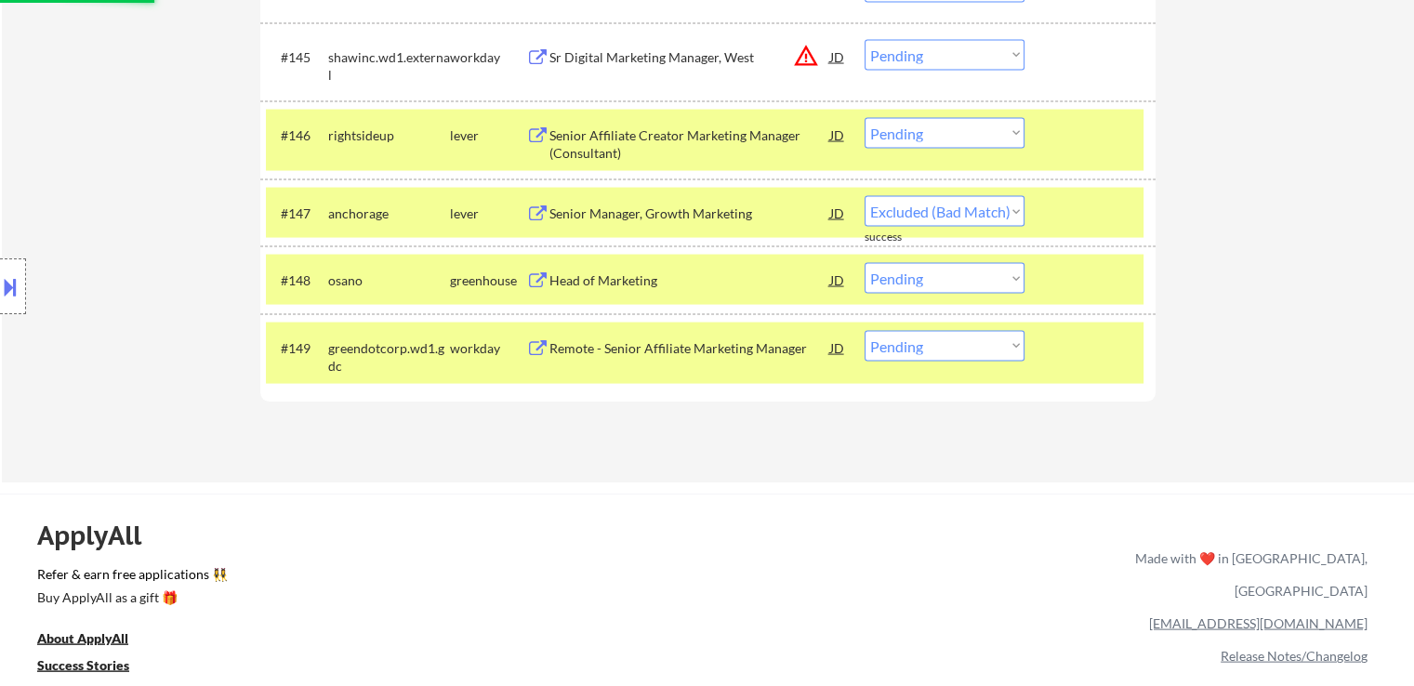
select select ""pending""
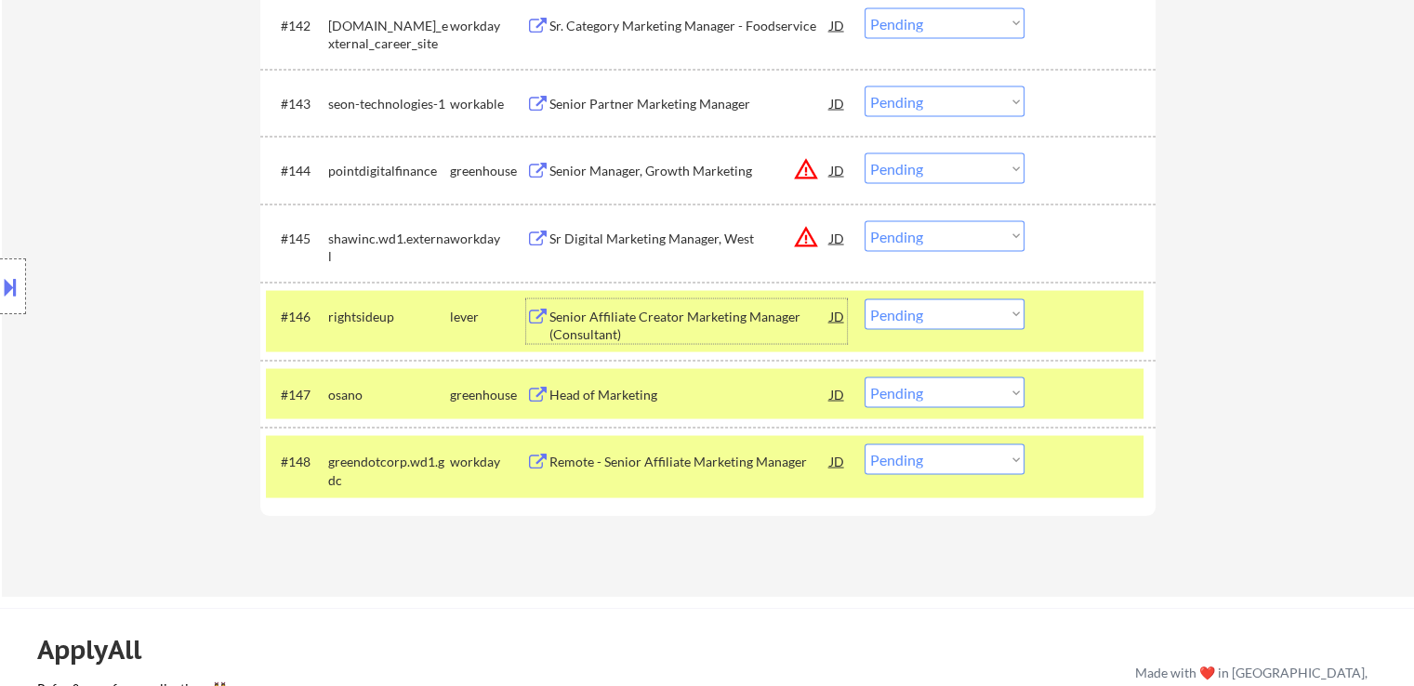
scroll to position [3557, 0]
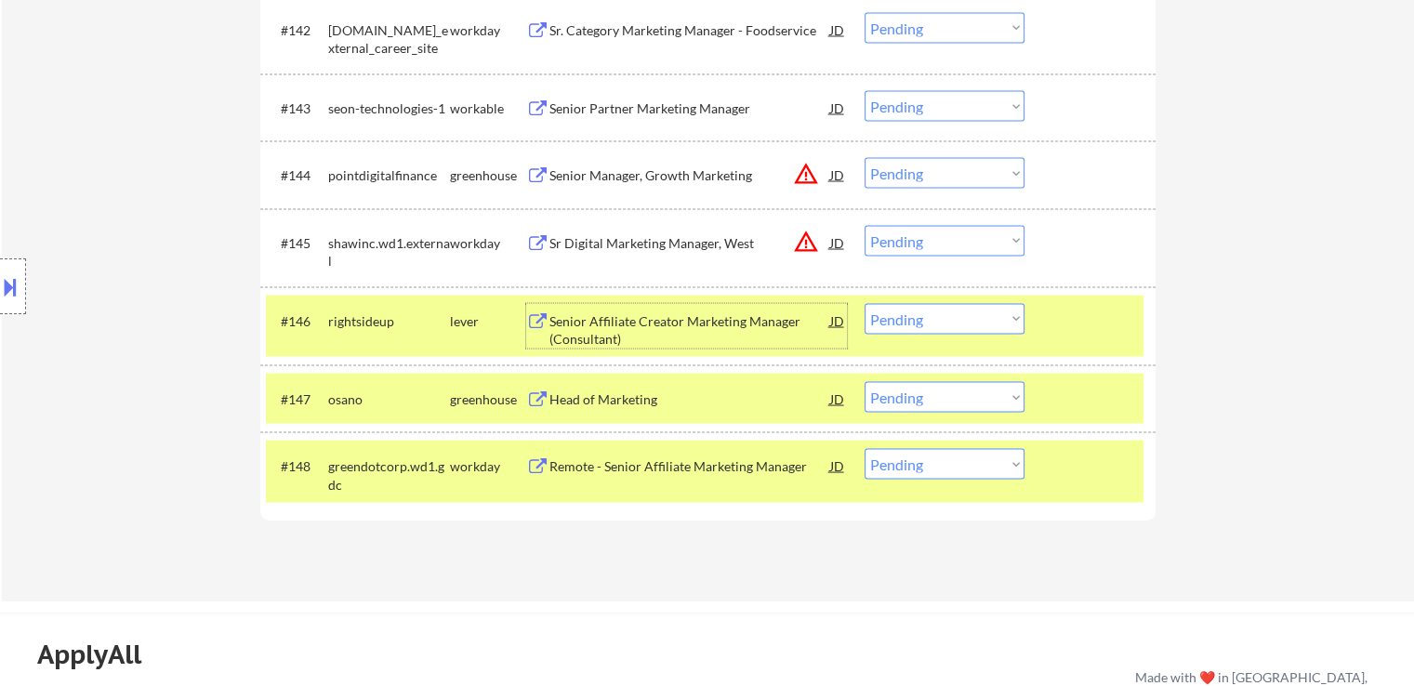
click at [577, 239] on div "Sr Digital Marketing Manager, West" at bounding box center [690, 243] width 281 height 19
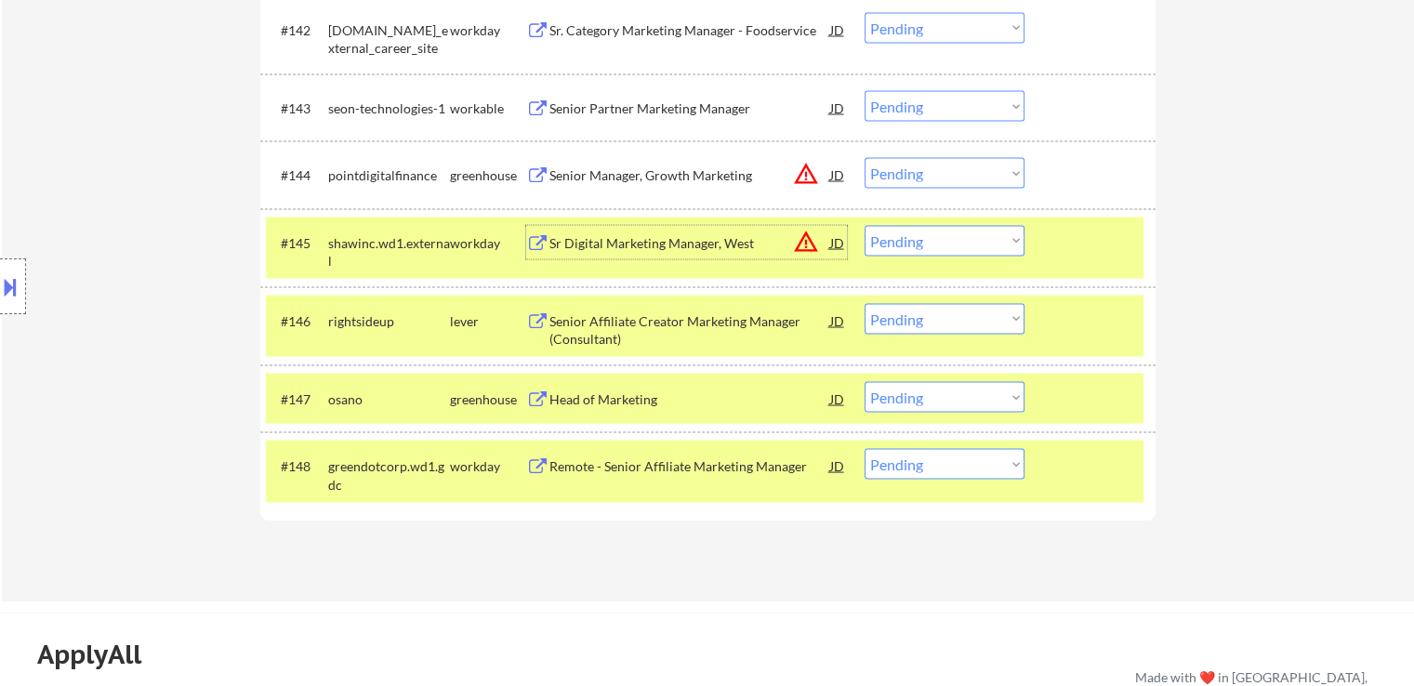
click at [936, 239] on select "Choose an option... Pending Applied Excluded (Questions) Excluded (Expired) Exc…" at bounding box center [945, 241] width 160 height 31
click at [865, 226] on select "Choose an option... Pending Applied Excluded (Questions) Excluded (Expired) Exc…" at bounding box center [945, 241] width 160 height 31
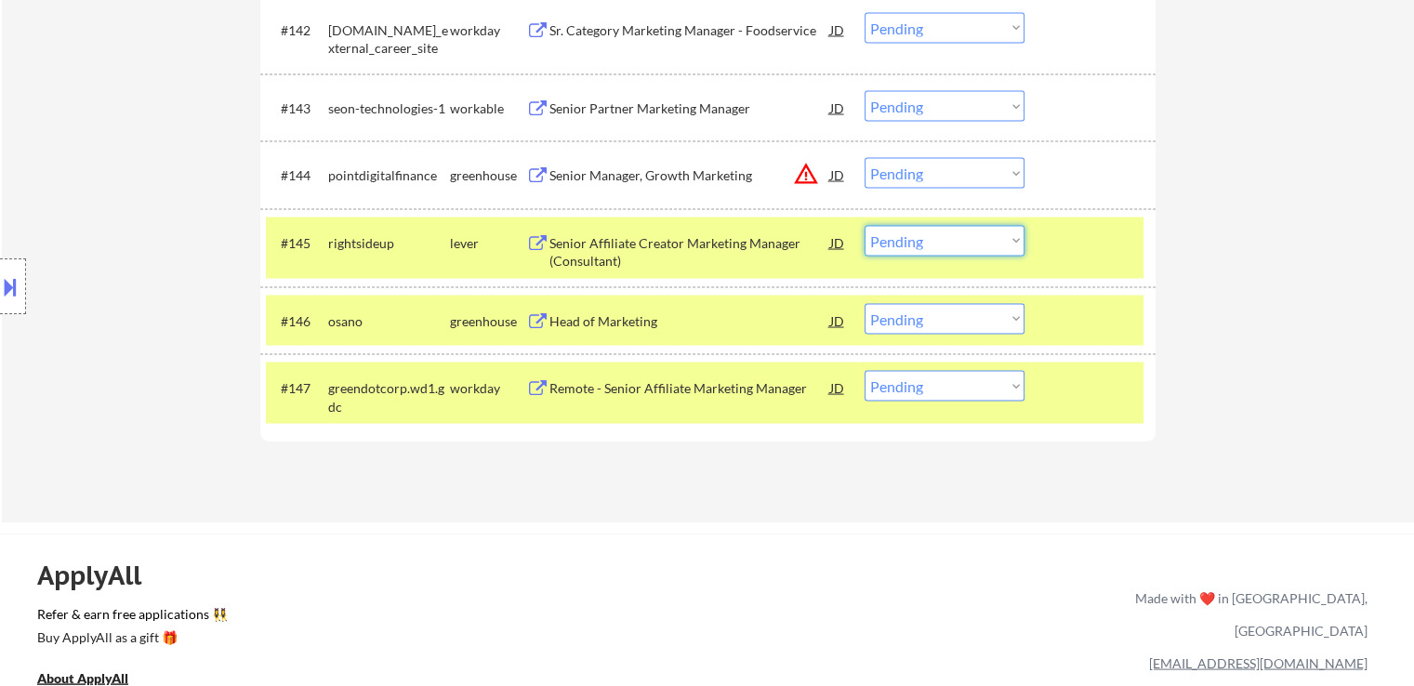
click at [896, 243] on select "Choose an option... Pending Applied Excluded (Questions) Excluded (Expired) Exc…" at bounding box center [945, 241] width 160 height 31
click at [865, 226] on select "Choose an option... Pending Applied Excluded (Questions) Excluded (Expired) Exc…" at bounding box center [945, 241] width 160 height 31
select select ""pending""
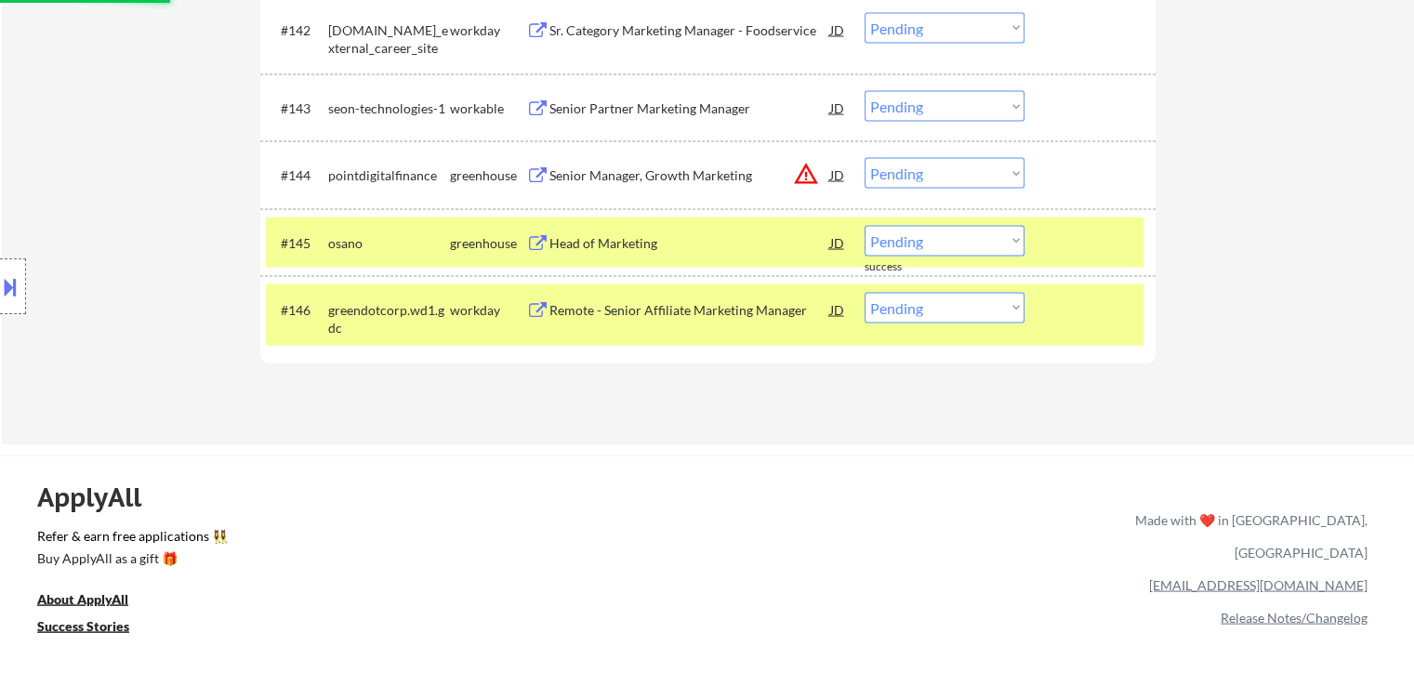
click at [626, 177] on div "Senior Manager, Growth Marketing" at bounding box center [690, 175] width 281 height 19
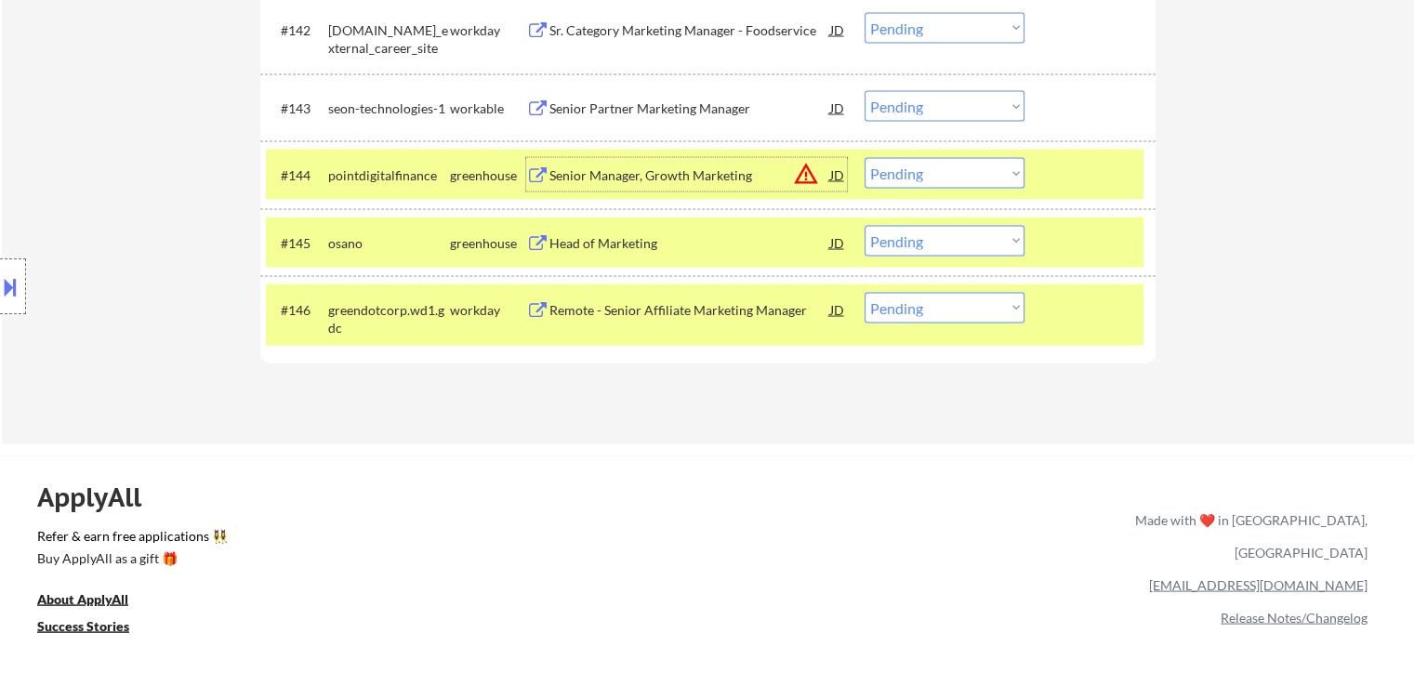
click at [808, 174] on button "warning_amber" at bounding box center [806, 174] width 26 height 26
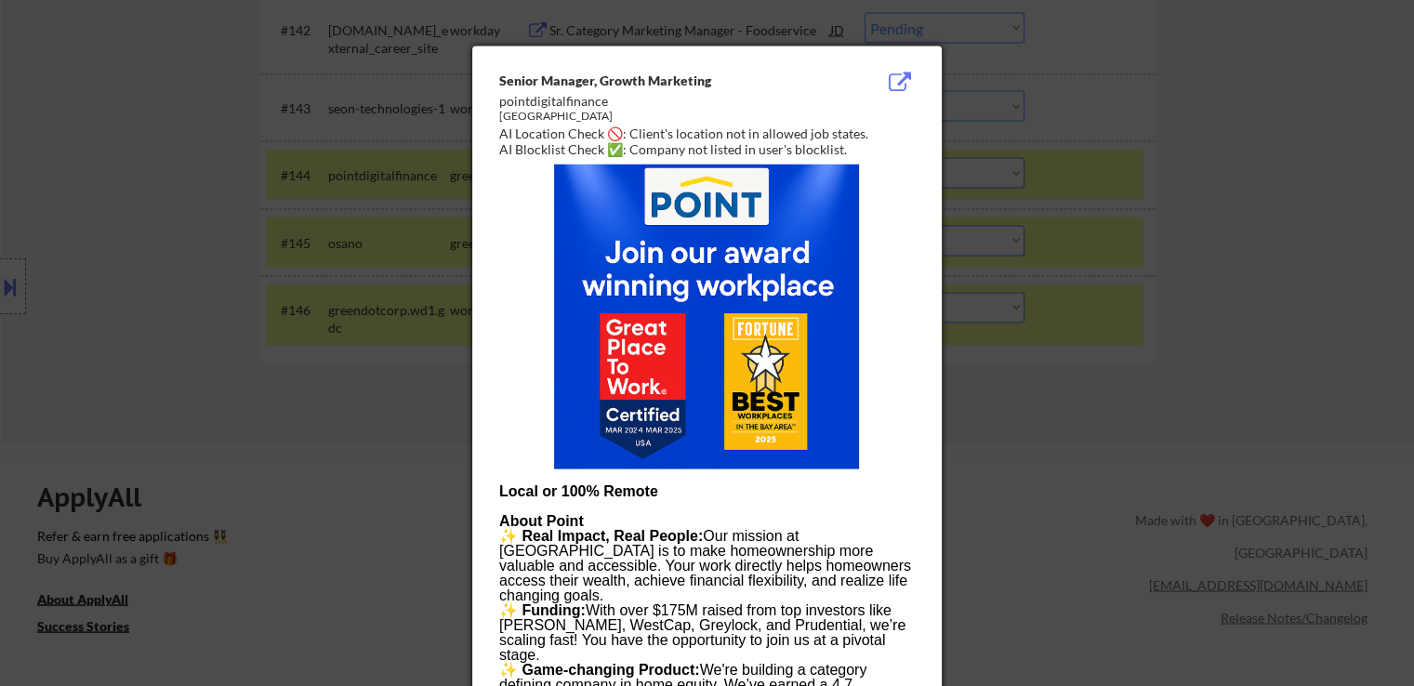
click at [1106, 203] on div at bounding box center [707, 343] width 1414 height 686
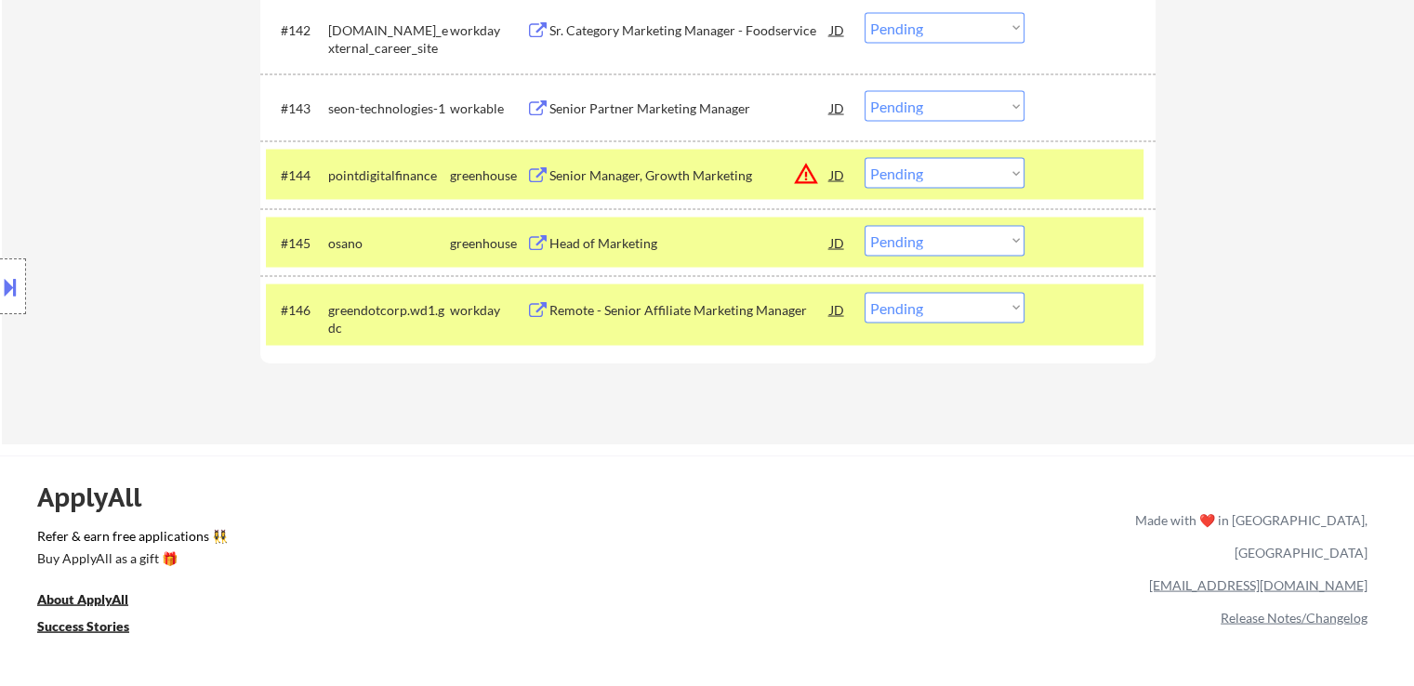
scroll to position [3464, 0]
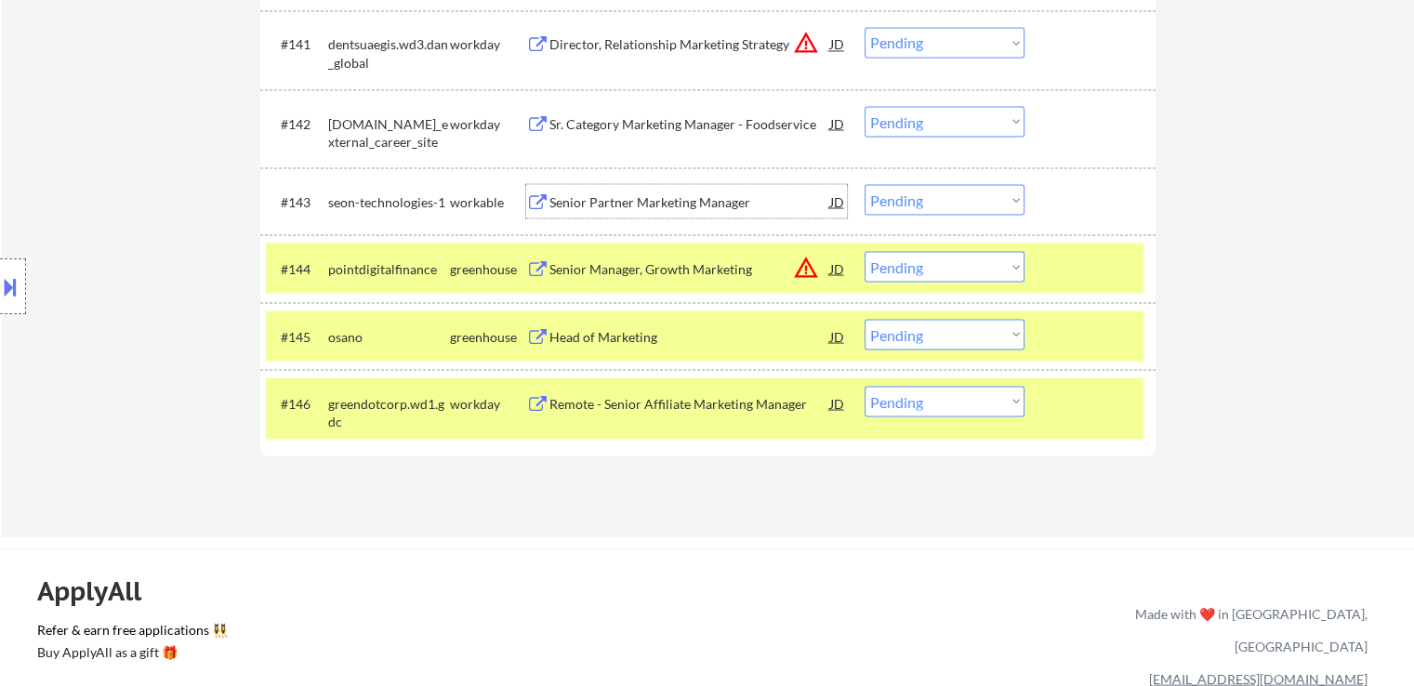
click at [621, 196] on div "Senior Partner Marketing Manager" at bounding box center [690, 201] width 281 height 19
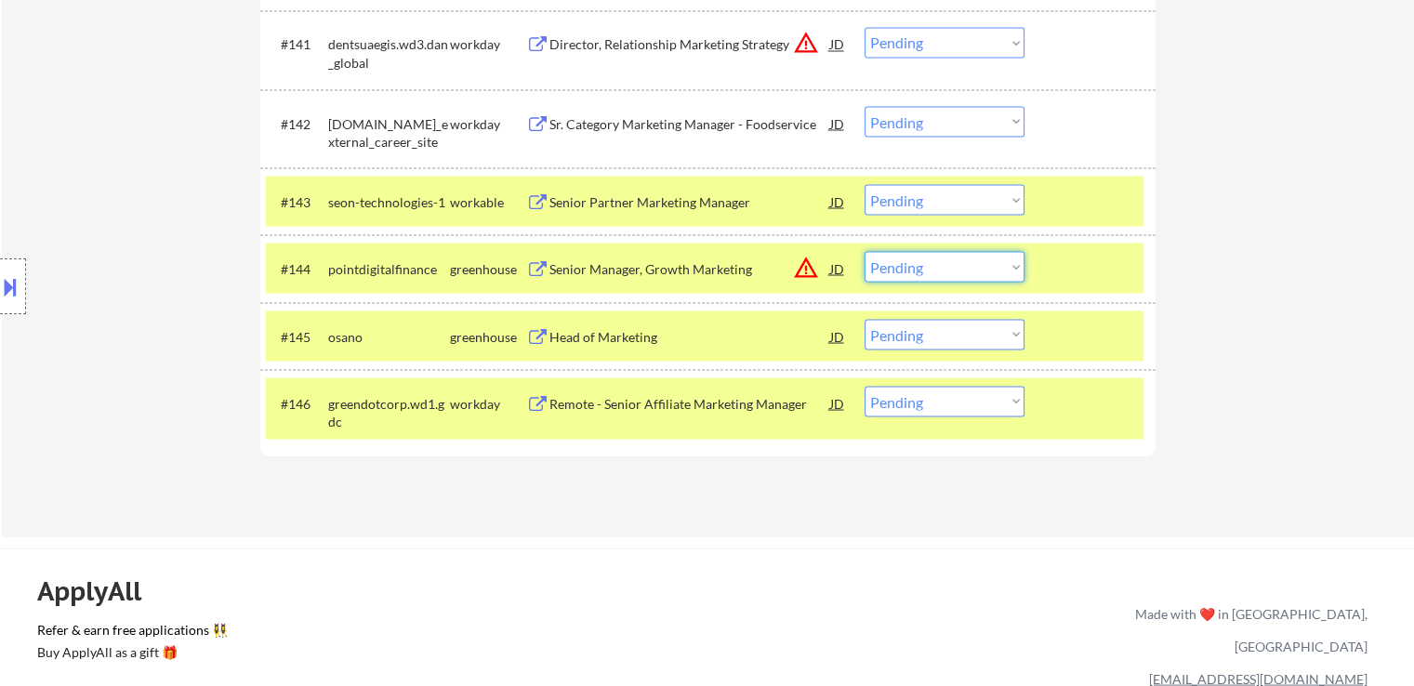
click at [908, 266] on select "Choose an option... Pending Applied Excluded (Questions) Excluded (Expired) Exc…" at bounding box center [945, 266] width 160 height 31
click at [865, 251] on select "Choose an option... Pending Applied Excluded (Questions) Excluded (Expired) Exc…" at bounding box center [945, 266] width 160 height 31
select select ""pending""
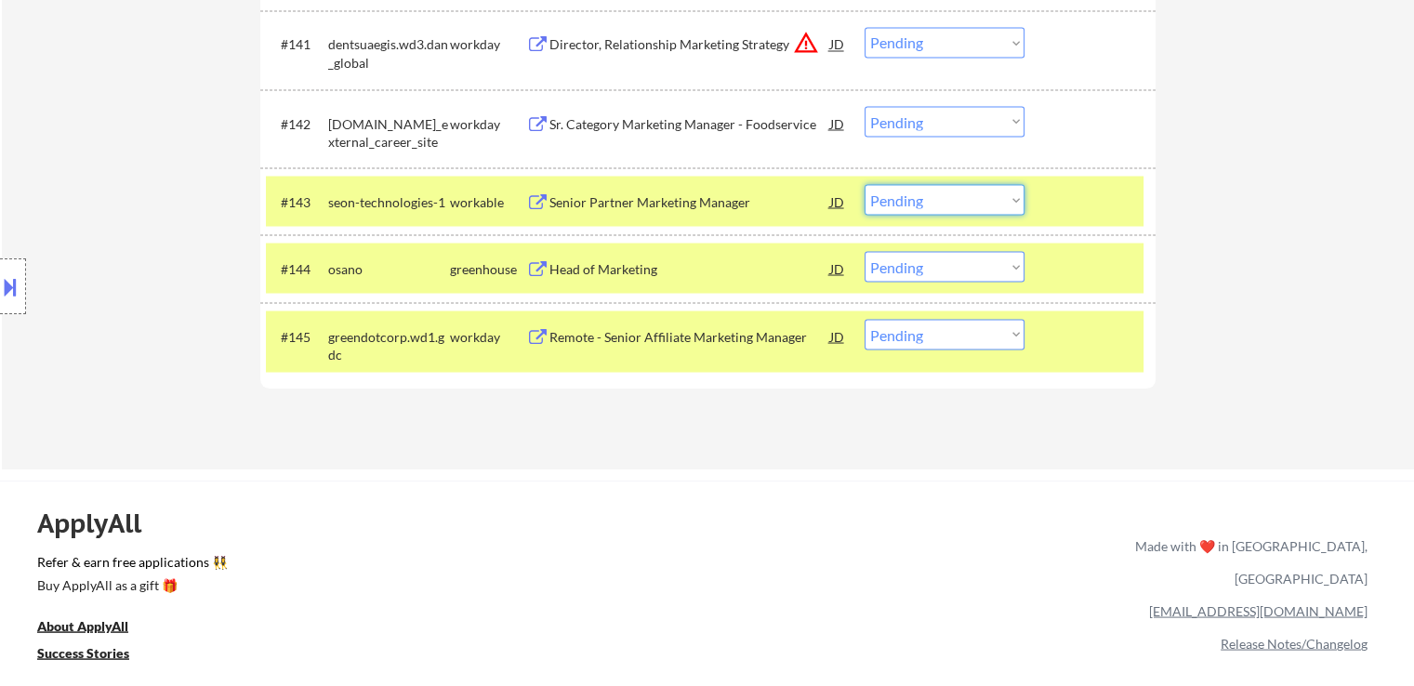
click at [941, 200] on select "Choose an option... Pending Applied Excluded (Questions) Excluded (Expired) Exc…" at bounding box center [945, 199] width 160 height 31
click at [865, 184] on select "Choose an option... Pending Applied Excluded (Questions) Excluded (Expired) Exc…" at bounding box center [945, 199] width 160 height 31
select select ""pending""
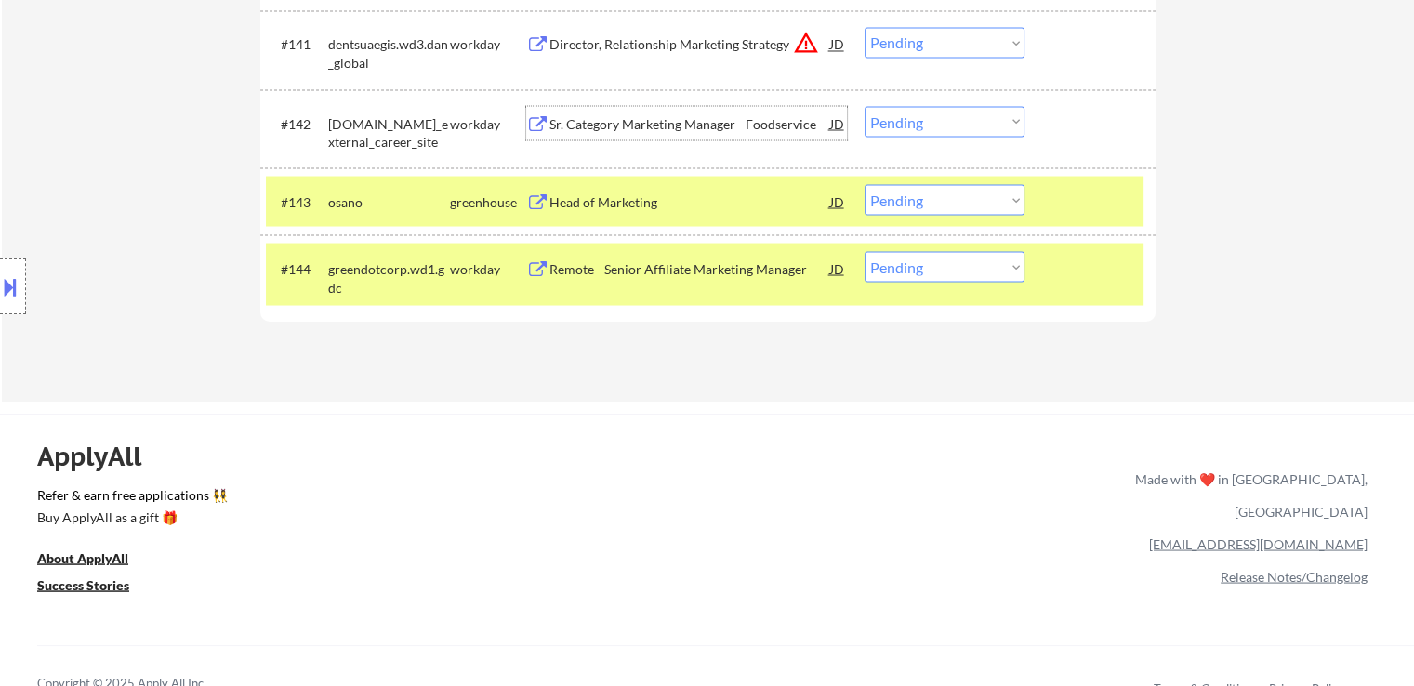
click at [638, 116] on div "Sr. Category Marketing Manager - Foodservice" at bounding box center [690, 123] width 281 height 19
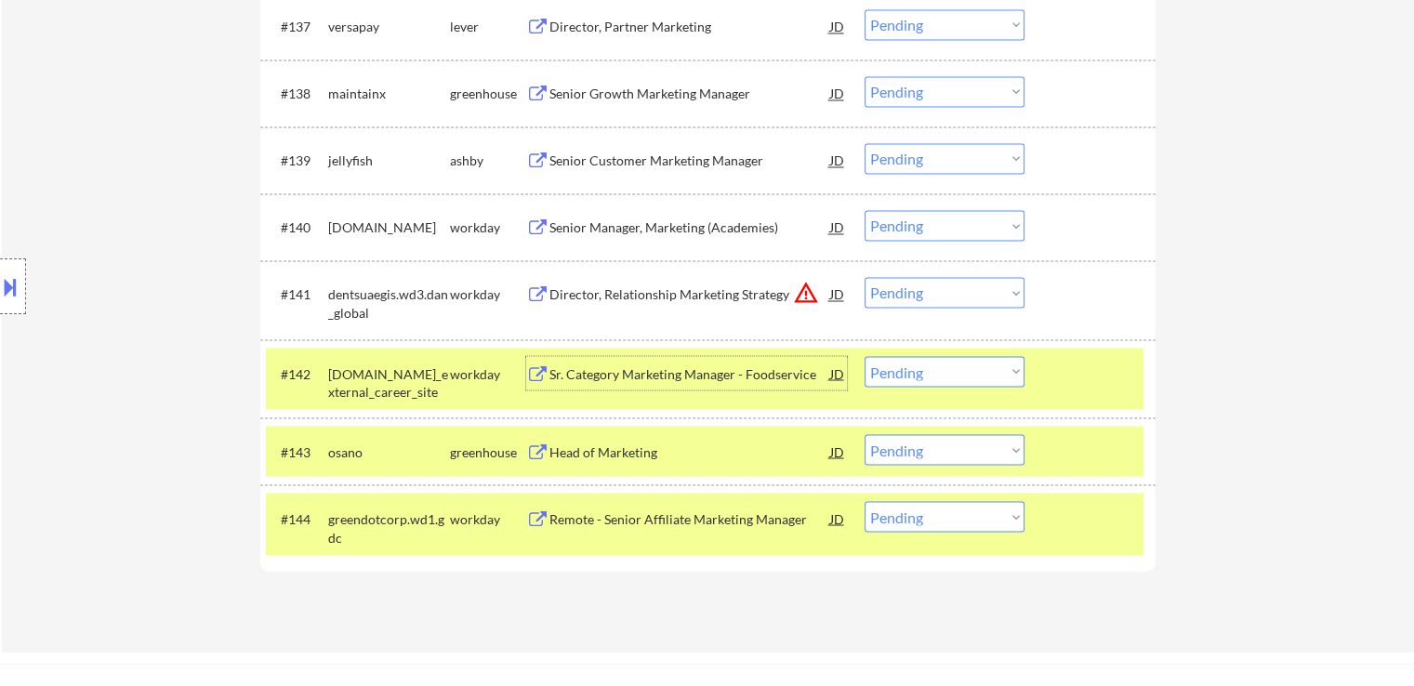
scroll to position [3185, 0]
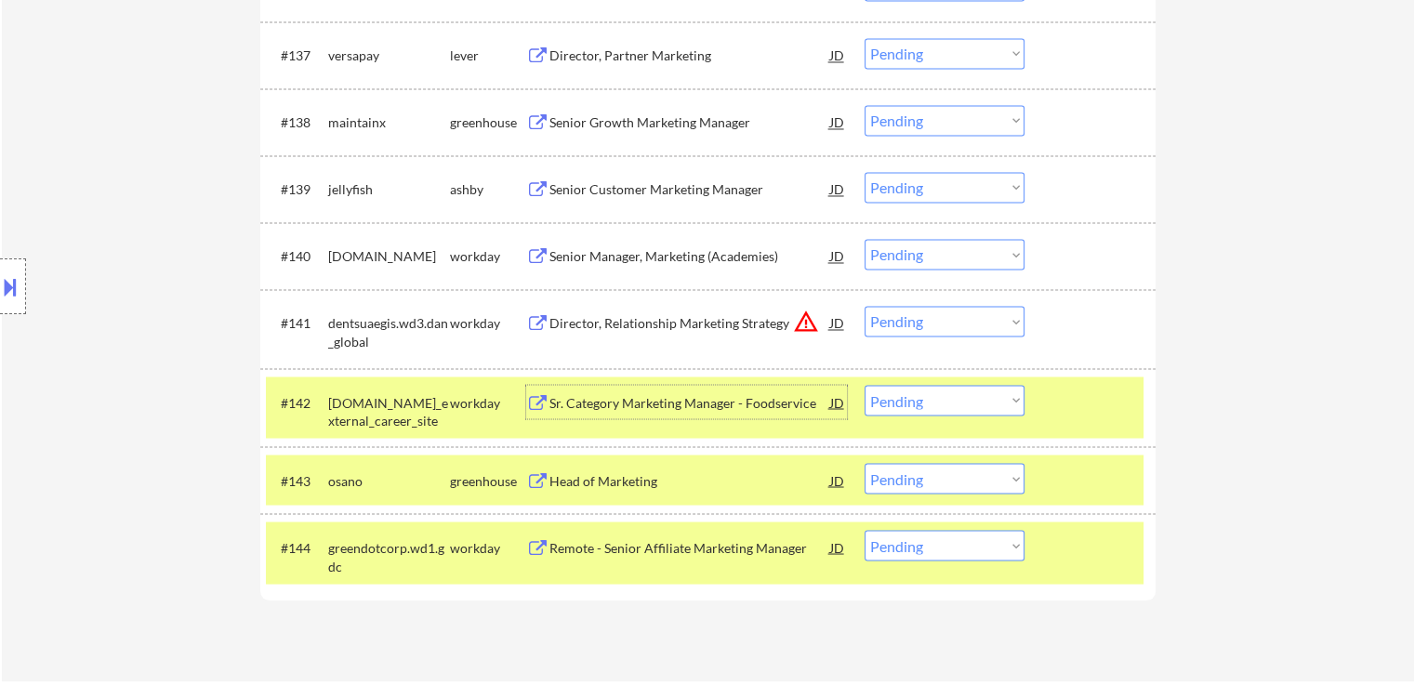
click at [603, 190] on div "Senior Customer Marketing Manager" at bounding box center [690, 189] width 281 height 19
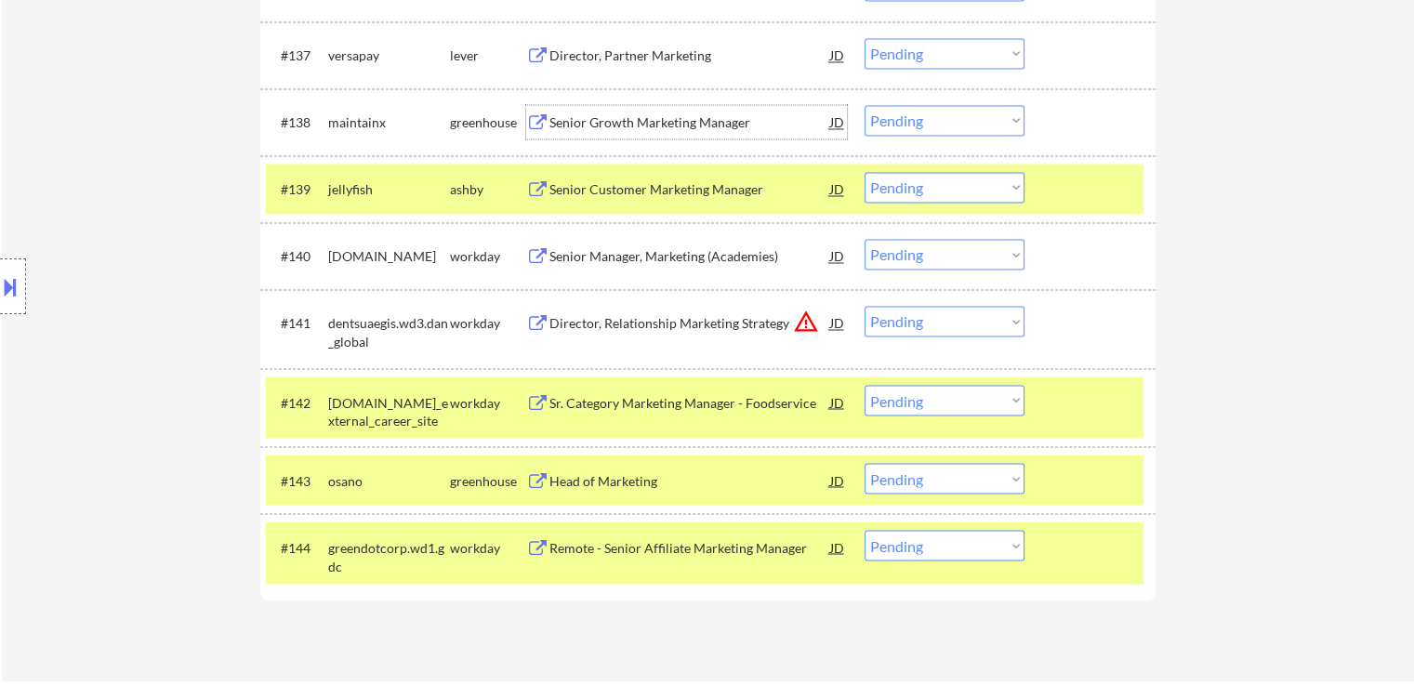
click at [644, 116] on div "Senior Growth Marketing Manager" at bounding box center [690, 122] width 281 height 19
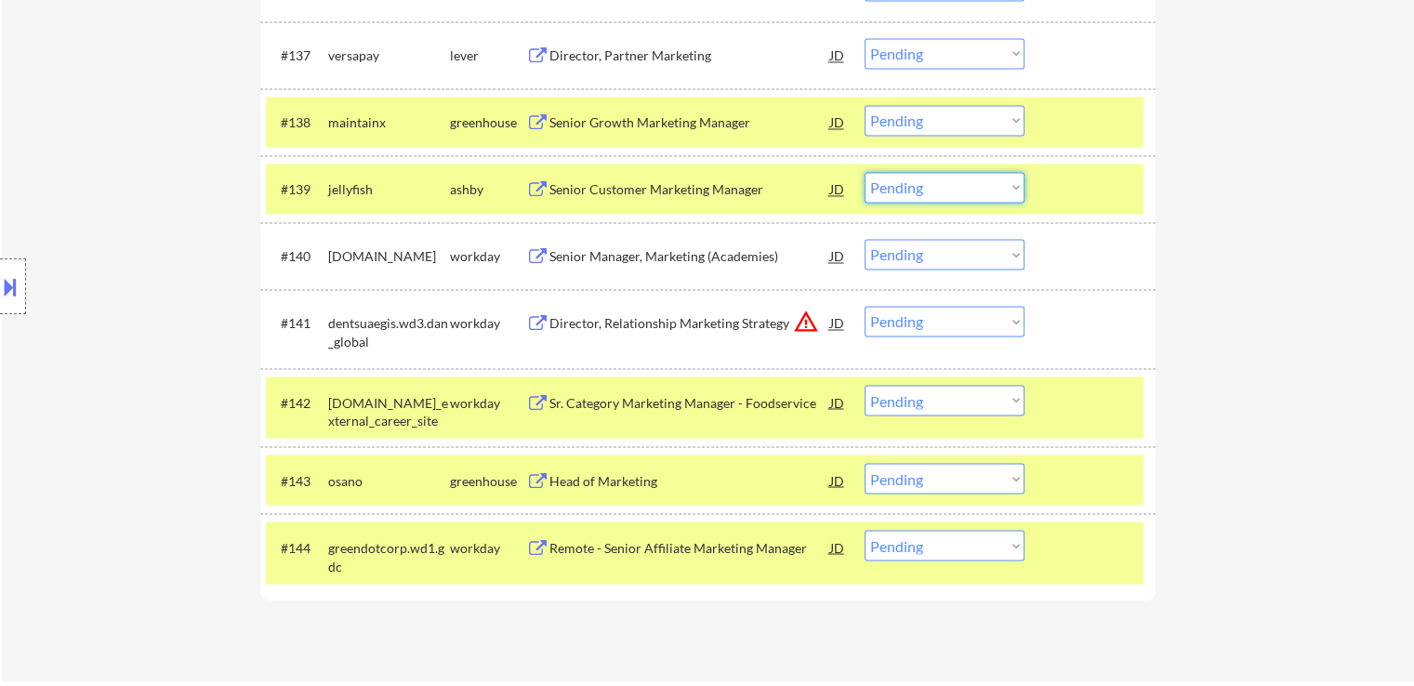
click at [919, 179] on select "Choose an option... Pending Applied Excluded (Questions) Excluded (Expired) Exc…" at bounding box center [945, 187] width 160 height 31
click at [865, 172] on select "Choose an option... Pending Applied Excluded (Questions) Excluded (Expired) Exc…" at bounding box center [945, 187] width 160 height 31
select select ""pending""
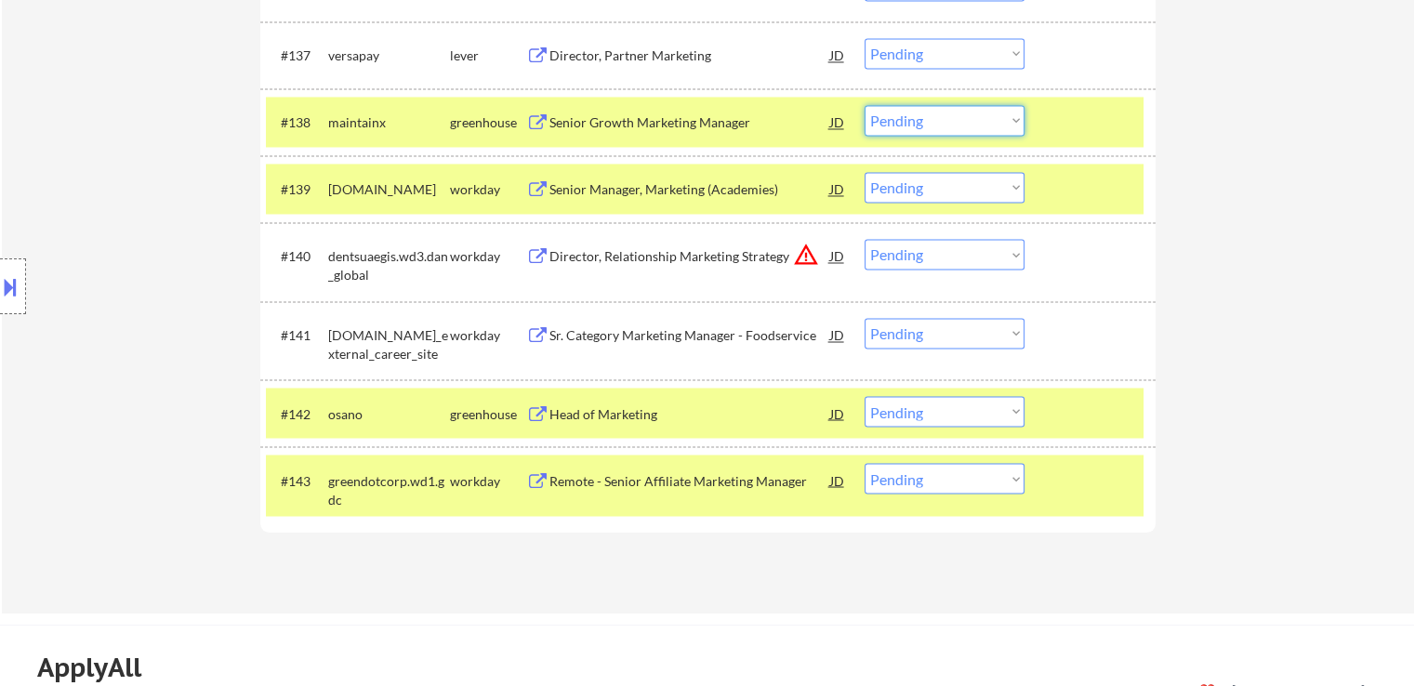
click at [925, 122] on select "Choose an option... Pending Applied Excluded (Questions) Excluded (Expired) Exc…" at bounding box center [945, 120] width 160 height 31
click at [865, 105] on select "Choose an option... Pending Applied Excluded (Questions) Excluded (Expired) Exc…" at bounding box center [945, 120] width 160 height 31
select select ""pending""
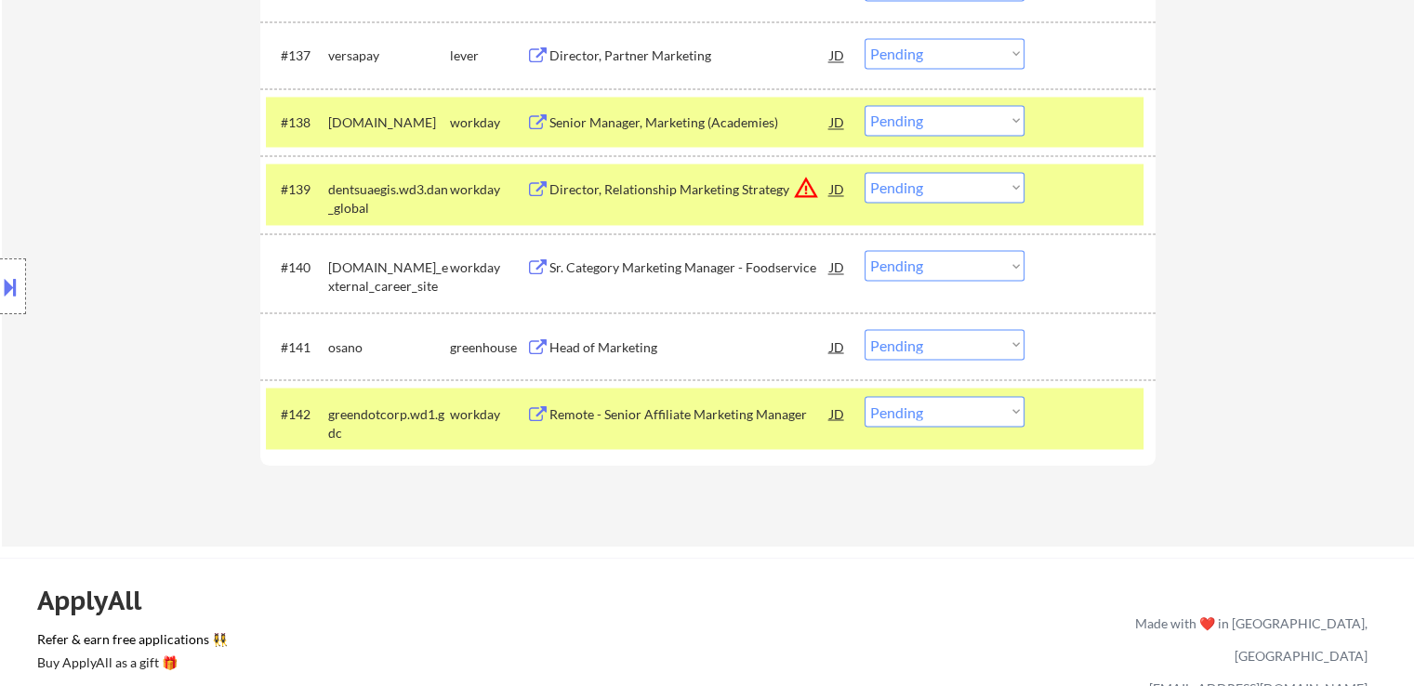
scroll to position [3092, 0]
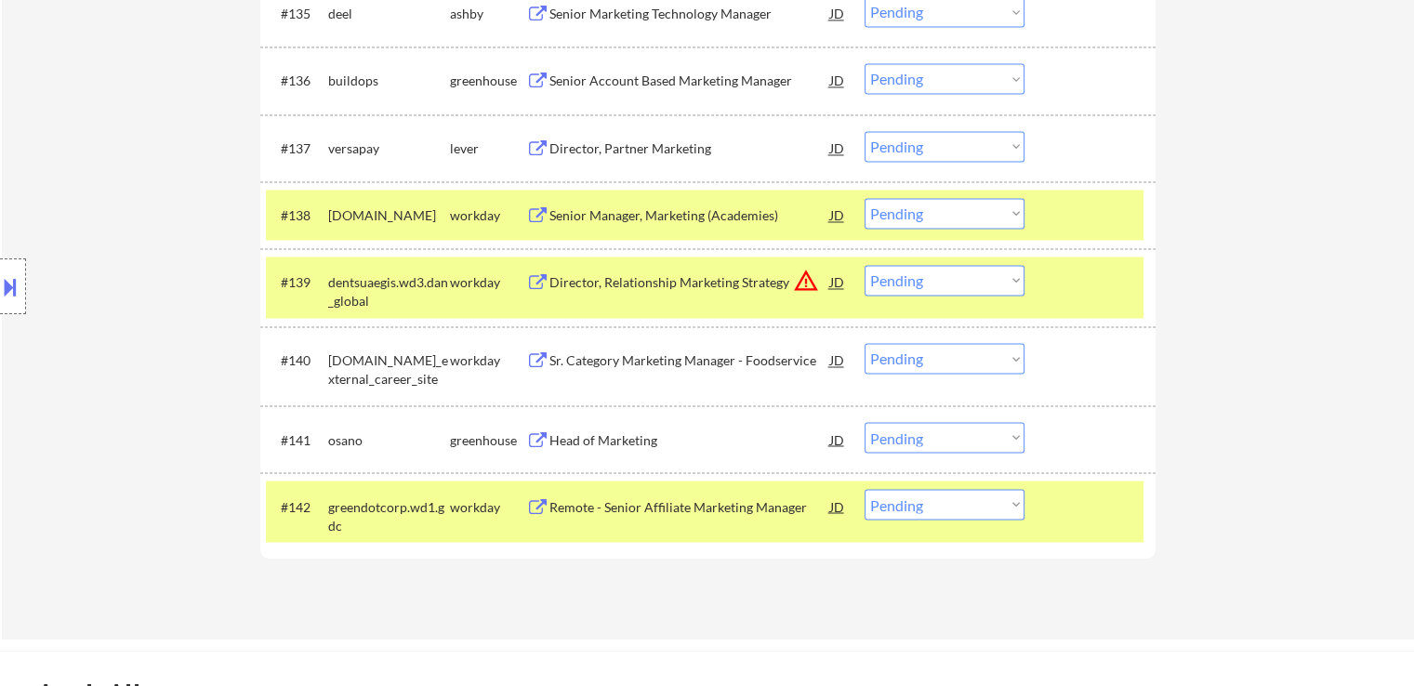
click at [610, 148] on div "Director, Partner Marketing" at bounding box center [690, 148] width 281 height 19
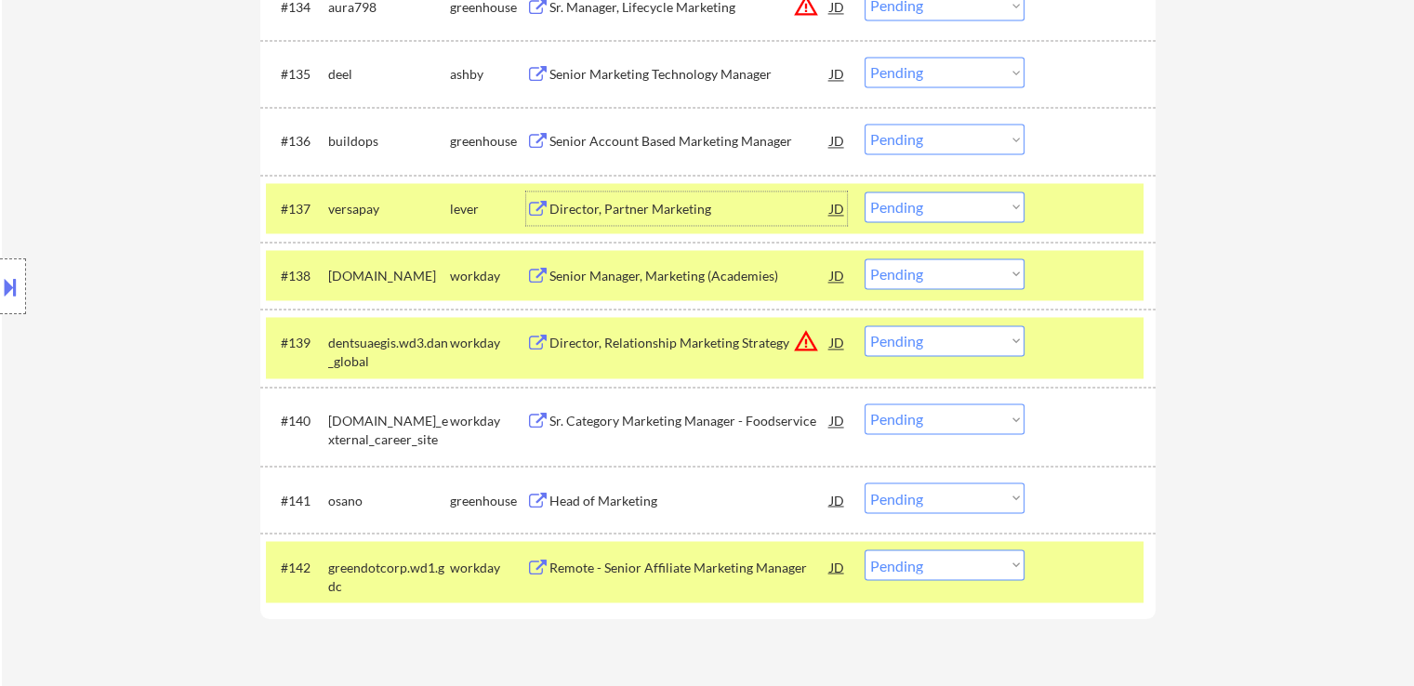
scroll to position [2999, 0]
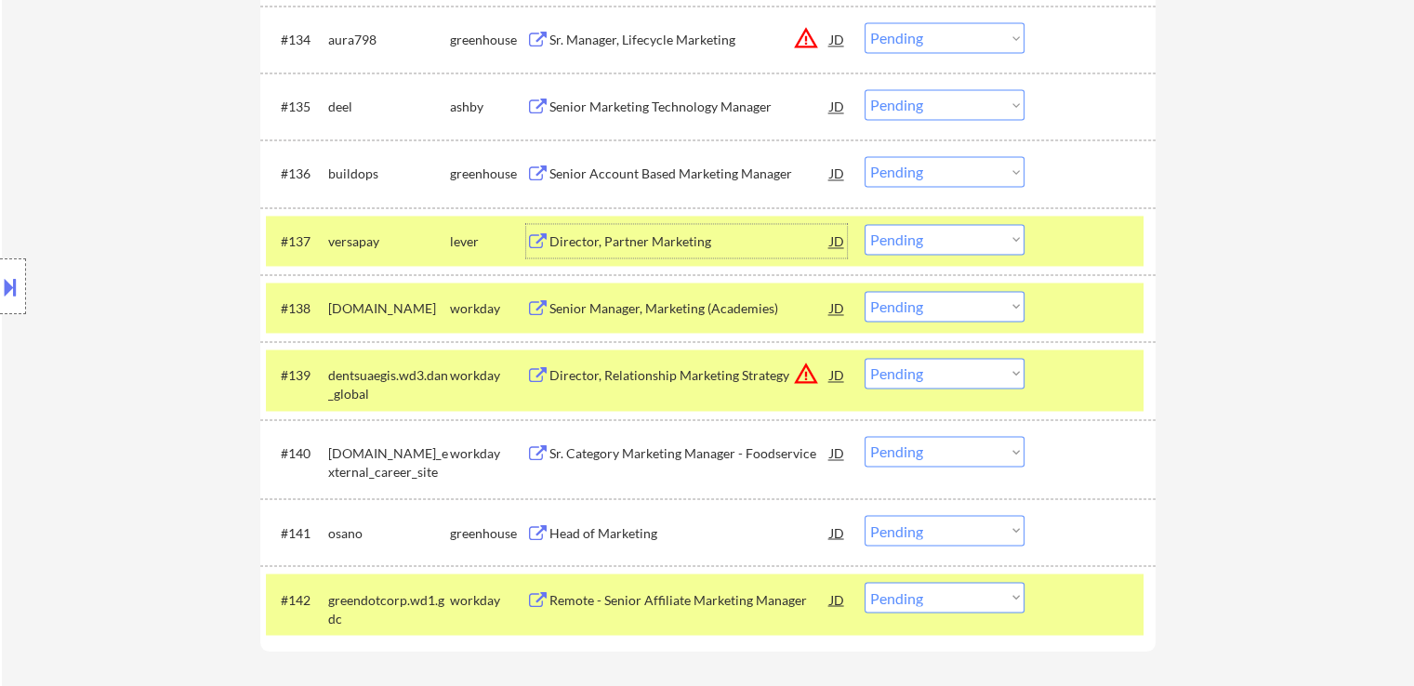
click at [625, 171] on div "Senior Account Based Marketing Manager" at bounding box center [690, 174] width 281 height 19
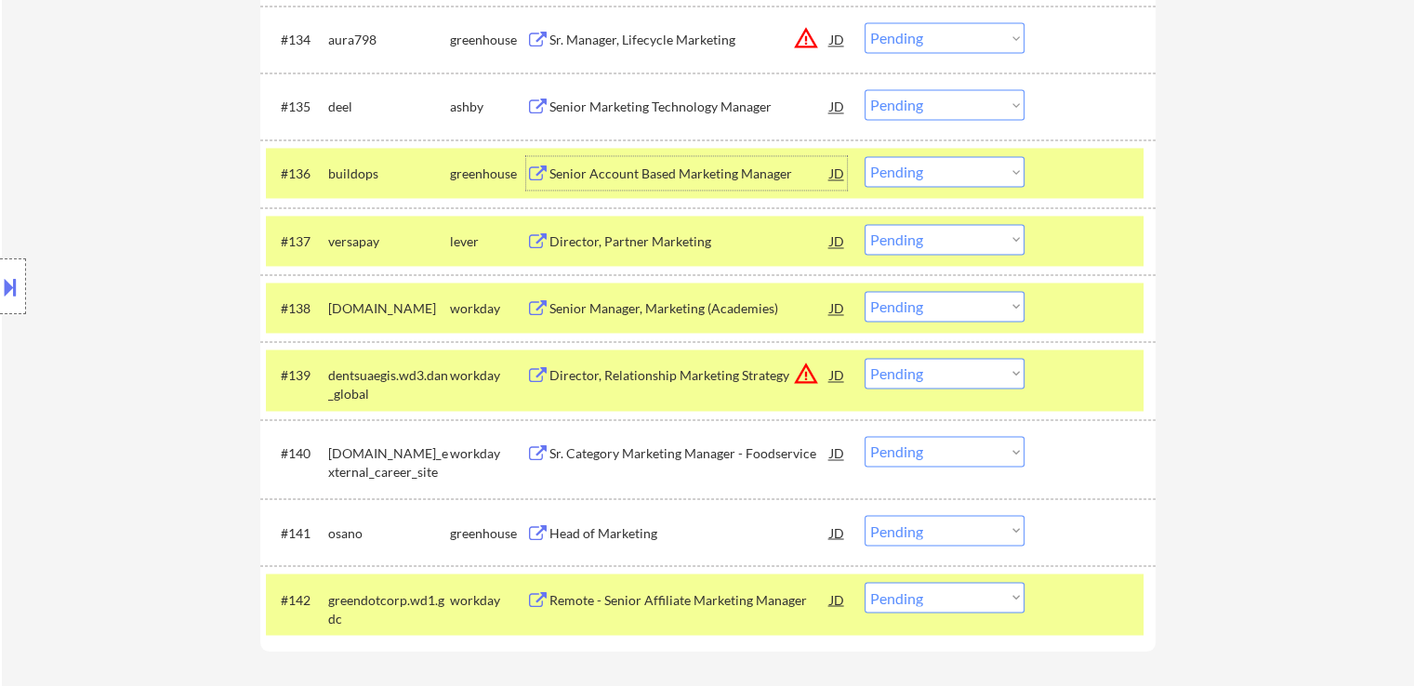
click at [924, 238] on select "Choose an option... Pending Applied Excluded (Questions) Excluded (Expired) Exc…" at bounding box center [945, 239] width 160 height 31
click at [865, 224] on select "Choose an option... Pending Applied Excluded (Questions) Excluded (Expired) Exc…" at bounding box center [945, 239] width 160 height 31
select select ""pending""
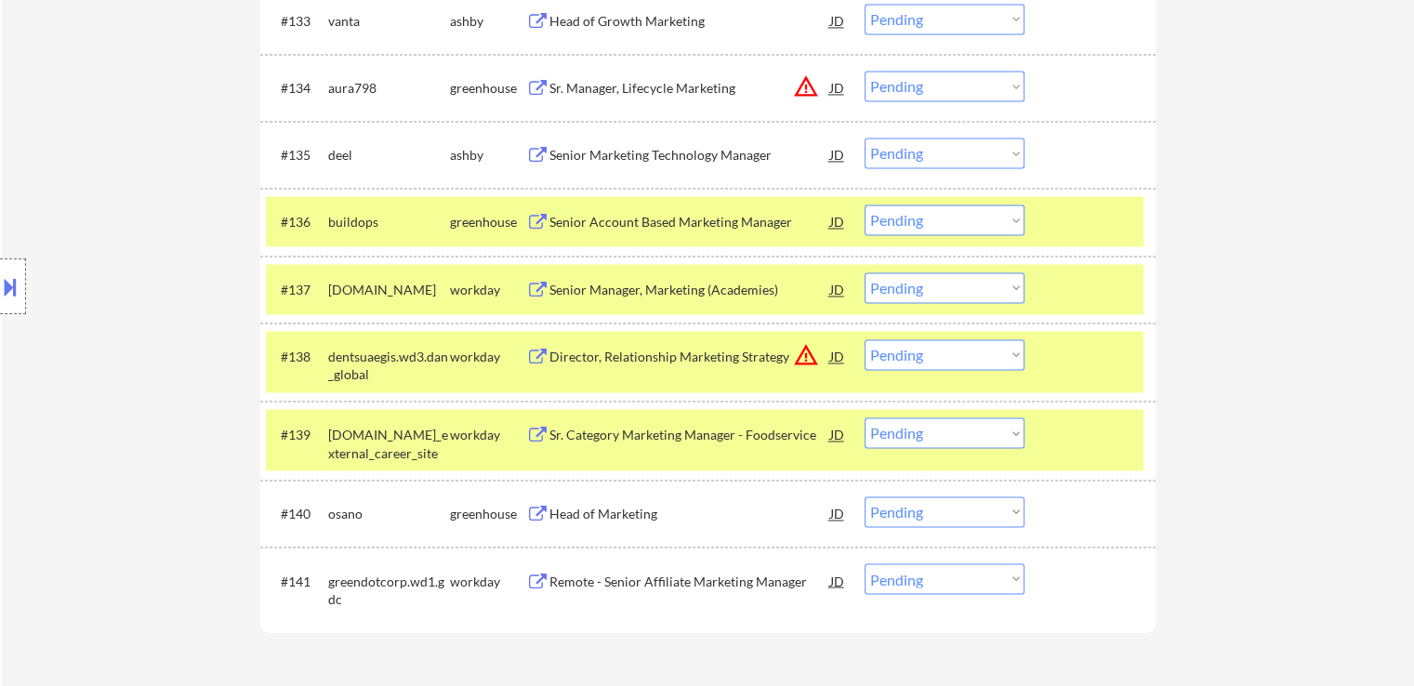
scroll to position [2906, 0]
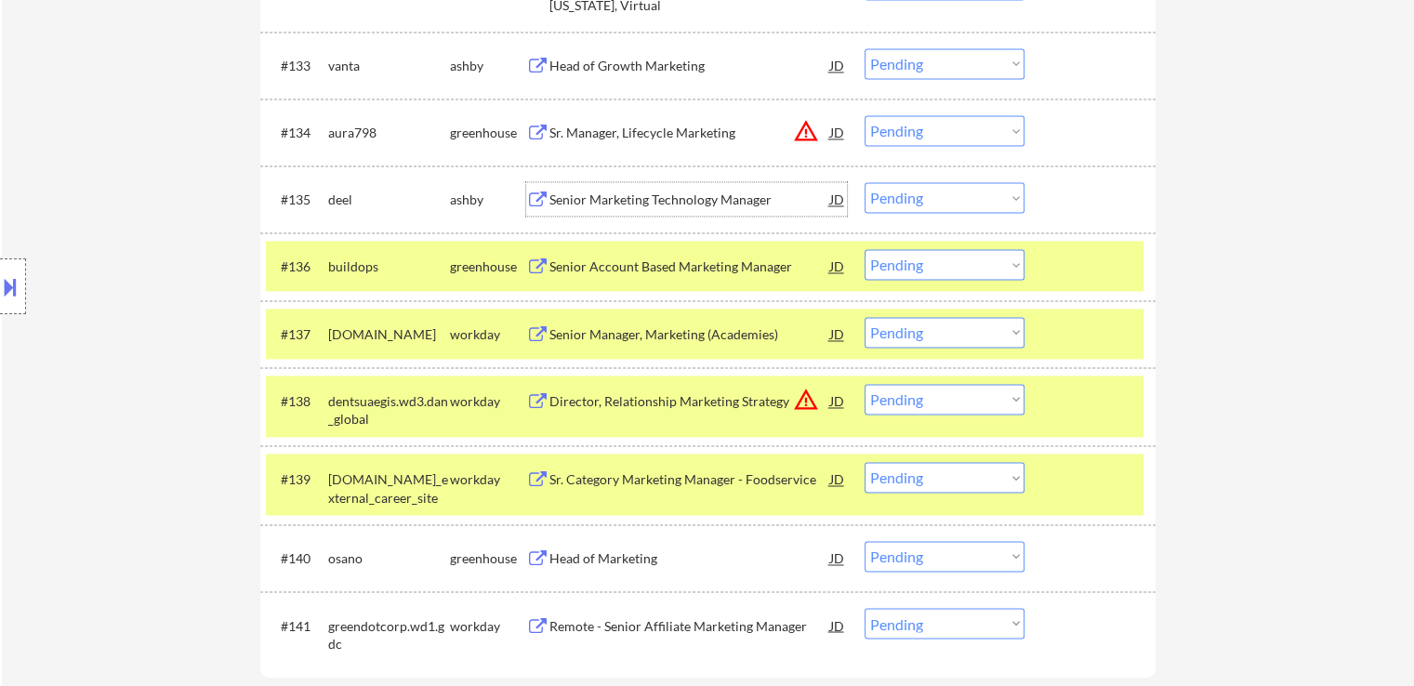
click at [591, 191] on div "Senior Marketing Technology Manager" at bounding box center [690, 200] width 281 height 19
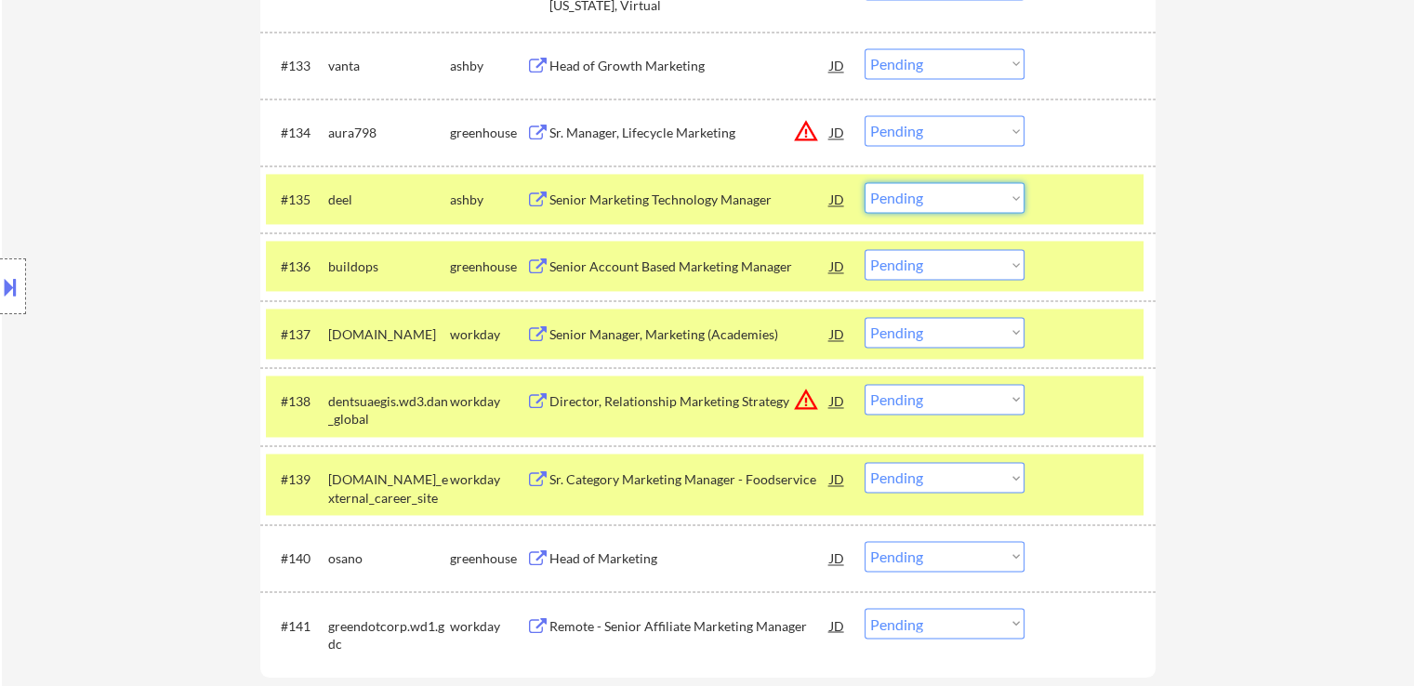
click at [921, 198] on select "Choose an option... Pending Applied Excluded (Questions) Excluded (Expired) Exc…" at bounding box center [945, 197] width 160 height 31
click at [865, 182] on select "Choose an option... Pending Applied Excluded (Questions) Excluded (Expired) Exc…" at bounding box center [945, 197] width 160 height 31
click at [647, 128] on div "Sr. Manager, Lifecycle Marketing" at bounding box center [690, 133] width 281 height 19
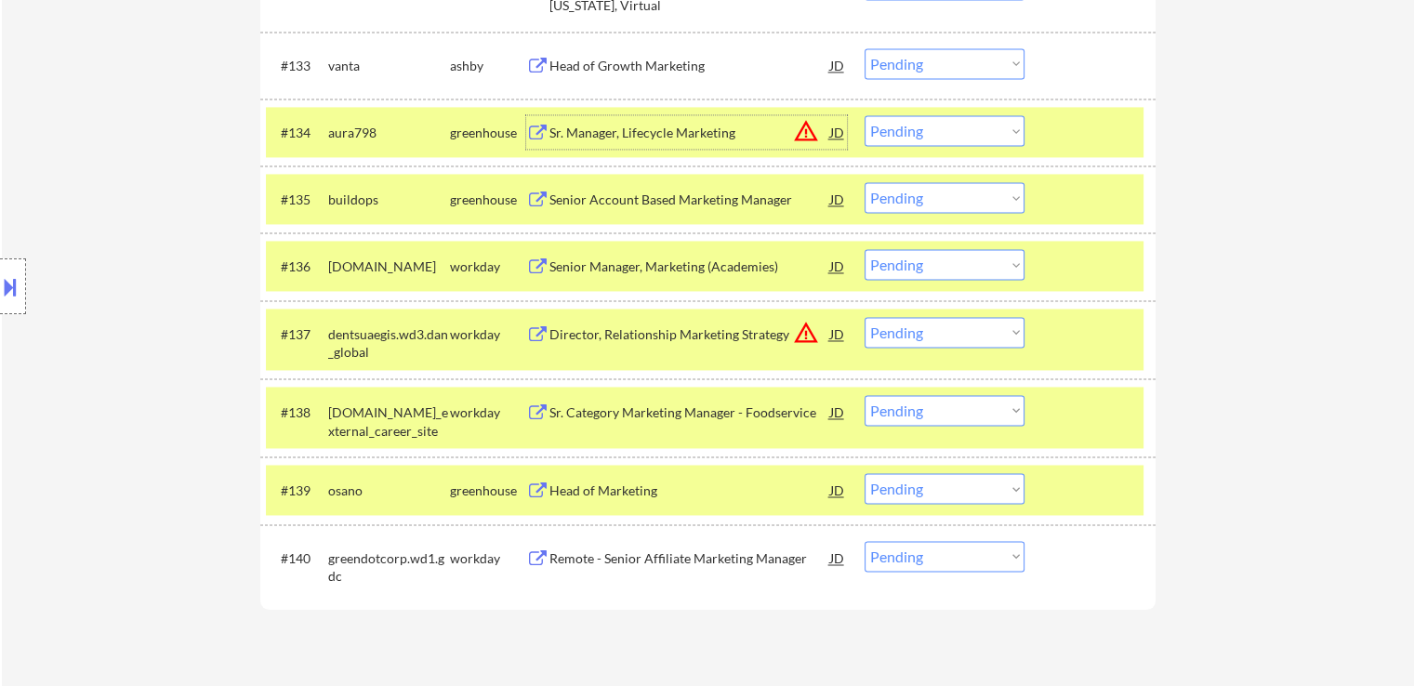
click at [937, 197] on select "Choose an option... Pending Applied Excluded (Questions) Excluded (Expired) Exc…" at bounding box center [945, 197] width 160 height 31
click at [865, 182] on select "Choose an option... Pending Applied Excluded (Questions) Excluded (Expired) Exc…" at bounding box center [945, 197] width 160 height 31
select select ""pending""
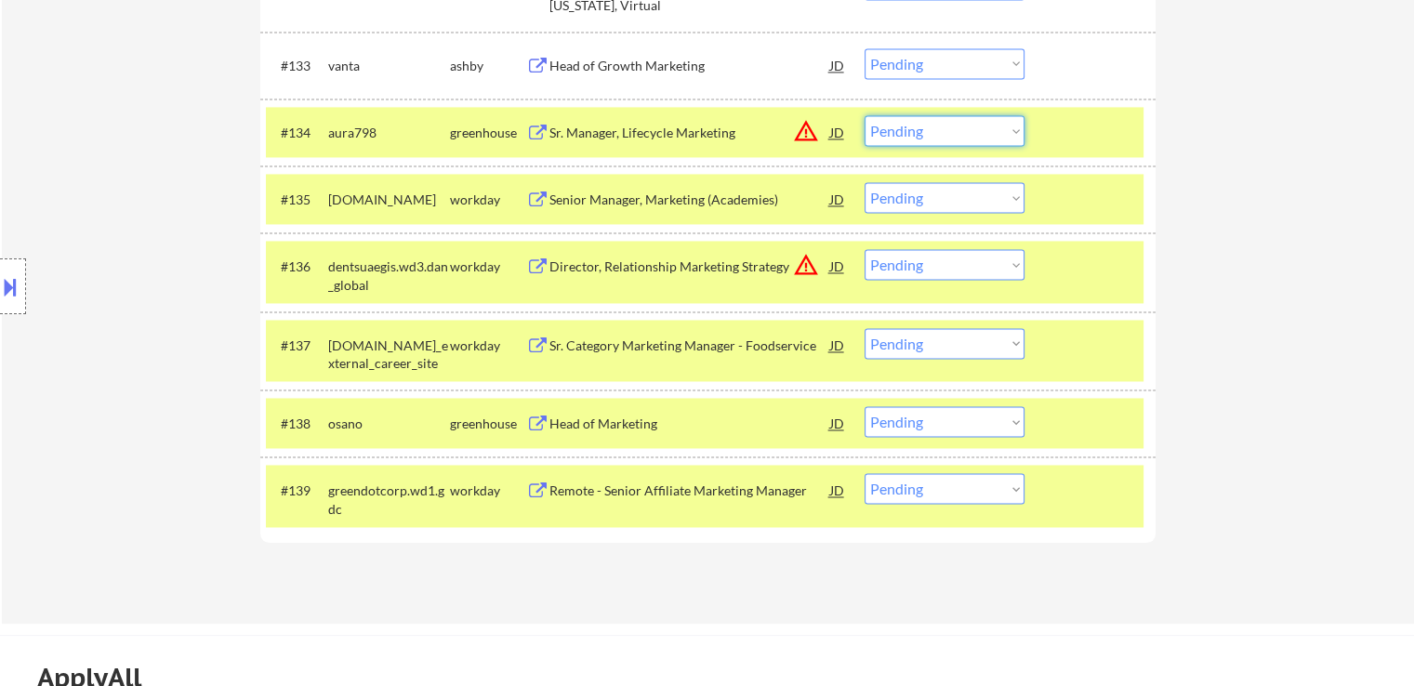
click at [911, 127] on select "Choose an option... Pending Applied Excluded (Questions) Excluded (Expired) Exc…" at bounding box center [945, 130] width 160 height 31
click at [865, 115] on select "Choose an option... Pending Applied Excluded (Questions) Excluded (Expired) Exc…" at bounding box center [945, 130] width 160 height 31
select select ""pending""
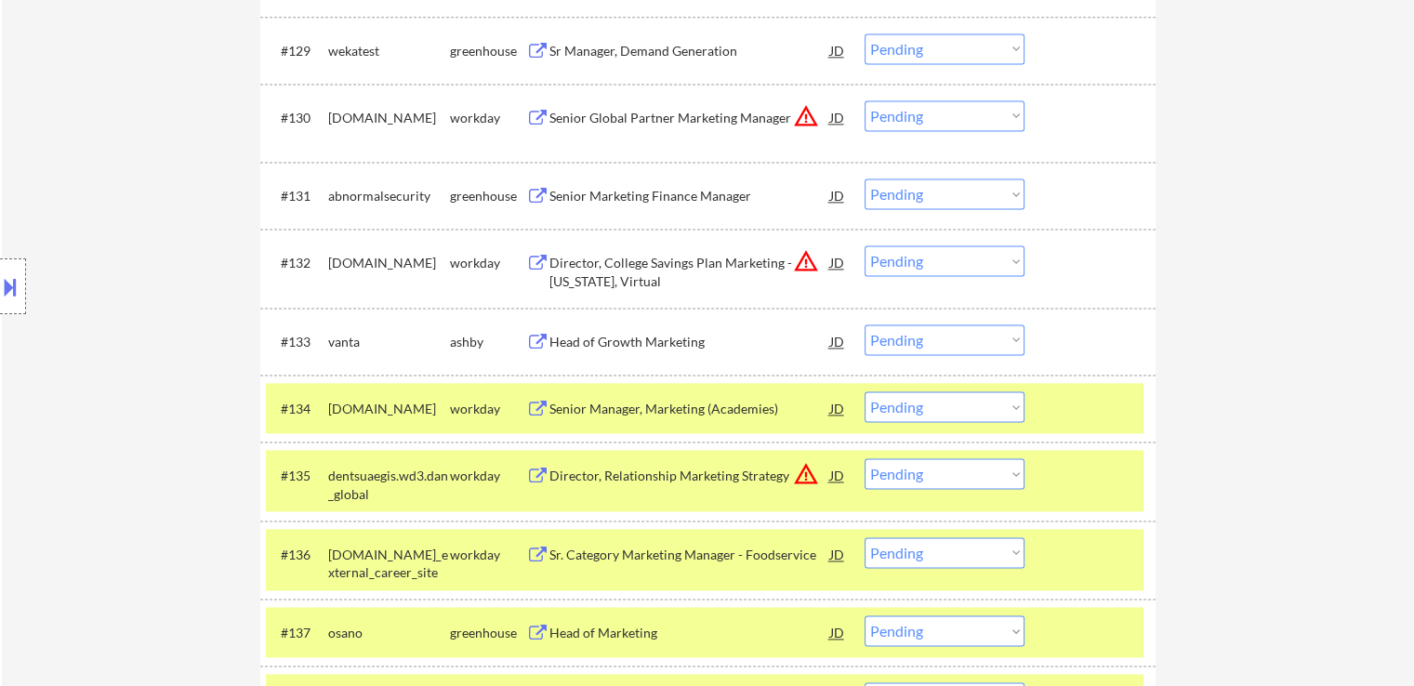
scroll to position [2628, 0]
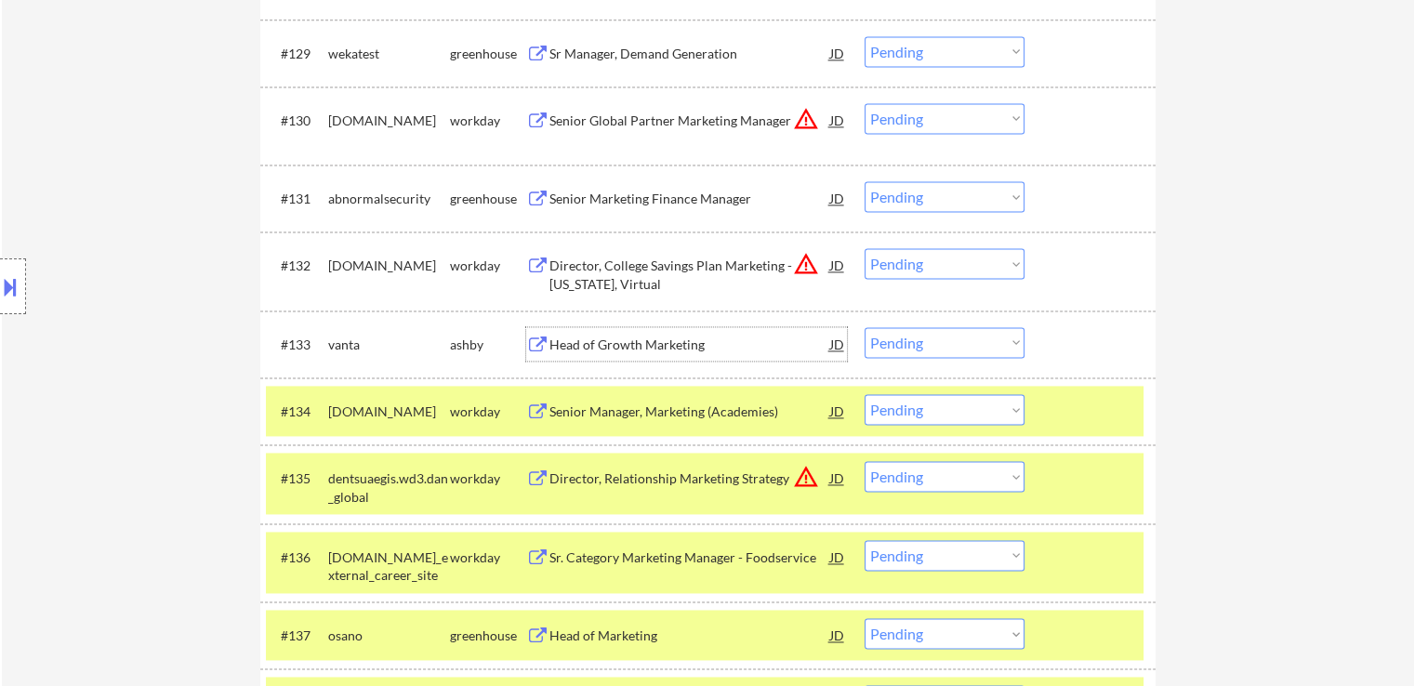
click at [603, 340] on div "Head of Growth Marketing" at bounding box center [690, 345] width 281 height 19
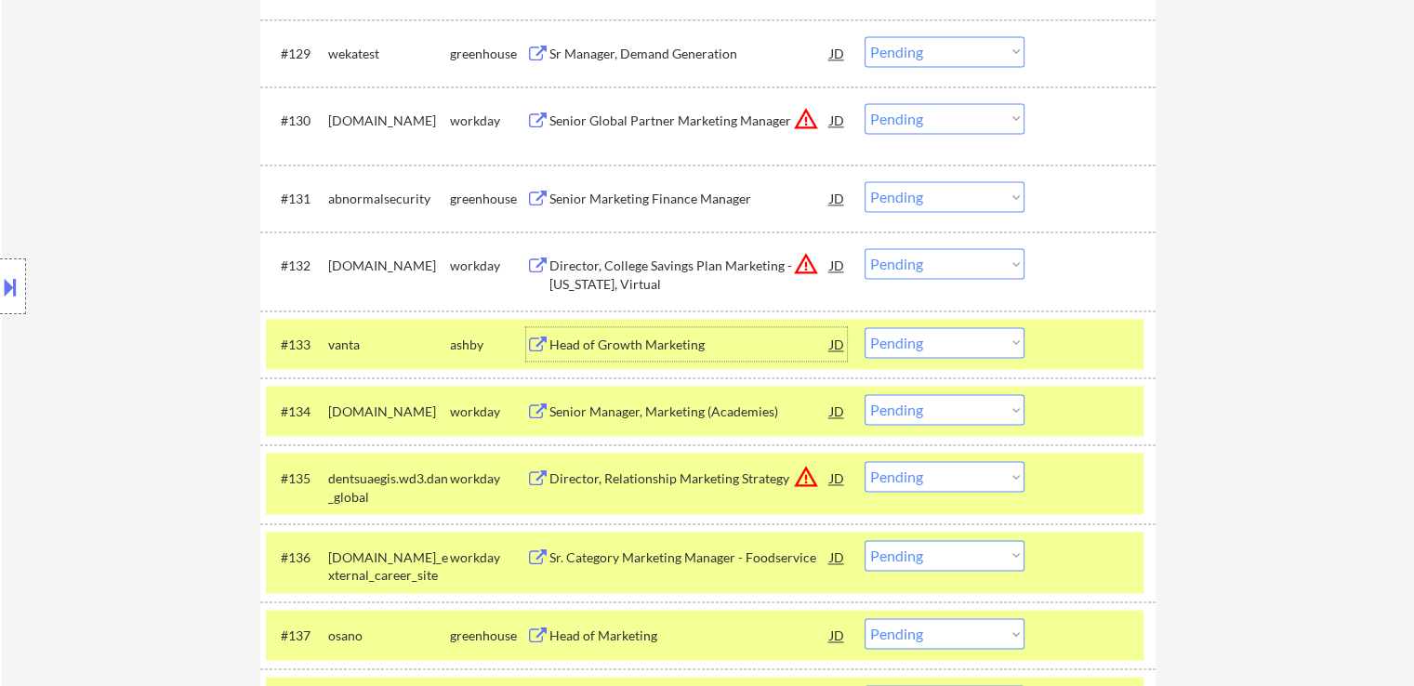
click at [614, 267] on div "Director, College Savings Plan Marketing - [US_STATE], Virtual" at bounding box center [690, 275] width 281 height 36
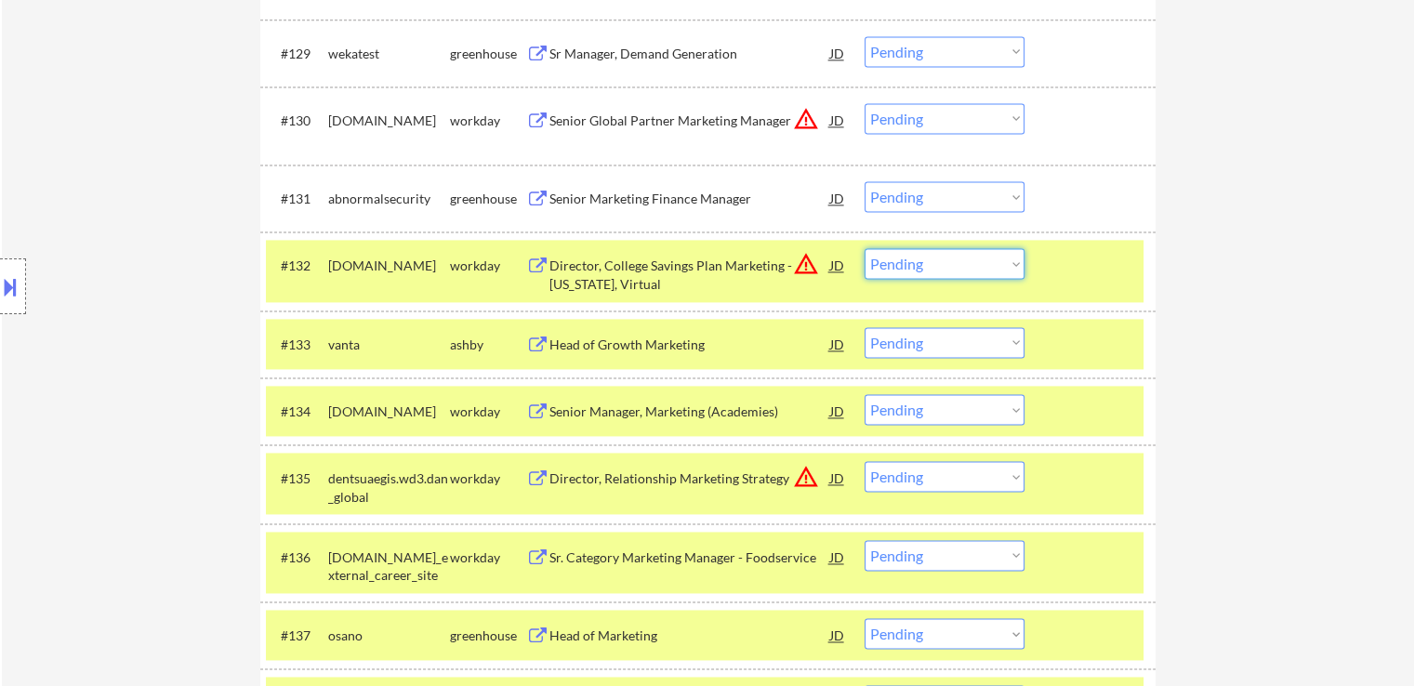
click at [907, 272] on select "Choose an option... Pending Applied Excluded (Questions) Excluded (Expired) Exc…" at bounding box center [945, 263] width 160 height 31
click at [865, 248] on select "Choose an option... Pending Applied Excluded (Questions) Excluded (Expired) Exc…" at bounding box center [945, 263] width 160 height 31
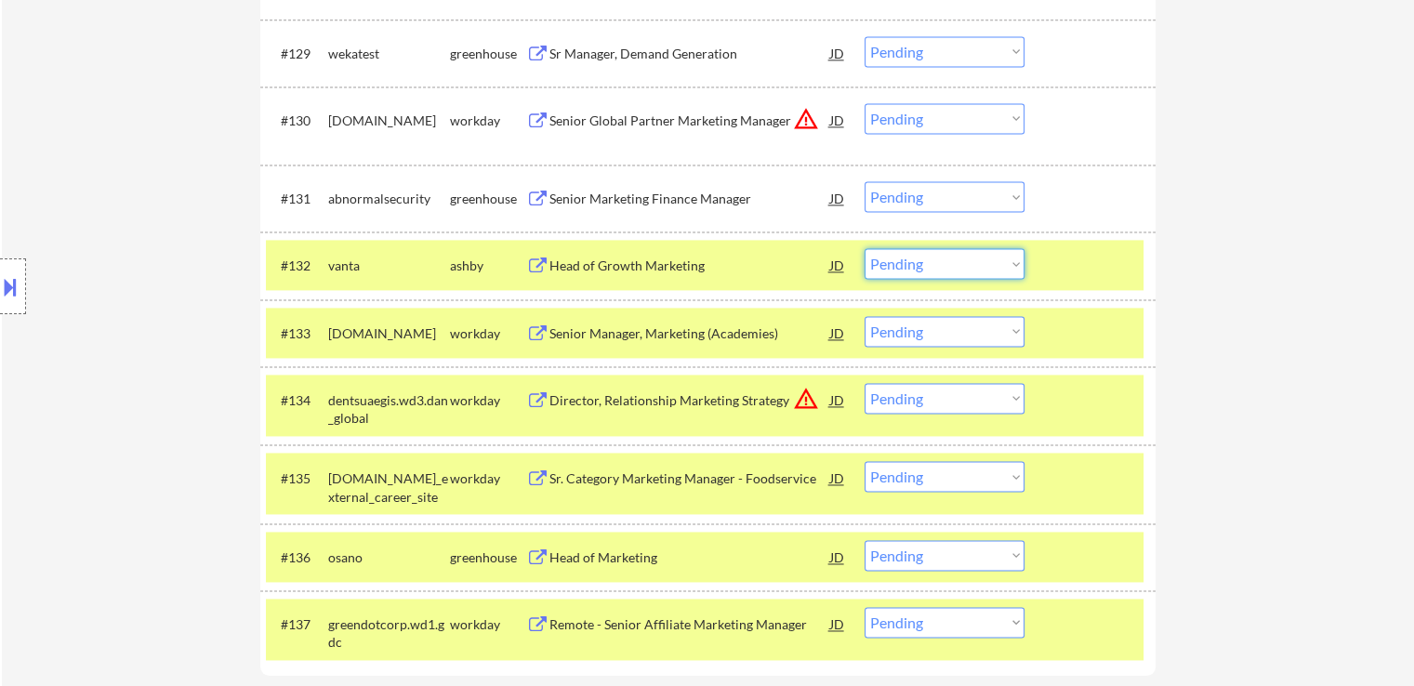
click at [915, 258] on select "Choose an option... Pending Applied Excluded (Questions) Excluded (Expired) Exc…" at bounding box center [945, 263] width 160 height 31
click at [865, 248] on select "Choose an option... Pending Applied Excluded (Questions) Excluded (Expired) Exc…" at bounding box center [945, 263] width 160 height 31
select select ""pending""
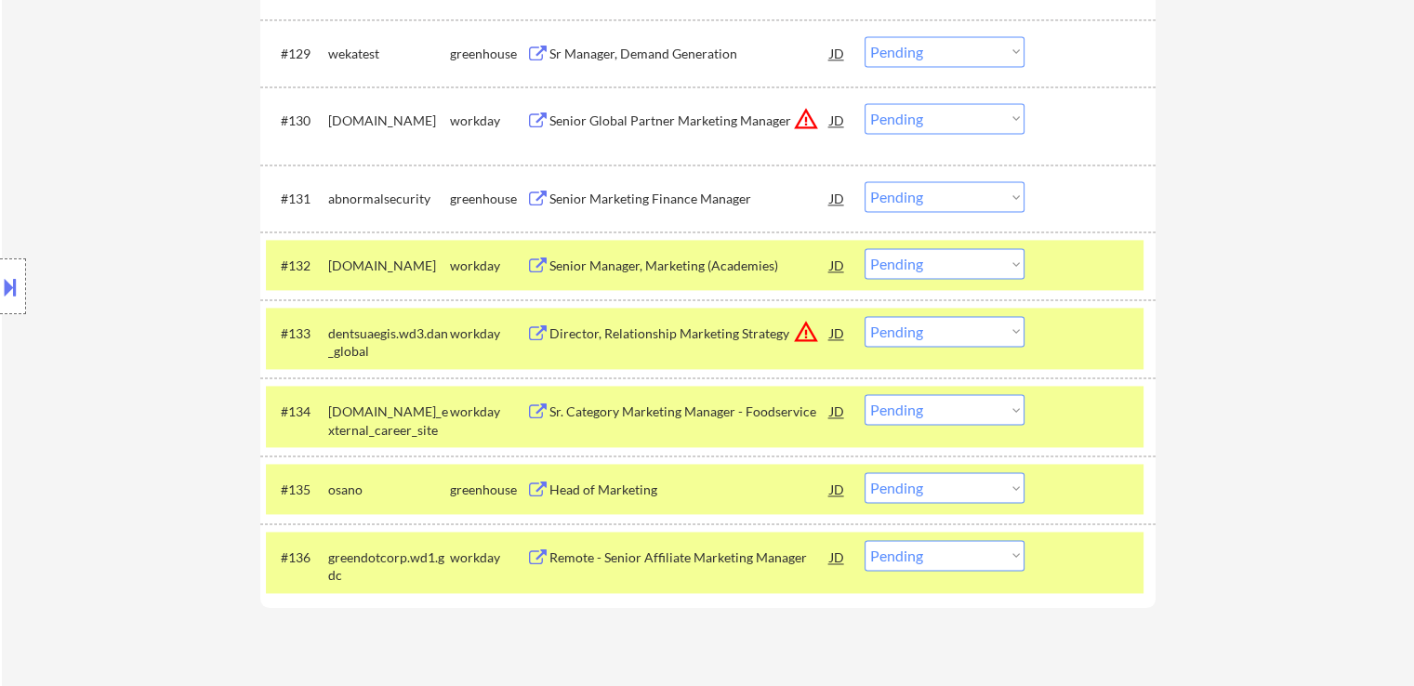
click at [599, 199] on div "Senior Marketing Finance Manager" at bounding box center [690, 199] width 281 height 19
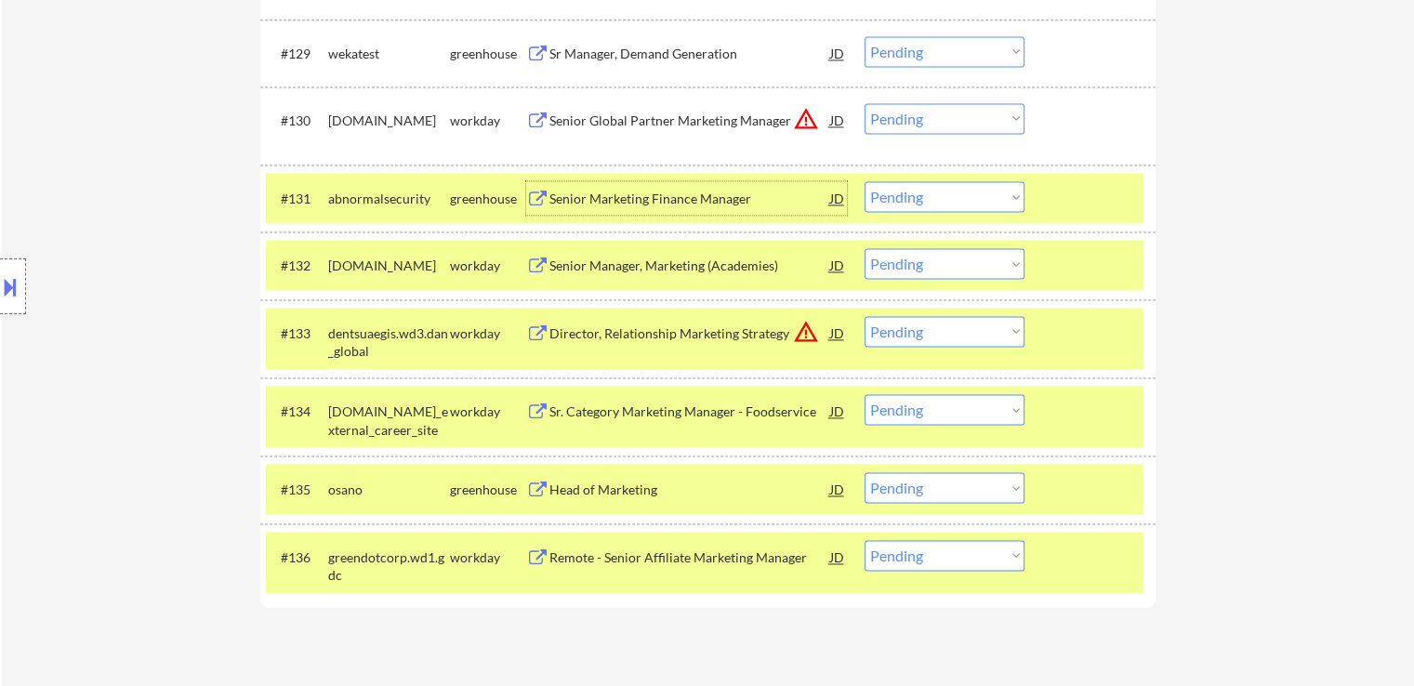
click at [633, 124] on div "Senior Global Partner Marketing Manager" at bounding box center [690, 121] width 281 height 19
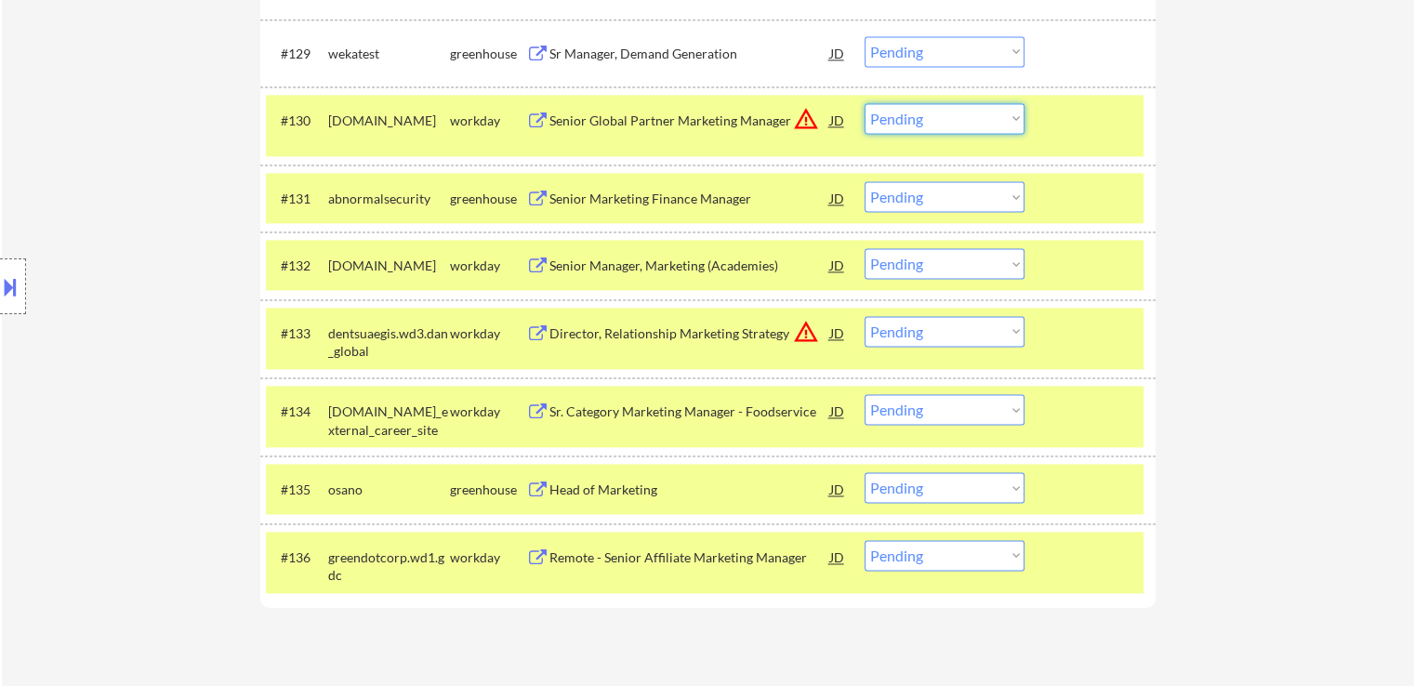
click at [926, 120] on select "Choose an option... Pending Applied Excluded (Questions) Excluded (Expired) Exc…" at bounding box center [945, 118] width 160 height 31
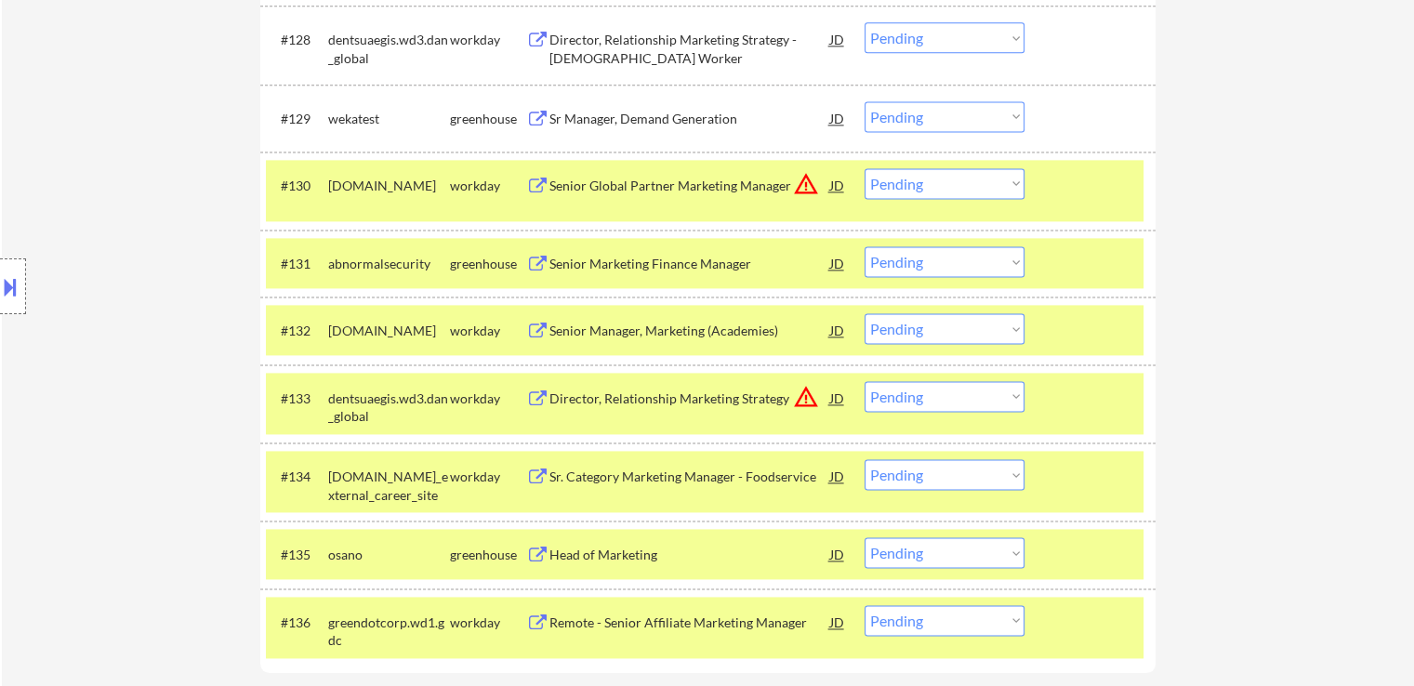
scroll to position [2535, 0]
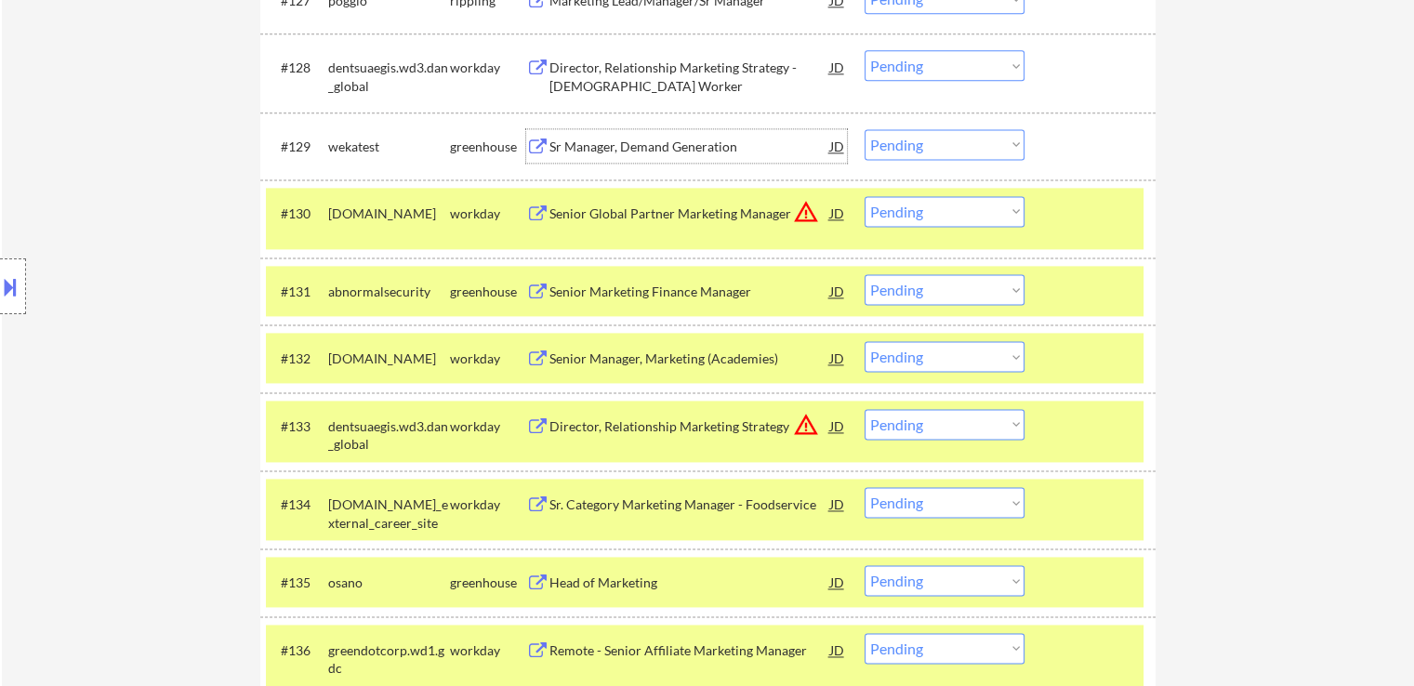
click at [617, 147] on div "Sr Manager, Demand Generation" at bounding box center [690, 147] width 281 height 19
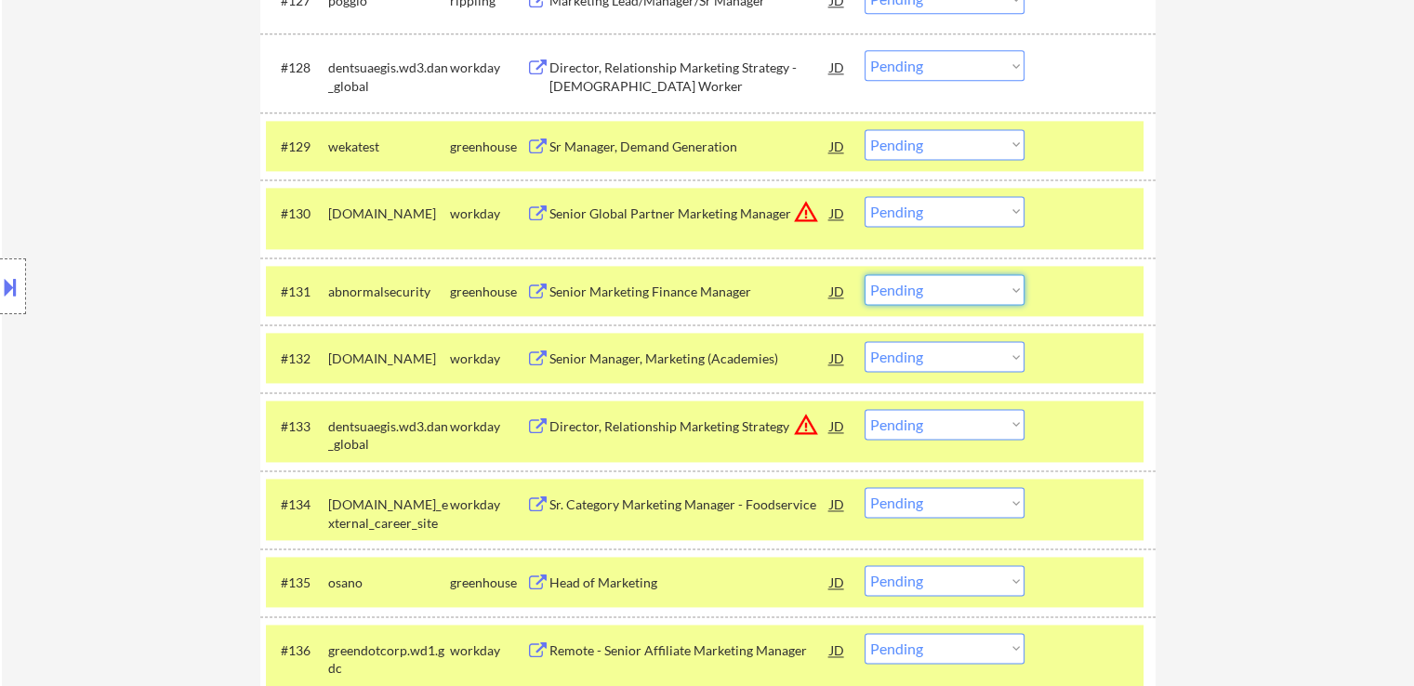
click at [945, 284] on select "Choose an option... Pending Applied Excluded (Questions) Excluded (Expired) Exc…" at bounding box center [945, 289] width 160 height 31
click at [865, 274] on select "Choose an option... Pending Applied Excluded (Questions) Excluded (Expired) Exc…" at bounding box center [945, 289] width 160 height 31
select select ""pending""
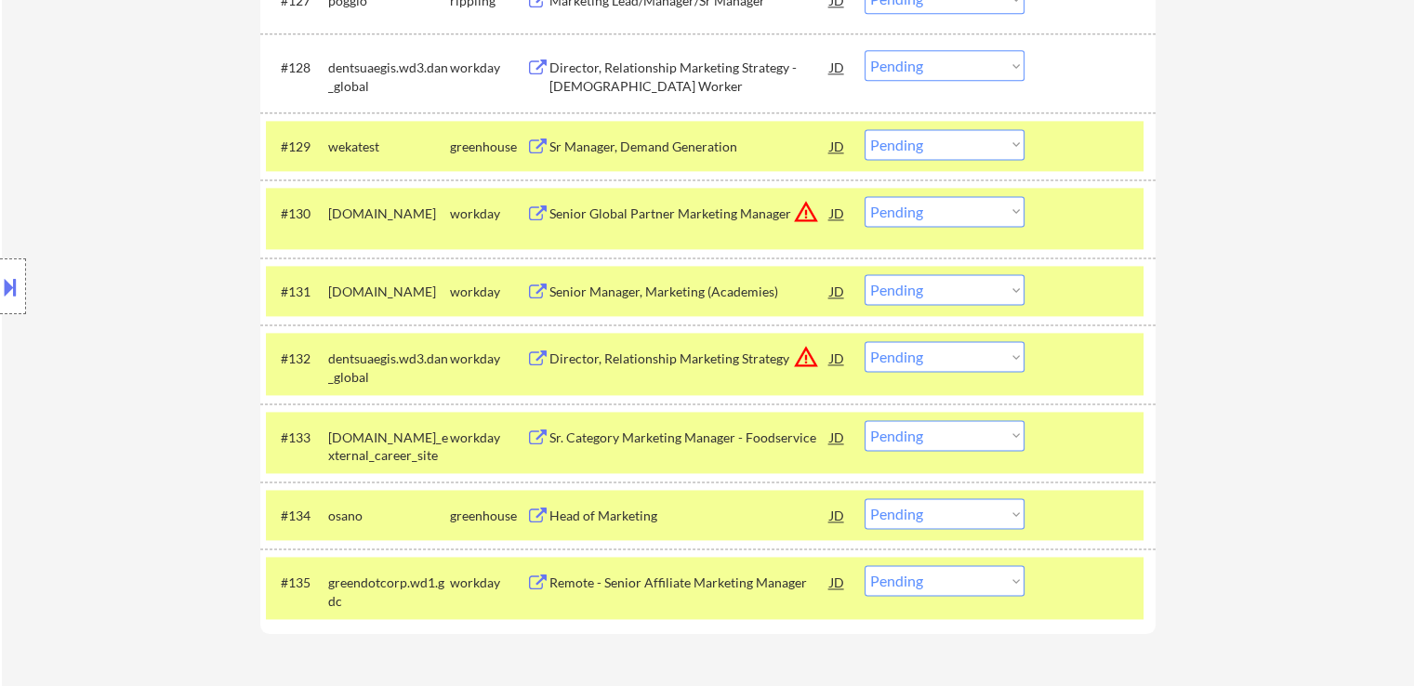
click at [894, 148] on select "Choose an option... Pending Applied Excluded (Questions) Excluded (Expired) Exc…" at bounding box center [945, 144] width 160 height 31
click at [865, 129] on select "Choose an option... Pending Applied Excluded (Questions) Excluded (Expired) Exc…" at bounding box center [945, 144] width 160 height 31
select select ""pending""
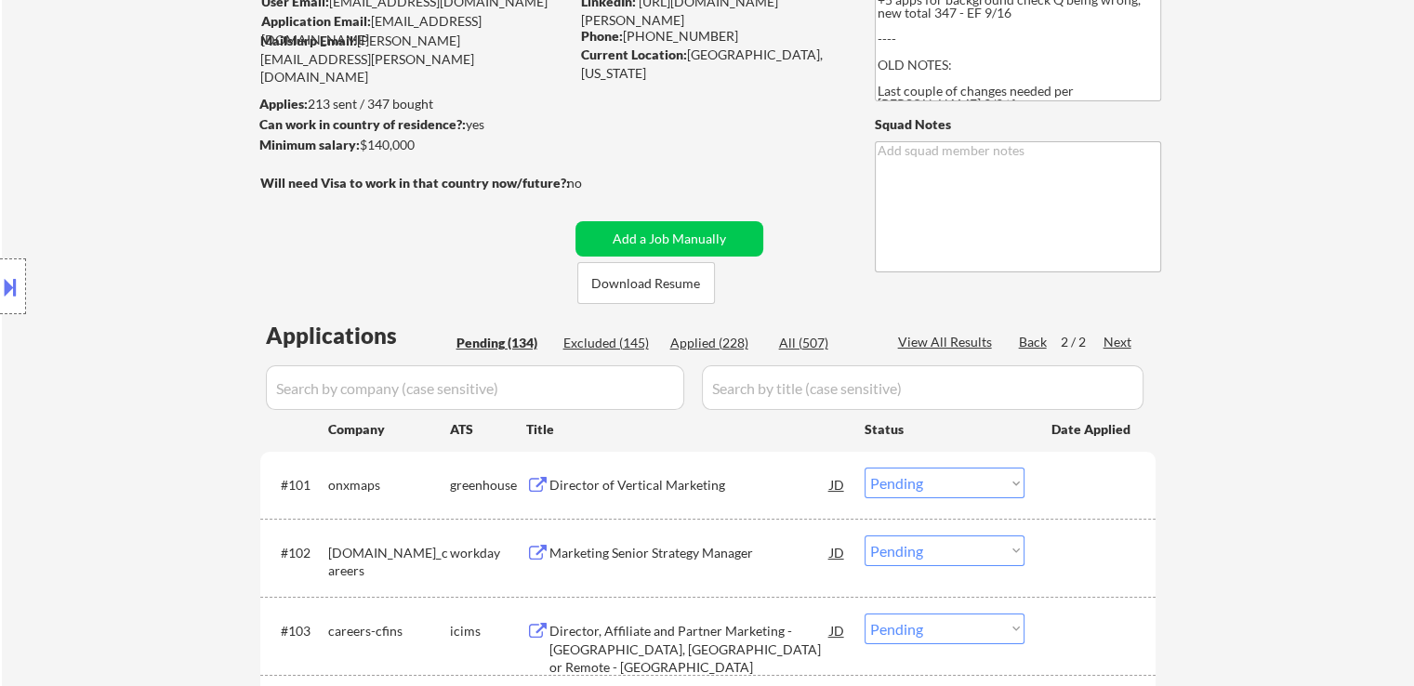
scroll to position [396, 0]
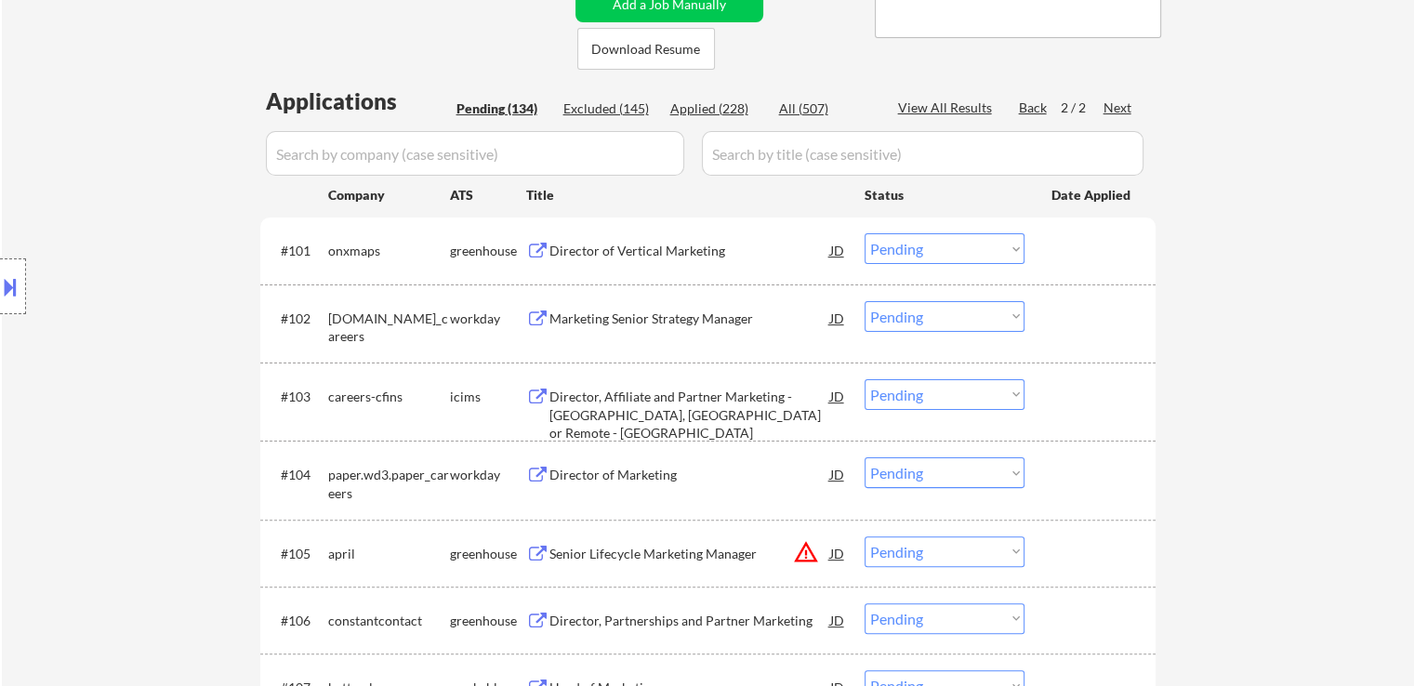
click at [575, 249] on div "Director of Vertical Marketing" at bounding box center [690, 251] width 281 height 19
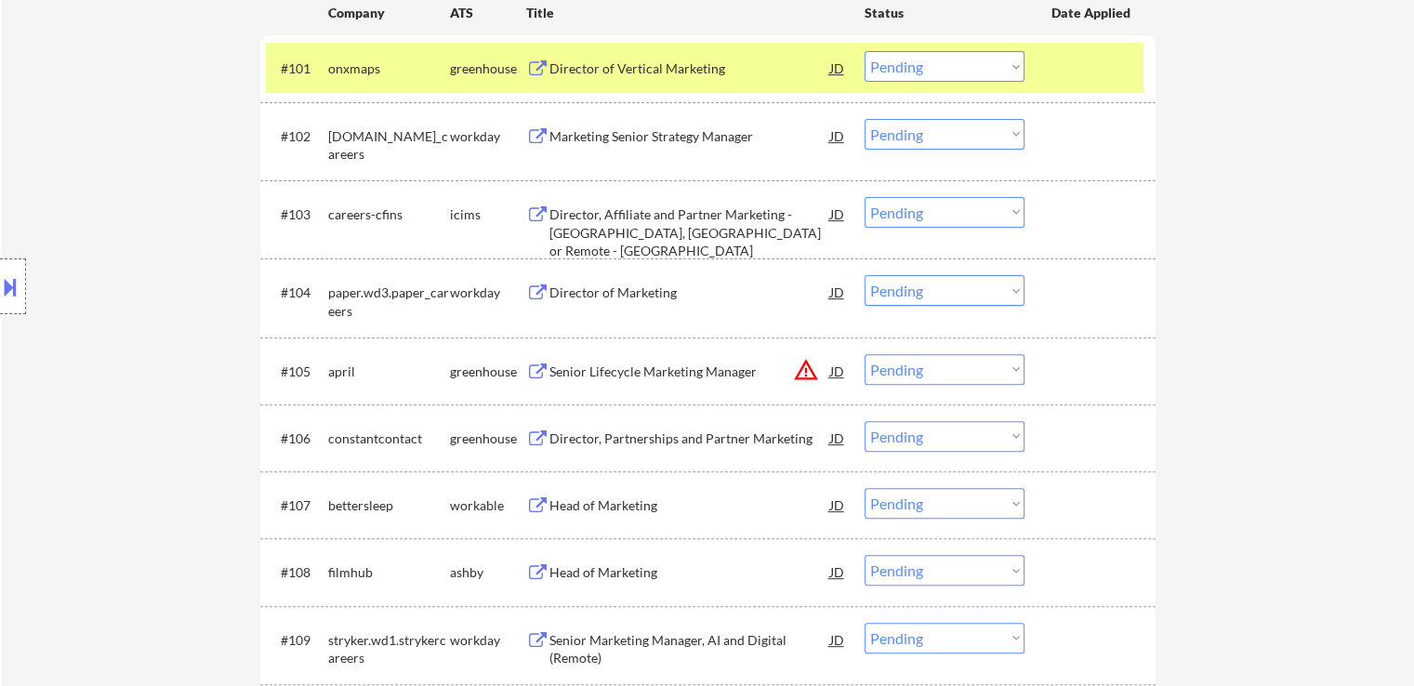
scroll to position [582, 0]
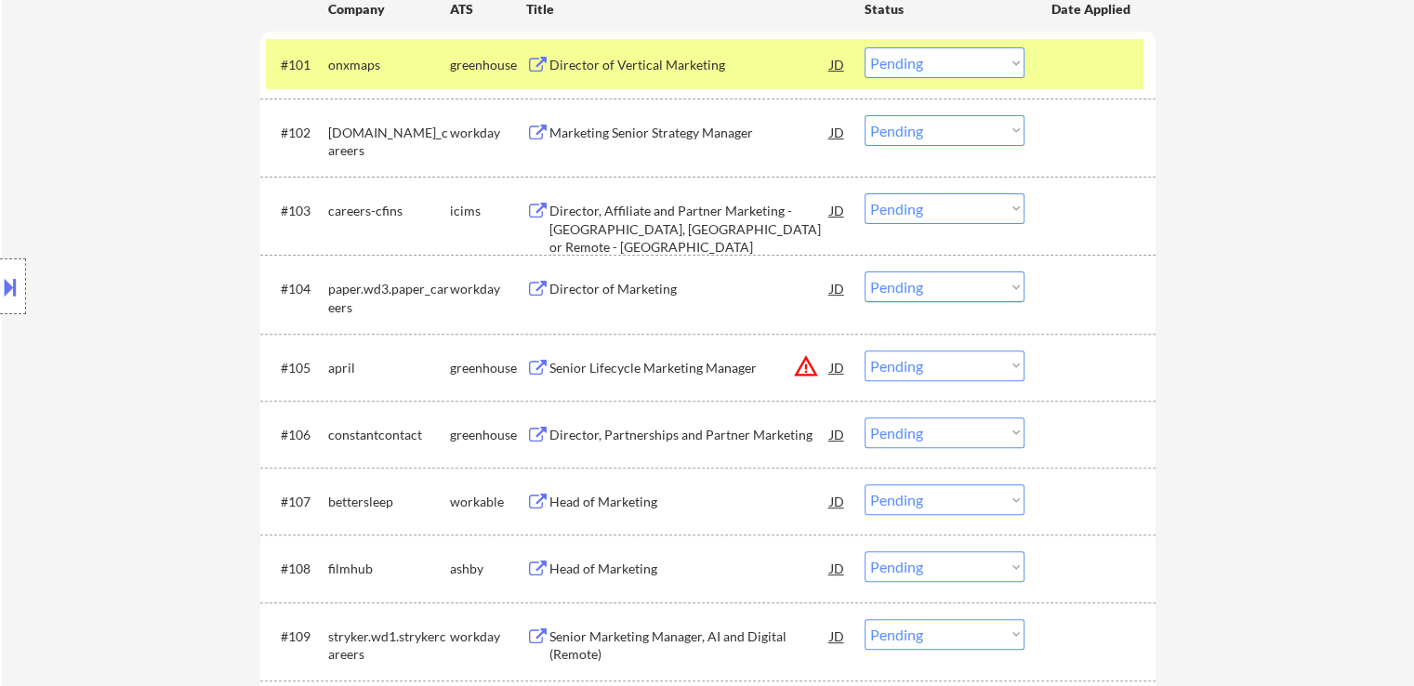
click at [595, 434] on div "Director, Partnerships and Partner Marketing" at bounding box center [690, 435] width 281 height 19
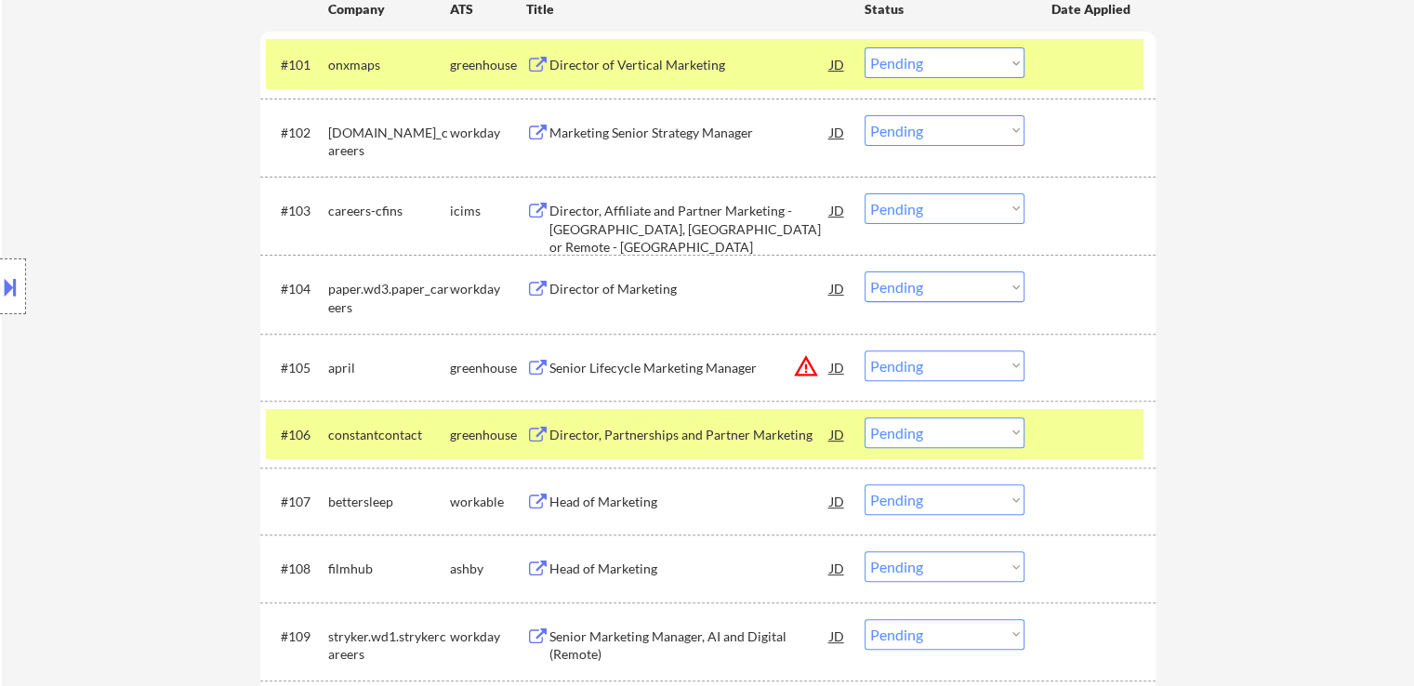
click at [561, 499] on div "Head of Marketing" at bounding box center [690, 502] width 281 height 19
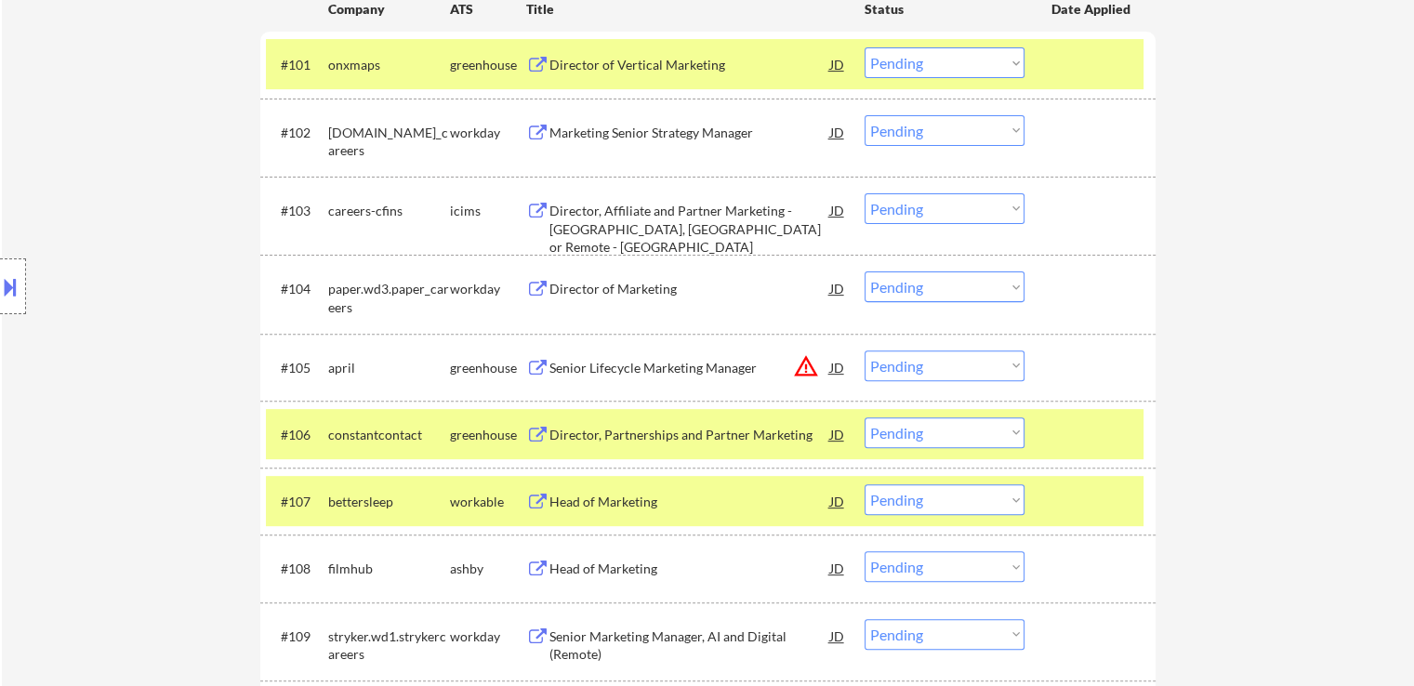
click at [567, 566] on div "Head of Marketing" at bounding box center [690, 569] width 281 height 19
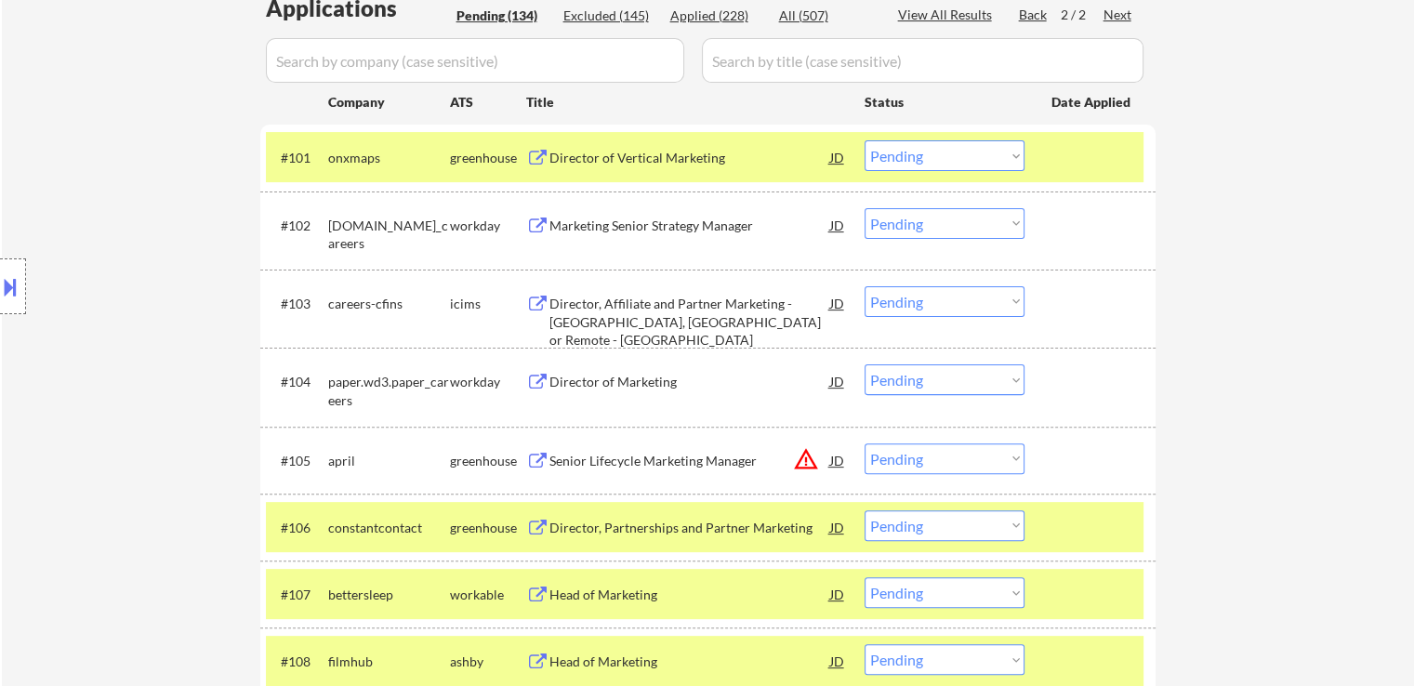
scroll to position [768, 0]
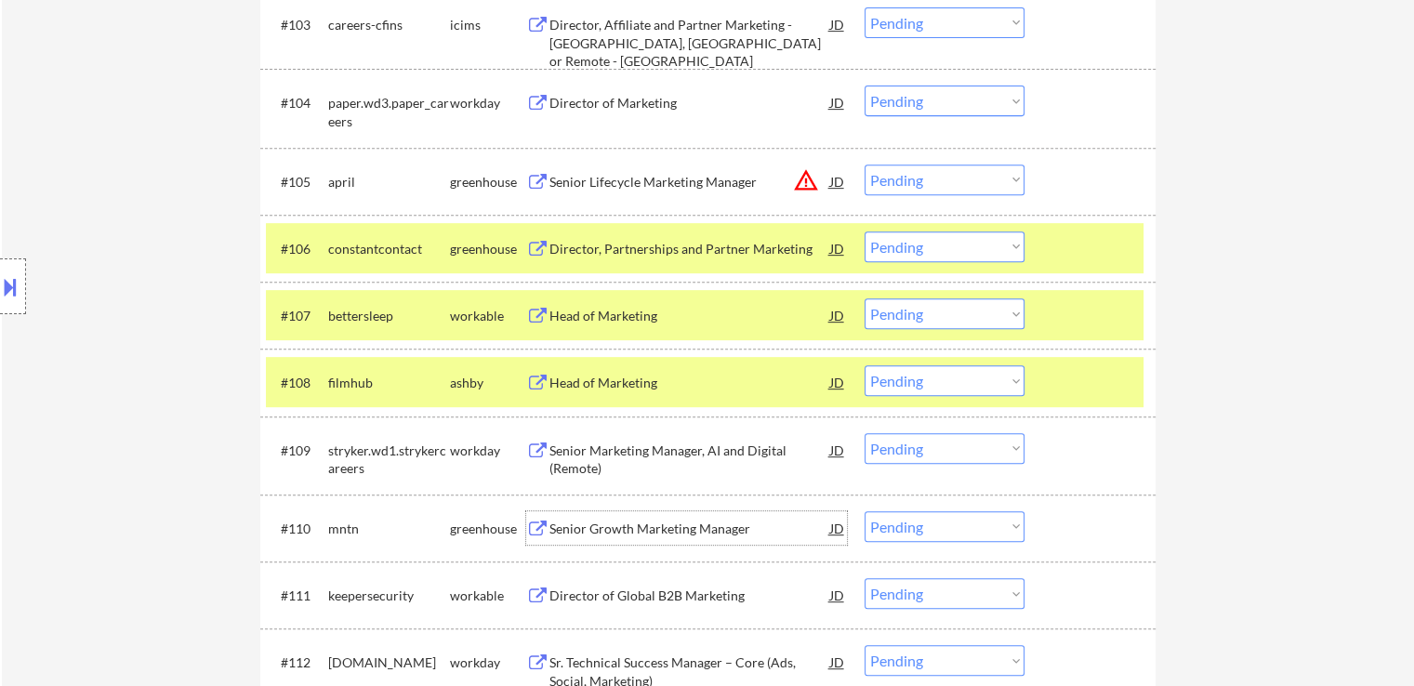
click at [553, 529] on div "Senior Growth Marketing Manager" at bounding box center [690, 529] width 281 height 19
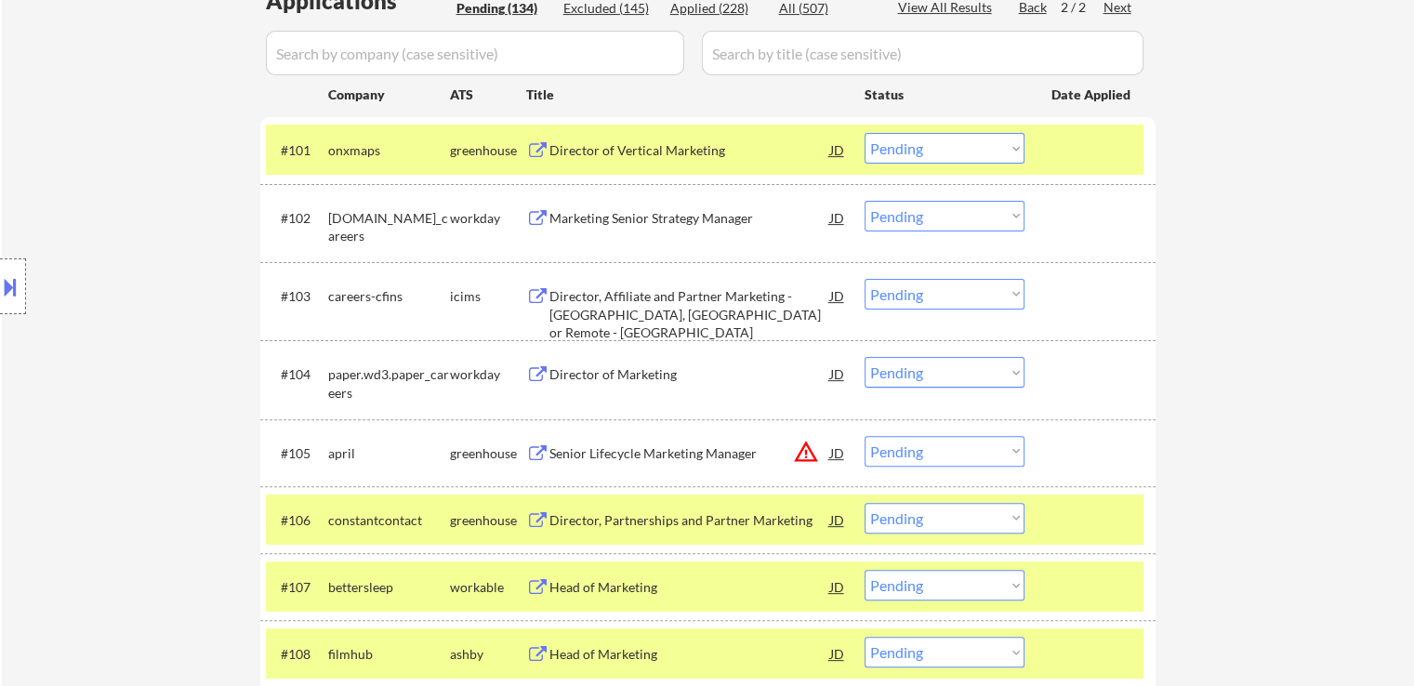
scroll to position [489, 0]
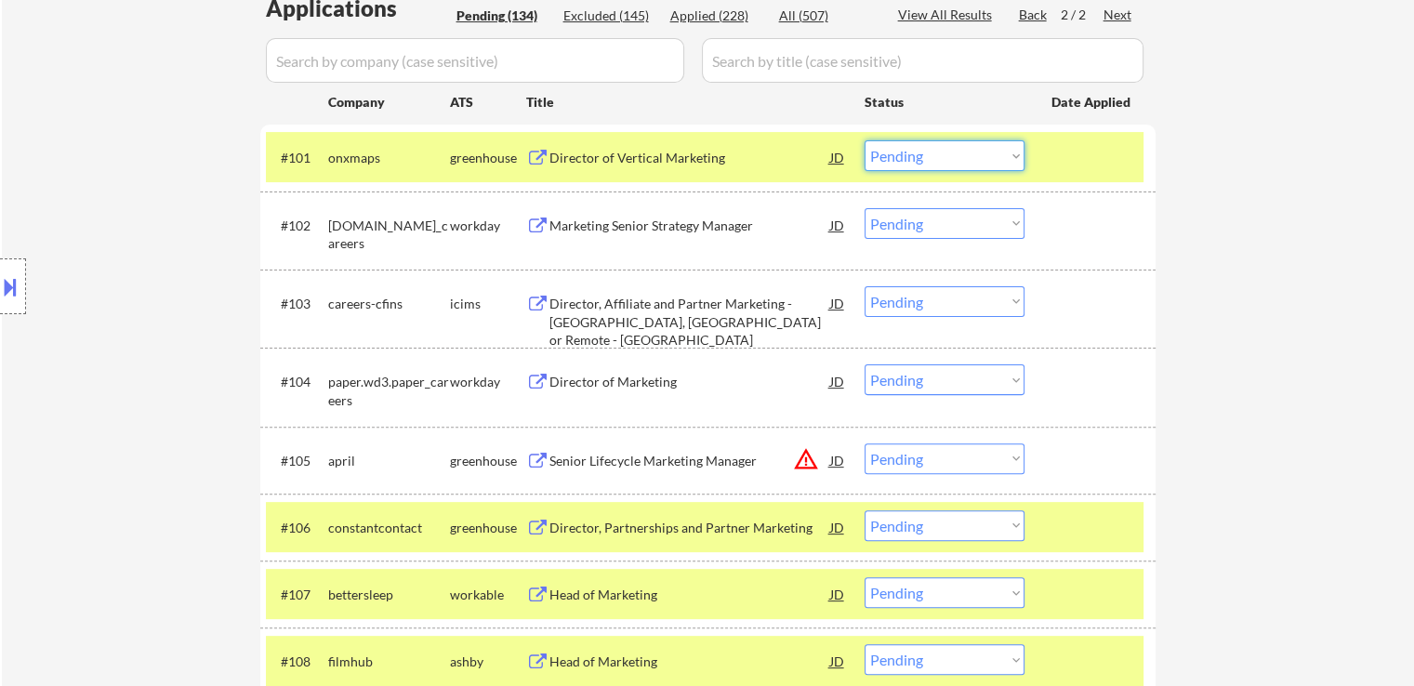
drag, startPoint x: 937, startPoint y: 153, endPoint x: 937, endPoint y: 164, distance: 10.2
click at [937, 153] on select "Choose an option... Pending Applied Excluded (Questions) Excluded (Expired) Exc…" at bounding box center [945, 155] width 160 height 31
click at [865, 140] on select "Choose an option... Pending Applied Excluded (Questions) Excluded (Expired) Exc…" at bounding box center [945, 155] width 160 height 31
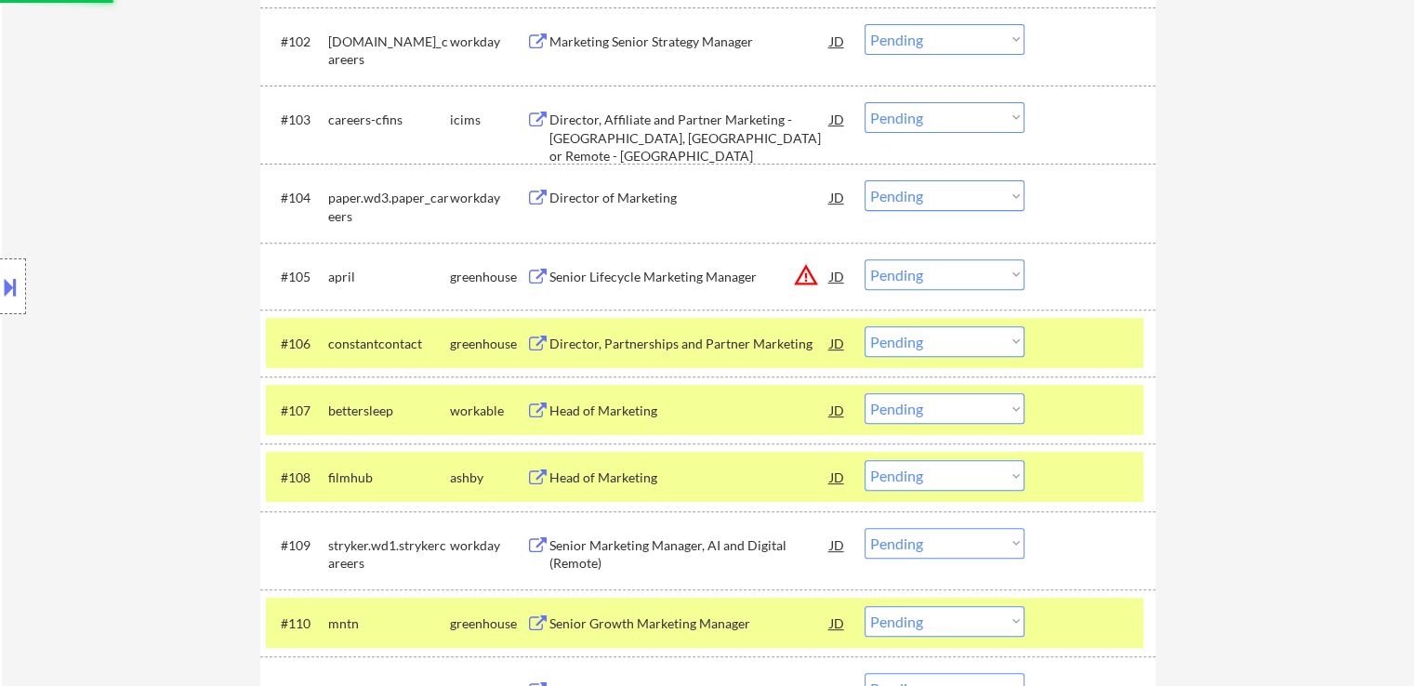
scroll to position [675, 0]
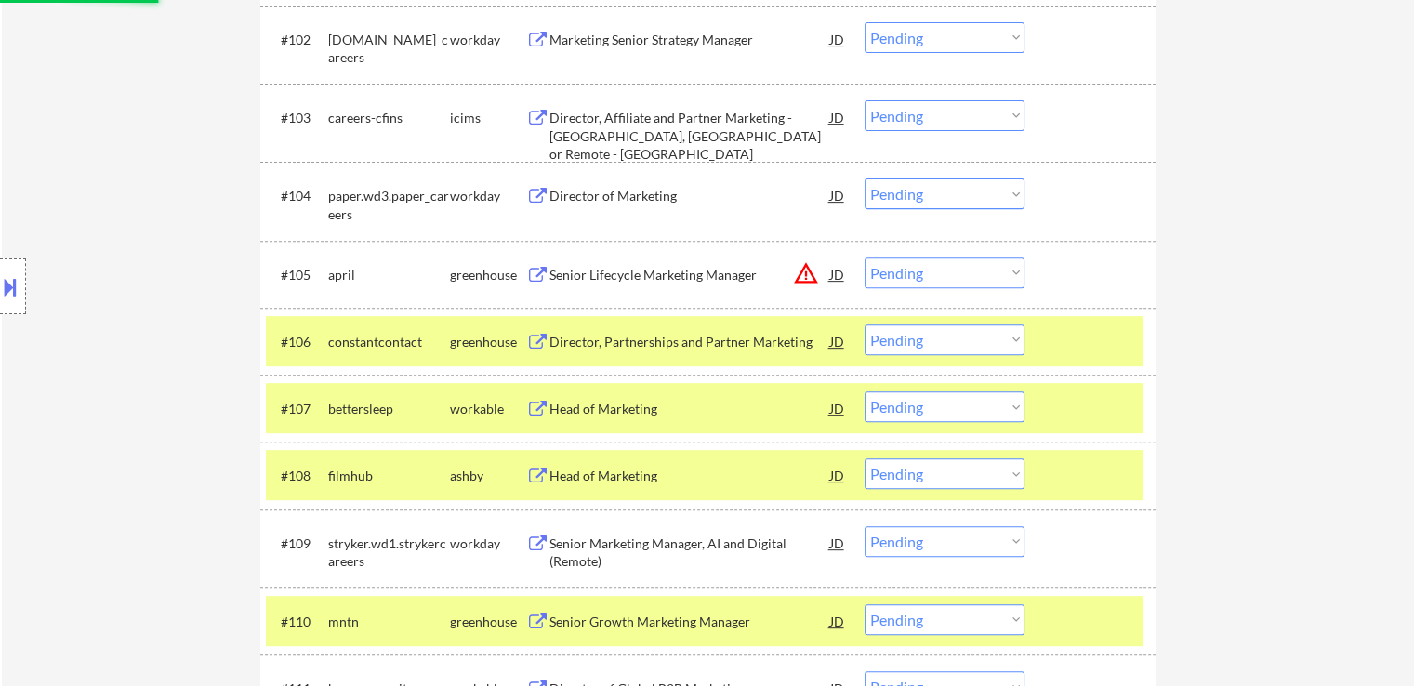
select select ""pending""
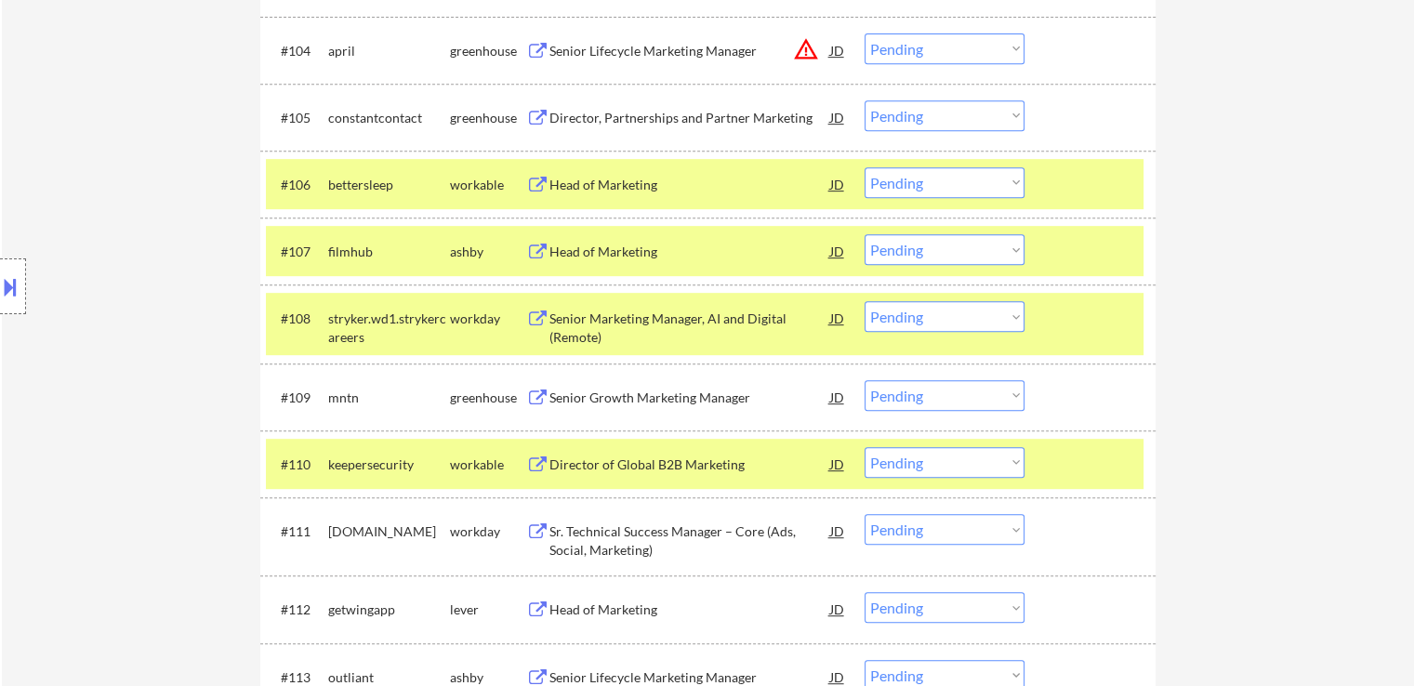
scroll to position [861, 0]
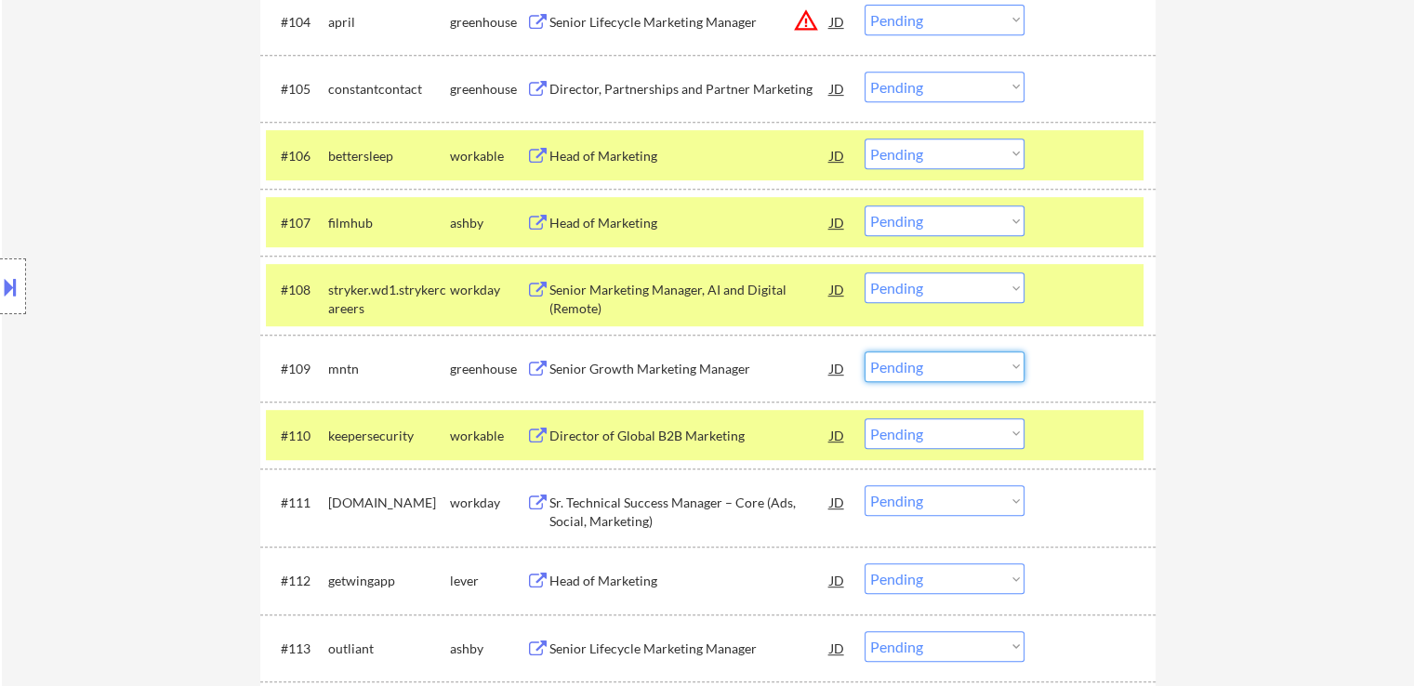
click at [937, 366] on select "Choose an option... Pending Applied Excluded (Questions) Excluded (Expired) Exc…" at bounding box center [945, 366] width 160 height 31
click at [865, 351] on select "Choose an option... Pending Applied Excluded (Questions) Excluded (Expired) Exc…" at bounding box center [945, 366] width 160 height 31
select select ""pending""
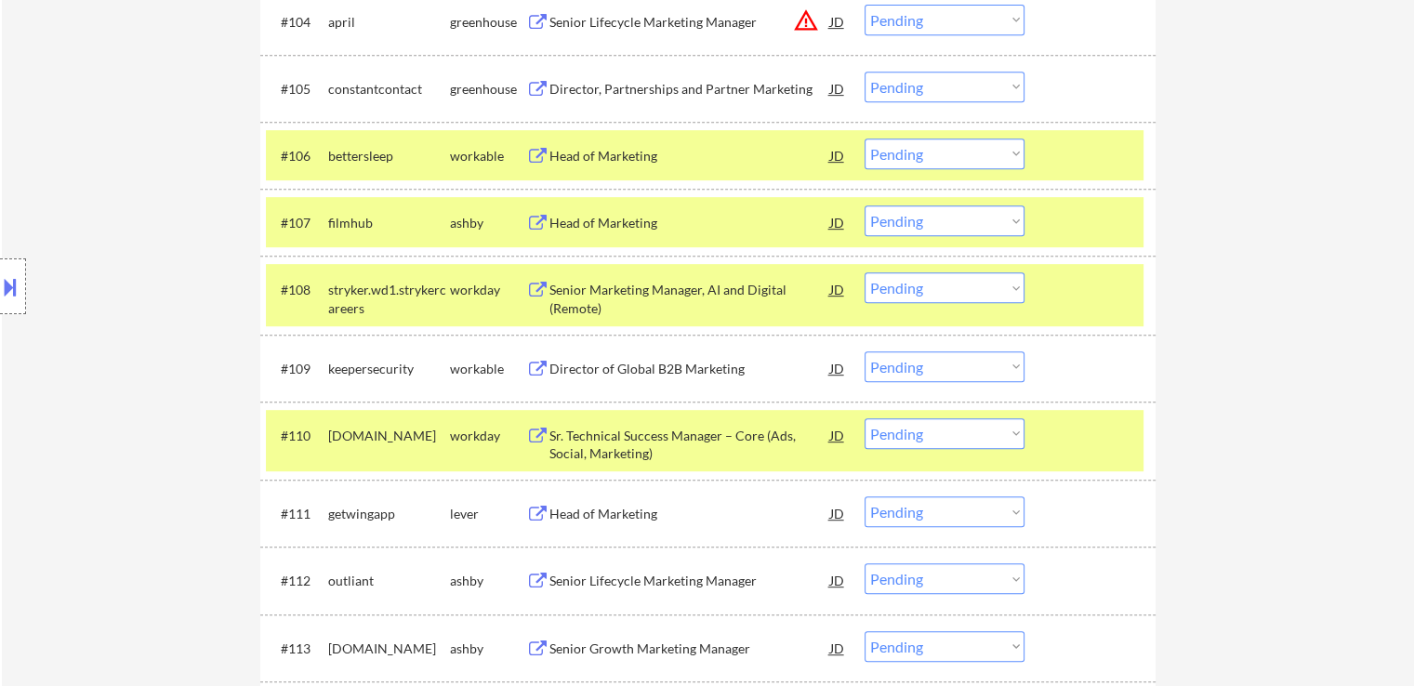
click at [550, 522] on div "Head of Marketing" at bounding box center [690, 514] width 281 height 19
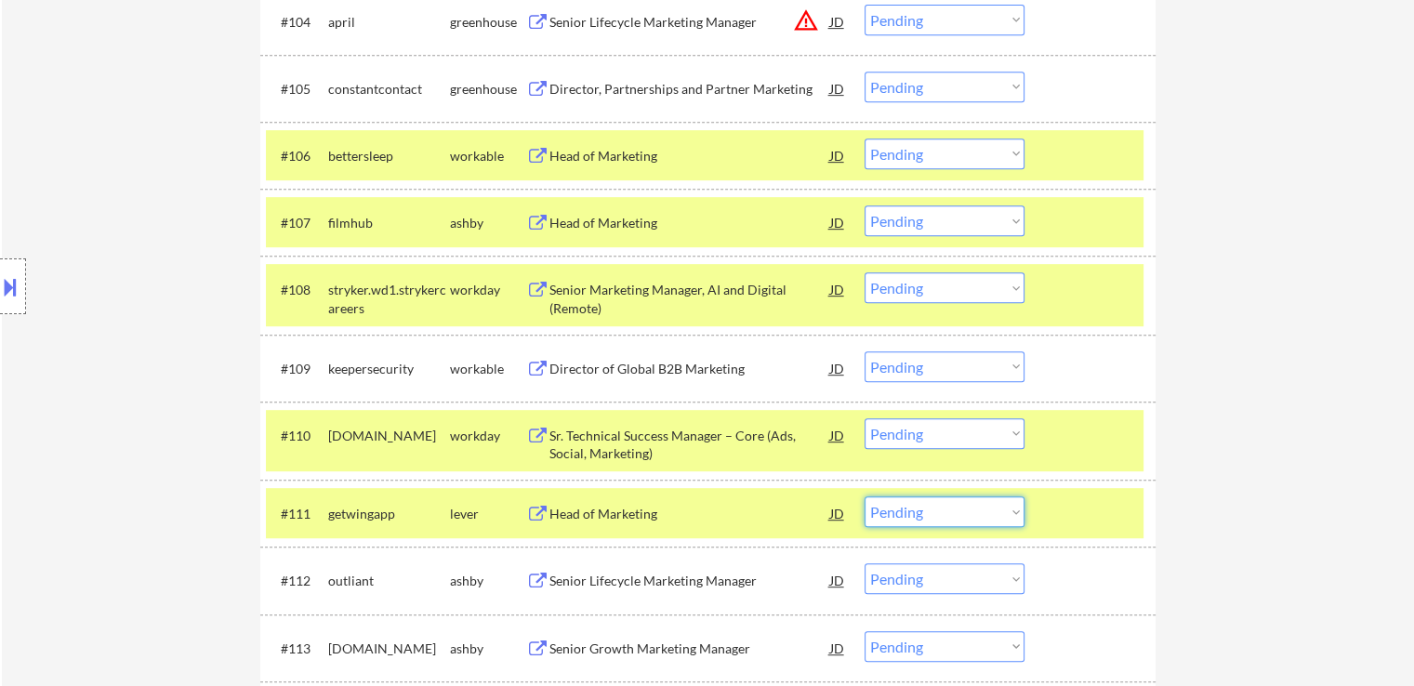
click at [940, 518] on select "Choose an option... Pending Applied Excluded (Questions) Excluded (Expired) Exc…" at bounding box center [945, 512] width 160 height 31
click at [865, 497] on select "Choose an option... Pending Applied Excluded (Questions) Excluded (Expired) Exc…" at bounding box center [945, 512] width 160 height 31
click at [575, 578] on div "Senior Lifecycle Marketing Manager" at bounding box center [690, 581] width 281 height 19
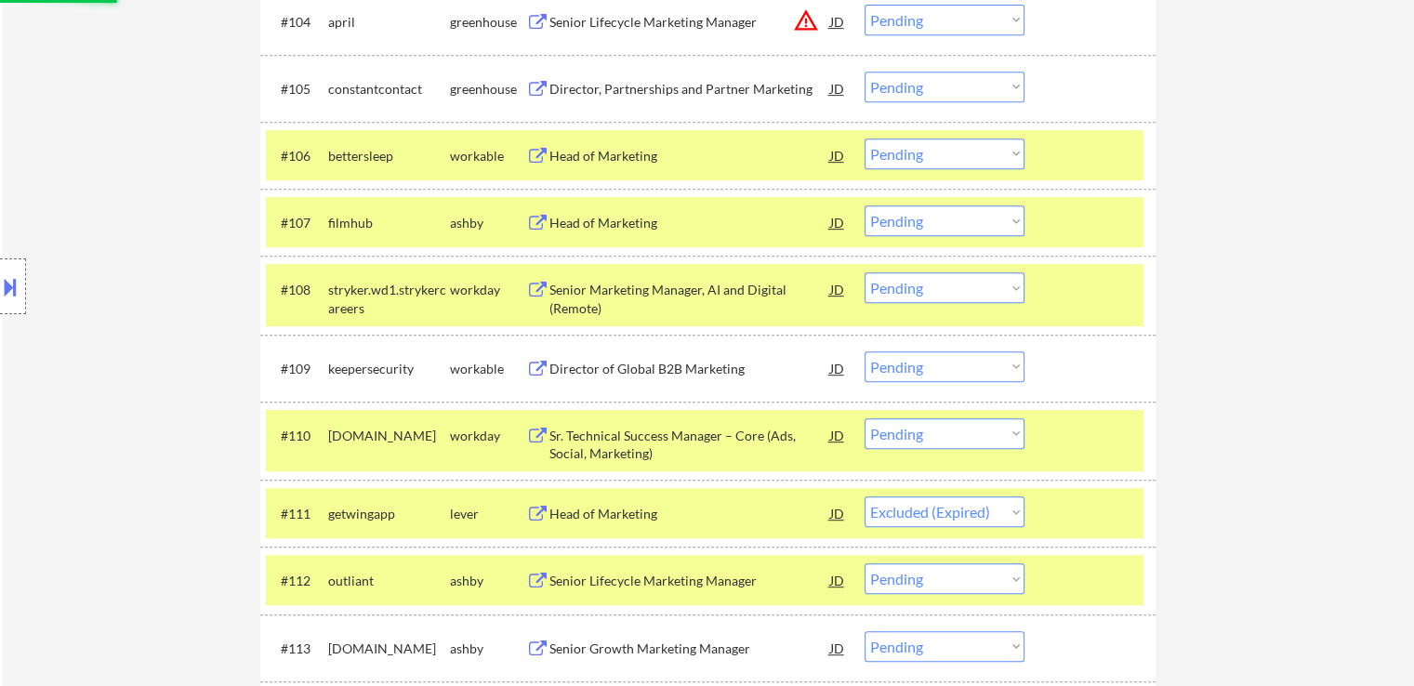
select select ""pending""
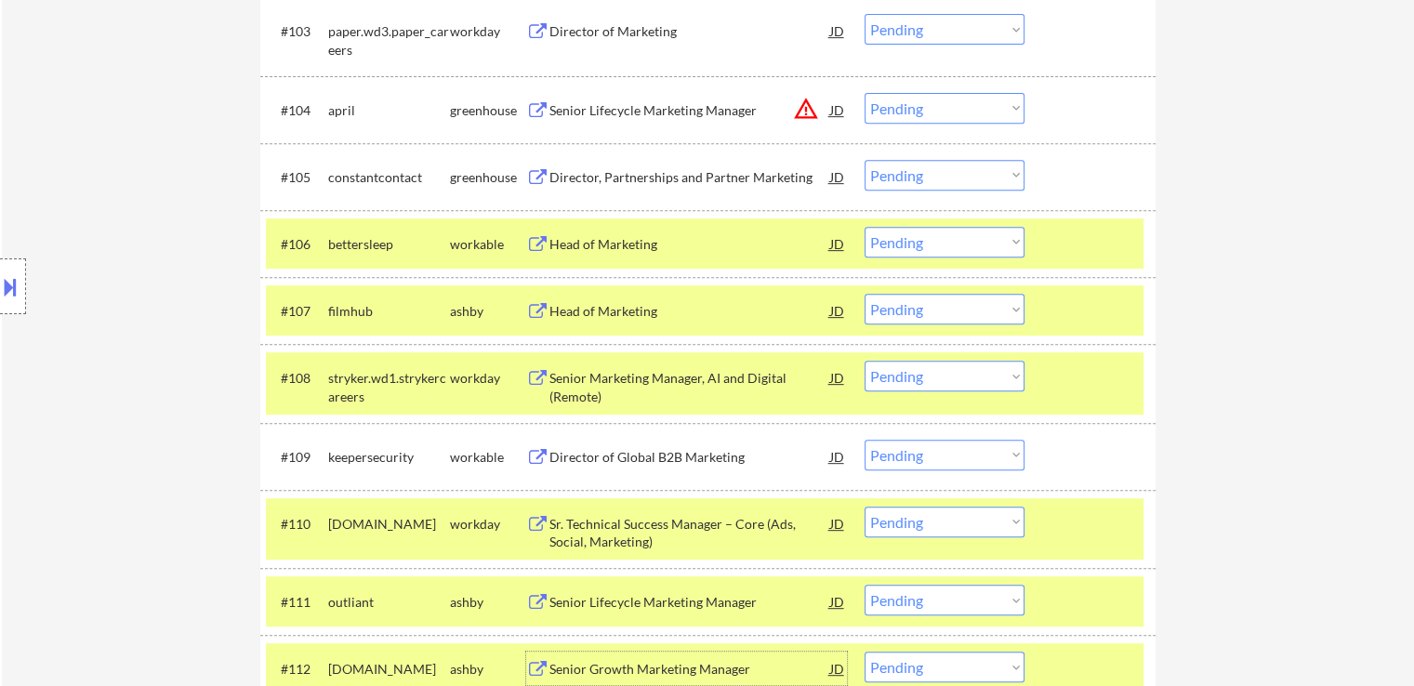
scroll to position [675, 0]
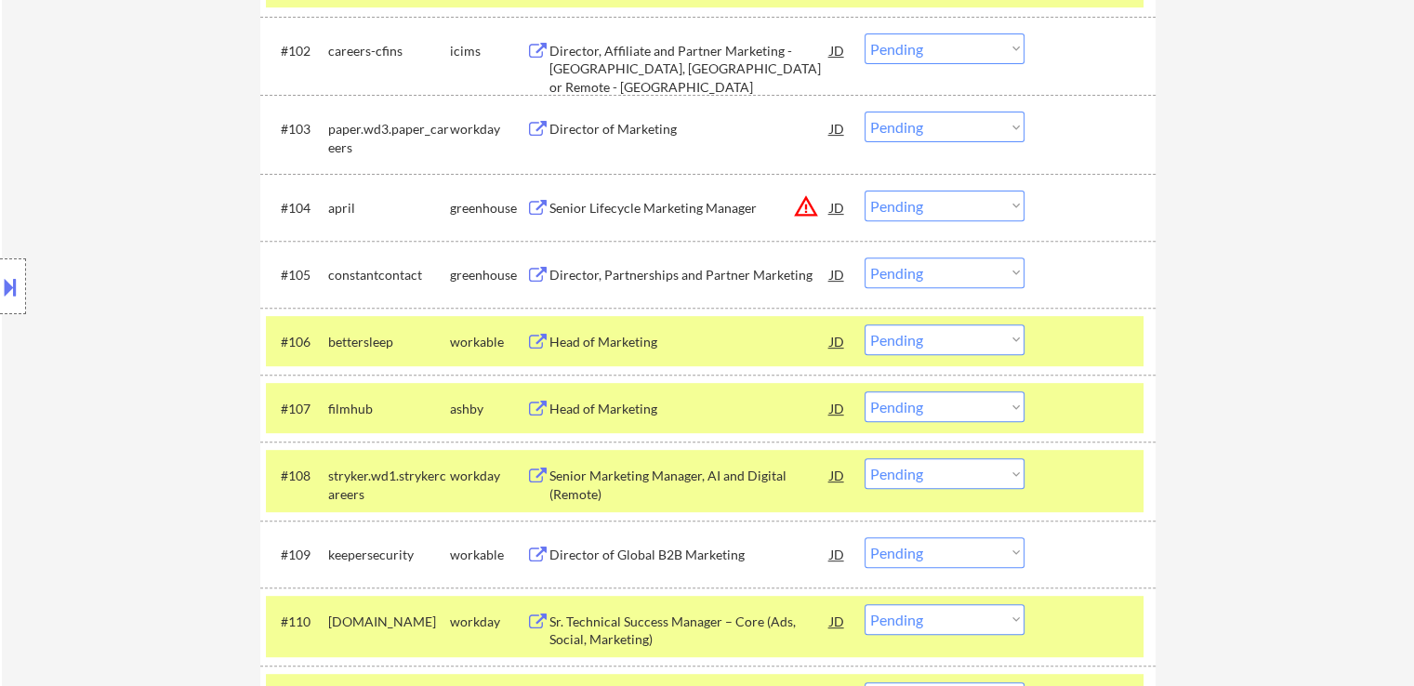
click at [908, 275] on select "Choose an option... Pending Applied Excluded (Questions) Excluded (Expired) Exc…" at bounding box center [945, 273] width 160 height 31
click at [865, 258] on select "Choose an option... Pending Applied Excluded (Questions) Excluded (Expired) Exc…" at bounding box center [945, 273] width 160 height 31
select select ""pending""
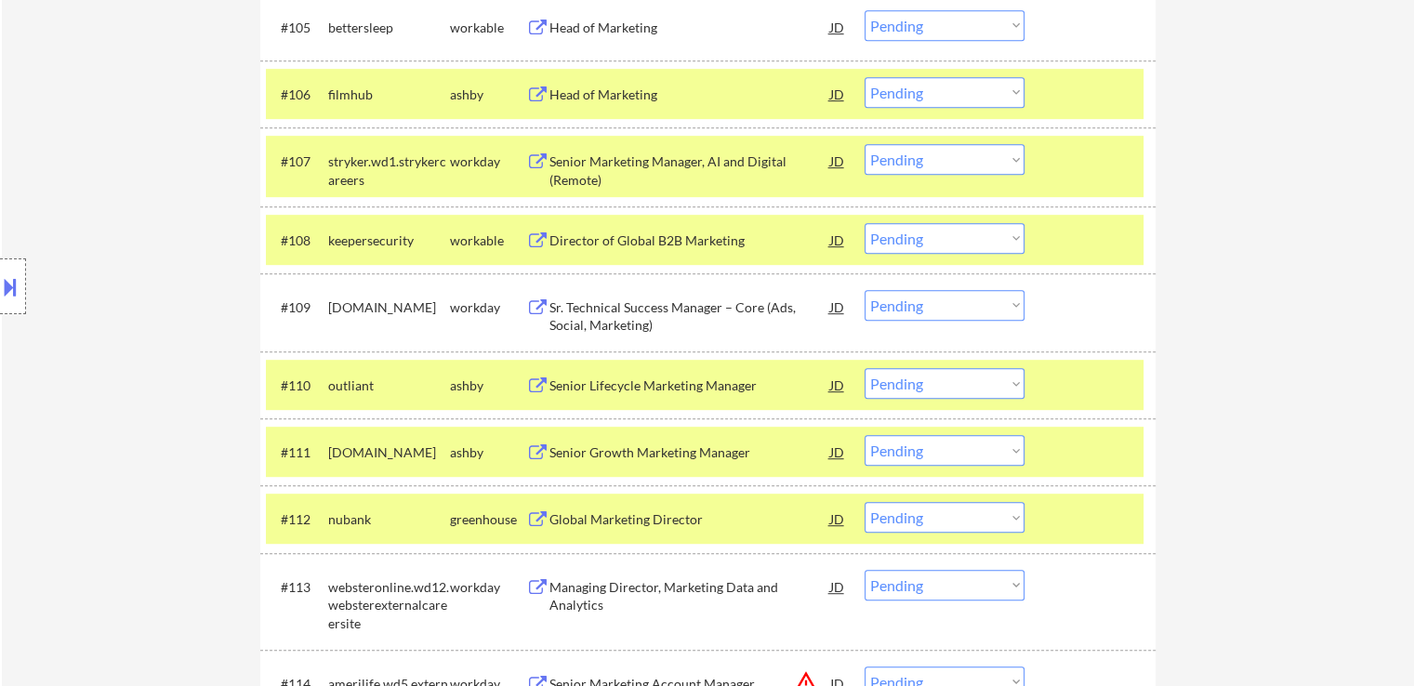
scroll to position [954, 0]
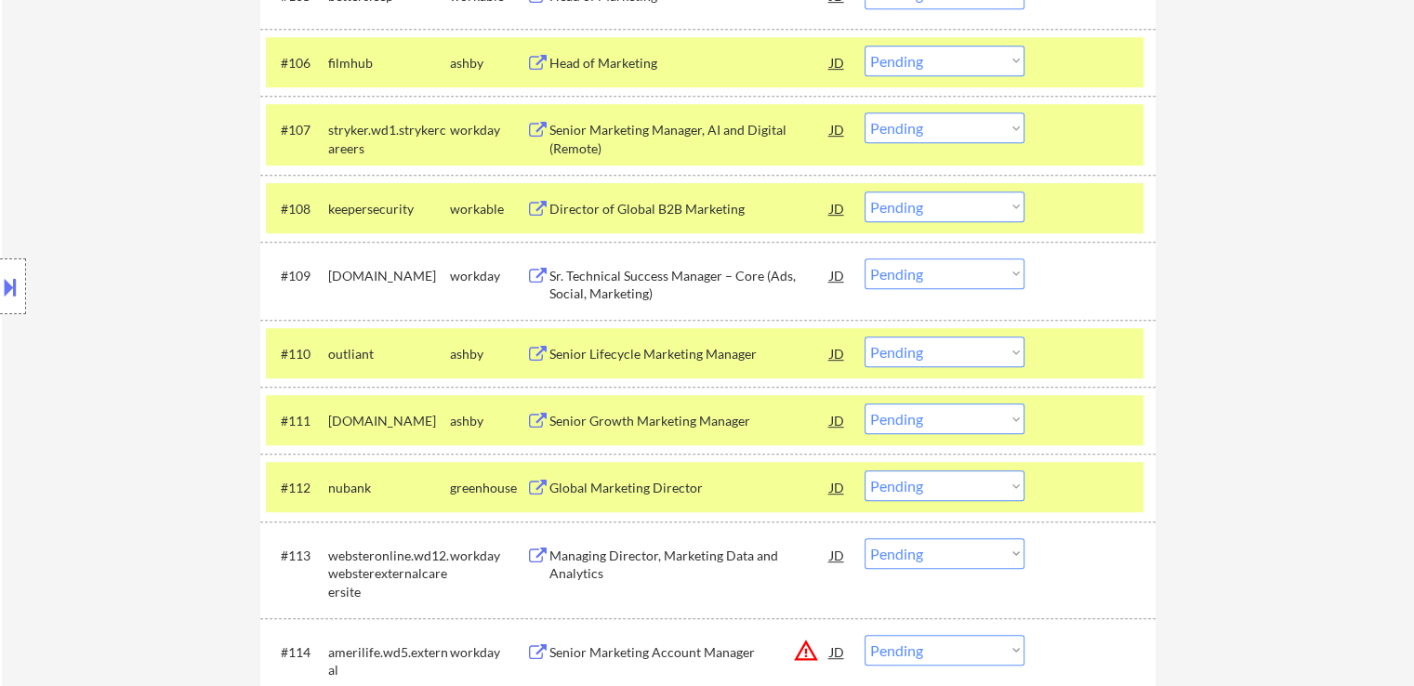
click at [915, 353] on select "Choose an option... Pending Applied Excluded (Questions) Excluded (Expired) Exc…" at bounding box center [945, 352] width 160 height 31
click at [865, 337] on select "Choose an option... Pending Applied Excluded (Questions) Excluded (Expired) Exc…" at bounding box center [945, 352] width 160 height 31
select select ""pending""
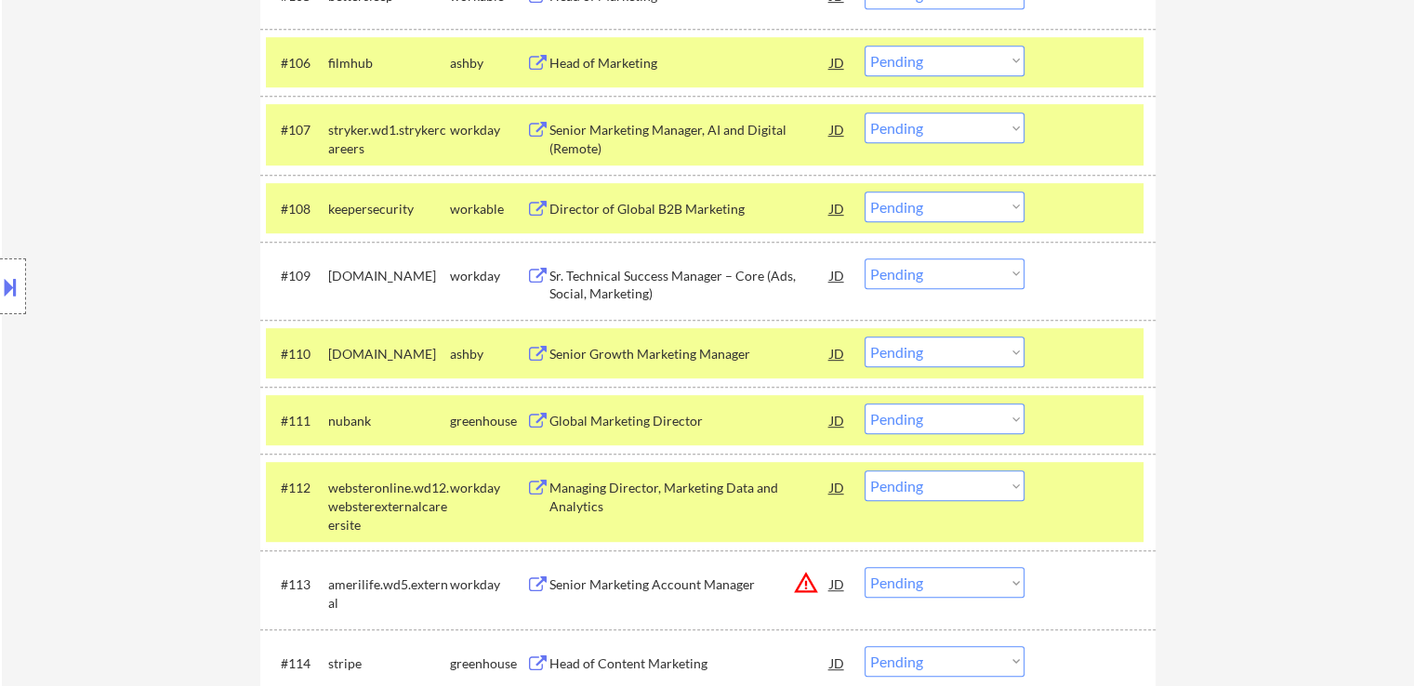
click at [591, 351] on div "Senior Growth Marketing Manager" at bounding box center [690, 354] width 281 height 19
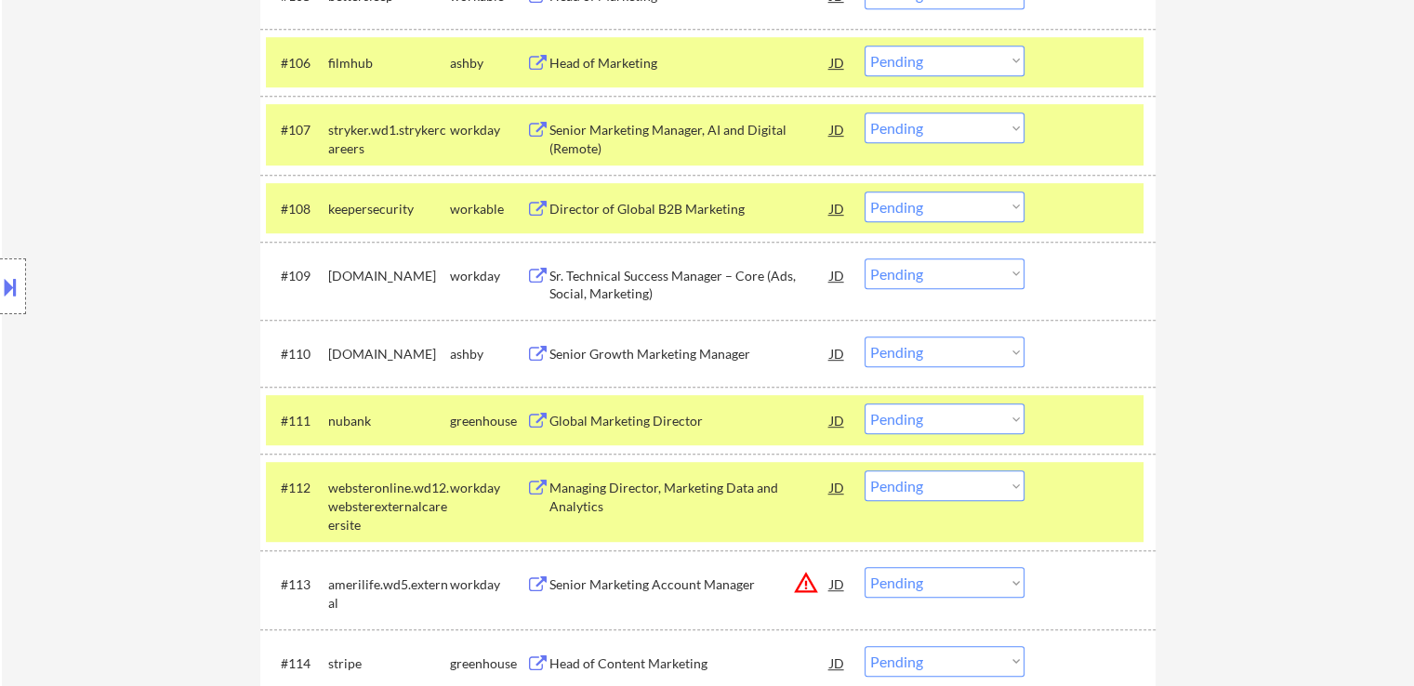
click at [572, 423] on div "Global Marketing Director" at bounding box center [690, 421] width 281 height 19
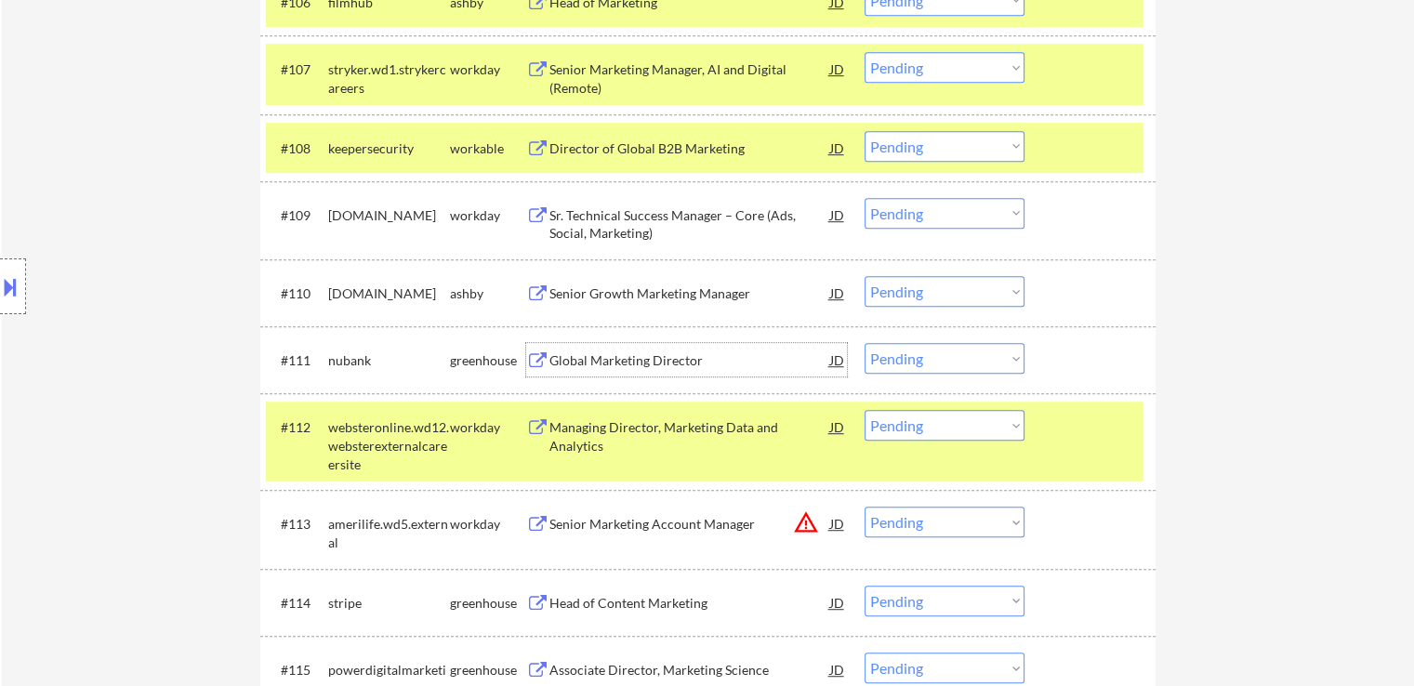
scroll to position [1047, 0]
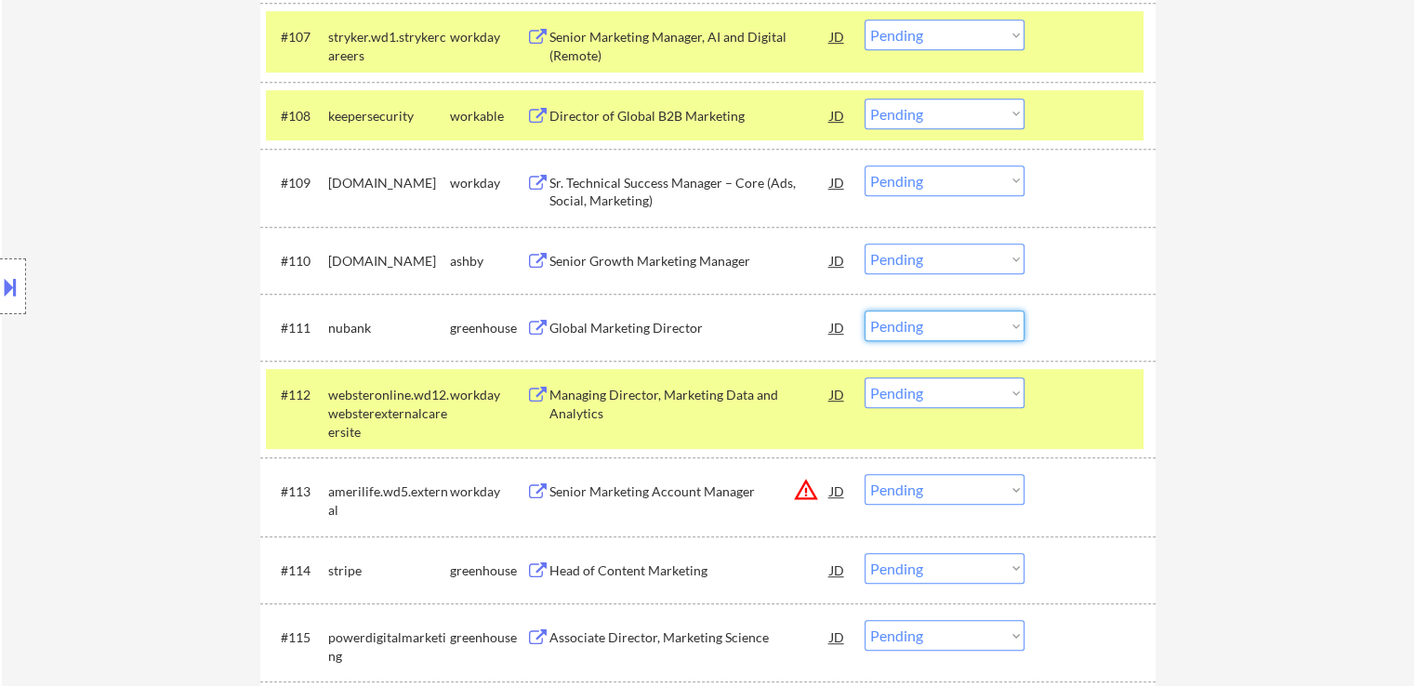
click at [952, 324] on select "Choose an option... Pending Applied Excluded (Questions) Excluded (Expired) Exc…" at bounding box center [945, 326] width 160 height 31
click at [865, 311] on select "Choose an option... Pending Applied Excluded (Questions) Excluded (Expired) Exc…" at bounding box center [945, 326] width 160 height 31
click at [1265, 268] on div "← Return to /applysquad Mailslurp Inbox Job Search Builder [PERSON_NAME] User E…" at bounding box center [708, 413] width 1412 height 2772
select select ""pending""
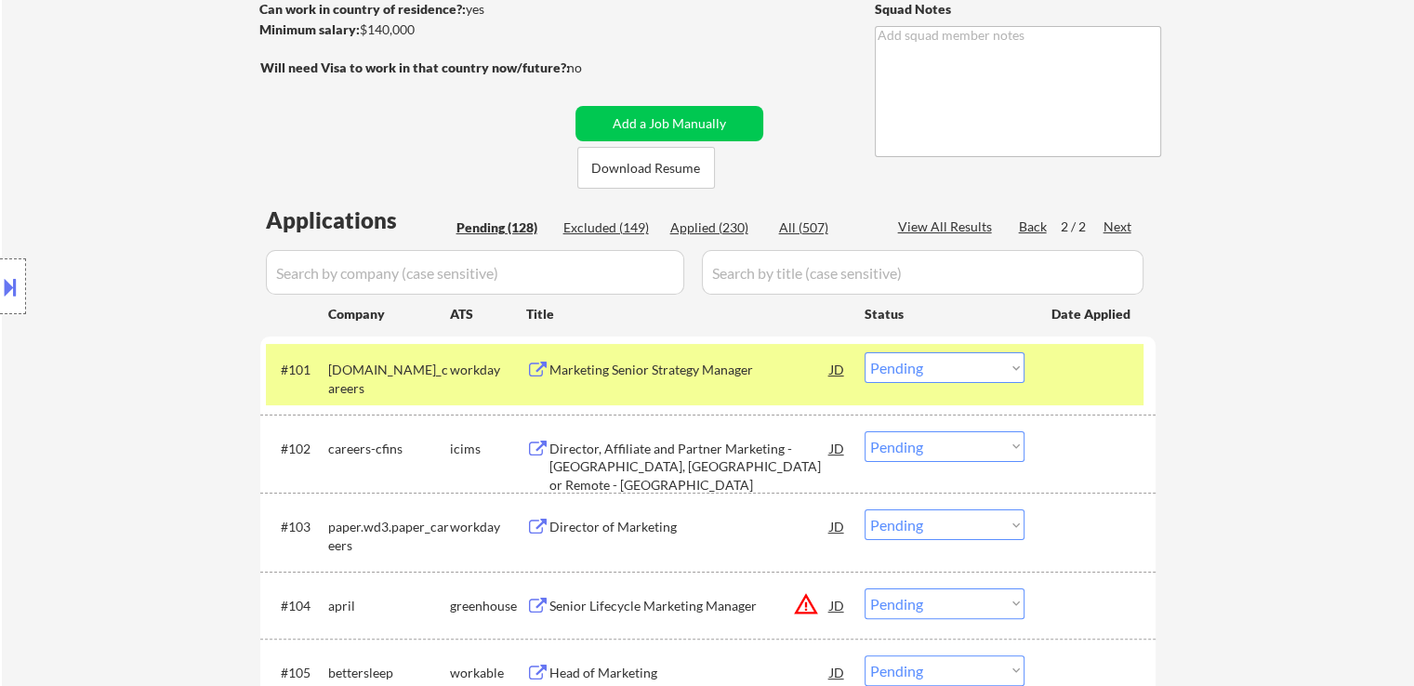
scroll to position [279, 0]
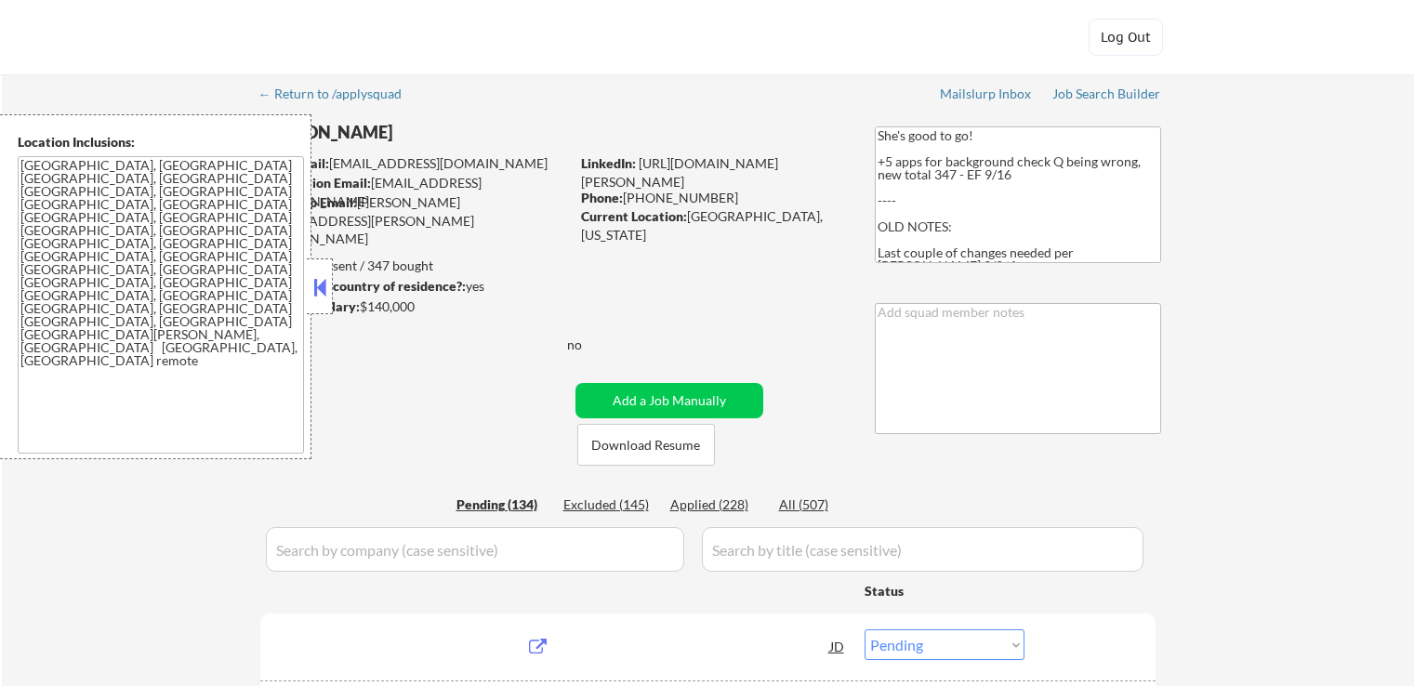
select select ""pending""
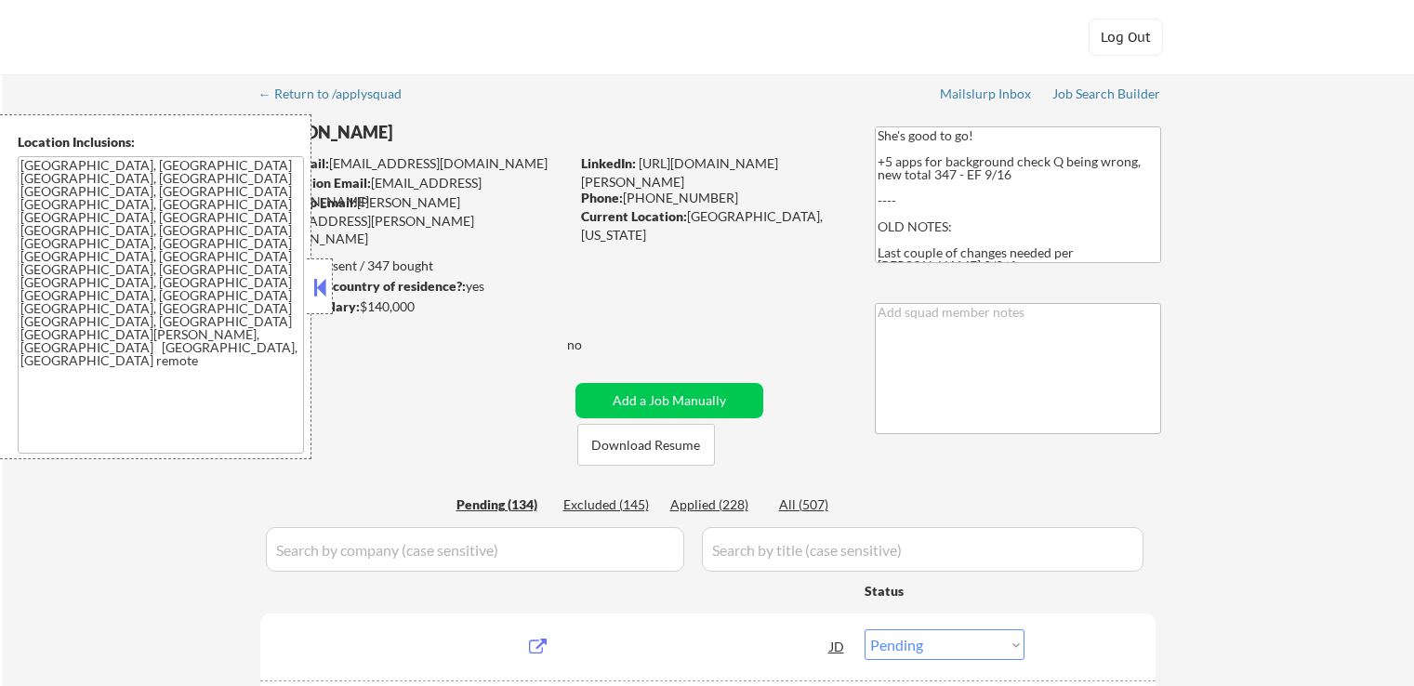
select select ""pending""
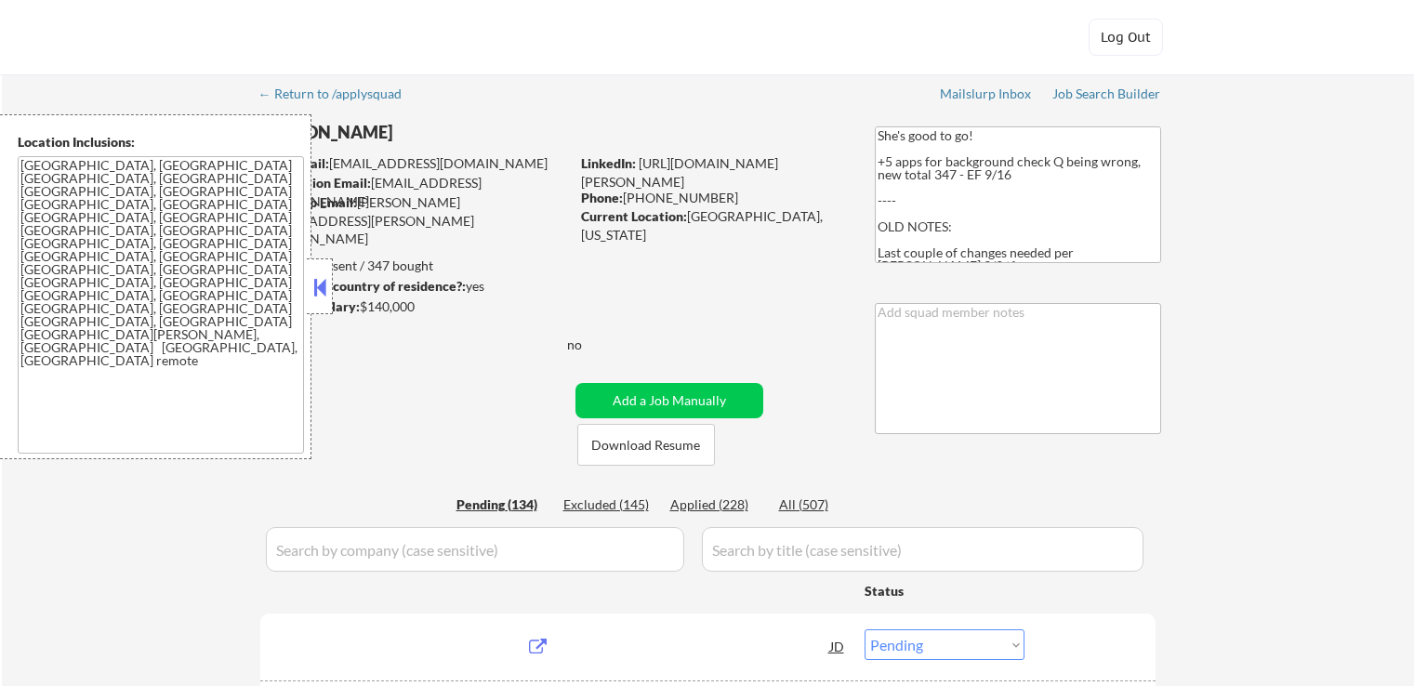
select select ""pending""
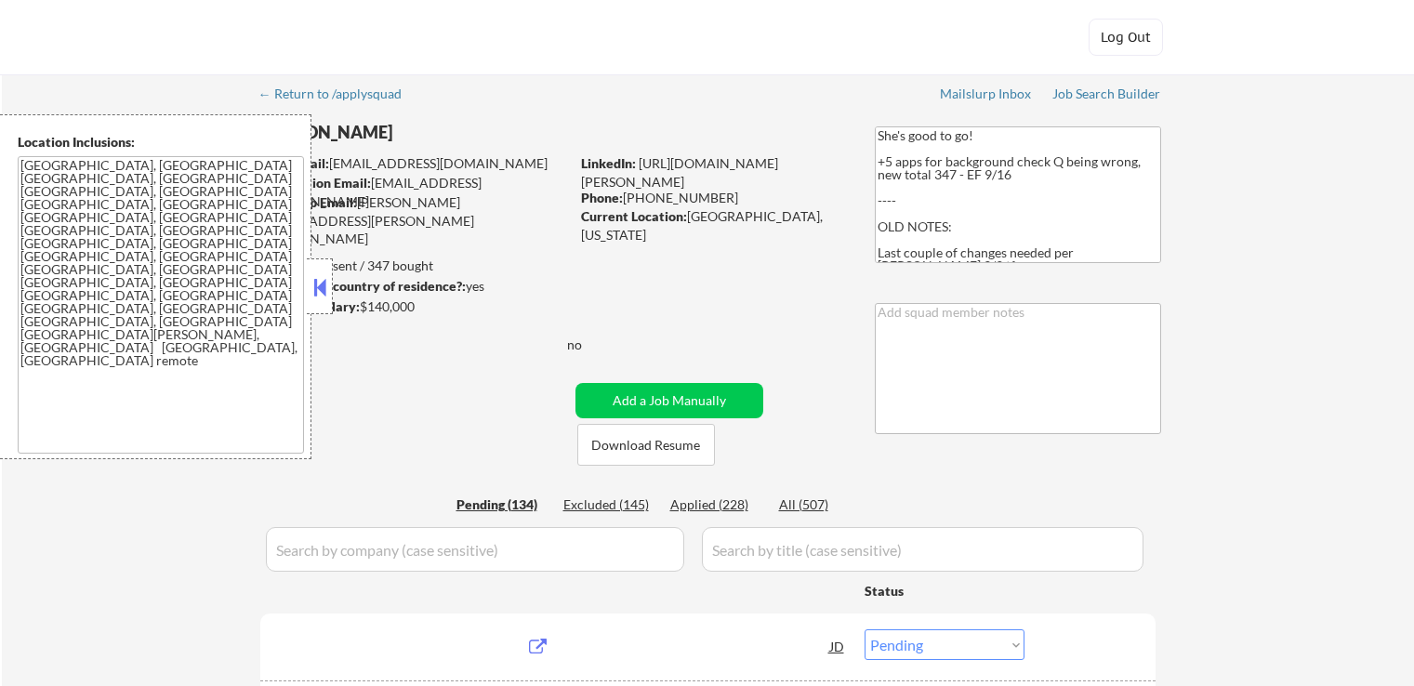
select select ""pending""
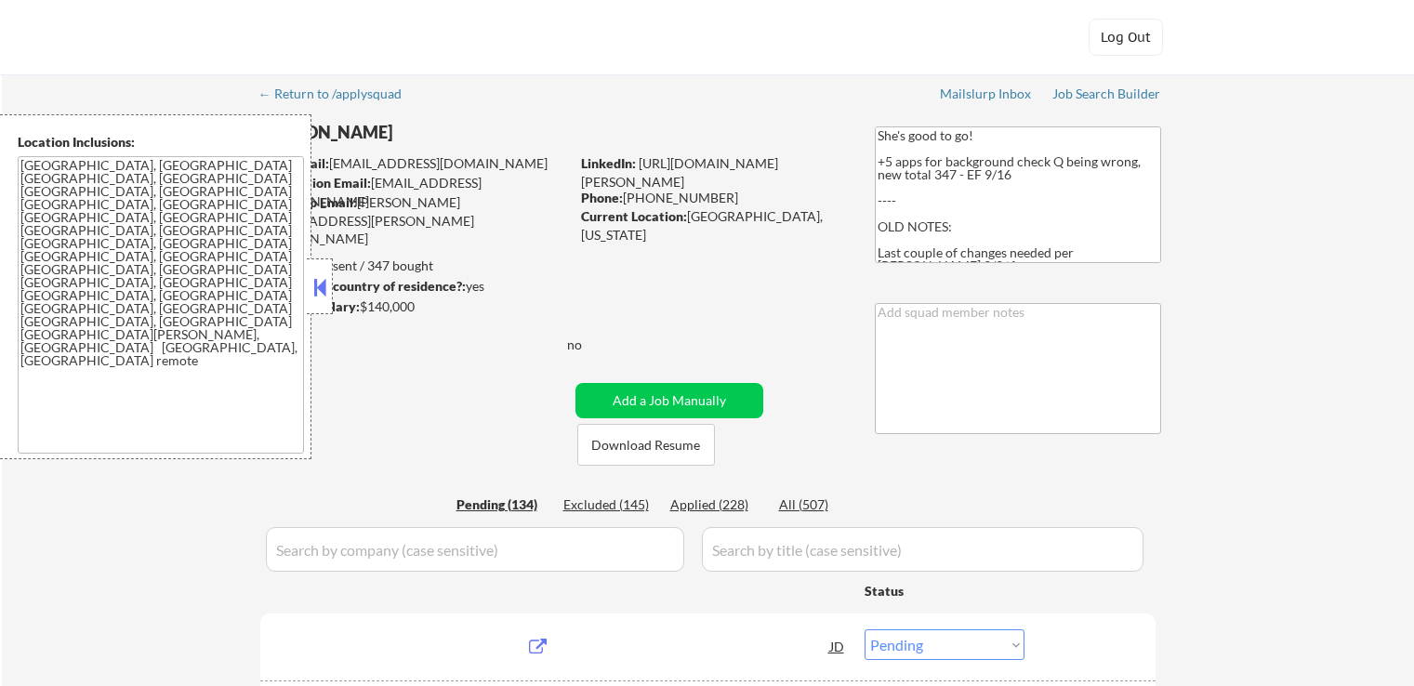
select select ""pending""
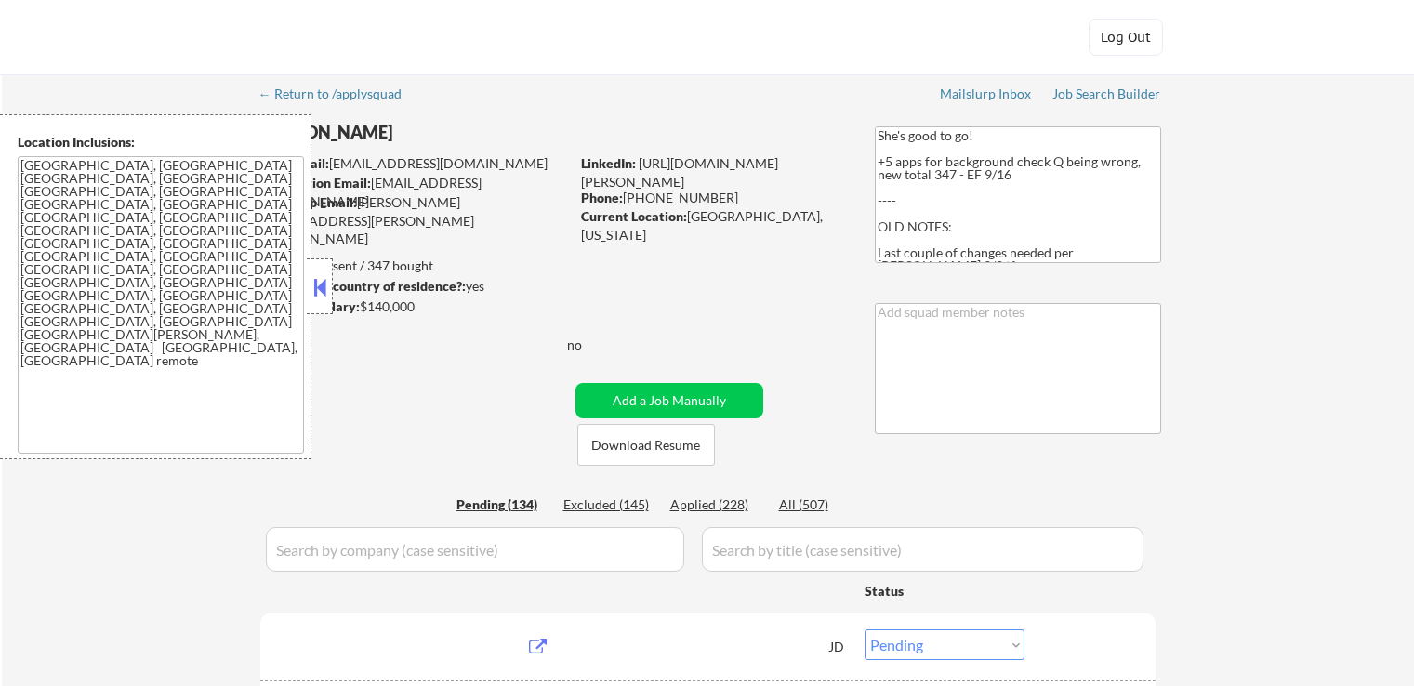
select select ""pending""
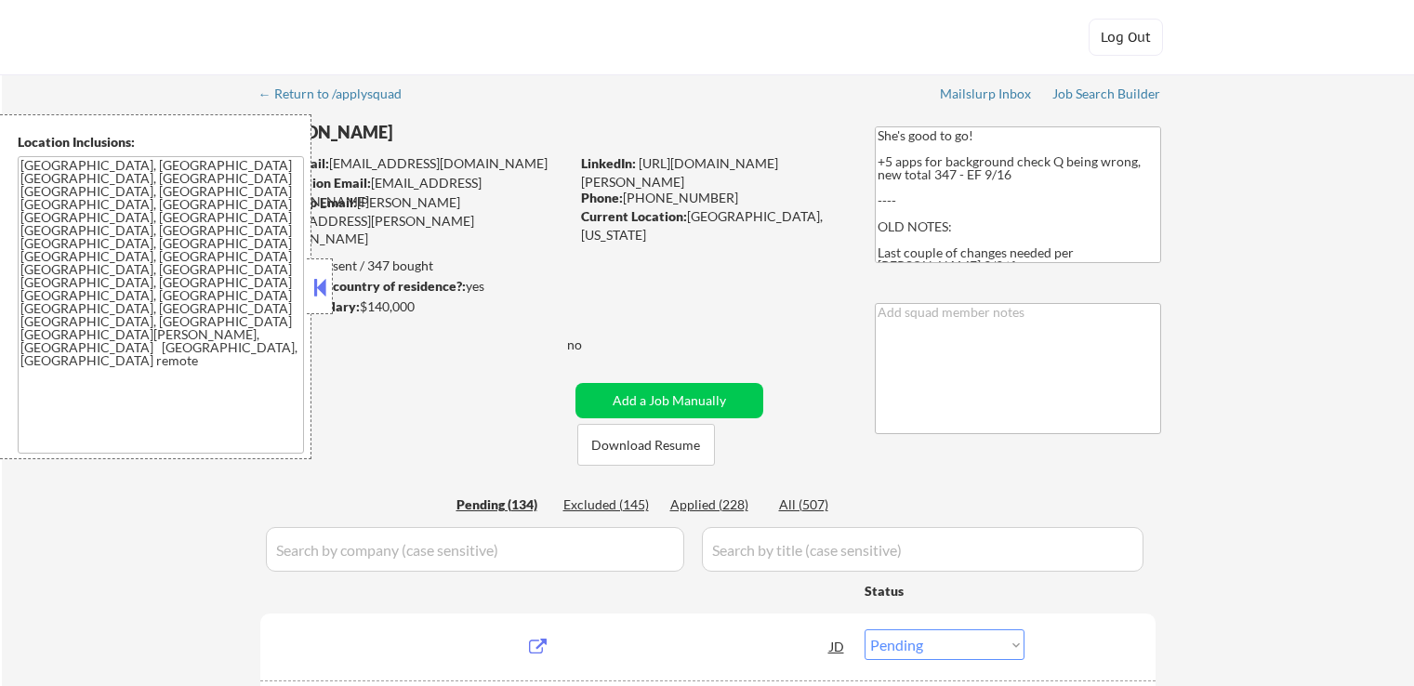
select select ""pending""
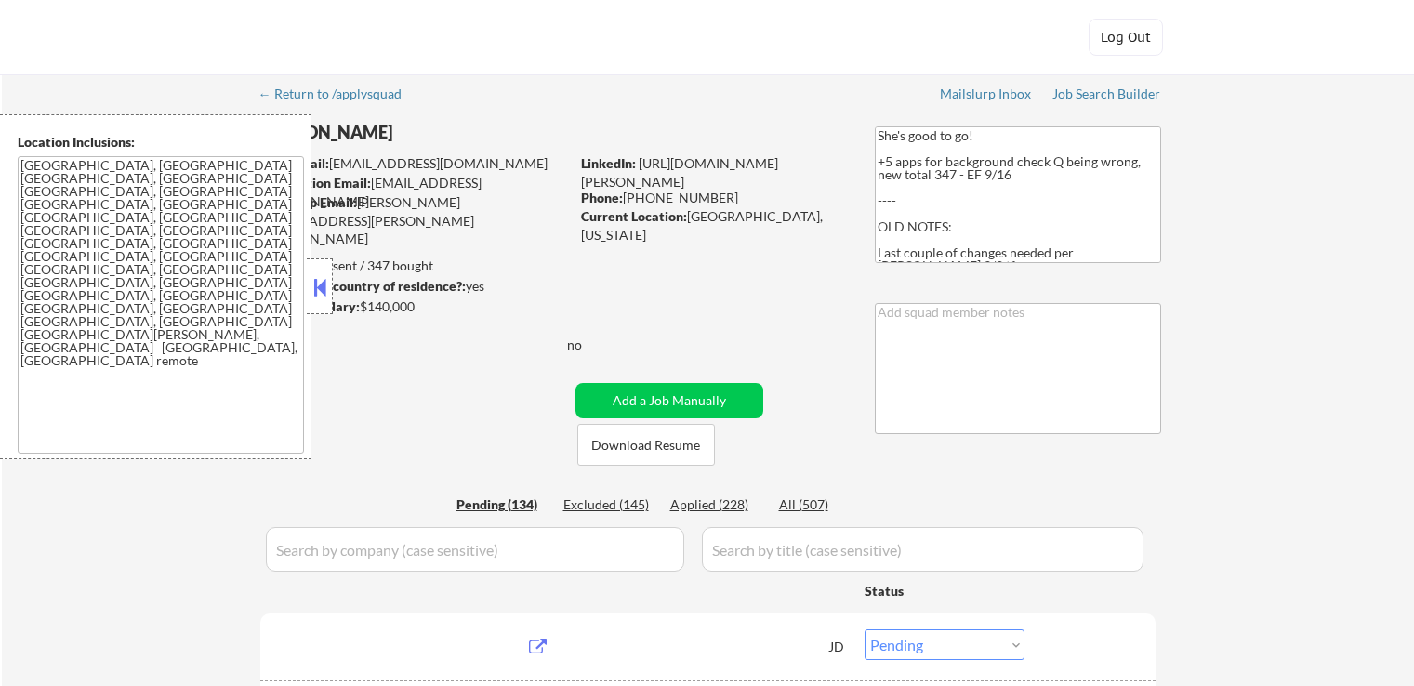
select select ""pending""
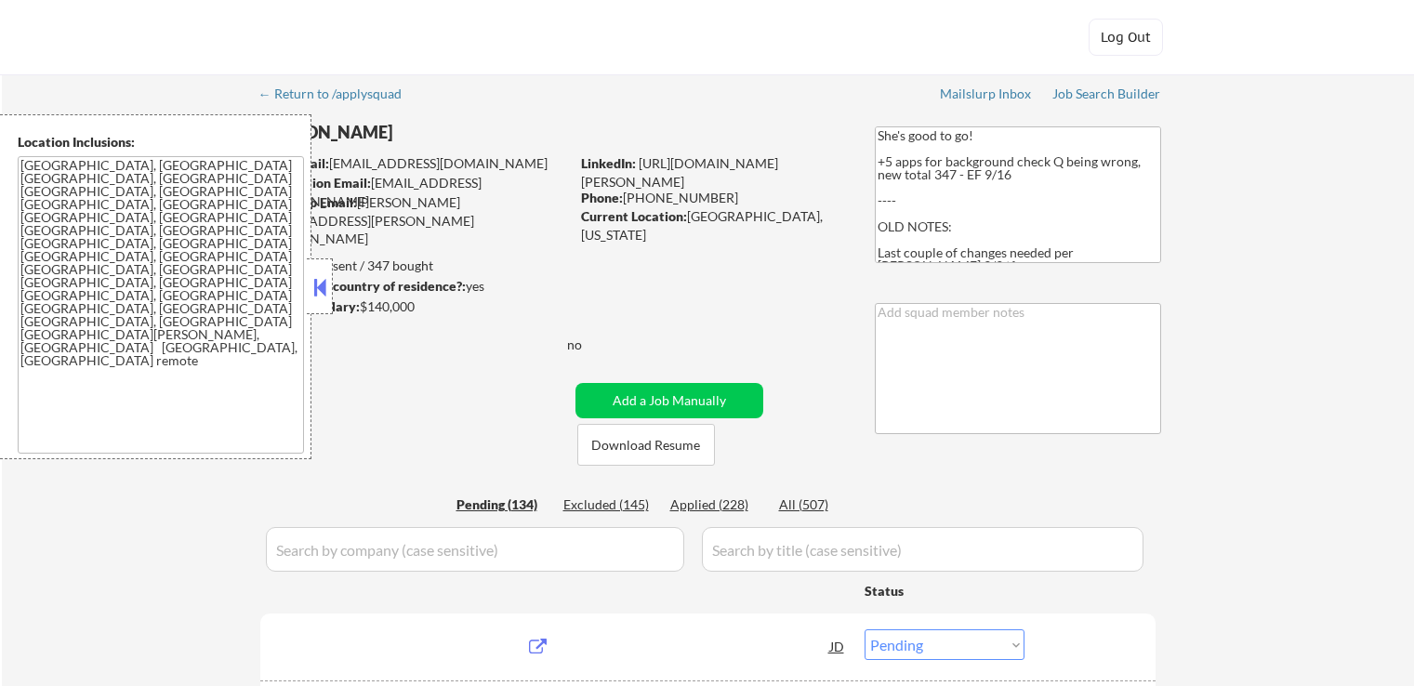
select select ""pending""
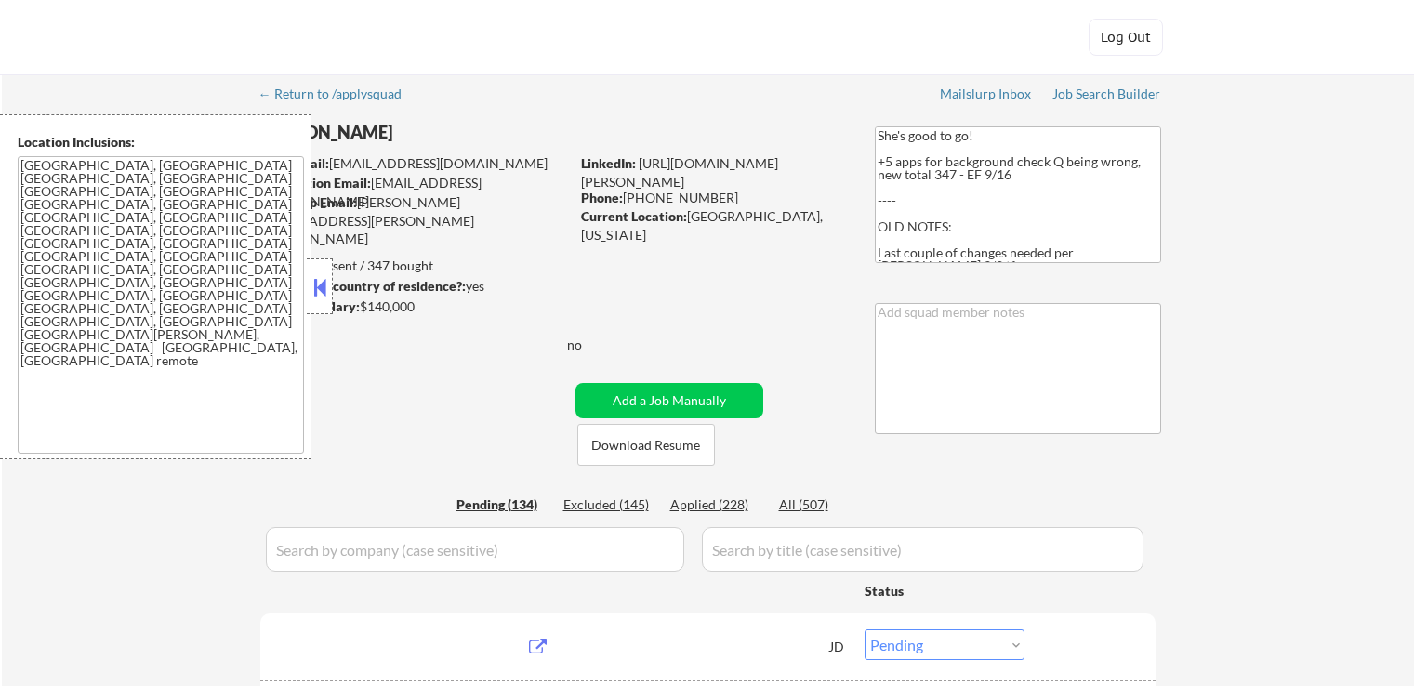
select select ""pending""
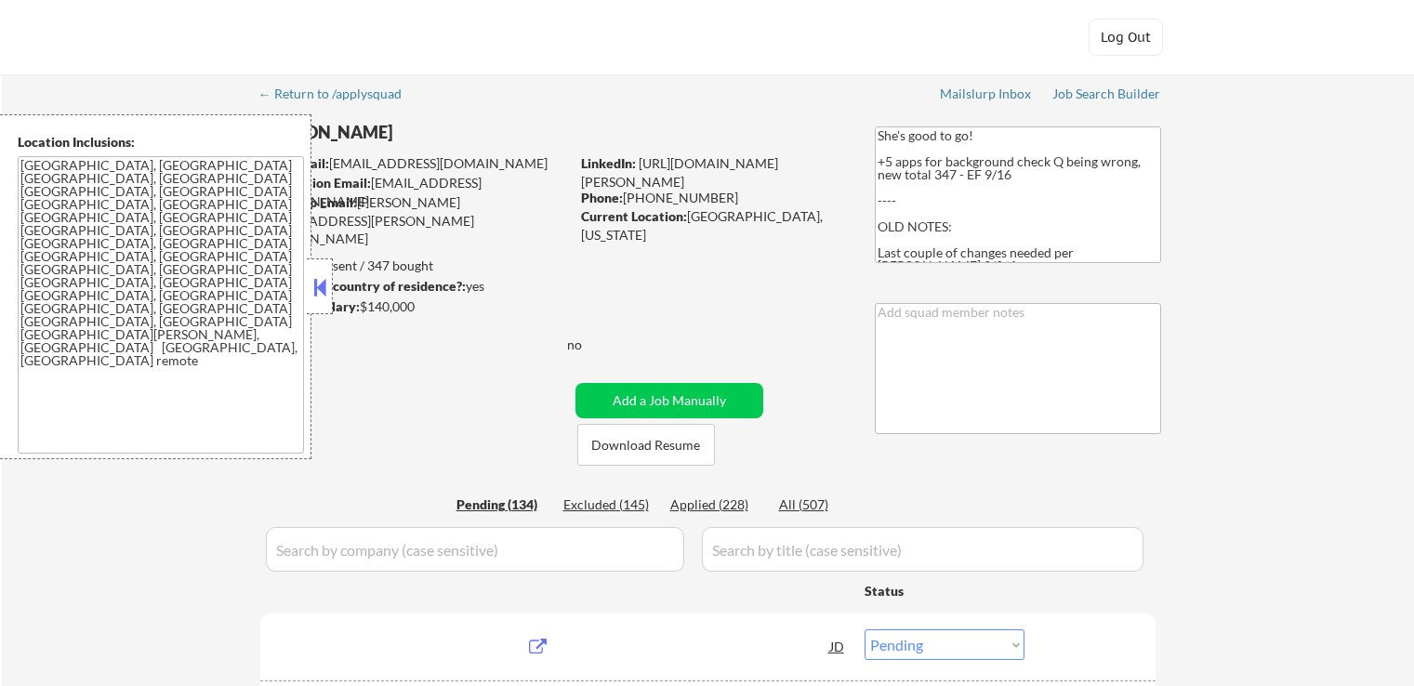
select select ""pending""
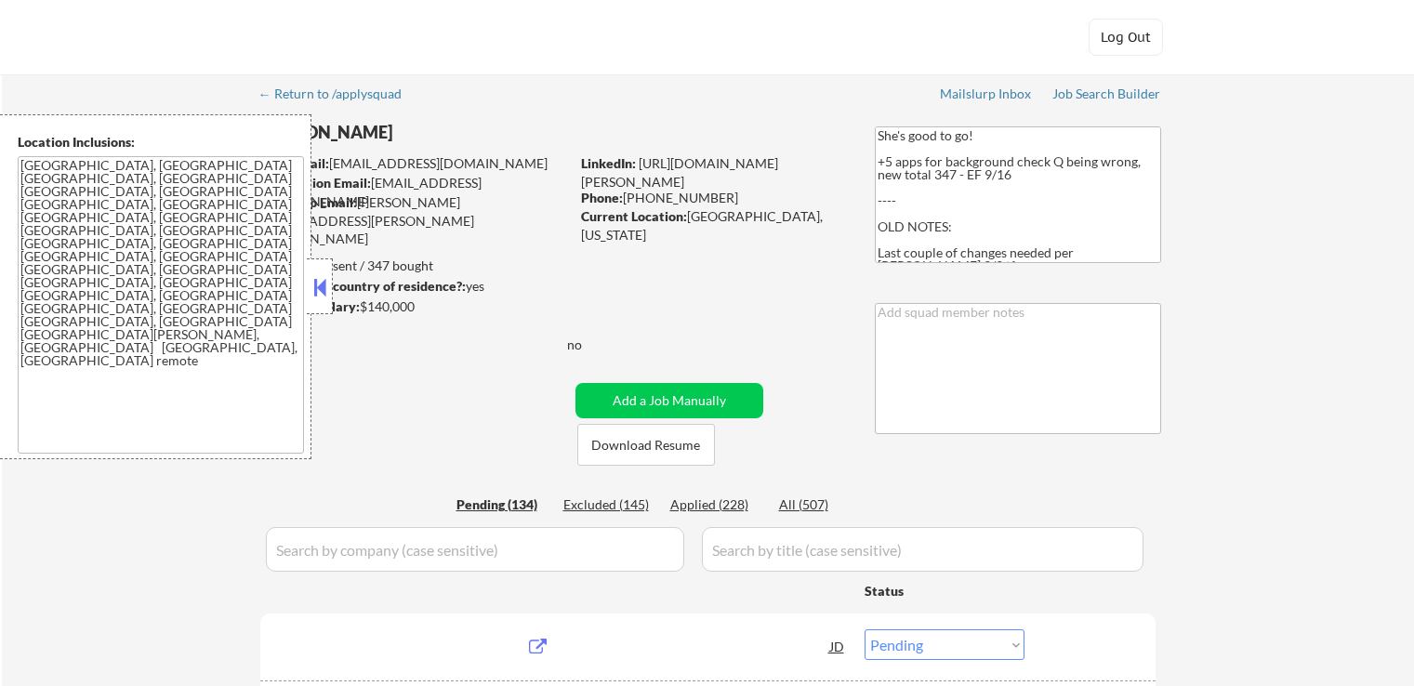
select select ""pending""
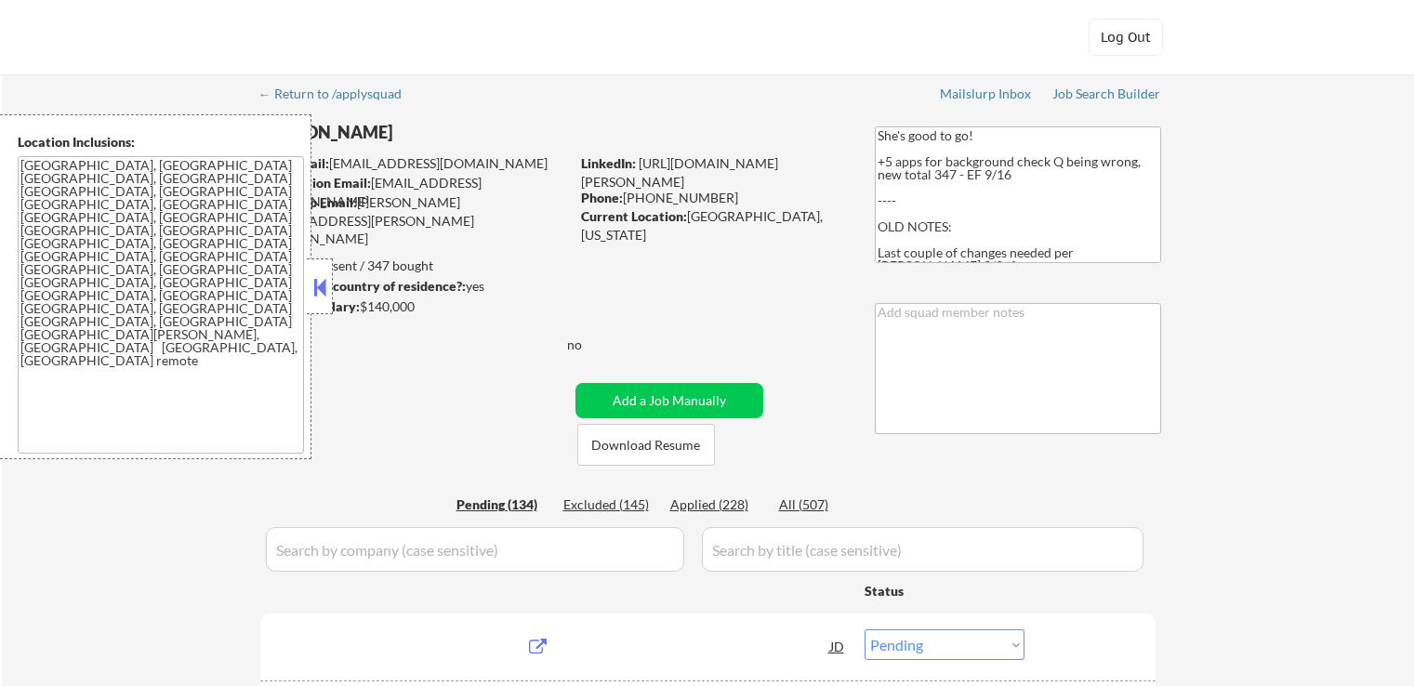
select select ""pending""
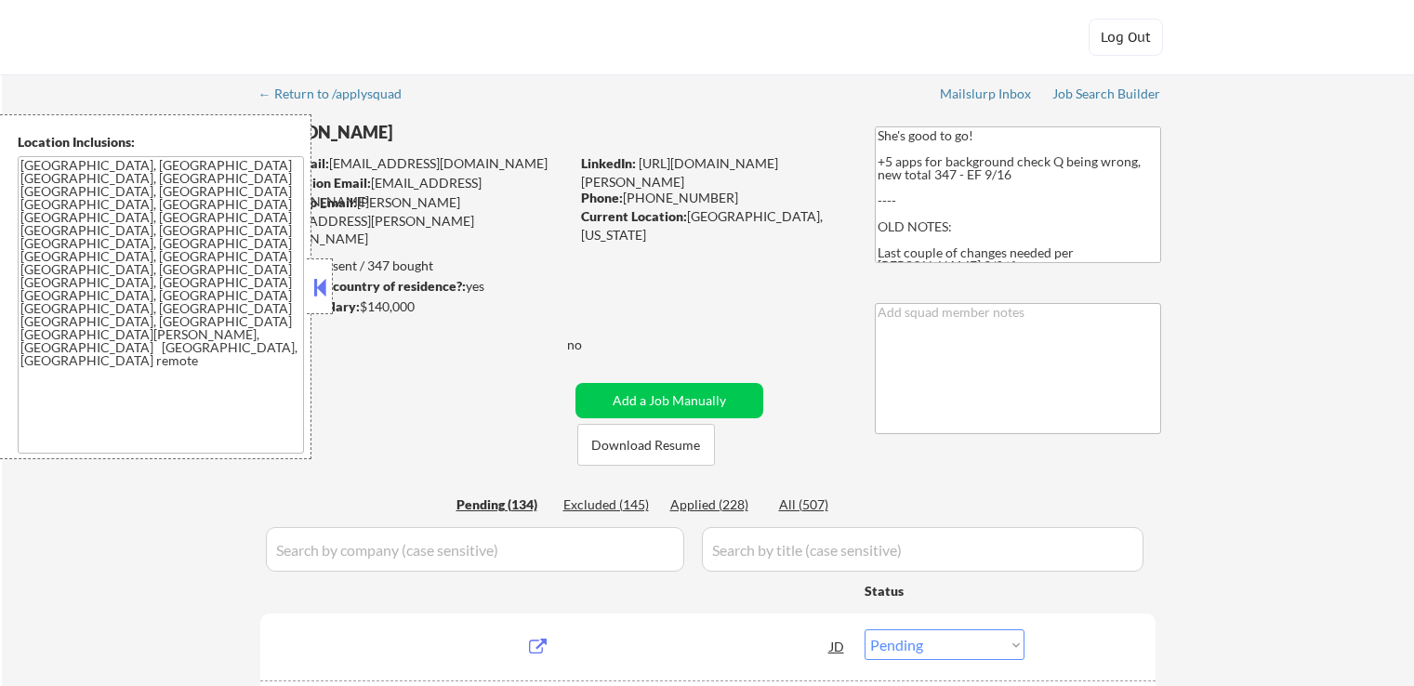
select select ""pending""
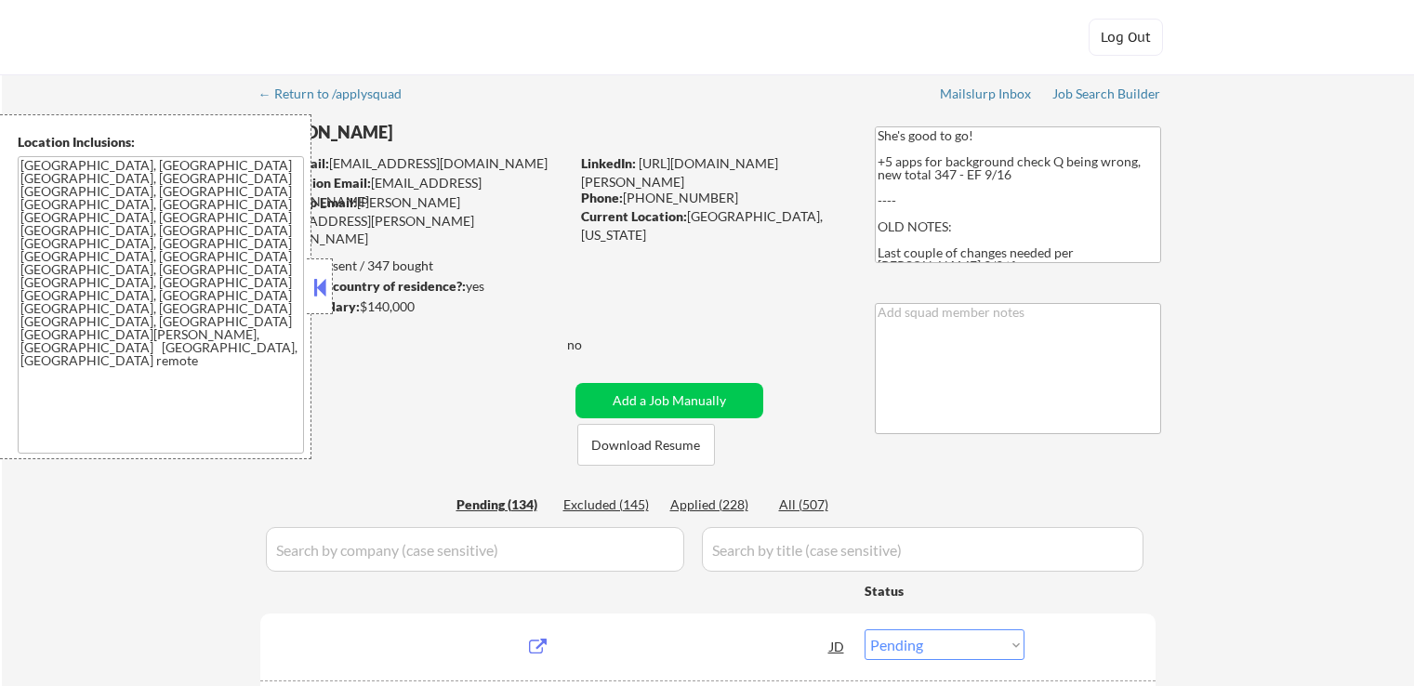
select select ""pending""
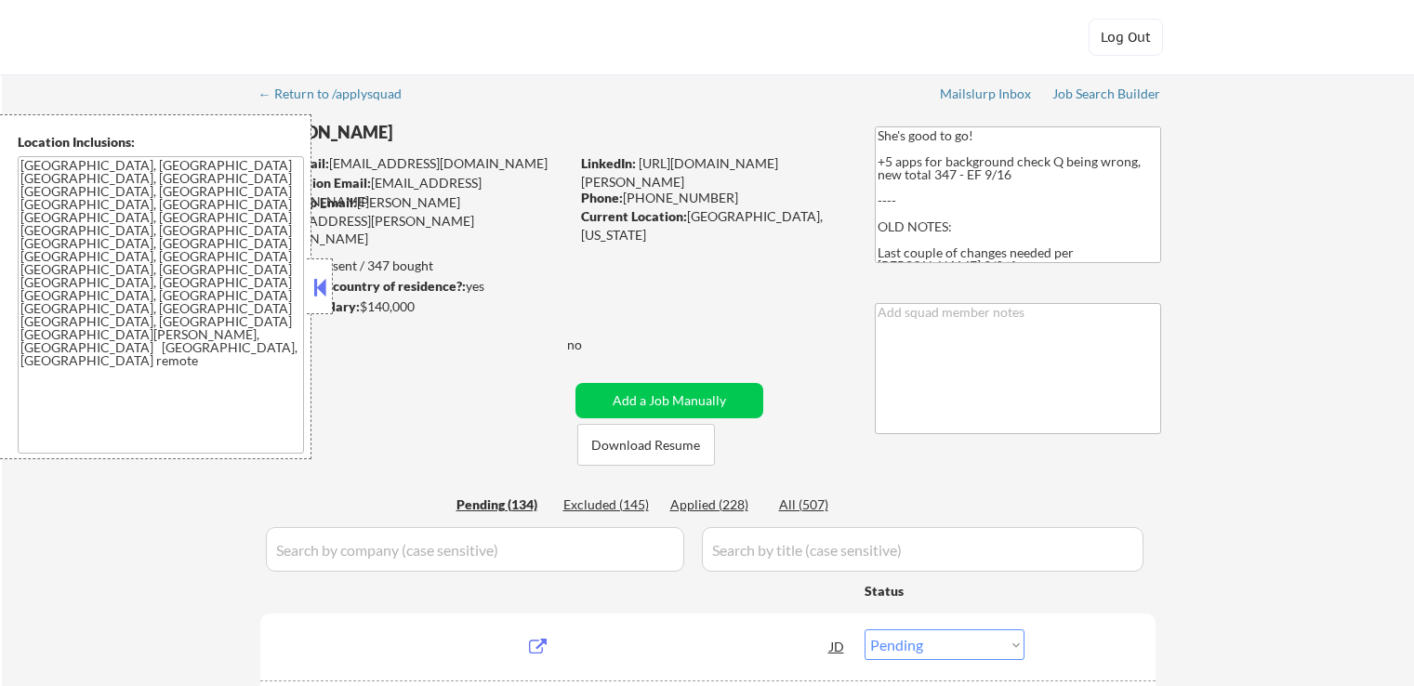
select select ""pending""
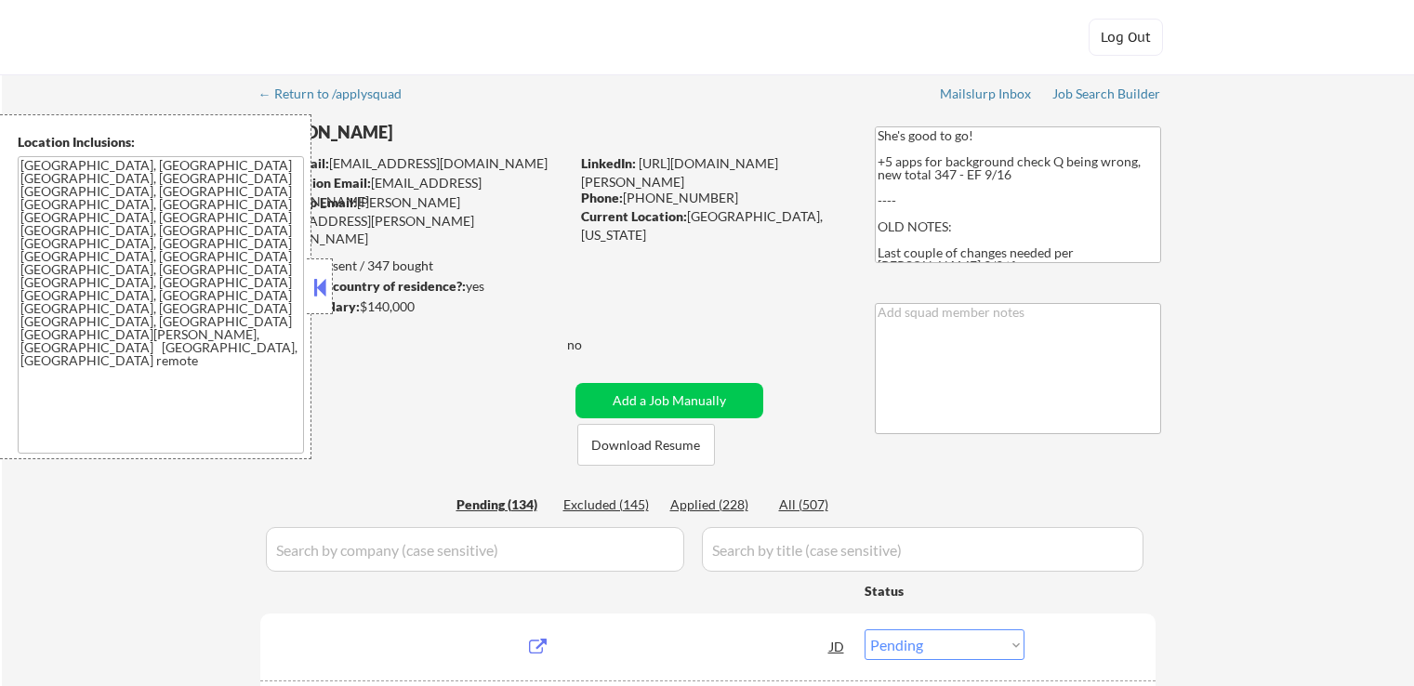
select select ""pending""
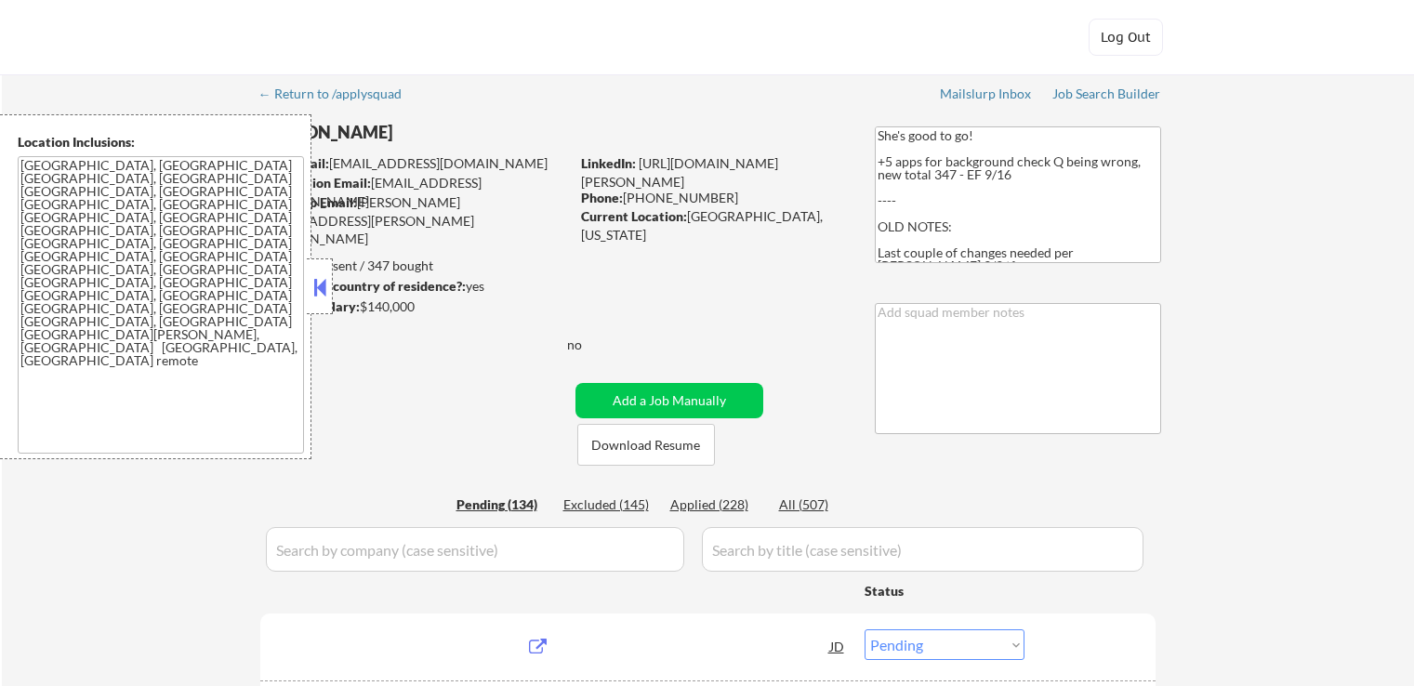
select select ""pending""
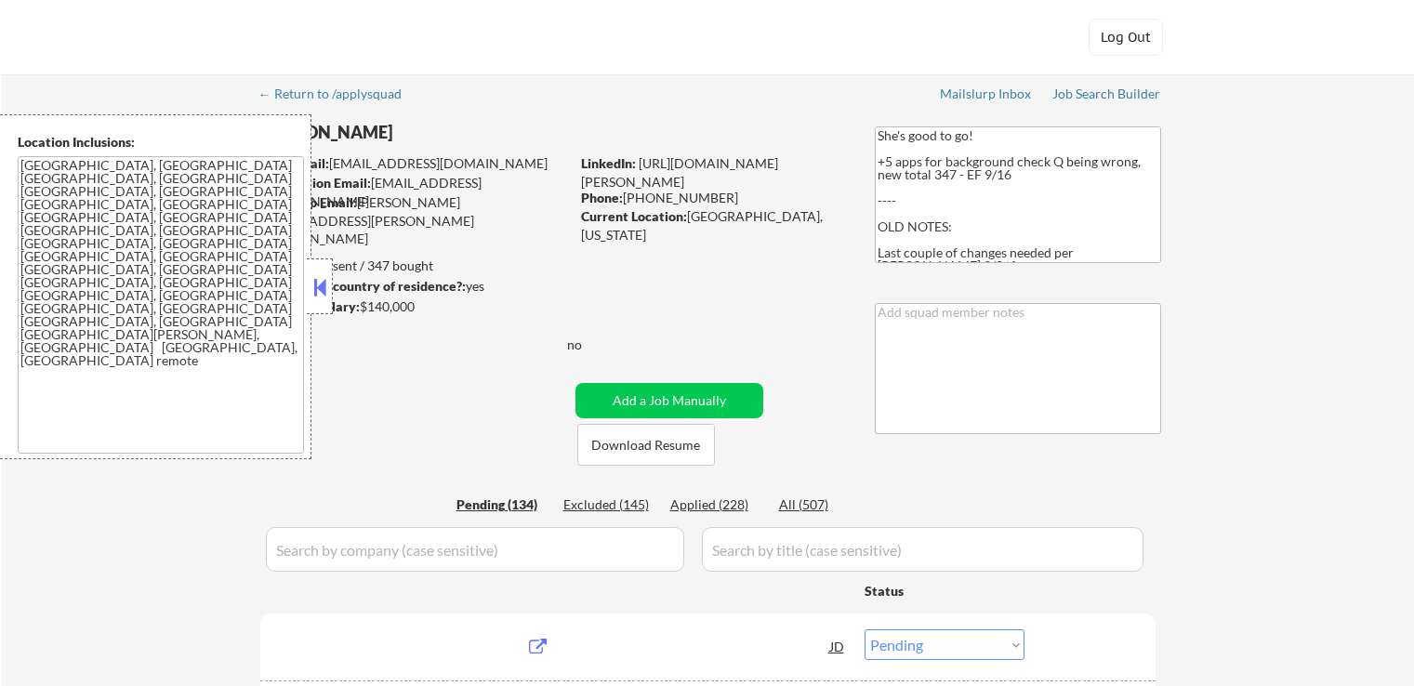
select select ""pending""
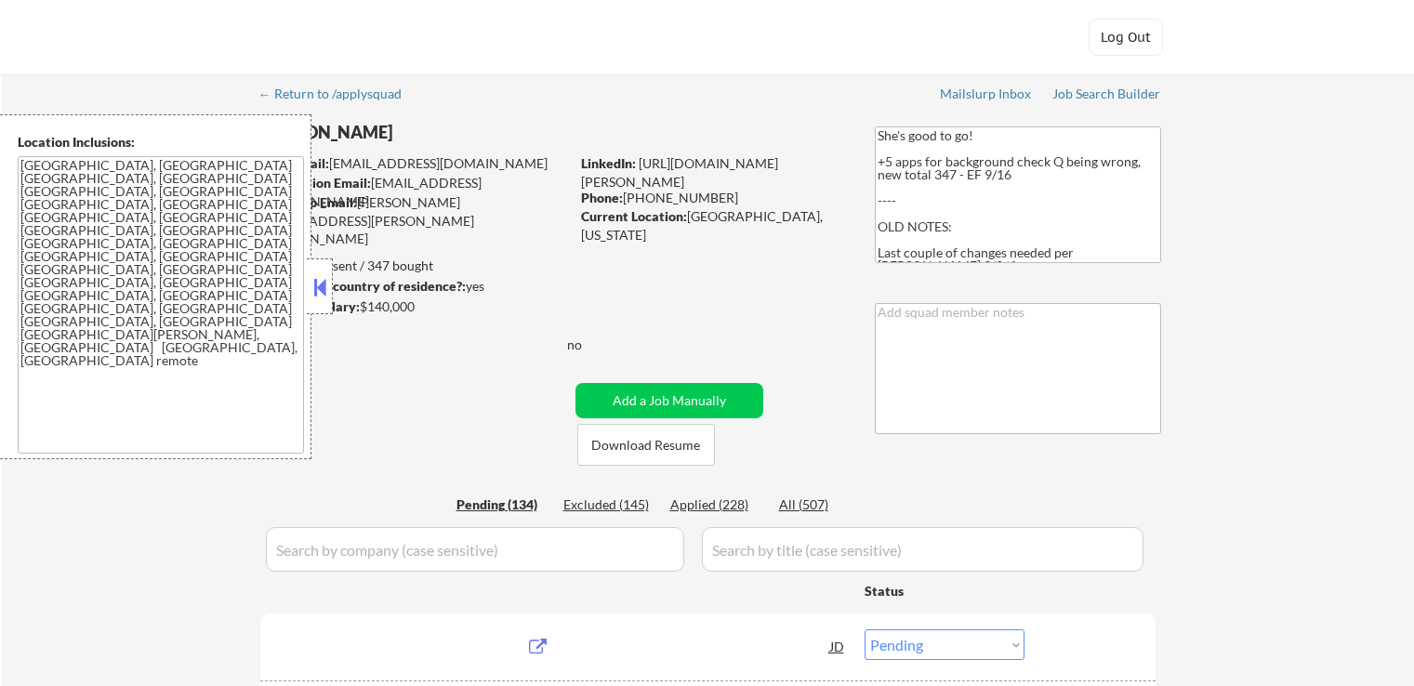
select select ""pending""
